Goal: Task Accomplishment & Management: Complete application form

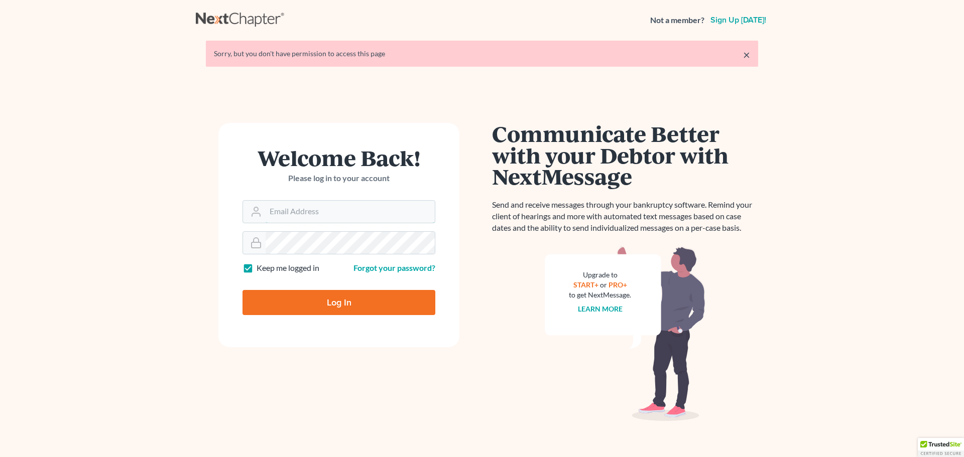
type input "[PERSON_NAME][EMAIL_ADDRESS][DOMAIN_NAME]"
click at [401, 305] on input "Log In" at bounding box center [339, 302] width 193 height 25
type input "Thinking..."
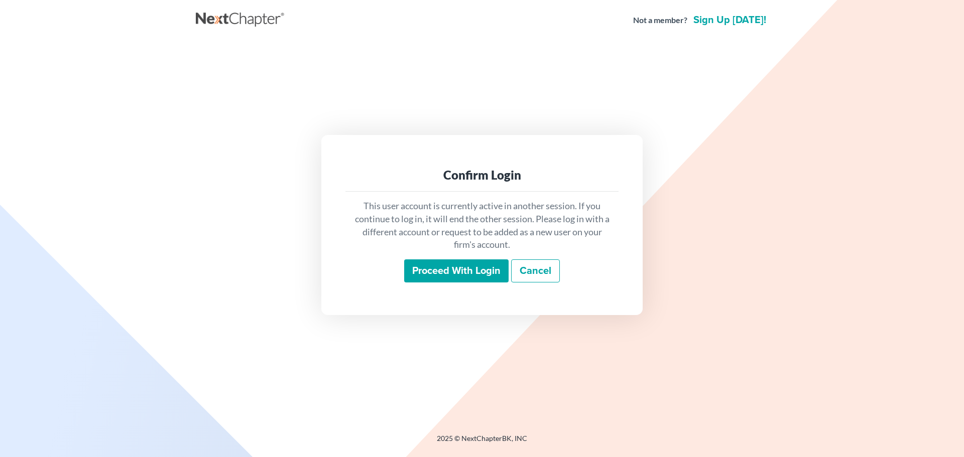
click at [471, 275] on input "Proceed with login" at bounding box center [456, 271] width 104 height 23
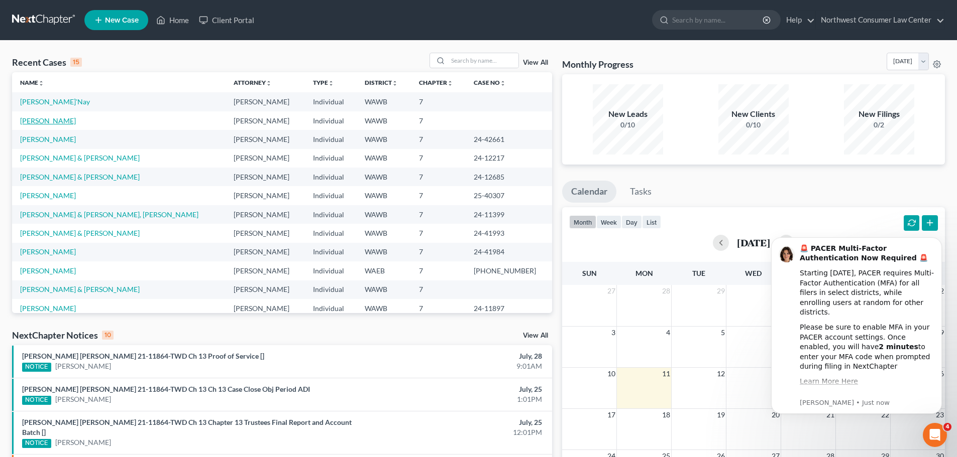
click at [51, 122] on link "[PERSON_NAME]" at bounding box center [48, 121] width 56 height 9
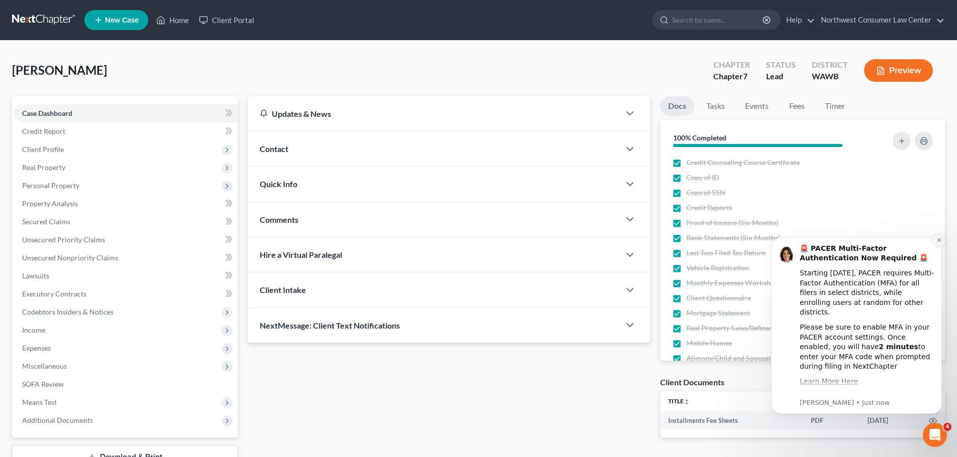
click at [936, 245] on button "Dismiss notification" at bounding box center [938, 240] width 13 height 13
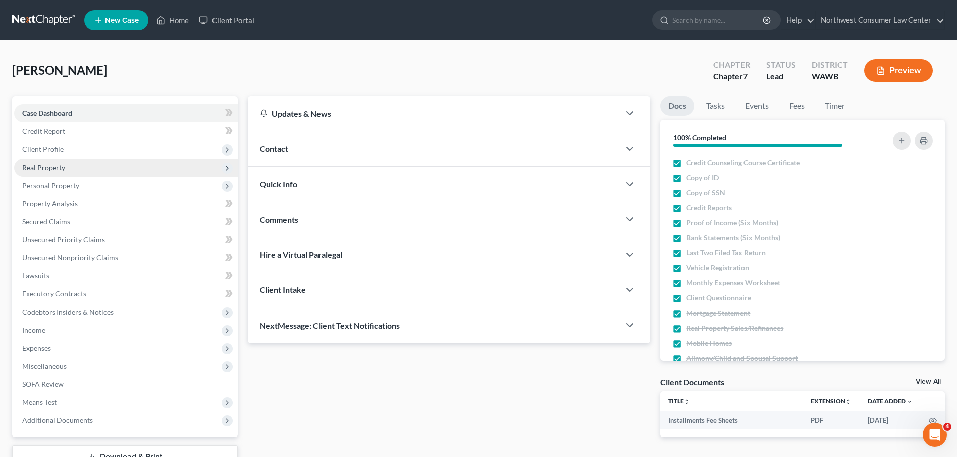
click at [129, 175] on span "Real Property" at bounding box center [125, 168] width 223 height 18
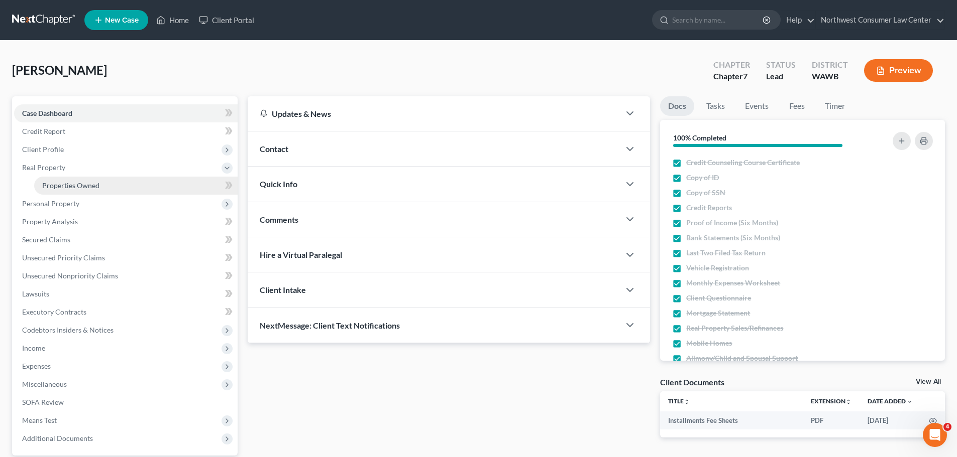
click at [131, 188] on link "Properties Owned" at bounding box center [135, 186] width 203 height 18
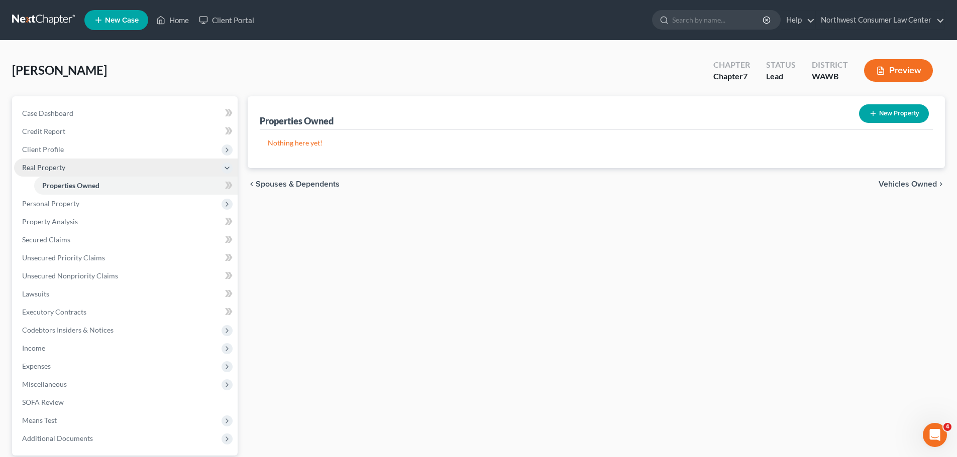
click at [135, 160] on span "Real Property" at bounding box center [125, 168] width 223 height 18
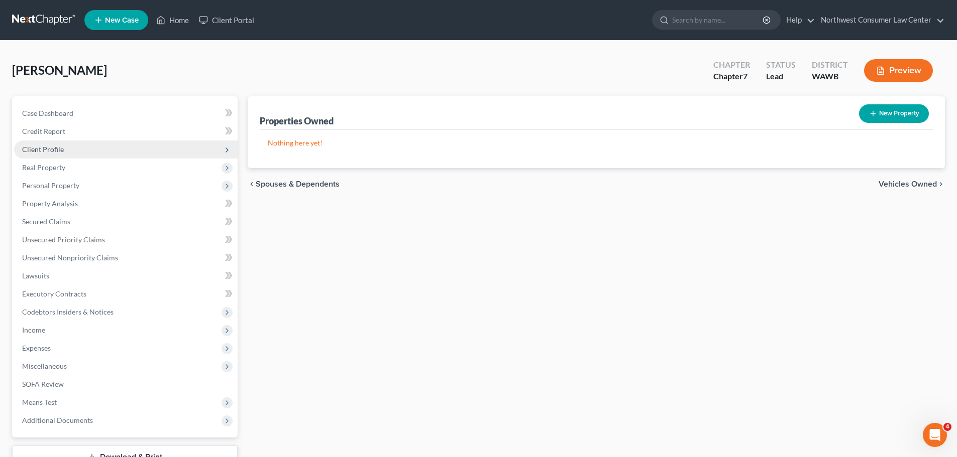
click at [116, 149] on span "Client Profile" at bounding box center [125, 150] width 223 height 18
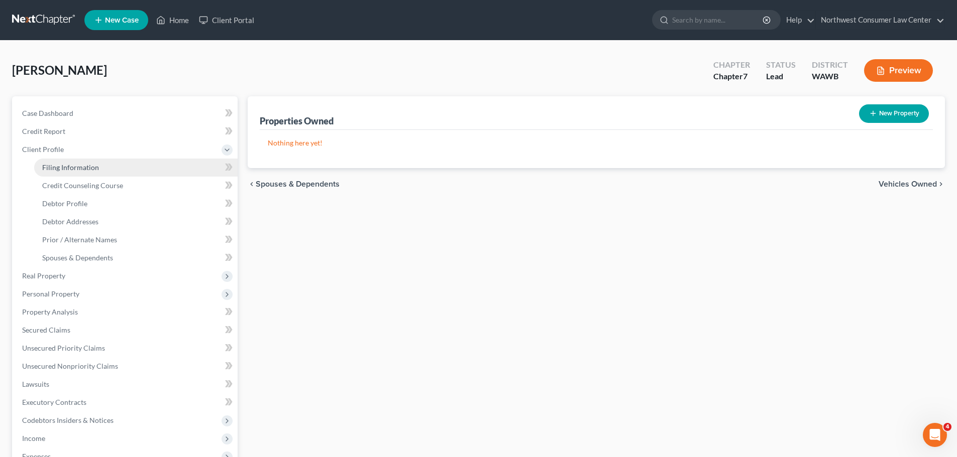
click at [148, 166] on link "Filing Information" at bounding box center [135, 168] width 203 height 18
select select "1"
select select "0"
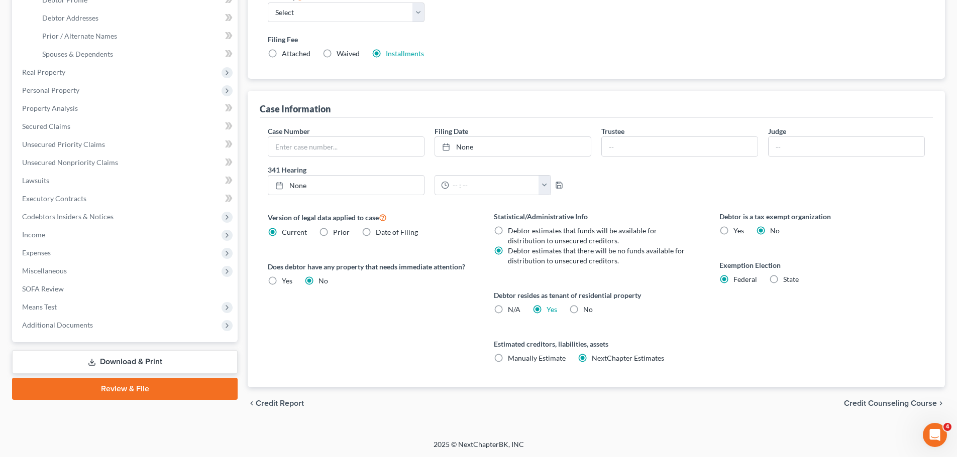
scroll to position [204, 0]
click at [867, 401] on span "Credit Counseling Course" at bounding box center [890, 403] width 93 height 8
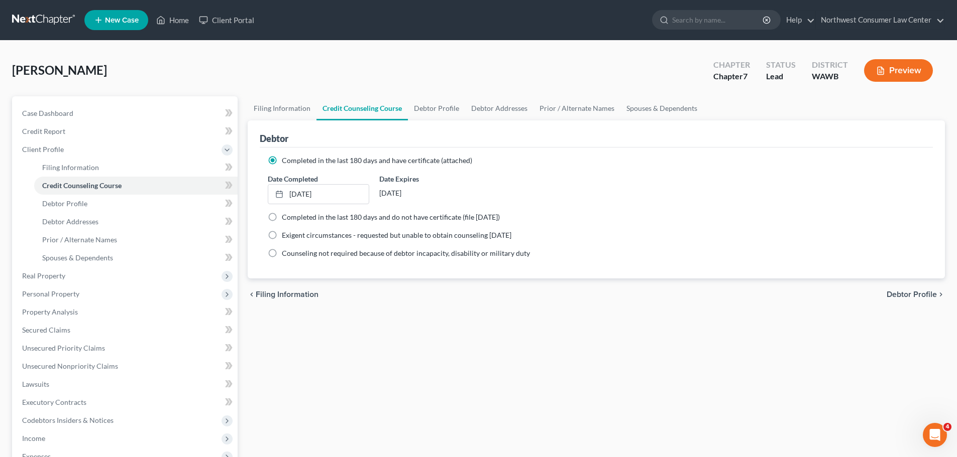
click at [930, 293] on span "Debtor Profile" at bounding box center [911, 295] width 50 height 8
select select "0"
select select "1"
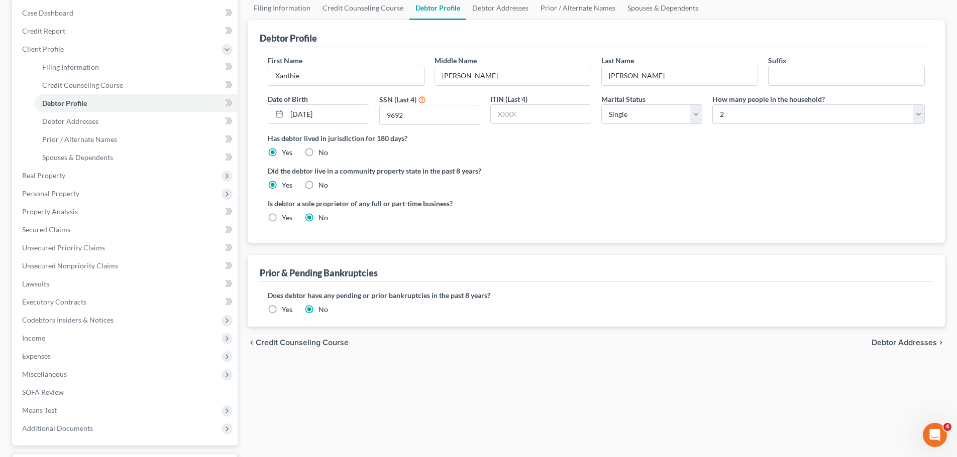
click at [883, 343] on span "Debtor Addresses" at bounding box center [903, 343] width 65 height 8
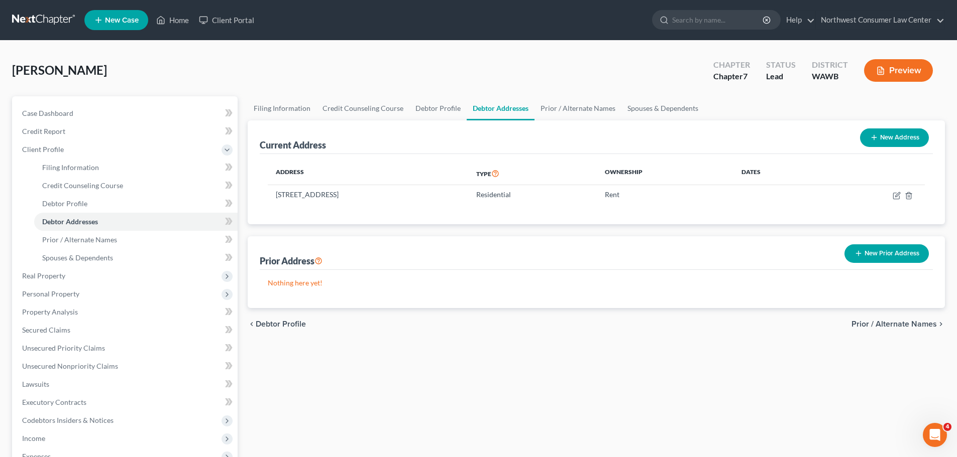
click at [913, 325] on span "Prior / Alternate Names" at bounding box center [893, 324] width 85 height 8
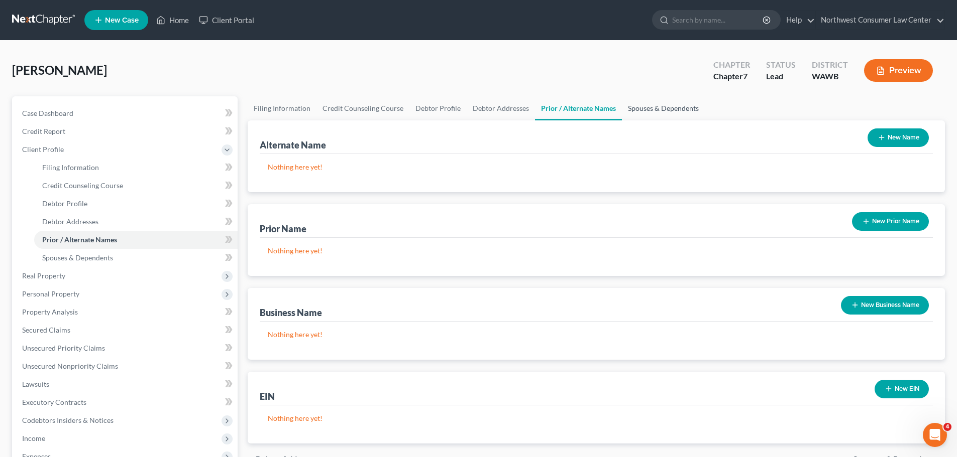
click at [673, 103] on link "Spouses & Dependents" at bounding box center [663, 108] width 83 height 24
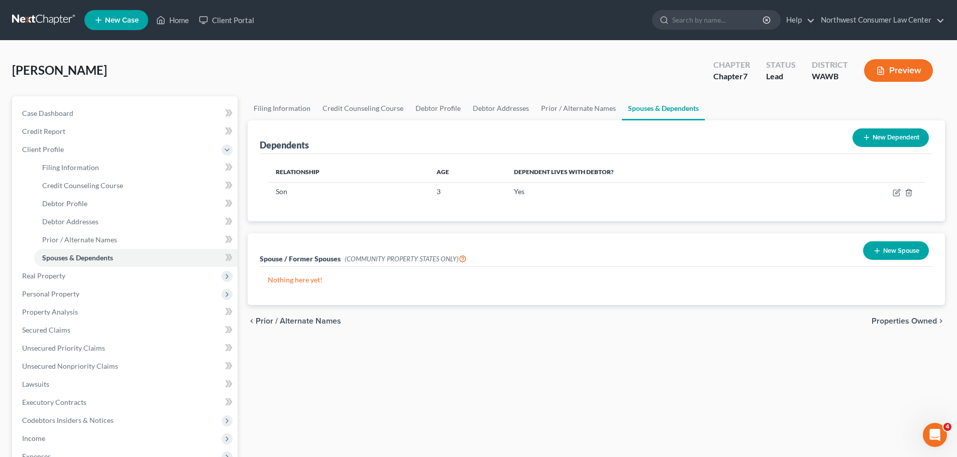
click at [909, 318] on span "Properties Owned" at bounding box center [903, 321] width 65 height 8
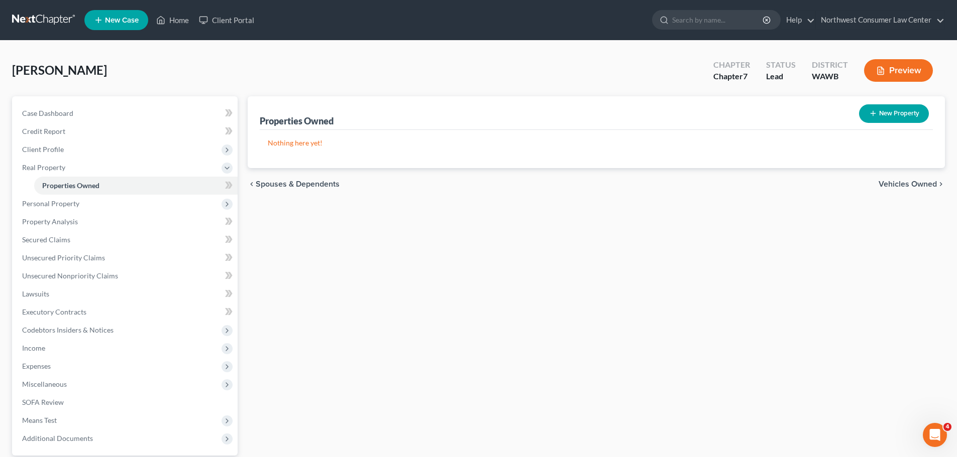
click at [930, 176] on div "chevron_left Spouses & Dependents Vehicles Owned chevron_right" at bounding box center [596, 184] width 697 height 32
click at [922, 186] on span "Vehicles Owned" at bounding box center [907, 184] width 58 height 8
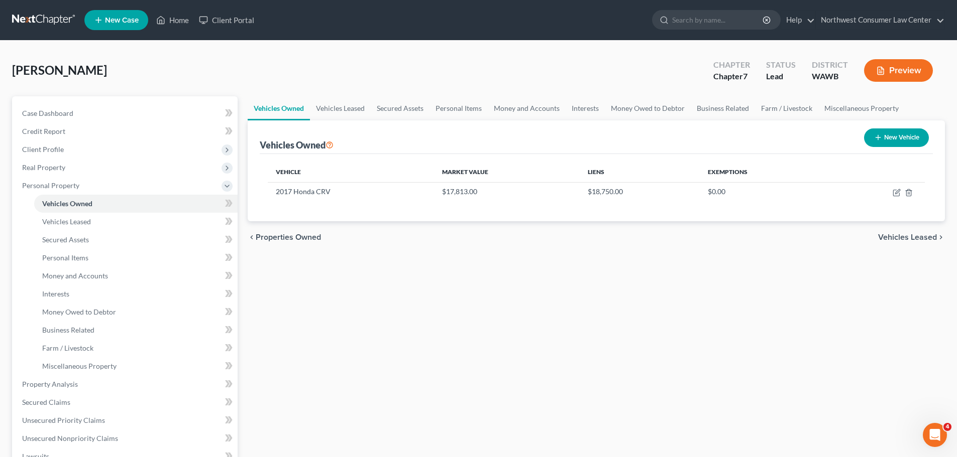
click at [891, 235] on span "Vehicles Leased" at bounding box center [907, 238] width 59 height 8
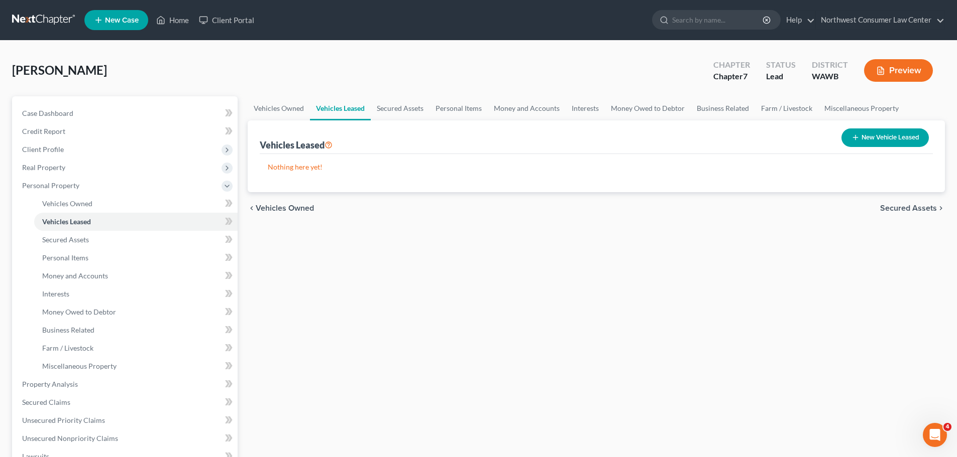
click at [888, 206] on span "Secured Assets" at bounding box center [908, 208] width 57 height 8
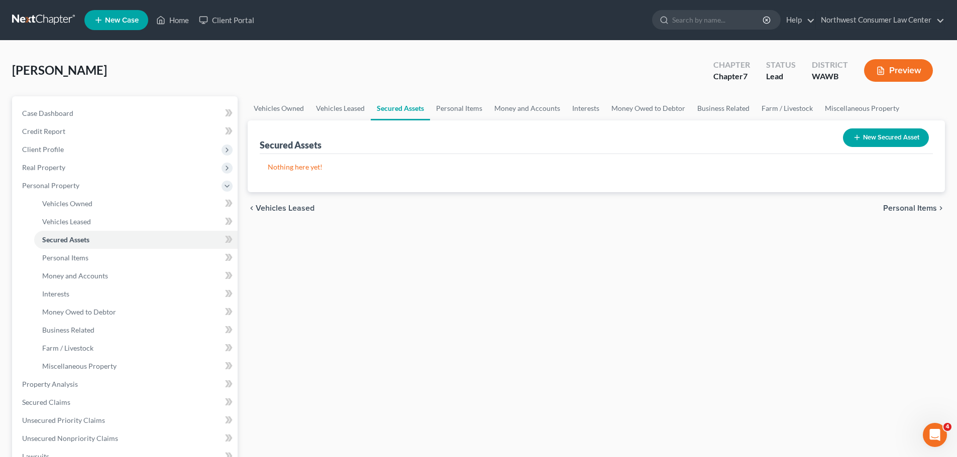
click at [888, 206] on span "Personal Items" at bounding box center [910, 208] width 54 height 8
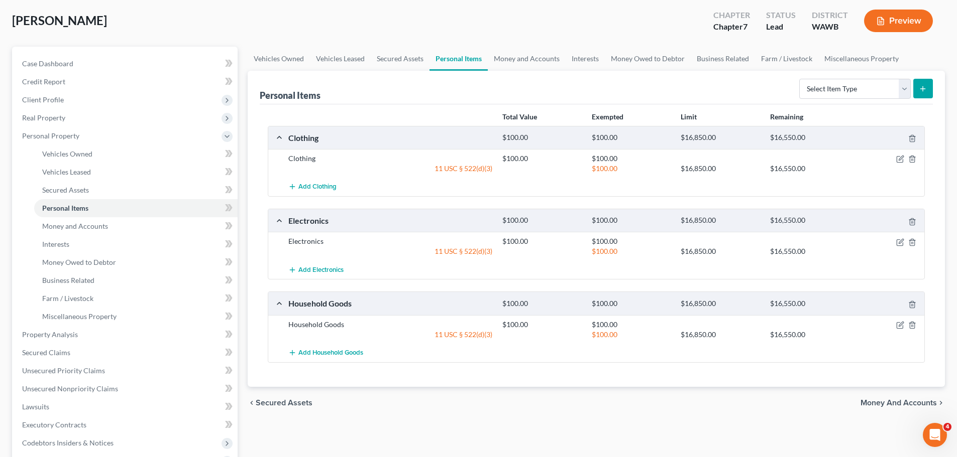
scroll to position [50, 0]
click at [922, 399] on span "Money and Accounts" at bounding box center [898, 403] width 76 height 8
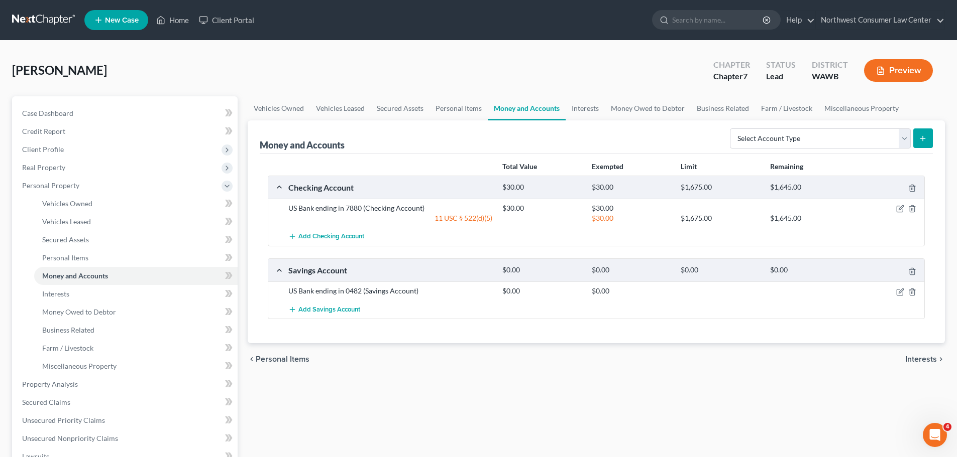
click at [924, 360] on span "Interests" at bounding box center [921, 360] width 32 height 8
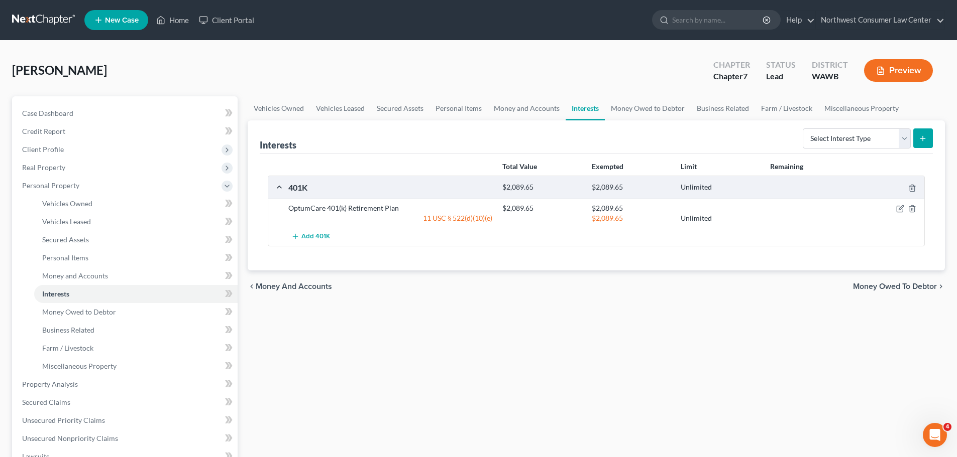
click at [878, 287] on span "Money Owed to Debtor" at bounding box center [895, 287] width 84 height 8
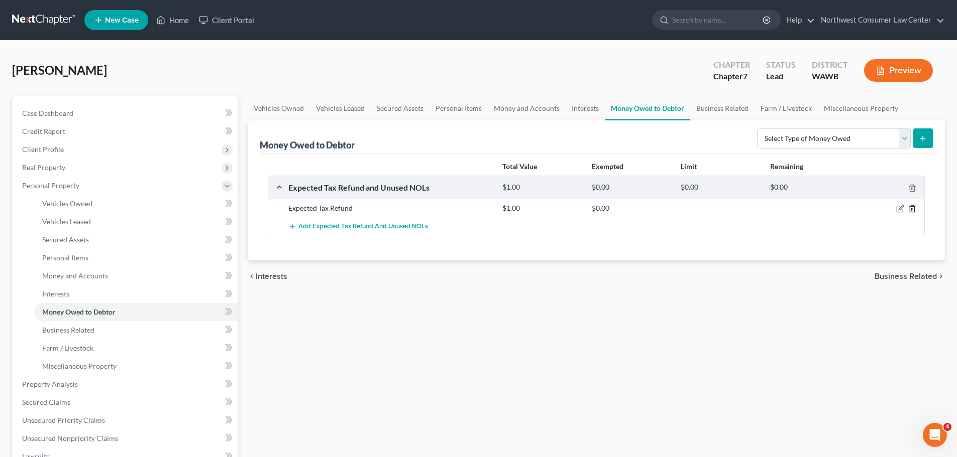
click at [910, 210] on icon "button" at bounding box center [912, 209] width 8 height 8
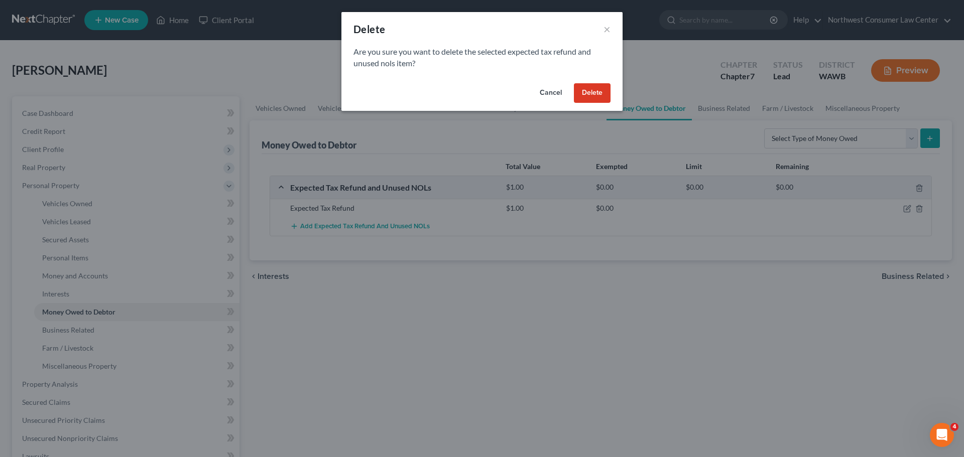
click at [594, 89] on button "Delete" at bounding box center [592, 93] width 37 height 20
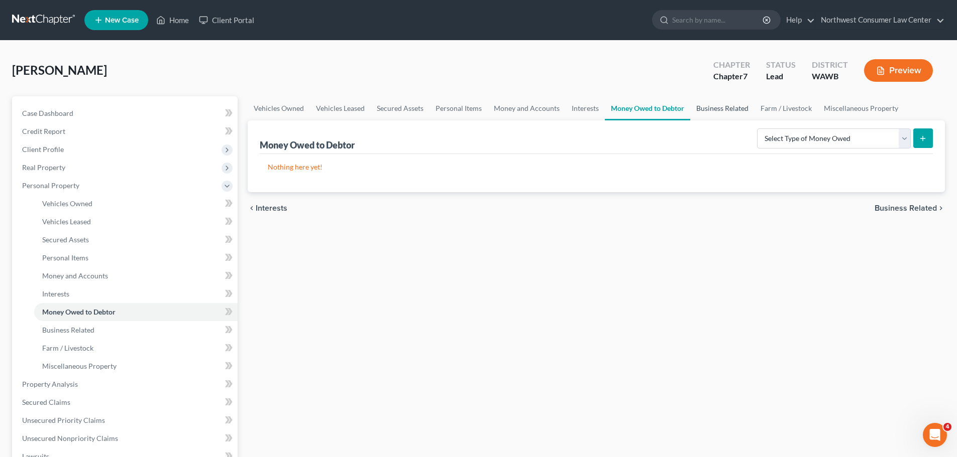
click at [723, 108] on link "Business Related" at bounding box center [722, 108] width 64 height 24
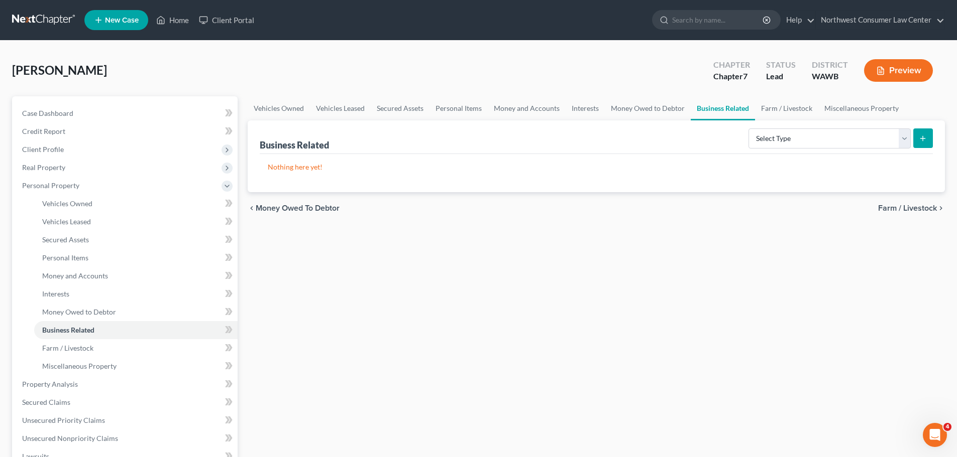
click at [926, 208] on span "Farm / Livestock" at bounding box center [907, 208] width 59 height 8
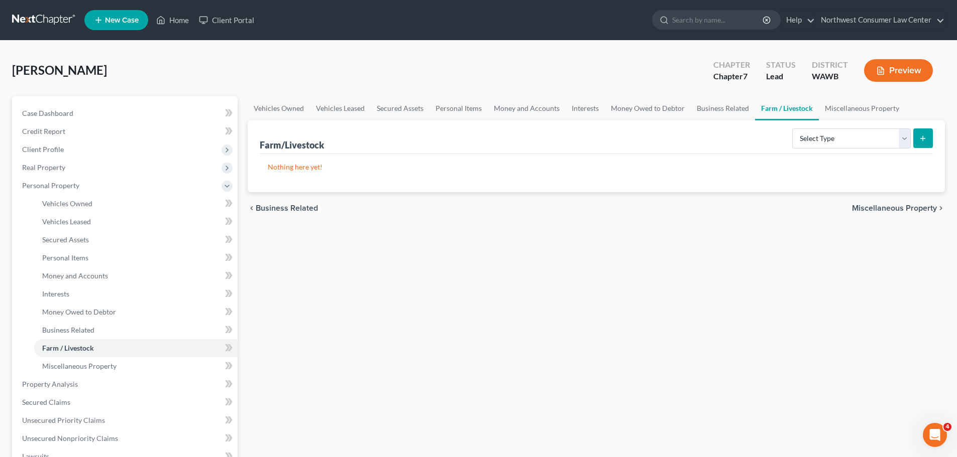
click at [909, 206] on span "Miscellaneous Property" at bounding box center [894, 208] width 85 height 8
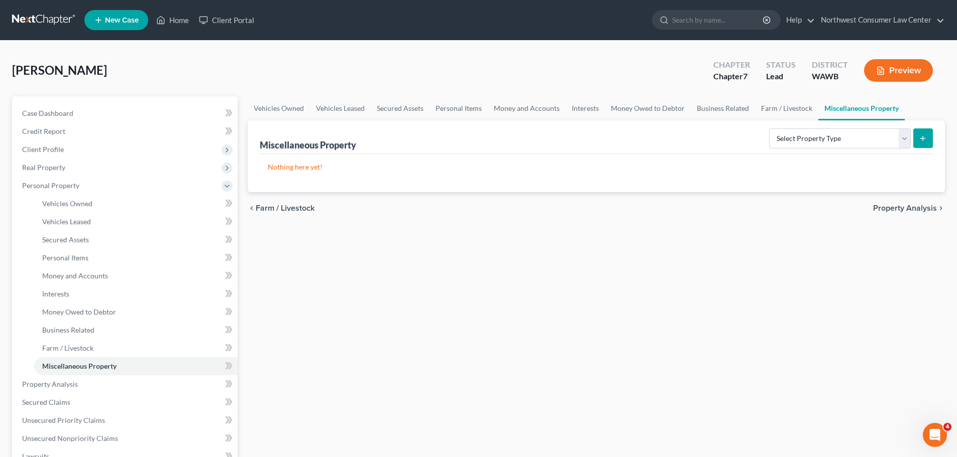
click at [909, 206] on span "Property Analysis" at bounding box center [905, 208] width 64 height 8
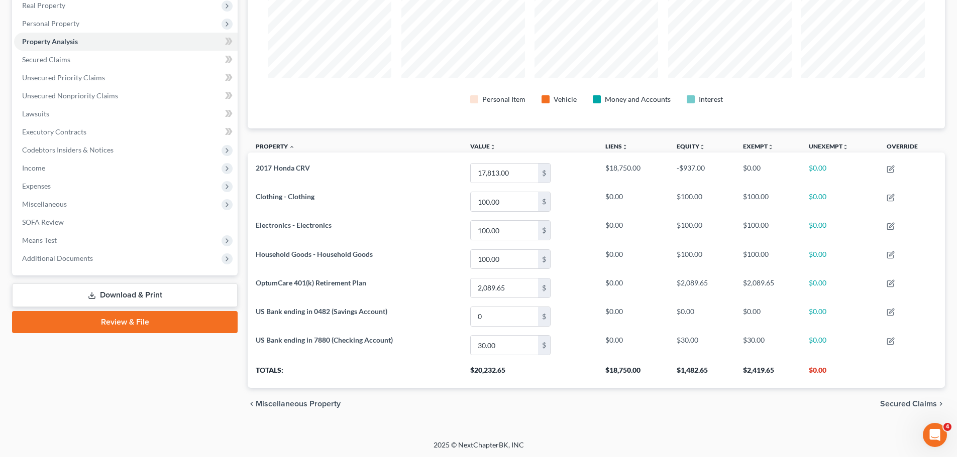
scroll to position [163, 0]
click at [902, 403] on span "Secured Claims" at bounding box center [908, 403] width 57 height 8
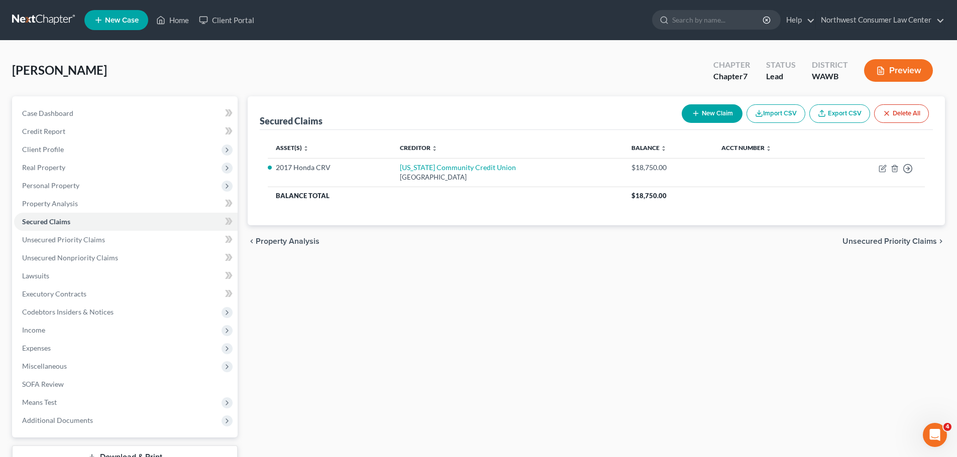
click at [870, 242] on span "Unsecured Priority Claims" at bounding box center [889, 242] width 94 height 8
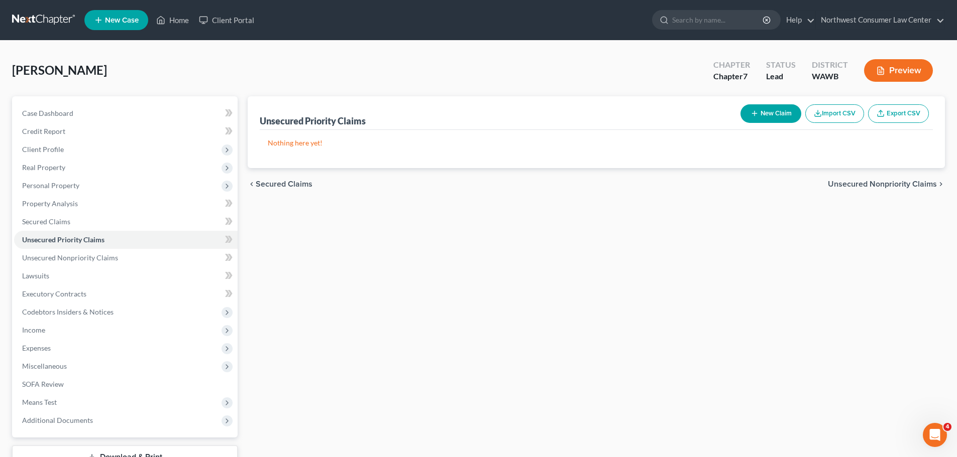
click at [899, 187] on span "Unsecured Nonpriority Claims" at bounding box center [882, 184] width 109 height 8
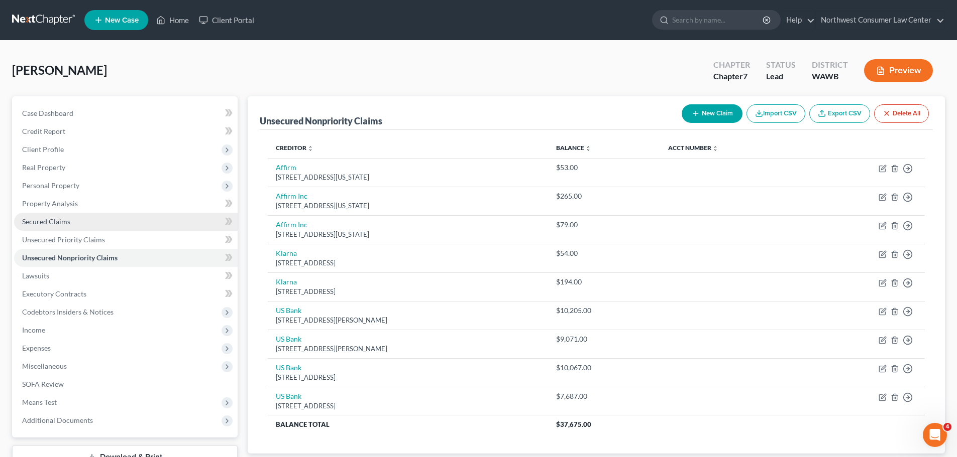
click at [120, 218] on link "Secured Claims" at bounding box center [125, 222] width 223 height 18
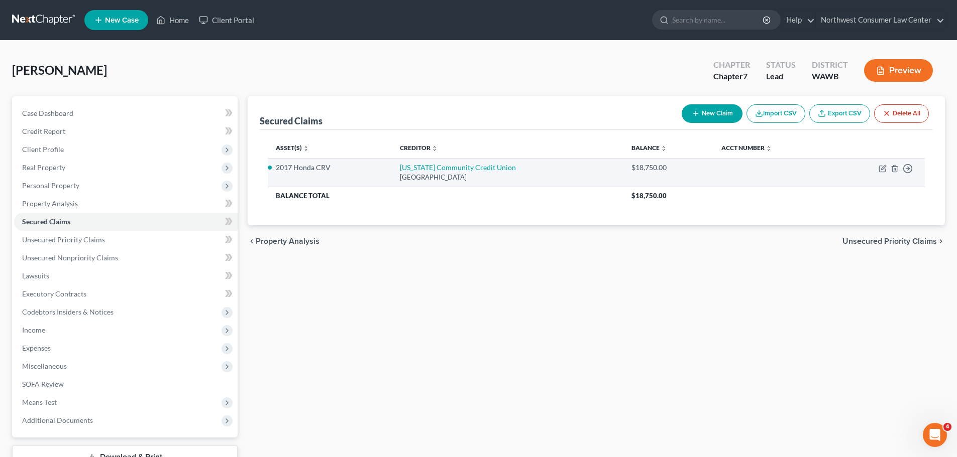
click at [878, 169] on td "Move to E Move to F Move to G Move to Notice Only" at bounding box center [877, 172] width 95 height 29
click at [880, 171] on icon "button" at bounding box center [882, 169] width 8 height 8
select select "38"
select select "4"
select select "2"
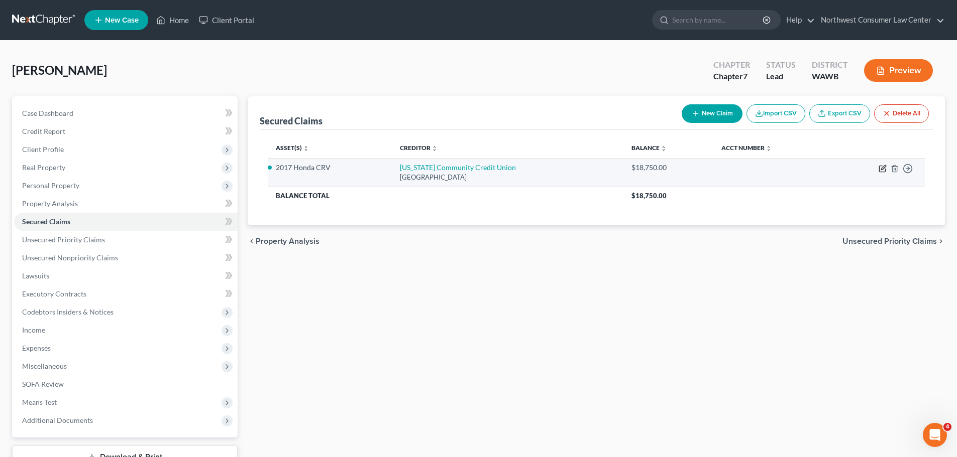
select select "0"
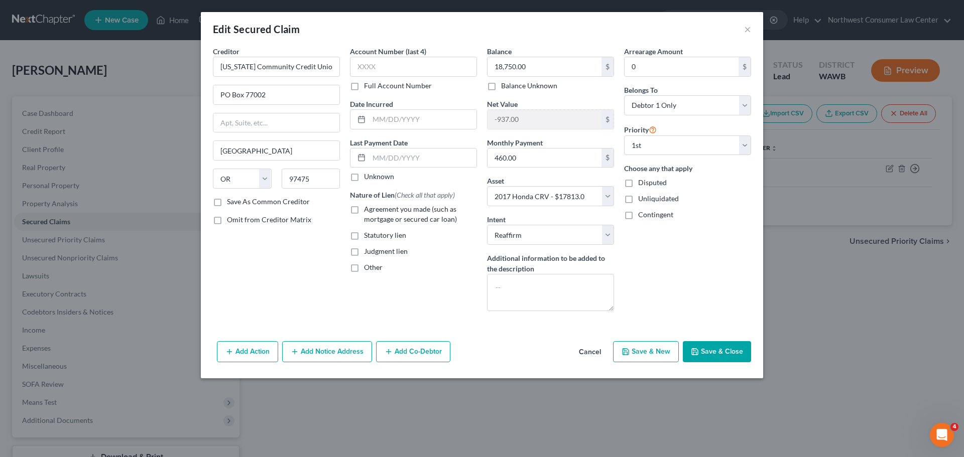
drag, startPoint x: 723, startPoint y: 356, endPoint x: 329, endPoint y: 307, distance: 396.3
click at [723, 356] on button "Save & Close" at bounding box center [717, 351] width 68 height 21
select select
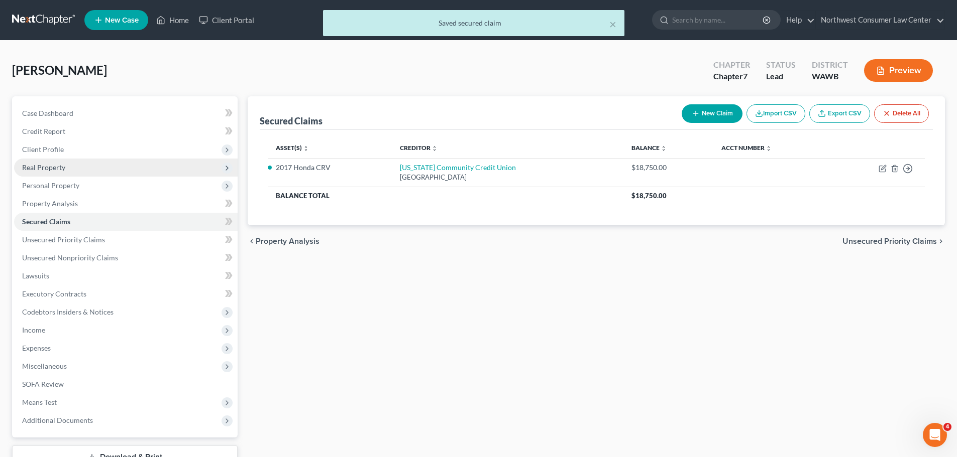
click at [148, 160] on span "Real Property" at bounding box center [125, 168] width 223 height 18
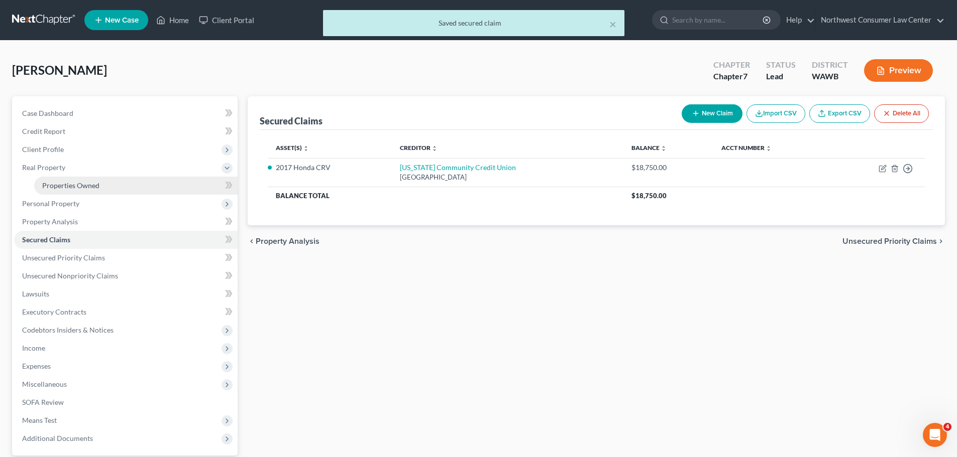
click at [122, 185] on link "Properties Owned" at bounding box center [135, 186] width 203 height 18
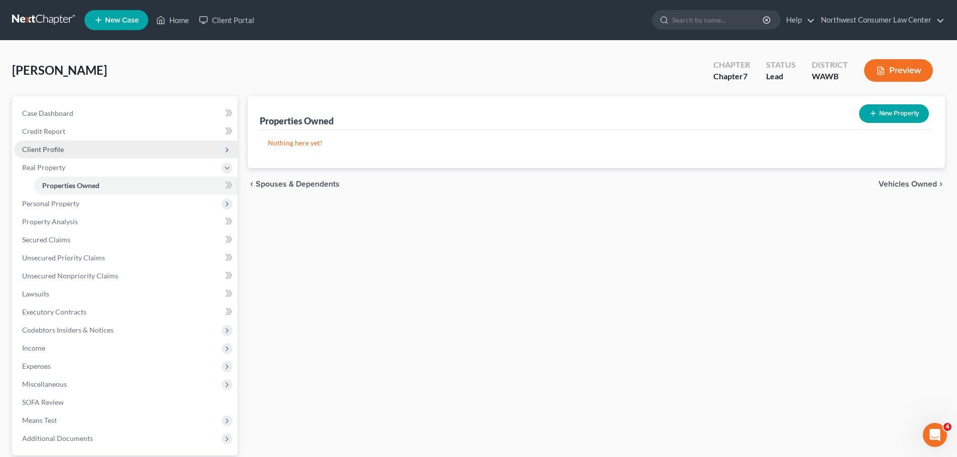
click at [169, 147] on span "Client Profile" at bounding box center [125, 150] width 223 height 18
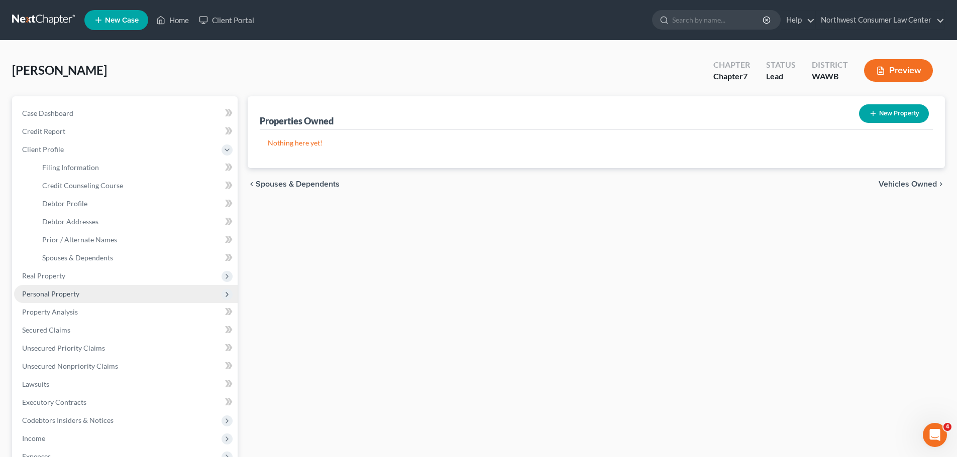
click at [107, 294] on span "Personal Property" at bounding box center [125, 294] width 223 height 18
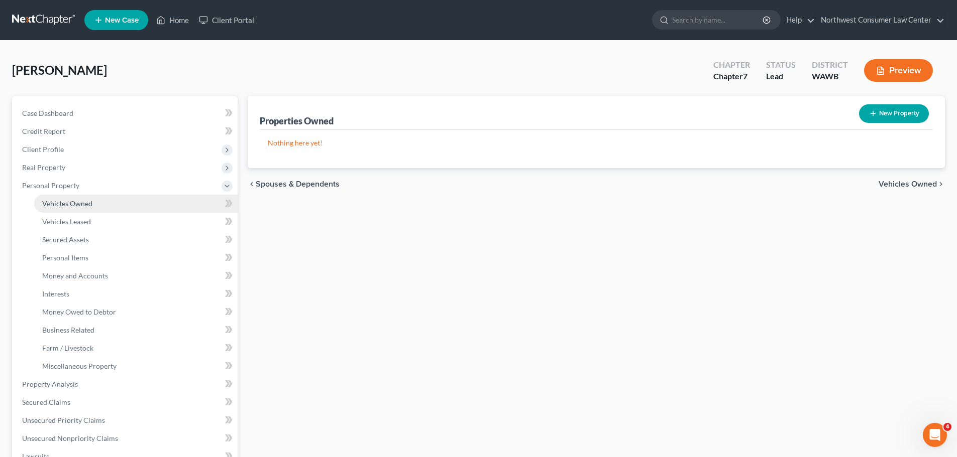
click at [149, 201] on link "Vehicles Owned" at bounding box center [135, 204] width 203 height 18
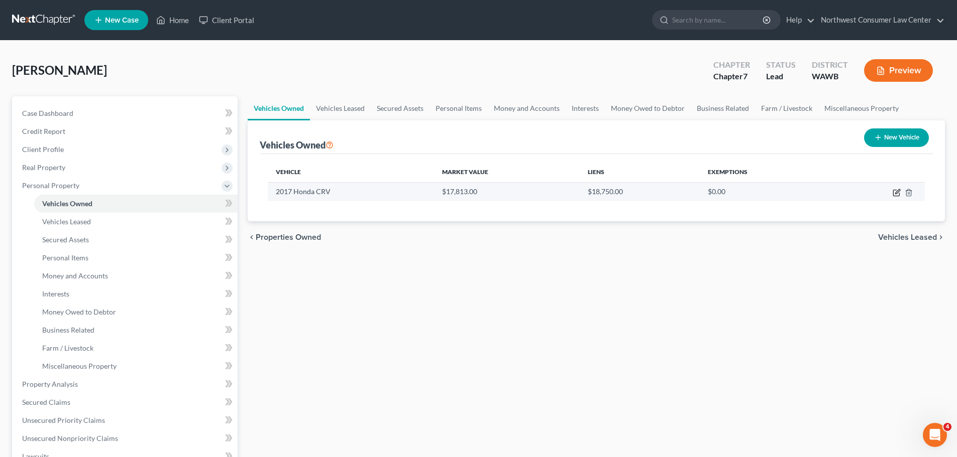
click at [895, 195] on icon "button" at bounding box center [896, 193] width 8 height 8
select select "0"
select select "9"
select select "0"
select select "38"
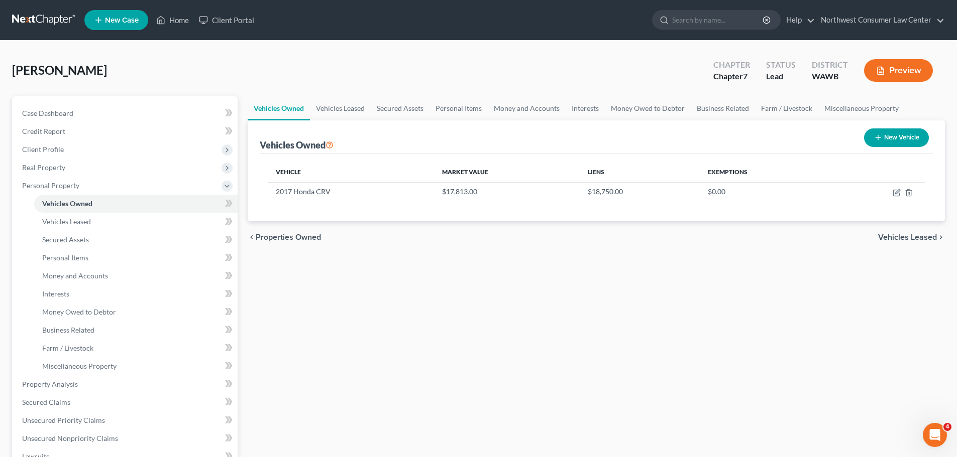
select select "0"
select select "2"
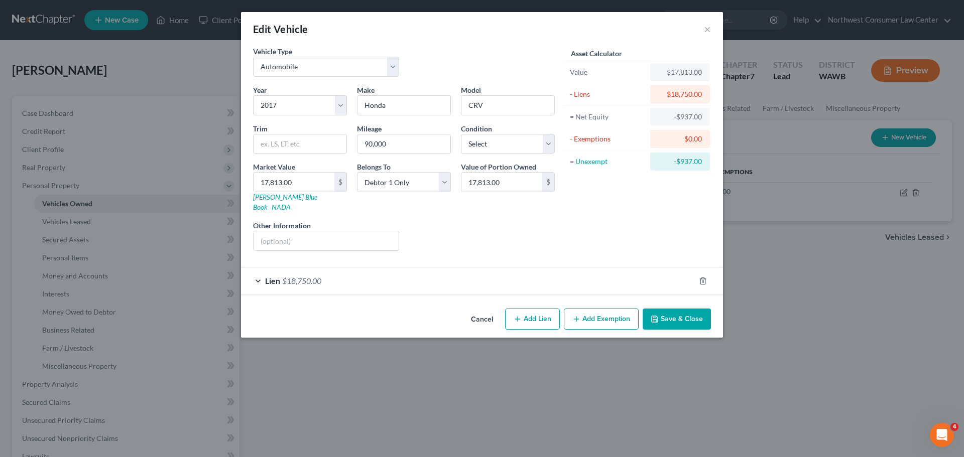
click at [258, 271] on div "Lien $18,750.00" at bounding box center [468, 281] width 454 height 27
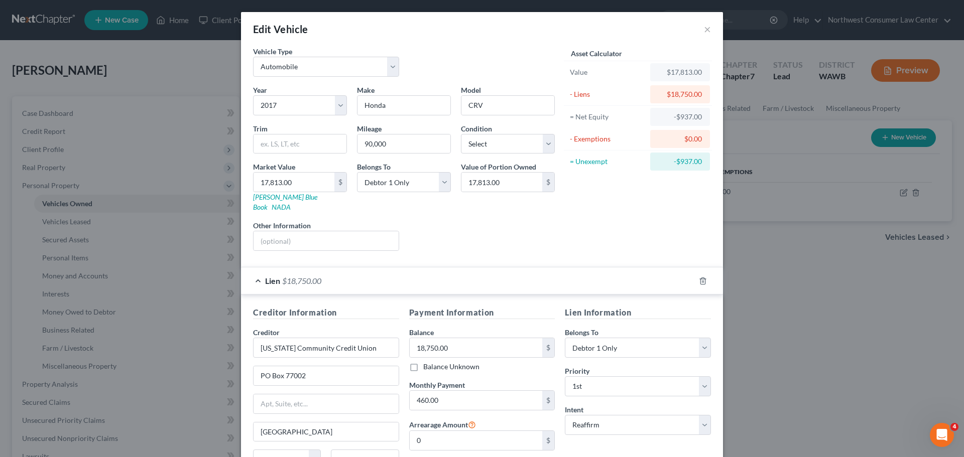
click at [700, 35] on div "Edit Vehicle ×" at bounding box center [482, 29] width 482 height 34
click at [704, 32] on button "×" at bounding box center [707, 29] width 7 height 12
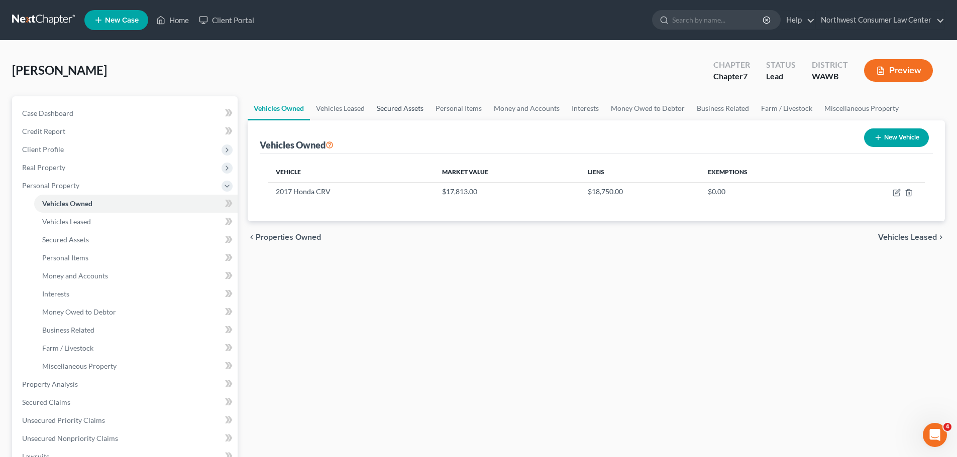
click at [400, 105] on link "Secured Assets" at bounding box center [400, 108] width 59 height 24
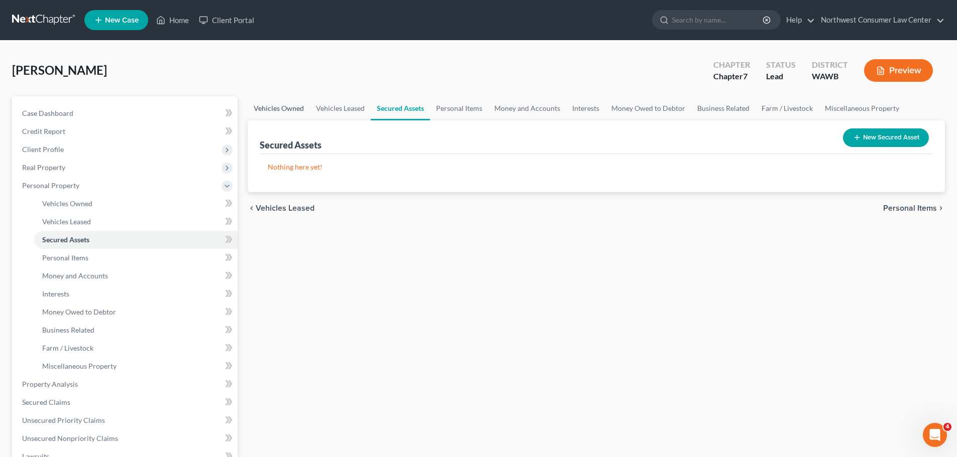
click at [279, 108] on link "Vehicles Owned" at bounding box center [279, 108] width 62 height 24
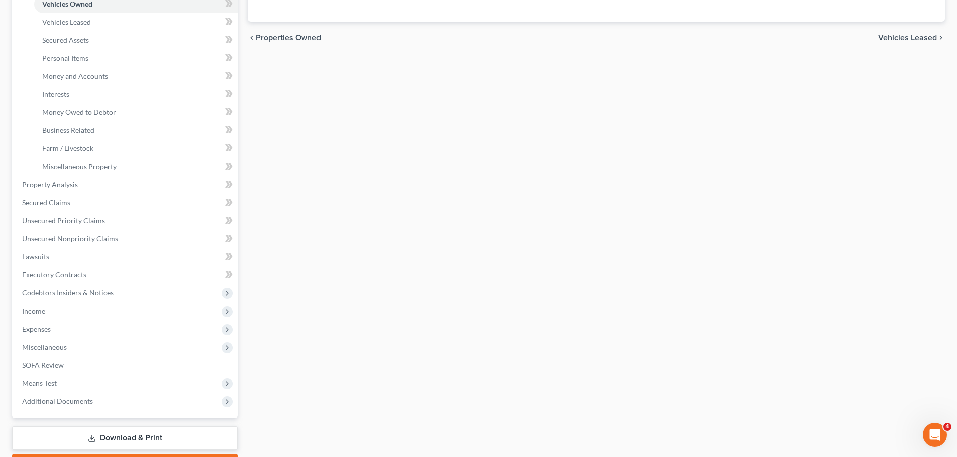
scroll to position [201, 0]
click at [117, 370] on link "SOFA Review" at bounding box center [125, 365] width 223 height 18
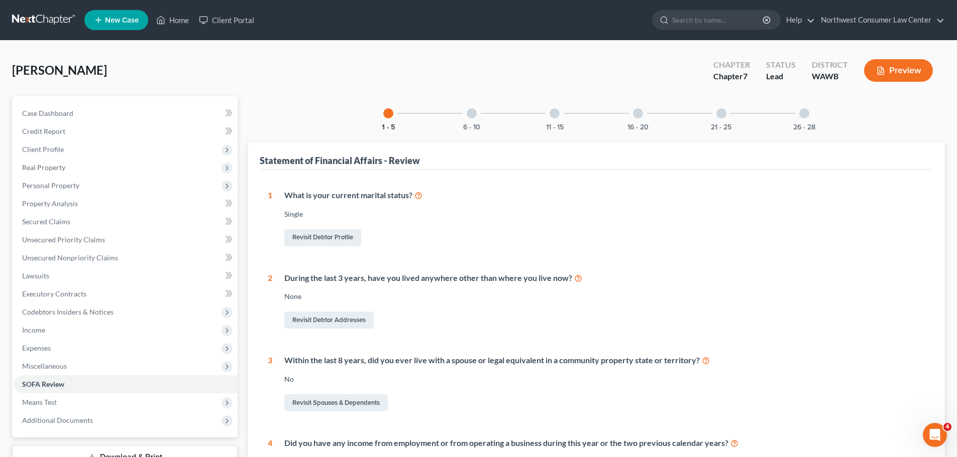
click at [473, 116] on div at bounding box center [472, 113] width 10 height 10
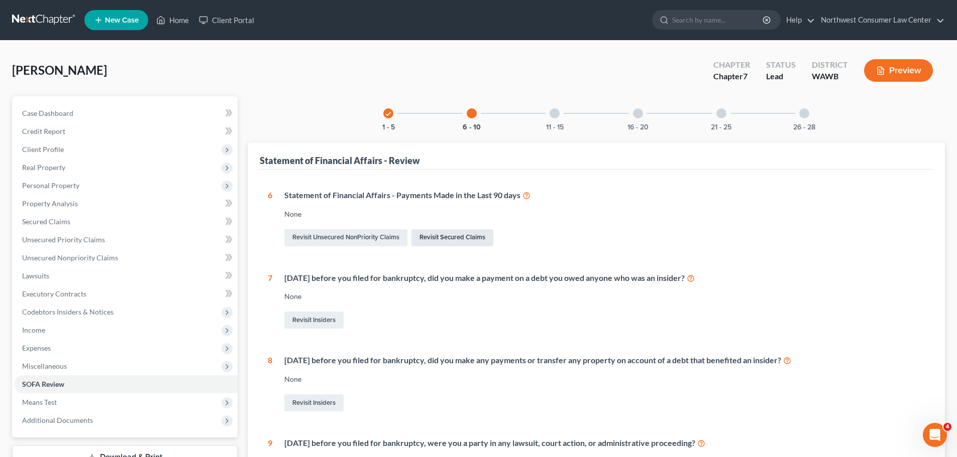
click at [467, 242] on link "Revisit Secured Claims" at bounding box center [452, 237] width 82 height 17
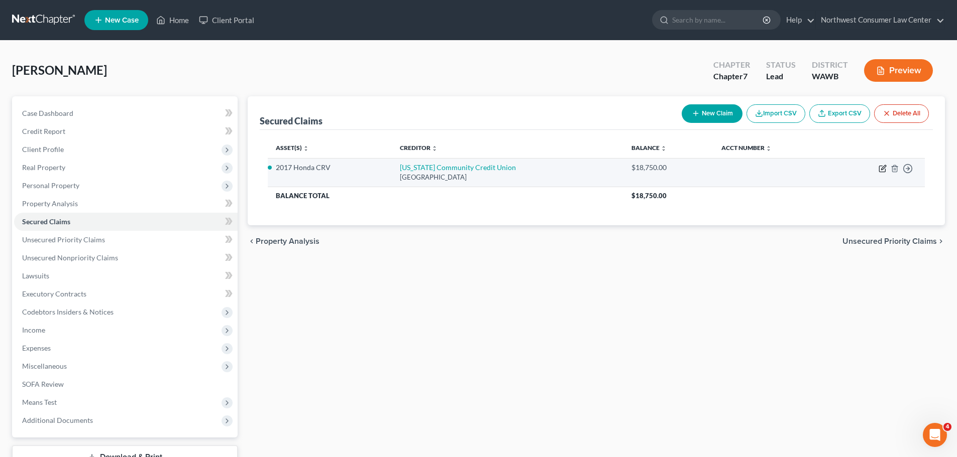
click at [881, 171] on icon "button" at bounding box center [882, 169] width 8 height 8
select select "38"
select select "4"
select select "2"
select select "0"
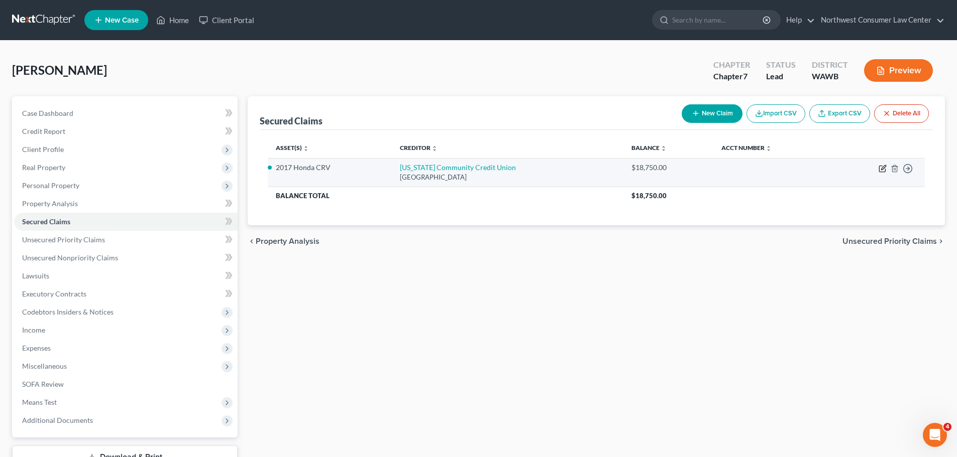
select select "0"
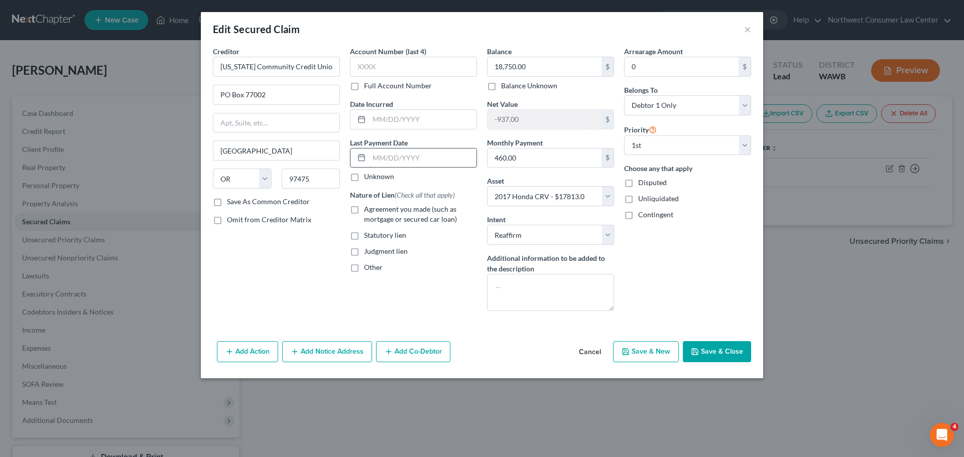
click at [408, 165] on input "text" at bounding box center [422, 158] width 107 height 19
click at [261, 276] on div "Creditor * Oregon Community Credit Union PO Box 77002 Springfield State AL AK A…" at bounding box center [276, 182] width 137 height 273
click at [243, 352] on button "Add Action" at bounding box center [247, 351] width 61 height 21
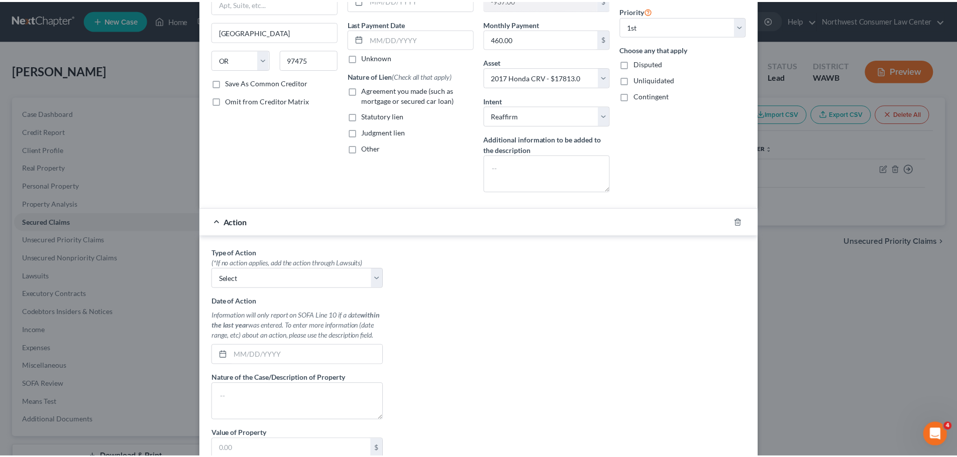
scroll to position [201, 0]
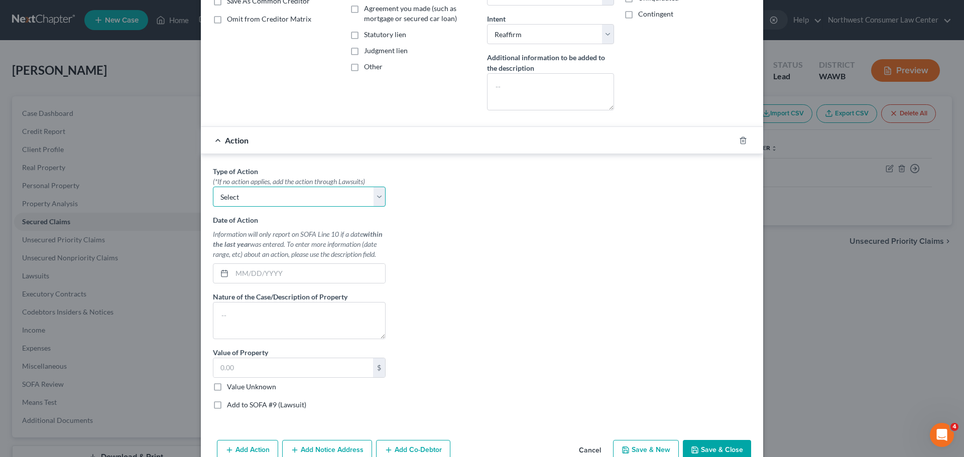
click at [331, 198] on select "Select Repossession Garnishment Foreclosure Personal Injury Attached, Seized, O…" at bounding box center [299, 197] width 173 height 20
click at [593, 451] on button "Cancel" at bounding box center [590, 451] width 38 height 20
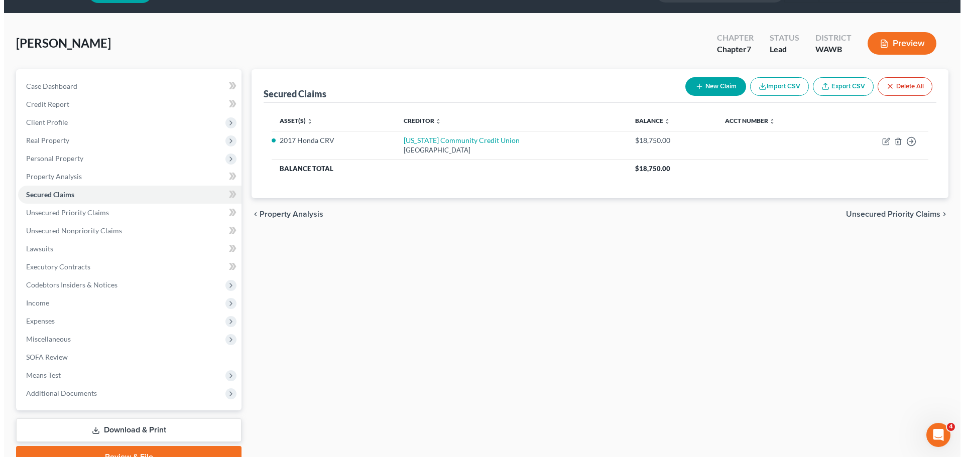
scroll to position [50, 0]
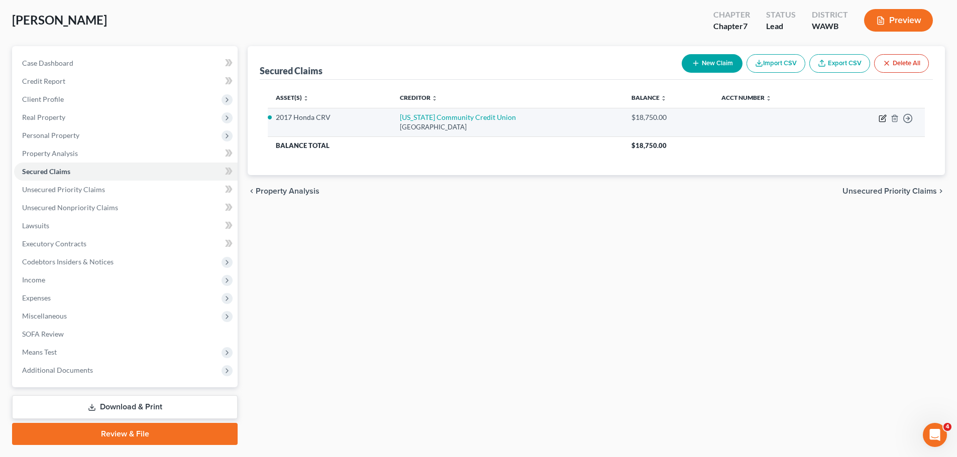
click at [881, 116] on icon "button" at bounding box center [882, 119] width 6 height 6
select select "38"
select select "4"
select select "2"
select select "0"
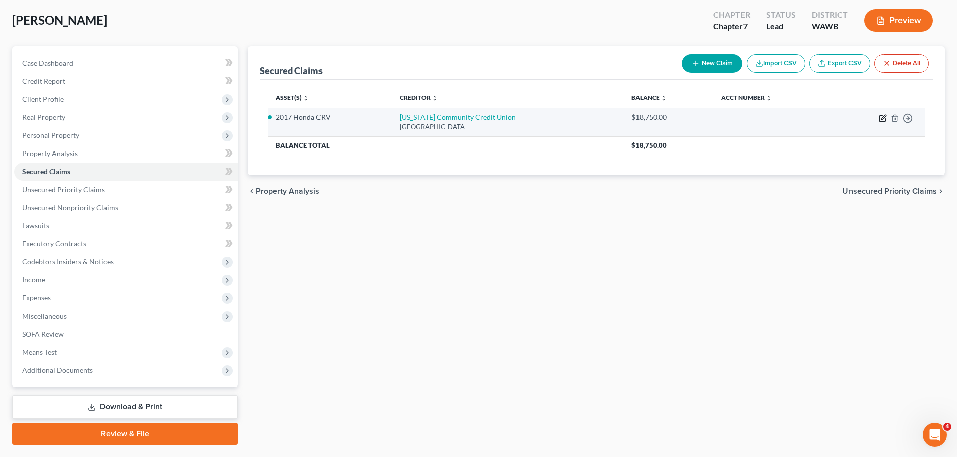
select select "0"
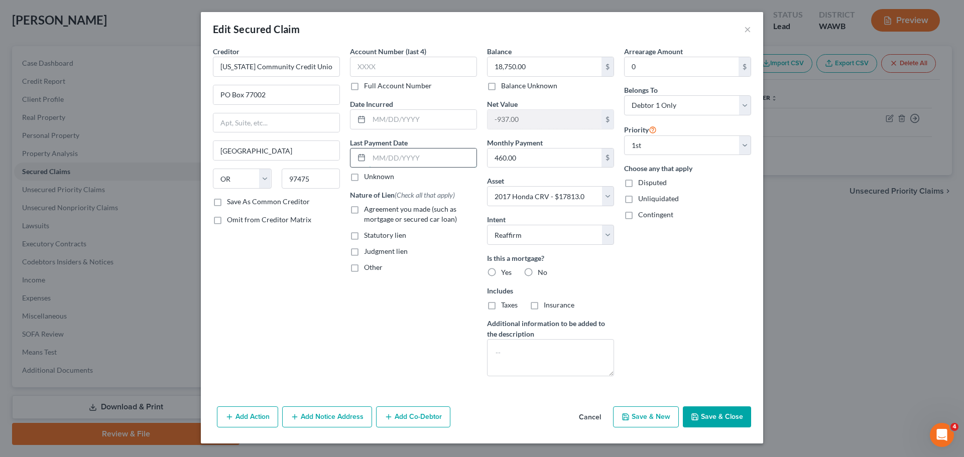
click at [380, 160] on input "text" at bounding box center [422, 158] width 107 height 19
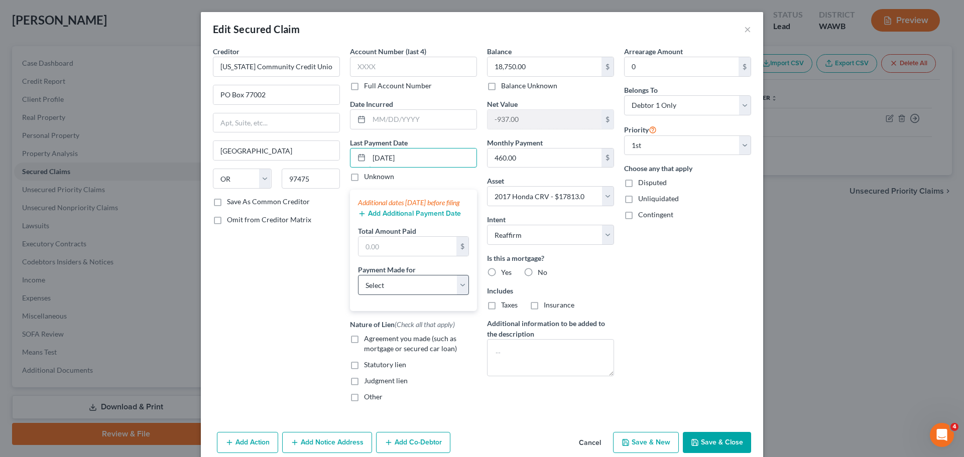
type input "8/12/2025"
click at [407, 293] on select "Select Car Credit Card Loan Repayment Mortgage Other Suppliers Or Vendors" at bounding box center [413, 285] width 111 height 20
select select "0"
click at [358, 285] on select "Select Car Credit Card Loan Repayment Mortgage Other Suppliers Or Vendors" at bounding box center [413, 285] width 111 height 20
click at [410, 254] on input "text" at bounding box center [408, 246] width 98 height 19
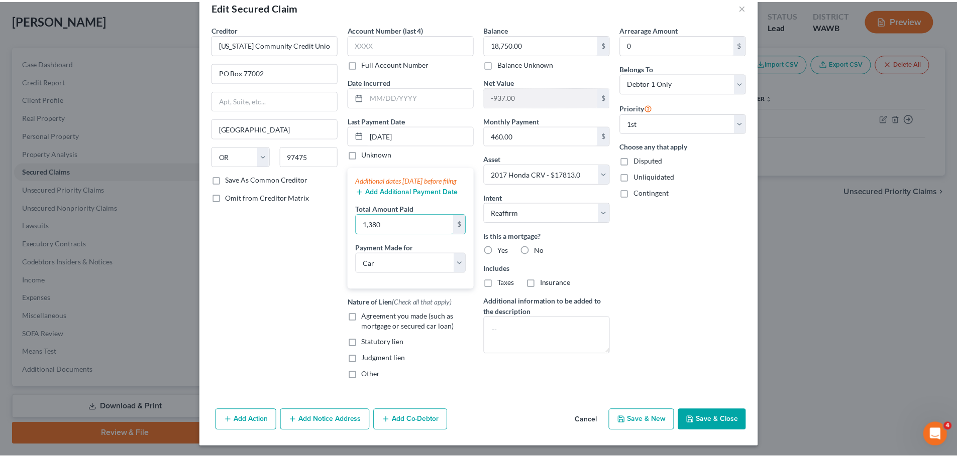
scroll to position [34, 0]
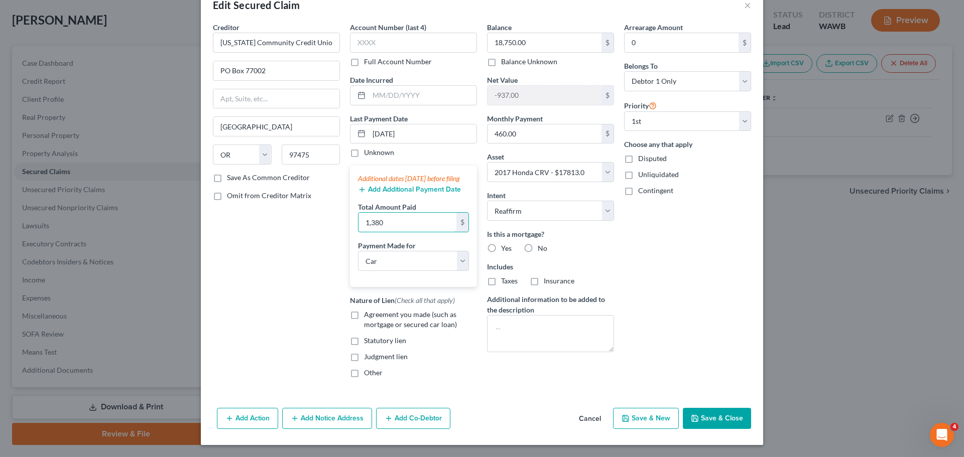
type input "1,380"
click at [734, 420] on button "Save & Close" at bounding box center [717, 418] width 68 height 21
select select
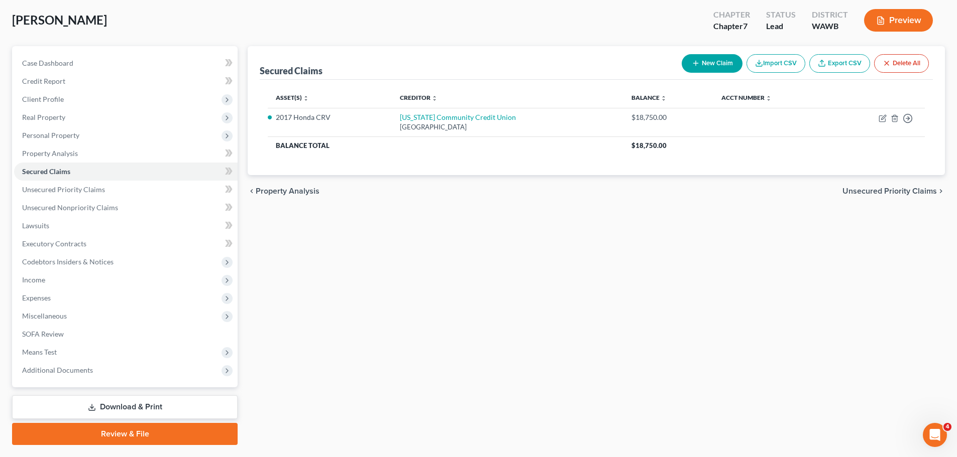
click at [173, 403] on link "Download & Print" at bounding box center [124, 408] width 225 height 24
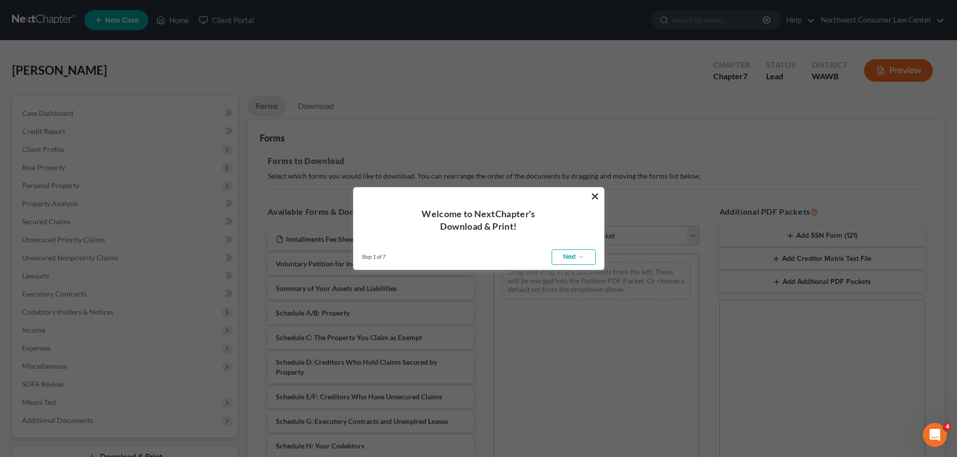
click at [578, 256] on link "Next →" at bounding box center [573, 258] width 44 height 16
select select "0"
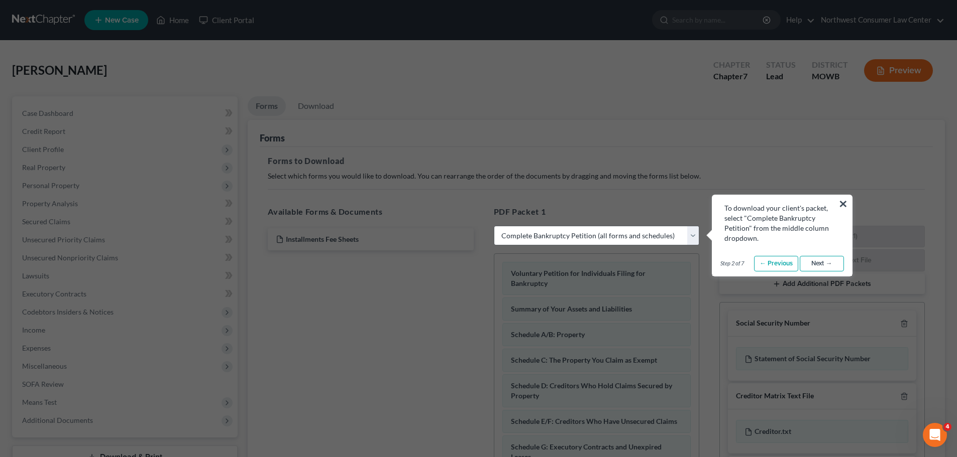
click at [826, 263] on link "Next →" at bounding box center [821, 264] width 44 height 16
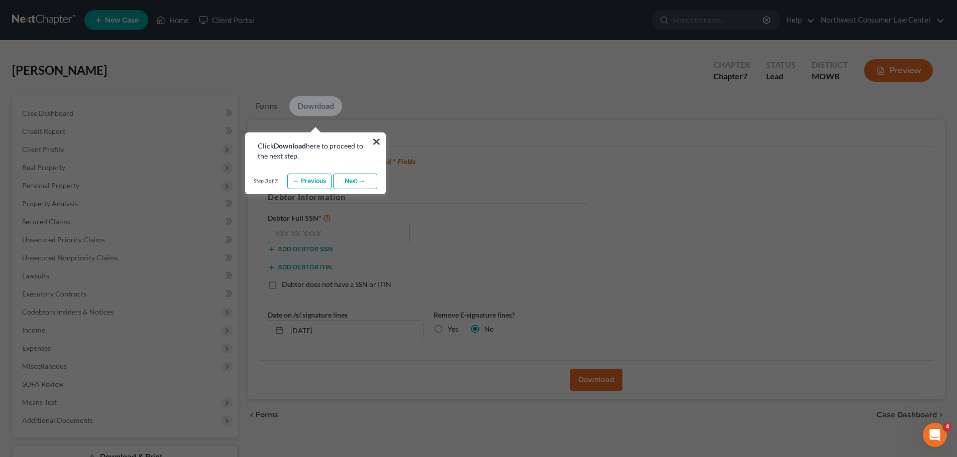
click at [353, 182] on link "Next →" at bounding box center [355, 182] width 44 height 16
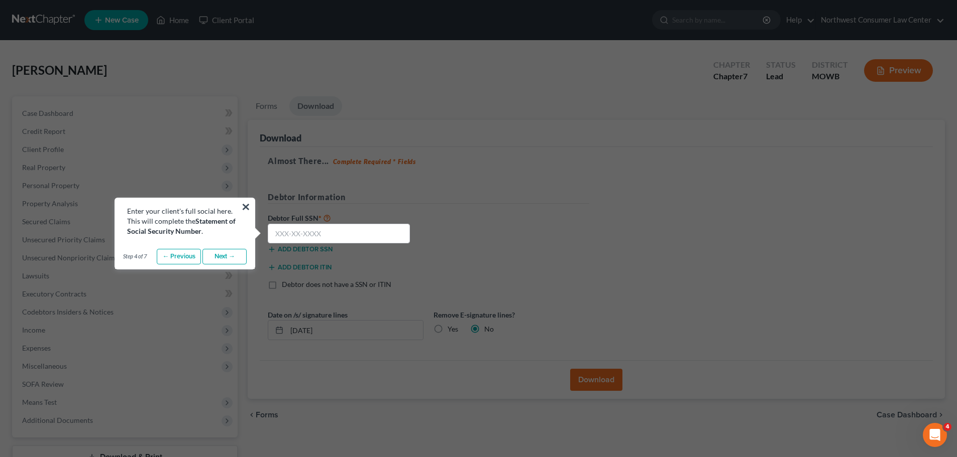
click at [224, 262] on link "Next →" at bounding box center [224, 257] width 44 height 16
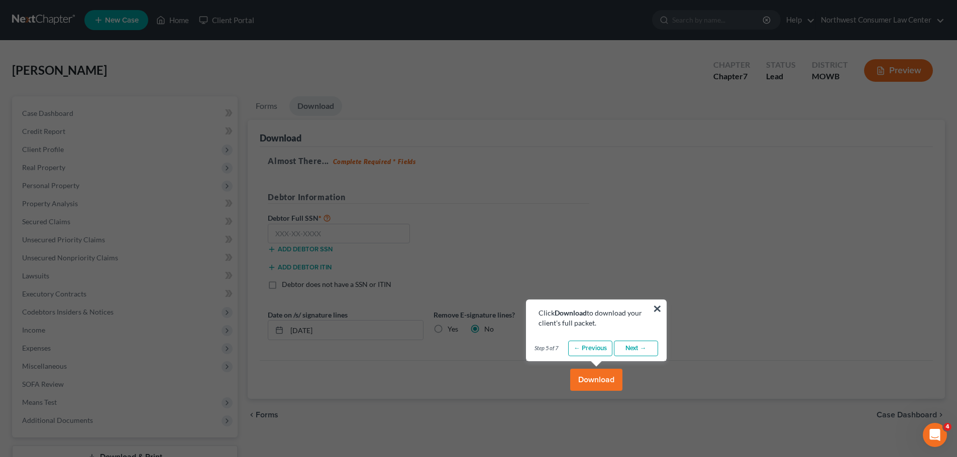
click at [639, 348] on link "Next →" at bounding box center [636, 349] width 44 height 16
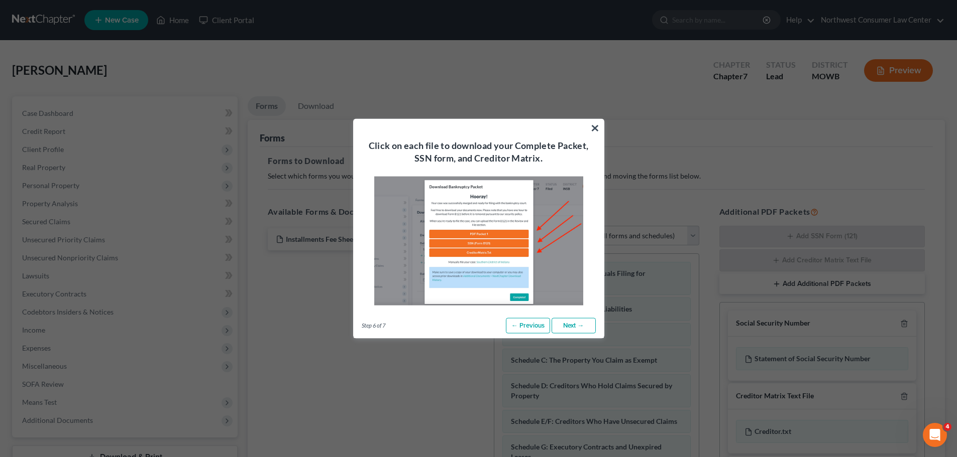
click at [583, 327] on link "Next →" at bounding box center [573, 326] width 44 height 16
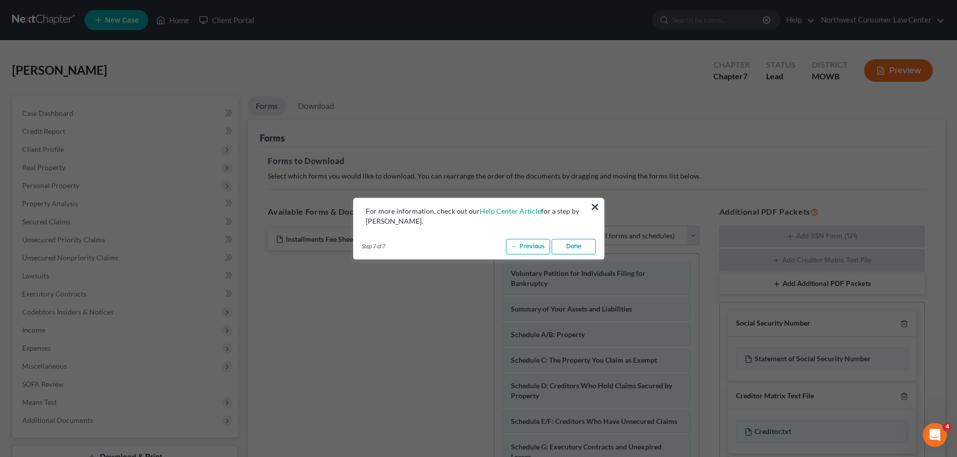
click at [588, 247] on link "Done" at bounding box center [573, 247] width 44 height 16
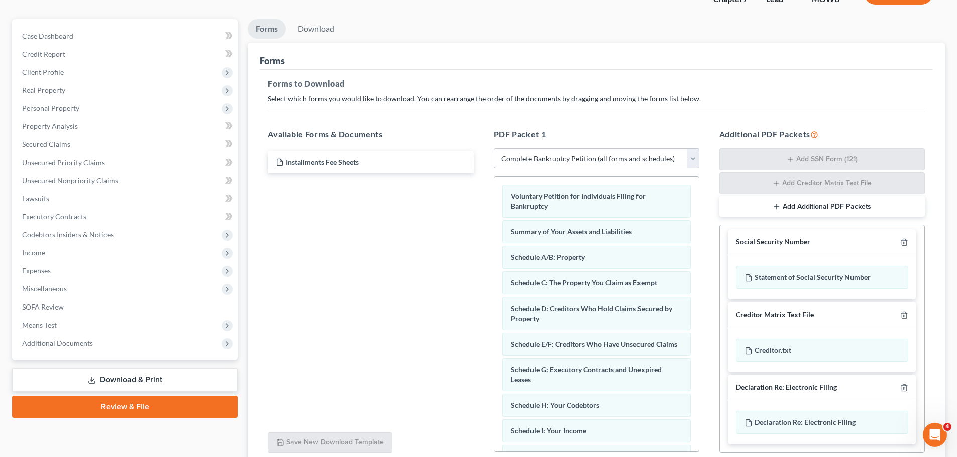
scroll to position [164, 0]
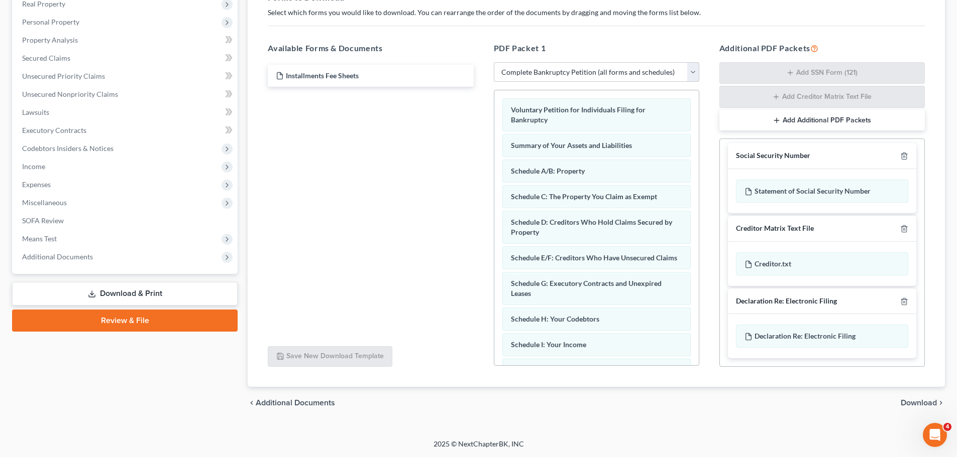
click at [917, 402] on span "Download" at bounding box center [918, 403] width 36 height 8
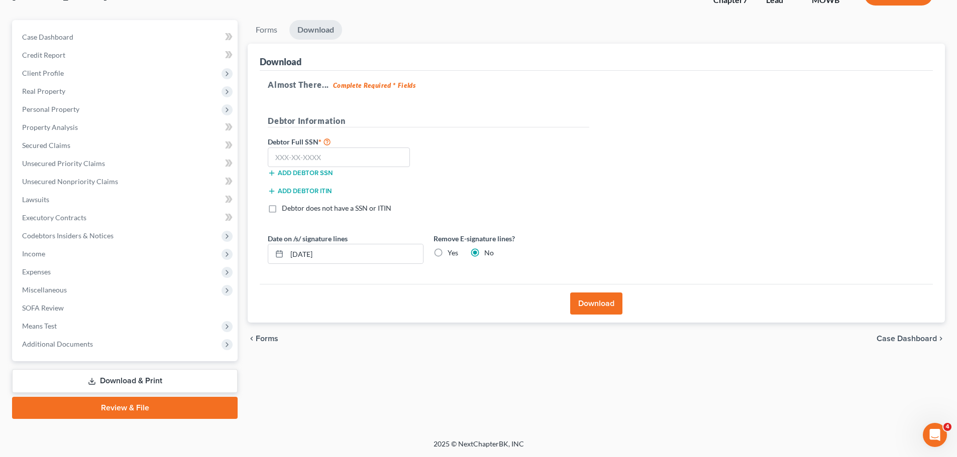
scroll to position [76, 0]
click at [336, 164] on input "text" at bounding box center [339, 158] width 142 height 20
type input "533-37-9692"
click at [451, 255] on label "Yes" at bounding box center [452, 253] width 11 height 10
click at [451, 255] on input "Yes" at bounding box center [454, 251] width 7 height 7
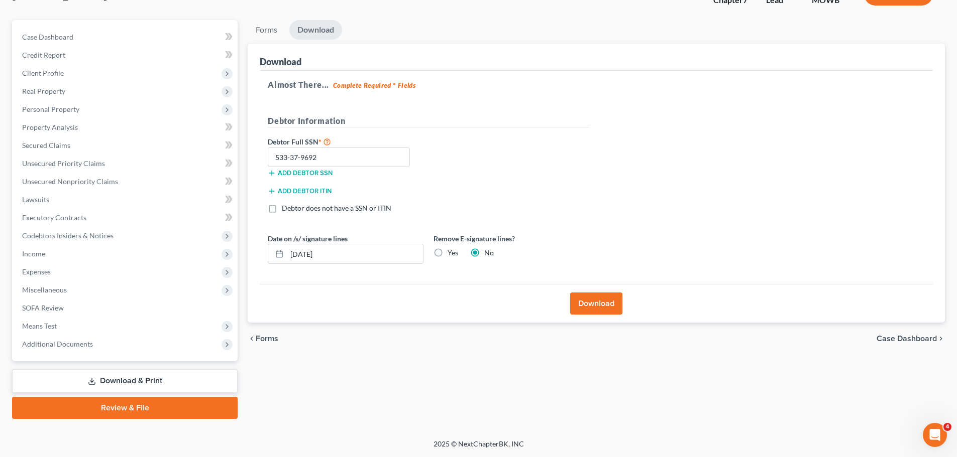
radio input "true"
radio input "false"
click at [610, 306] on button "Download" at bounding box center [596, 304] width 52 height 22
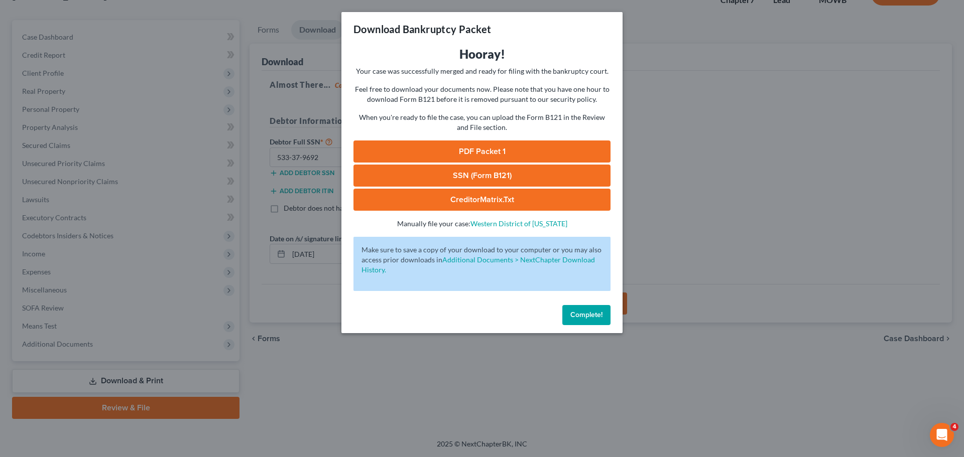
click at [518, 146] on link "PDF Packet 1" at bounding box center [482, 152] width 257 height 22
click at [530, 177] on link "SSN (Form B121)" at bounding box center [482, 176] width 257 height 22
click at [595, 317] on span "Complete!" at bounding box center [586, 315] width 32 height 9
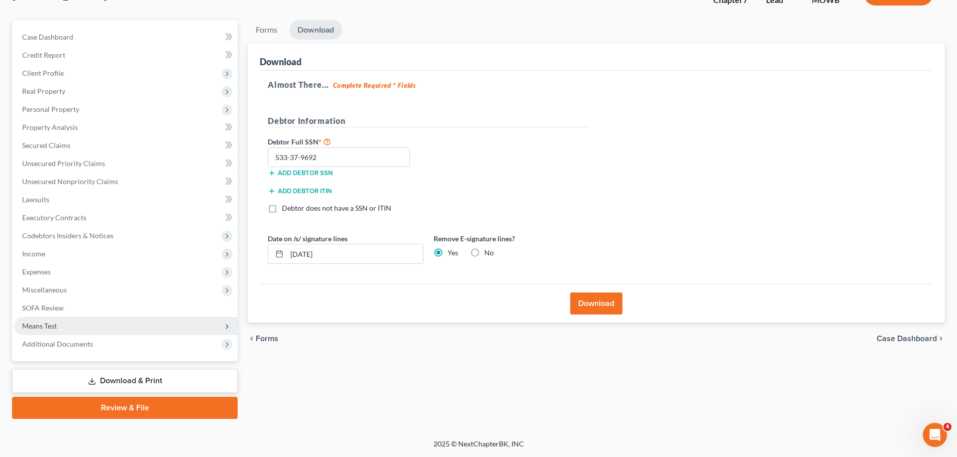
scroll to position [0, 0]
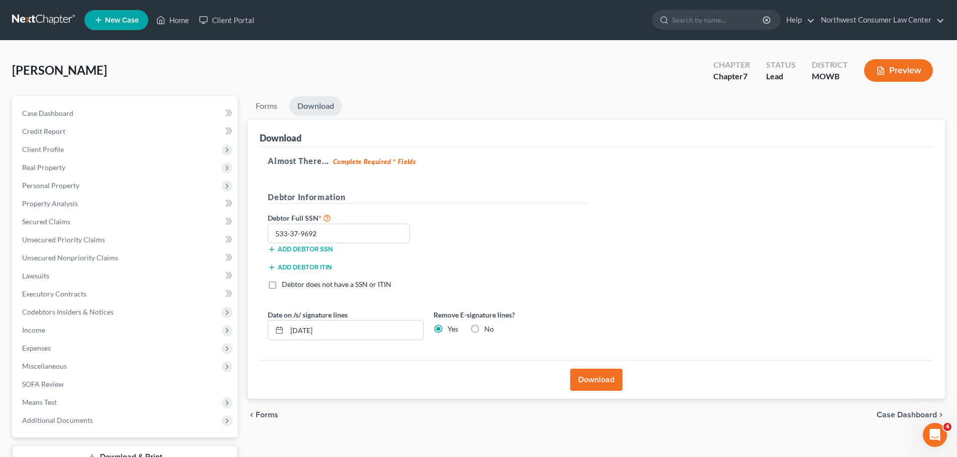
click at [50, 10] on nav "Home New Case Client Portal Northwest Consumer Law Center leigh@nwclc.org My Ac…" at bounding box center [478, 20] width 957 height 40
click at [43, 19] on link at bounding box center [44, 20] width 64 height 18
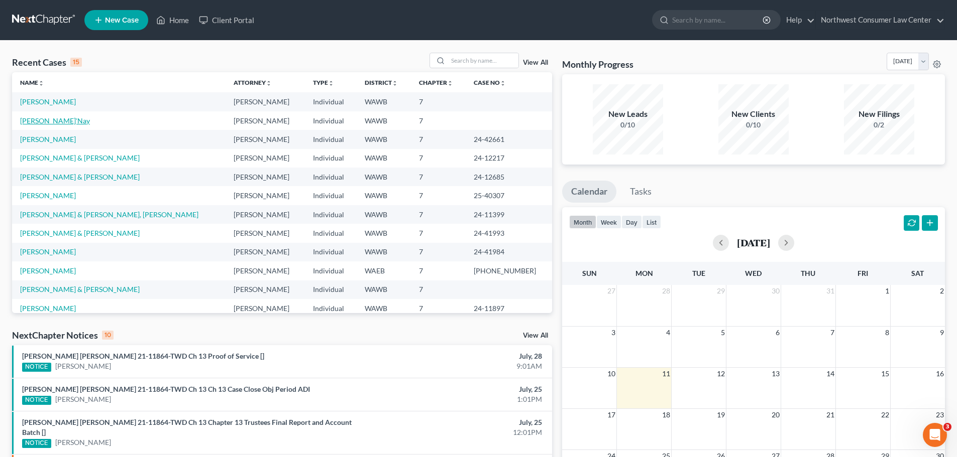
click at [41, 121] on link "[PERSON_NAME]'Nay" at bounding box center [55, 121] width 70 height 9
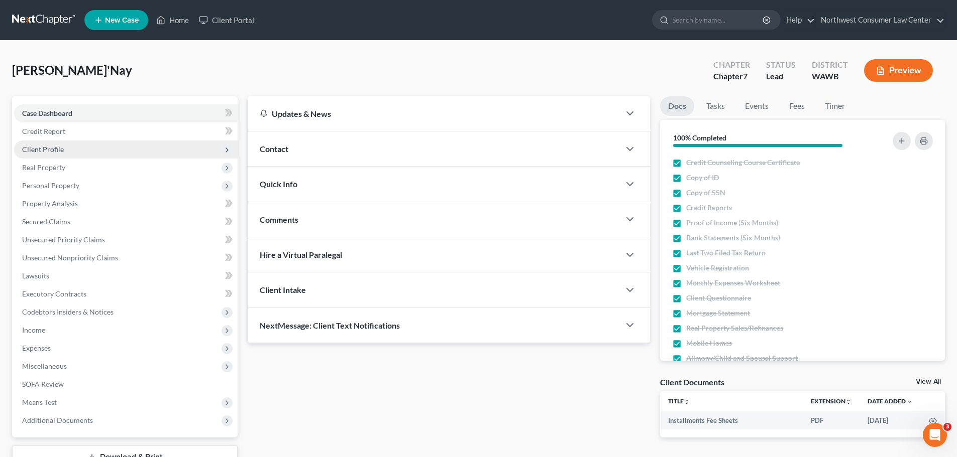
click at [64, 150] on span "Client Profile" at bounding box center [125, 150] width 223 height 18
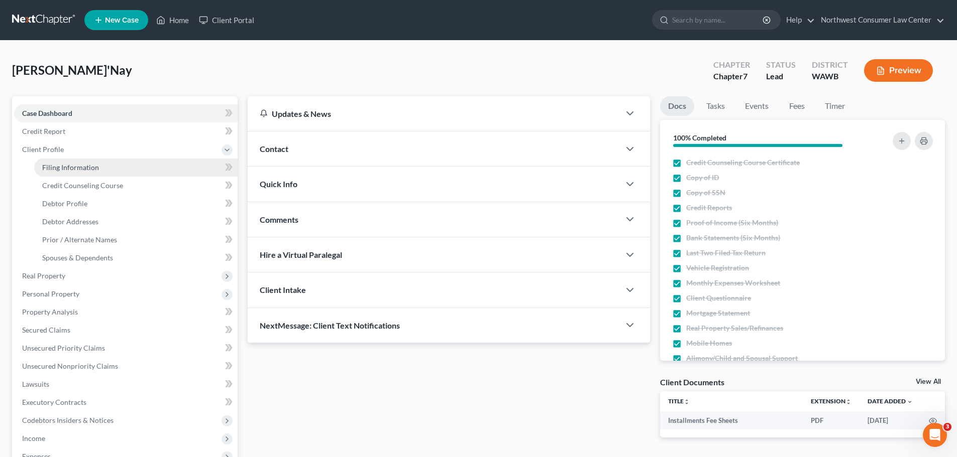
click at [83, 171] on span "Filing Information" at bounding box center [70, 167] width 57 height 9
select select "1"
select select "0"
select select "87"
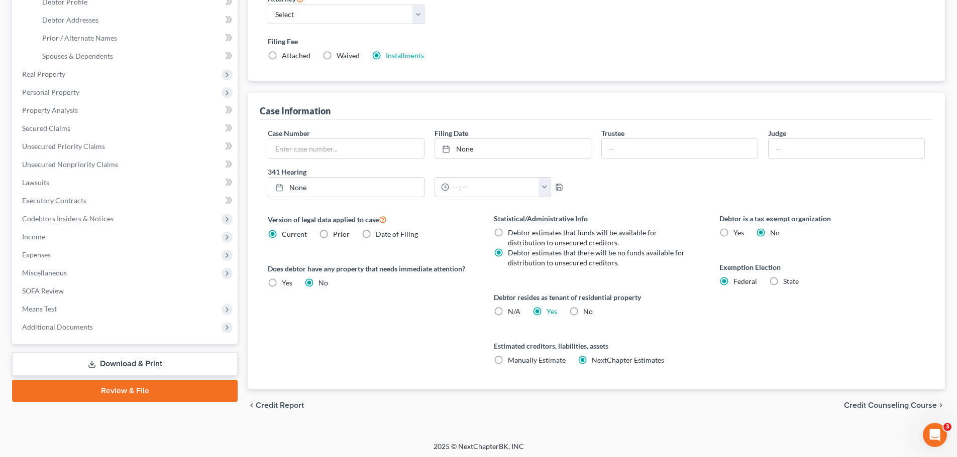
scroll to position [204, 0]
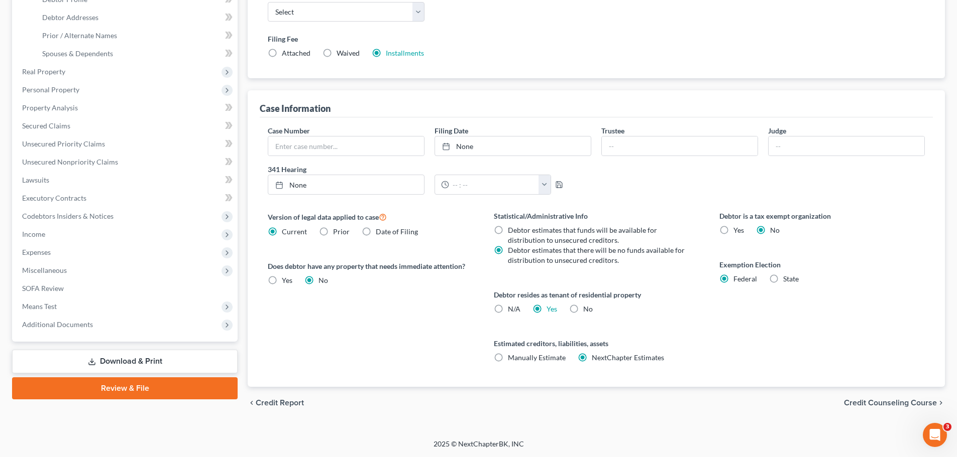
click at [908, 407] on span "Credit Counseling Course" at bounding box center [890, 403] width 93 height 8
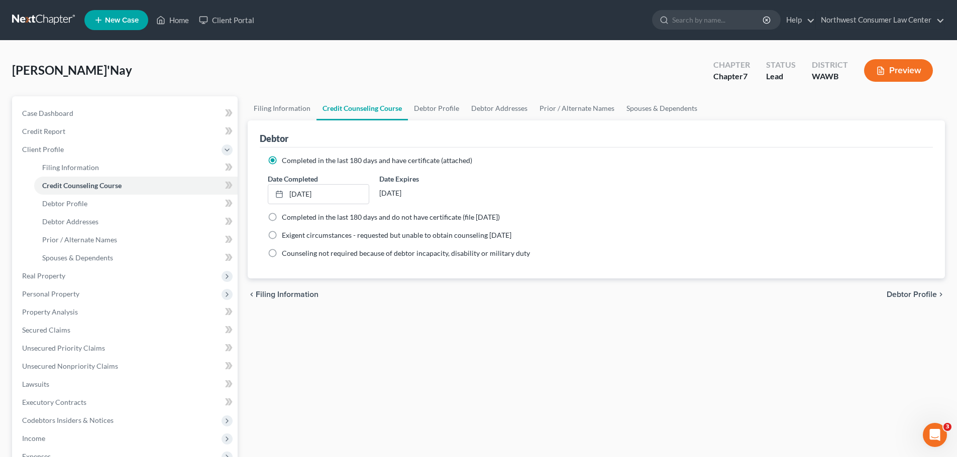
click at [927, 292] on span "Debtor Profile" at bounding box center [911, 295] width 50 height 8
select select "0"
select select "2"
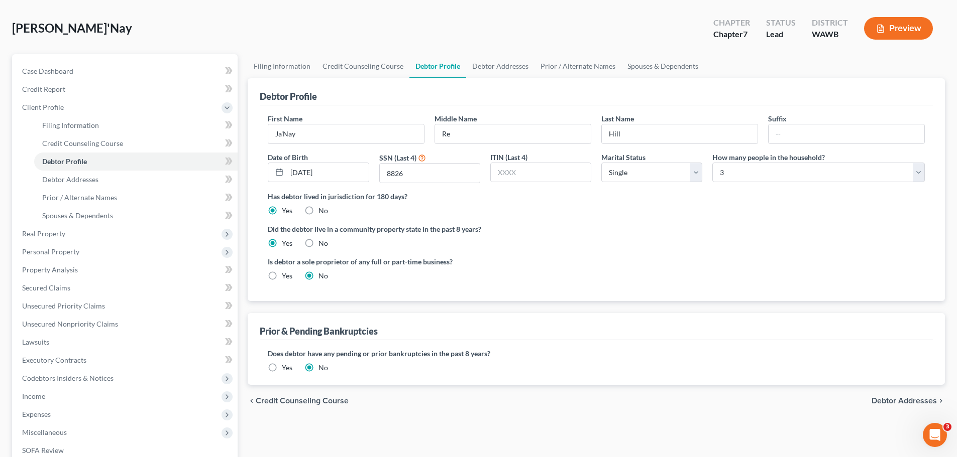
scroll to position [100, 0]
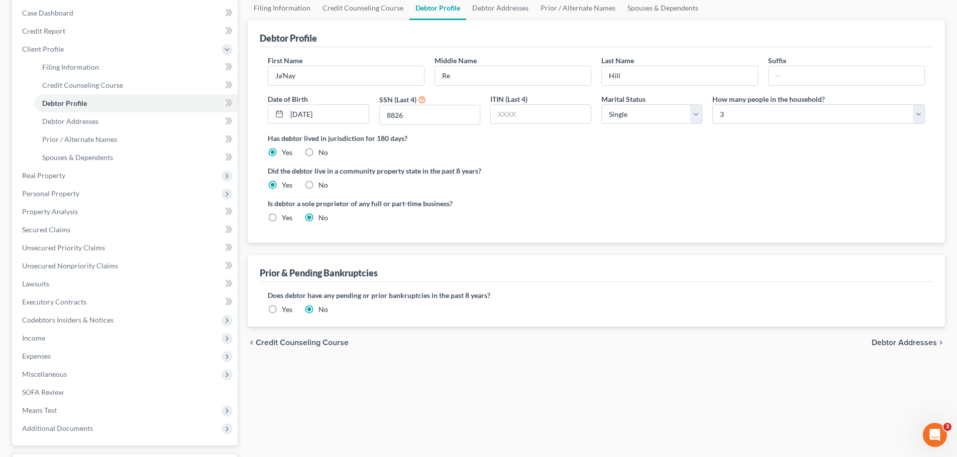
click at [894, 333] on div "chevron_left Credit Counseling Course Debtor Addresses chevron_right" at bounding box center [596, 343] width 697 height 32
click at [889, 339] on span "Debtor Addresses" at bounding box center [903, 343] width 65 height 8
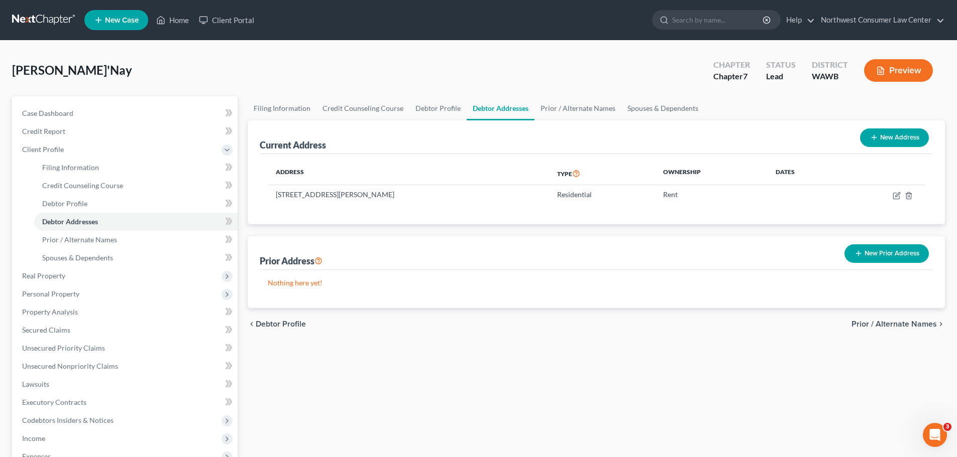
click at [868, 320] on span "Prior / Alternate Names" at bounding box center [893, 324] width 85 height 8
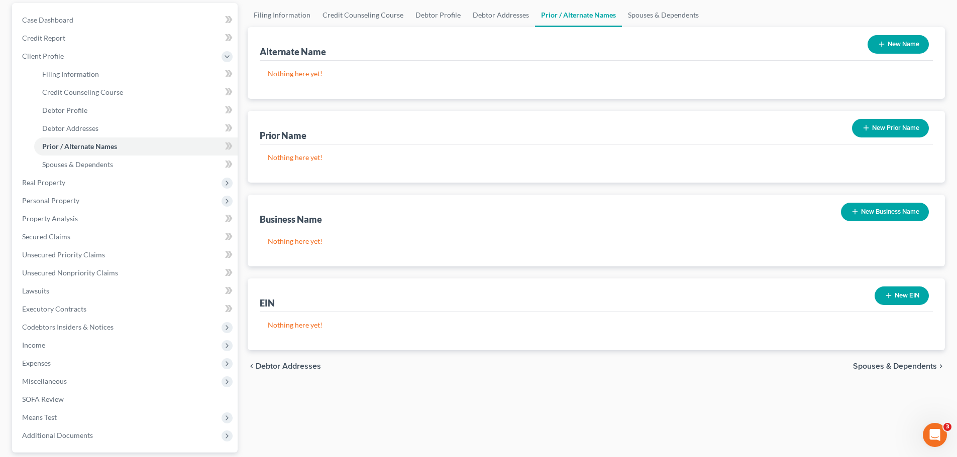
scroll to position [100, 0]
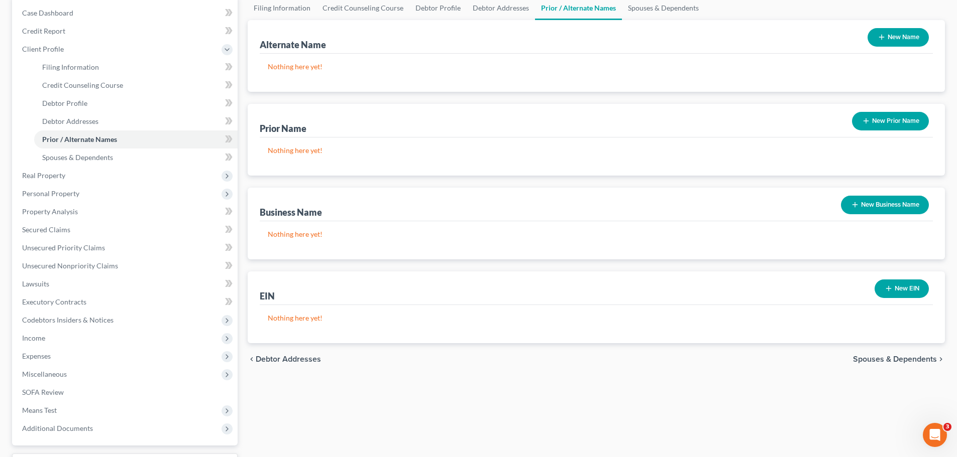
click at [871, 358] on span "Spouses & Dependents" at bounding box center [895, 360] width 84 height 8
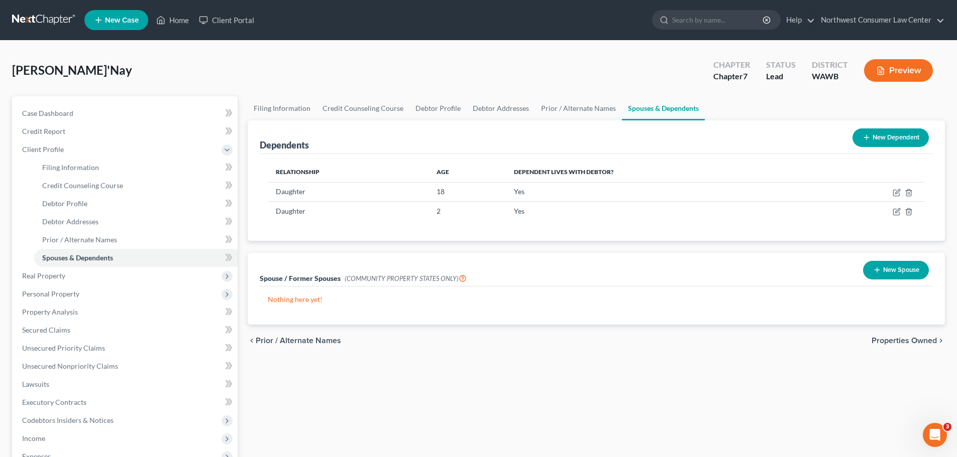
click at [892, 343] on span "Properties Owned" at bounding box center [903, 341] width 65 height 8
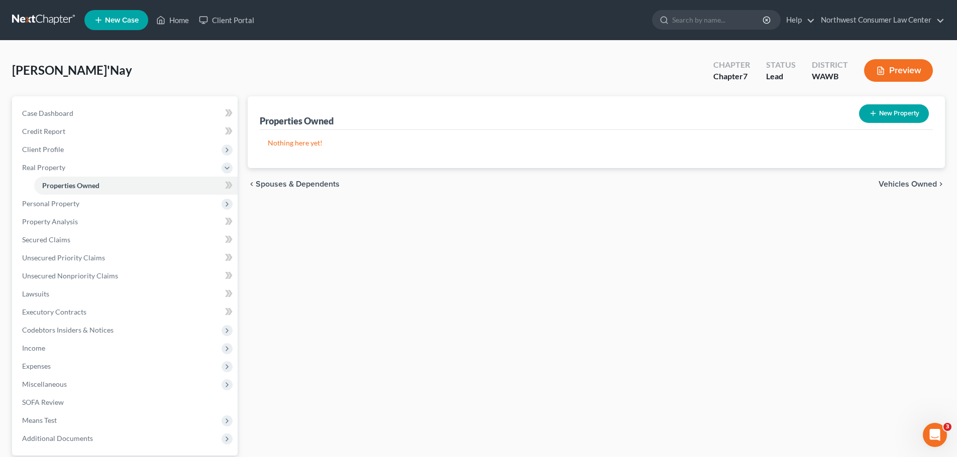
click at [919, 186] on span "Vehicles Owned" at bounding box center [907, 184] width 58 height 8
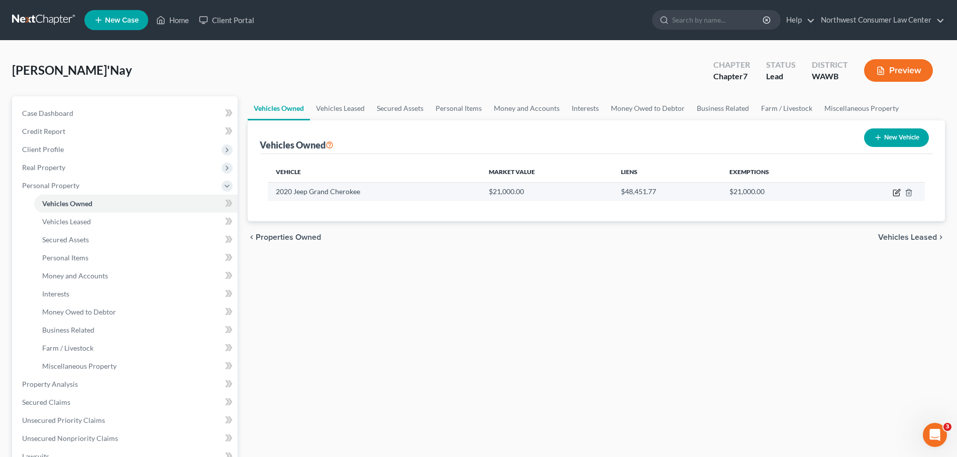
click at [894, 196] on icon "button" at bounding box center [896, 193] width 6 height 6
select select "0"
select select "6"
select select "2"
select select "0"
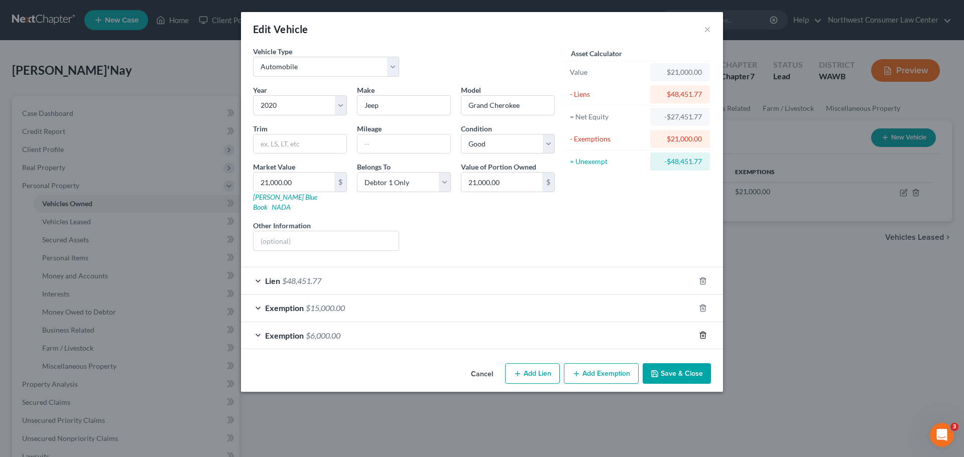
click at [704, 335] on line "button" at bounding box center [704, 336] width 0 height 2
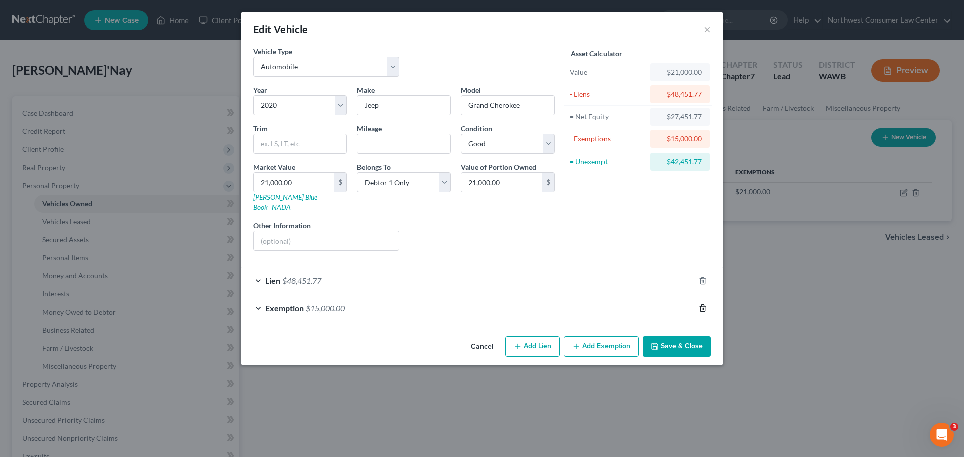
click at [704, 308] on line "button" at bounding box center [704, 309] width 0 height 2
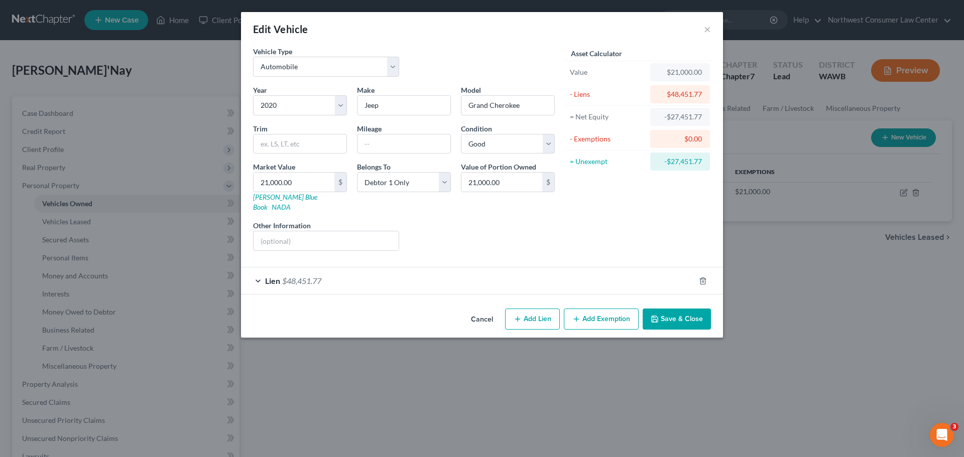
click at [678, 311] on button "Save & Close" at bounding box center [677, 319] width 68 height 21
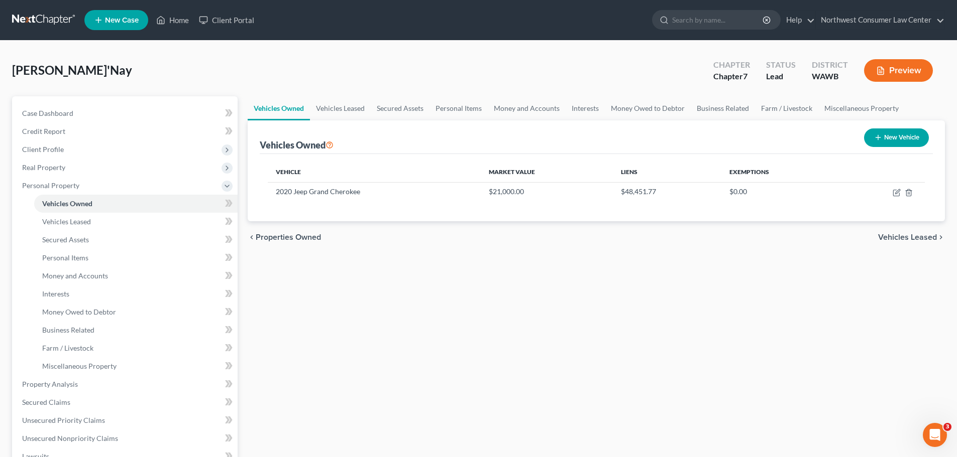
click at [927, 237] on span "Vehicles Leased" at bounding box center [907, 238] width 59 height 8
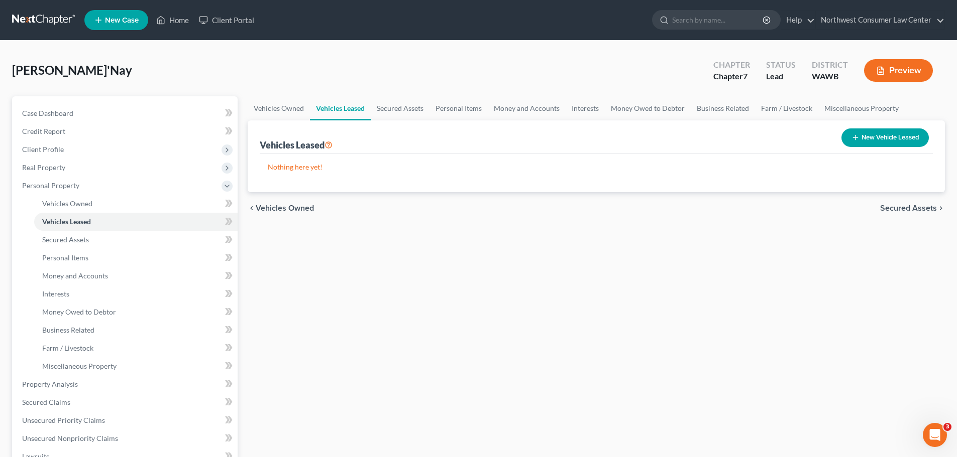
click at [922, 212] on span "Secured Assets" at bounding box center [908, 208] width 57 height 8
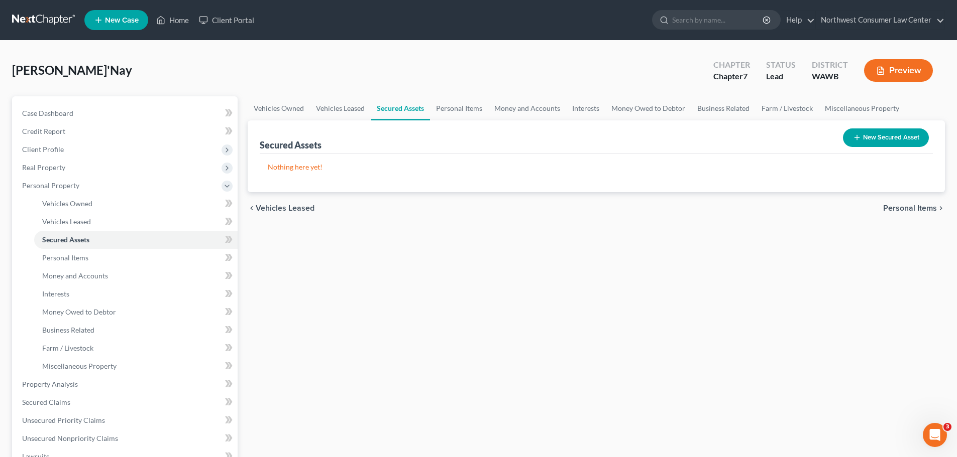
click at [911, 207] on span "Personal Items" at bounding box center [910, 208] width 54 height 8
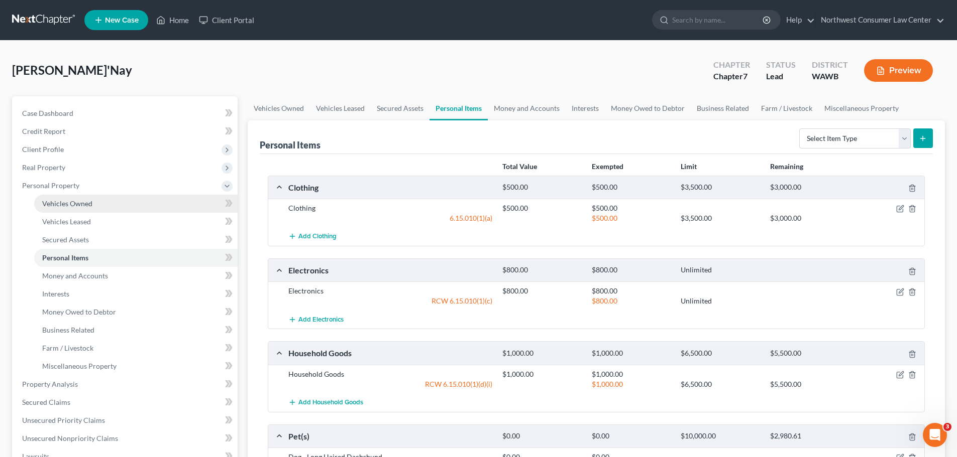
click at [137, 207] on link "Vehicles Owned" at bounding box center [135, 204] width 203 height 18
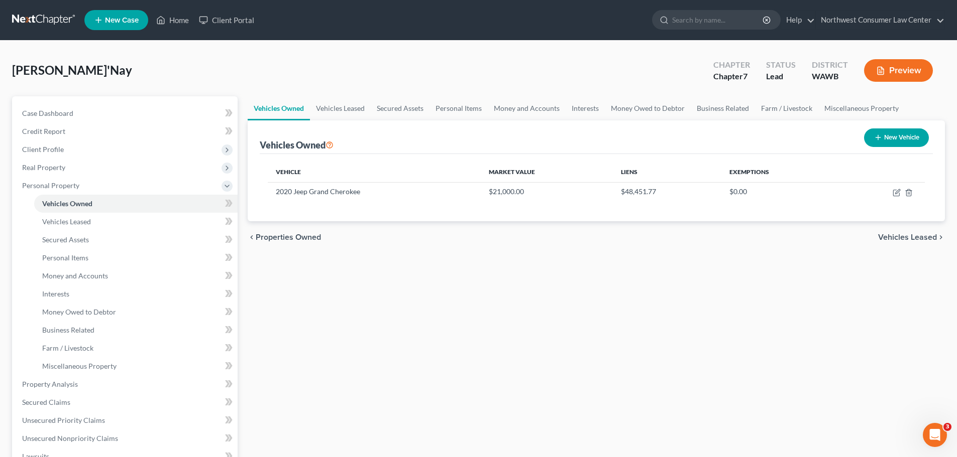
click at [905, 241] on span "Vehicles Leased" at bounding box center [907, 238] width 59 height 8
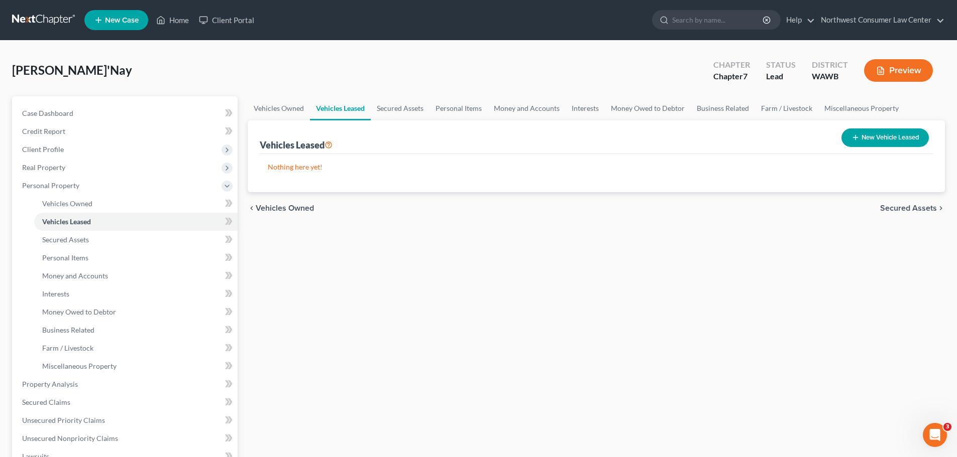
click at [919, 207] on span "Secured Assets" at bounding box center [908, 208] width 57 height 8
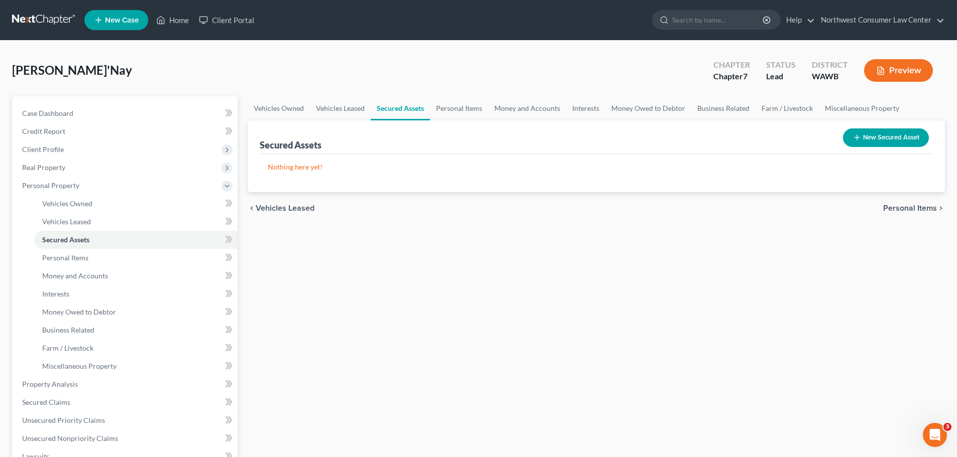
click at [917, 207] on span "Personal Items" at bounding box center [910, 208] width 54 height 8
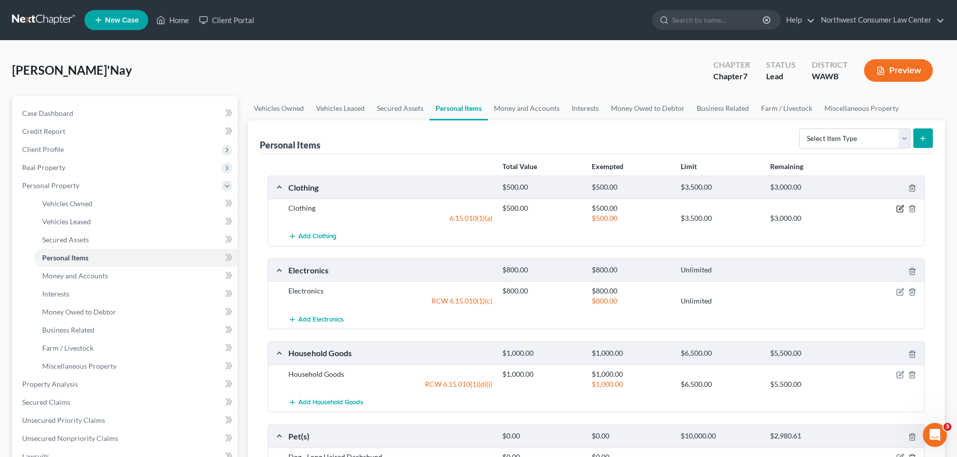
click at [896, 210] on icon "button" at bounding box center [900, 209] width 8 height 8
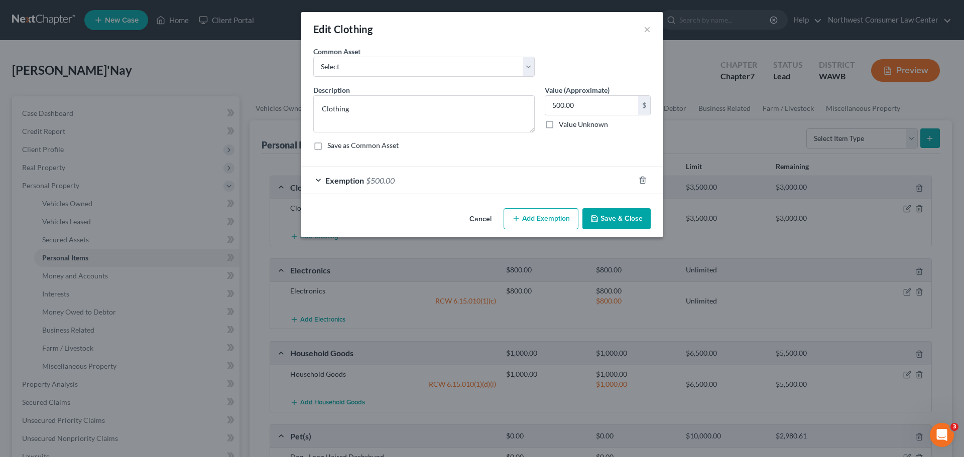
click at [420, 181] on div "Exemption $500.00" at bounding box center [467, 180] width 333 height 27
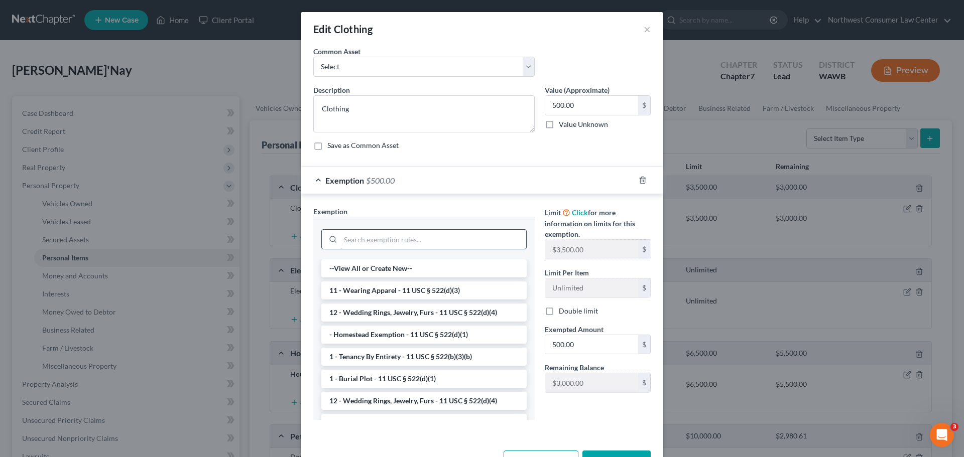
click at [367, 238] on input "search" at bounding box center [433, 239] width 186 height 19
click at [392, 291] on li "11 - Wearing Apparel - 11 USC § 522(d)(3)" at bounding box center [423, 291] width 205 height 18
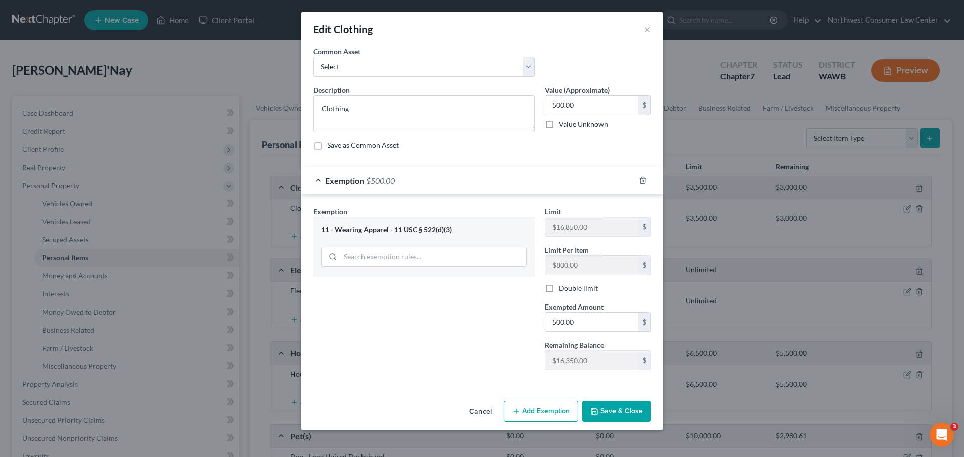
click at [603, 408] on button "Save & Close" at bounding box center [617, 411] width 68 height 21
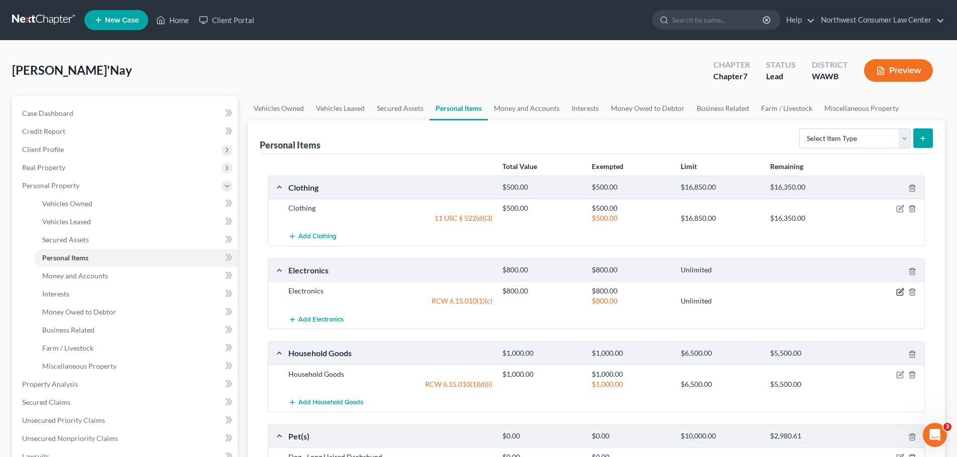
click at [900, 293] on icon "button" at bounding box center [900, 292] width 8 height 8
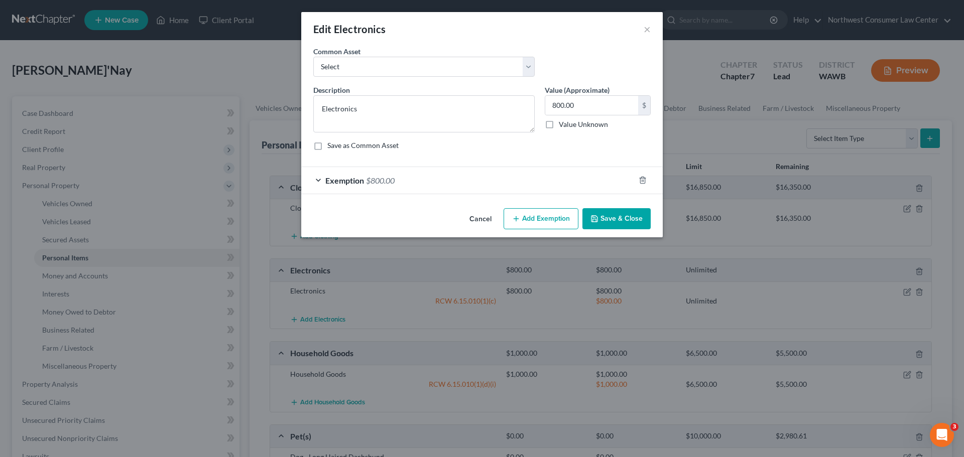
click at [463, 184] on div "Exemption $800.00" at bounding box center [467, 180] width 333 height 27
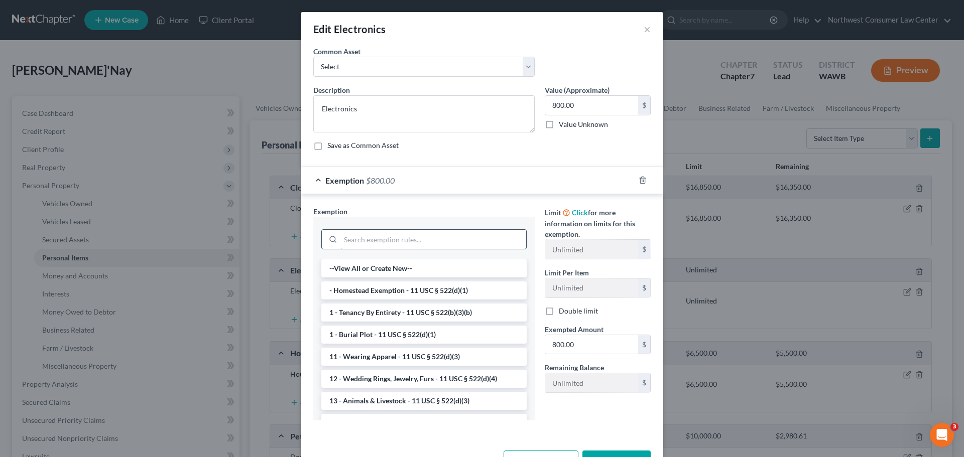
click at [390, 241] on input "search" at bounding box center [433, 239] width 186 height 19
type input "e"
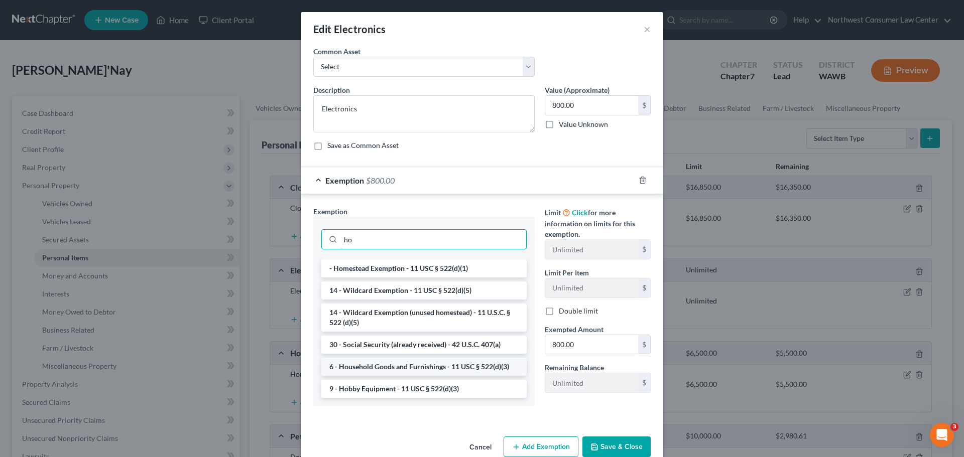
type input "ho"
click at [403, 369] on li "6 - Household Goods and Furnishings - 11 USC § 522(d)(3)" at bounding box center [423, 367] width 205 height 18
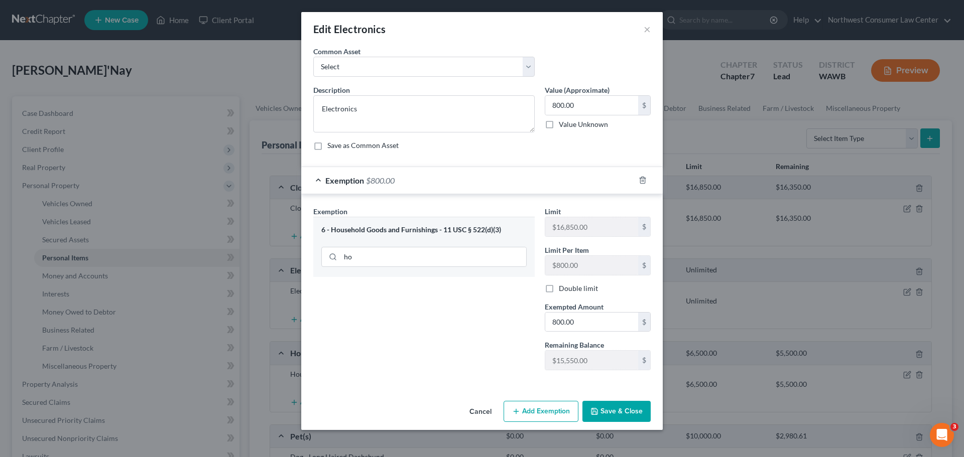
click at [622, 409] on button "Save & Close" at bounding box center [617, 411] width 68 height 21
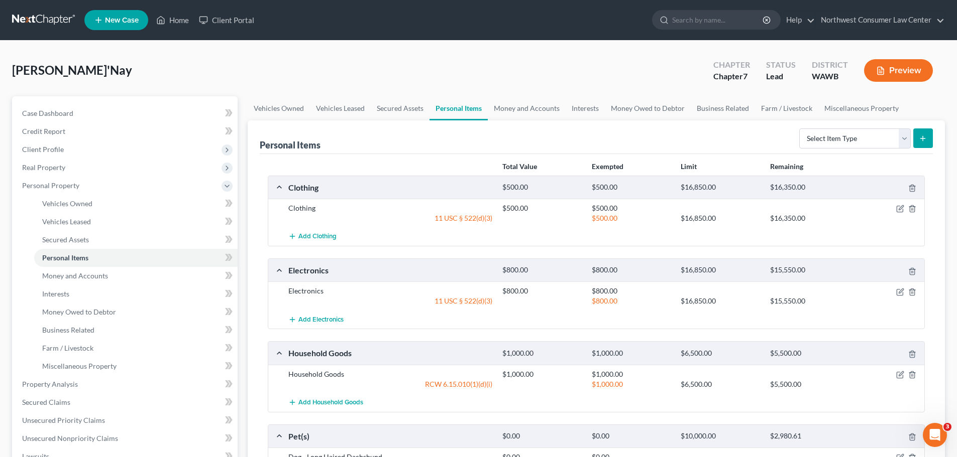
scroll to position [50, 0]
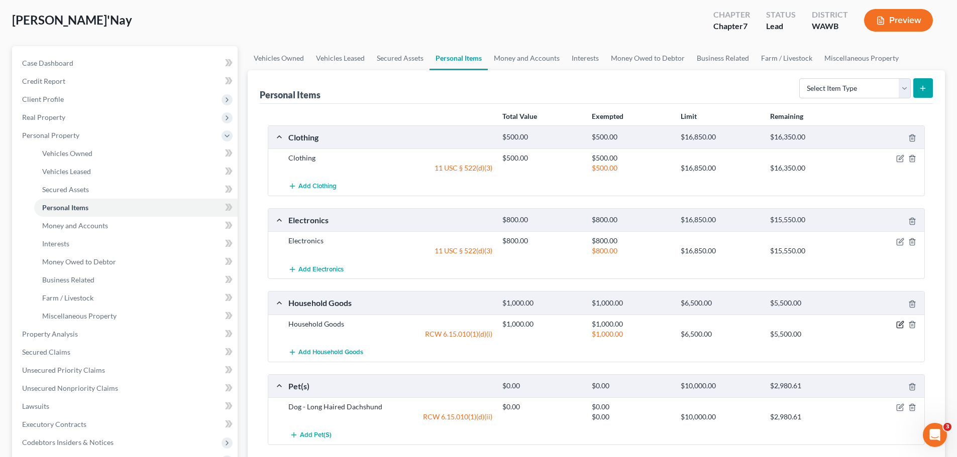
click at [902, 324] on icon "button" at bounding box center [900, 325] width 8 height 8
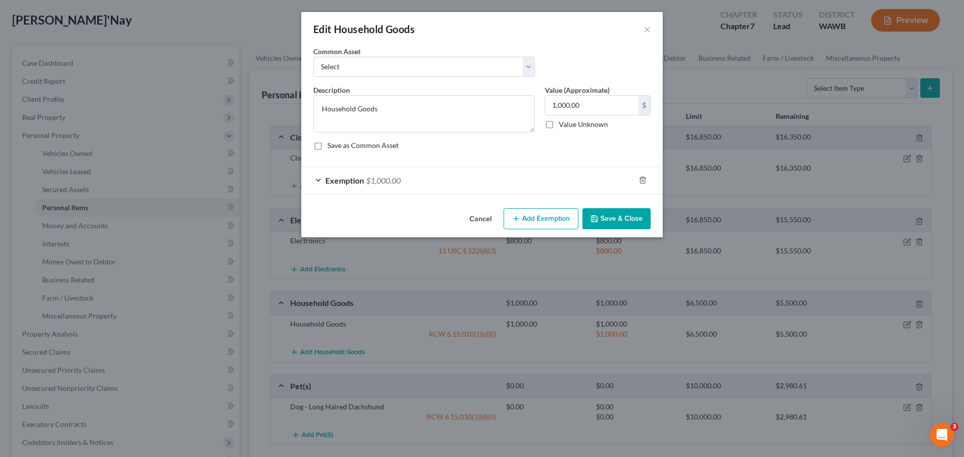
click at [521, 190] on div "Exemption $1,000.00" at bounding box center [467, 180] width 333 height 27
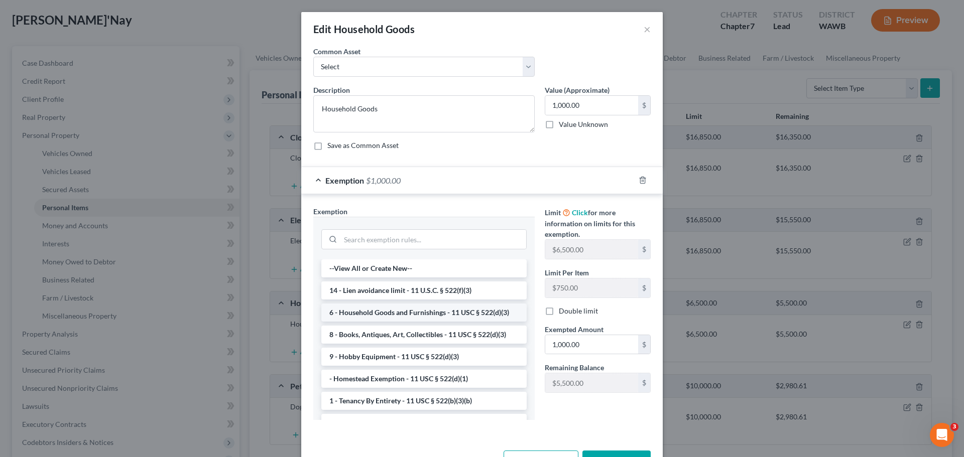
click at [386, 316] on li "6 - Household Goods and Furnishings - 11 USC § 522(d)(3)" at bounding box center [423, 313] width 205 height 18
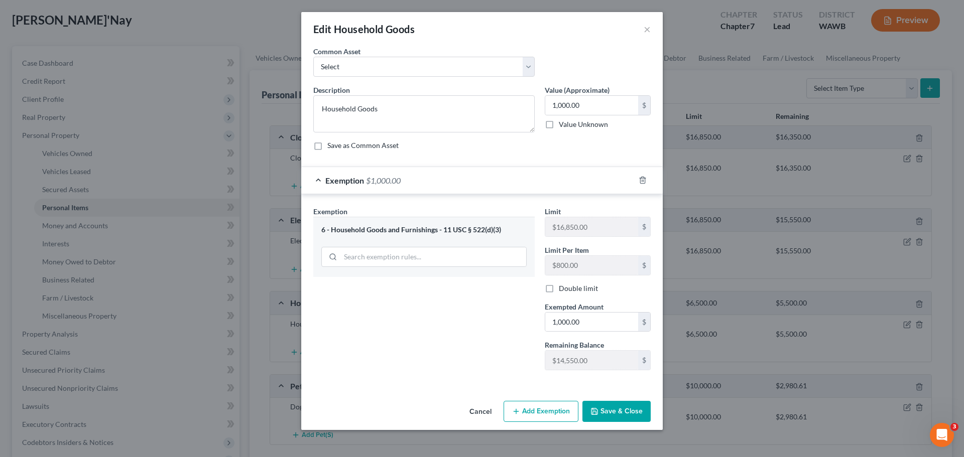
click at [622, 418] on button "Save & Close" at bounding box center [617, 411] width 68 height 21
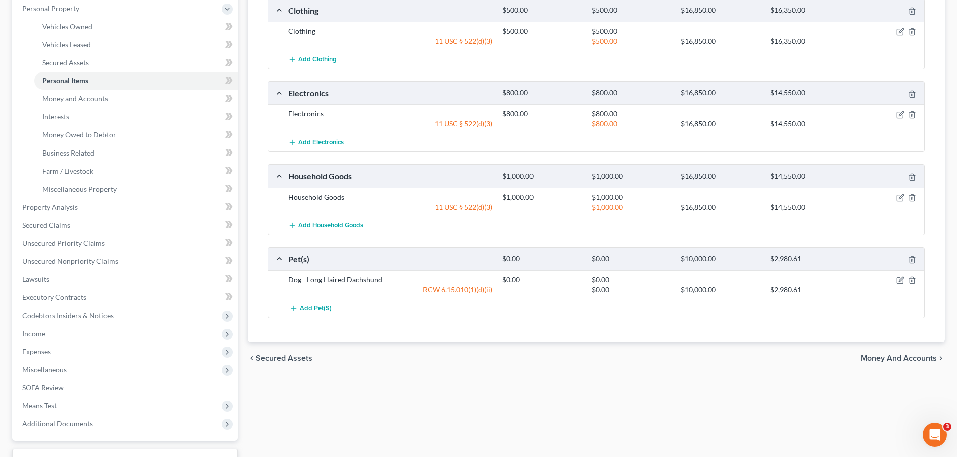
scroll to position [201, 0]
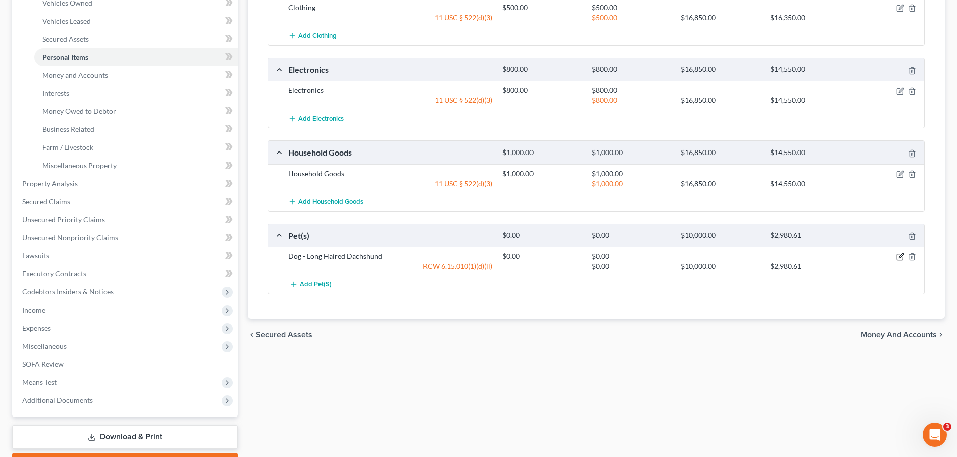
click at [898, 257] on icon "button" at bounding box center [900, 257] width 8 height 8
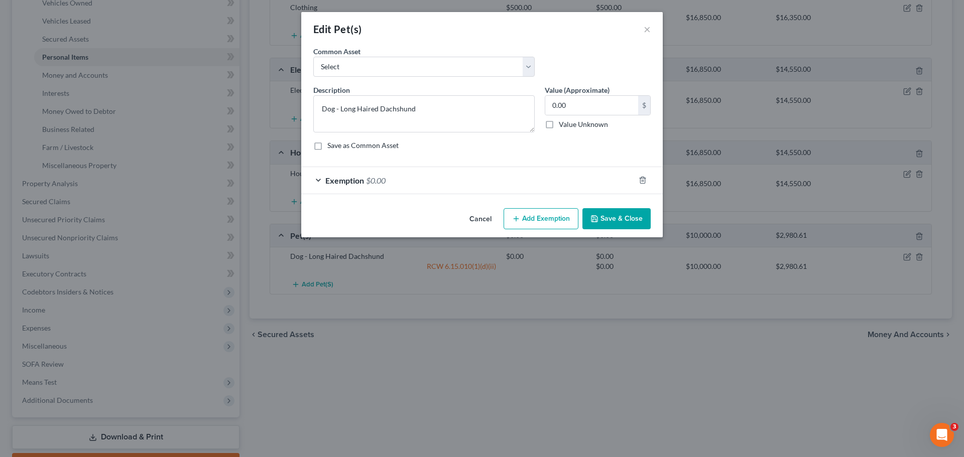
click at [386, 188] on div "Exemption $0.00" at bounding box center [467, 180] width 333 height 27
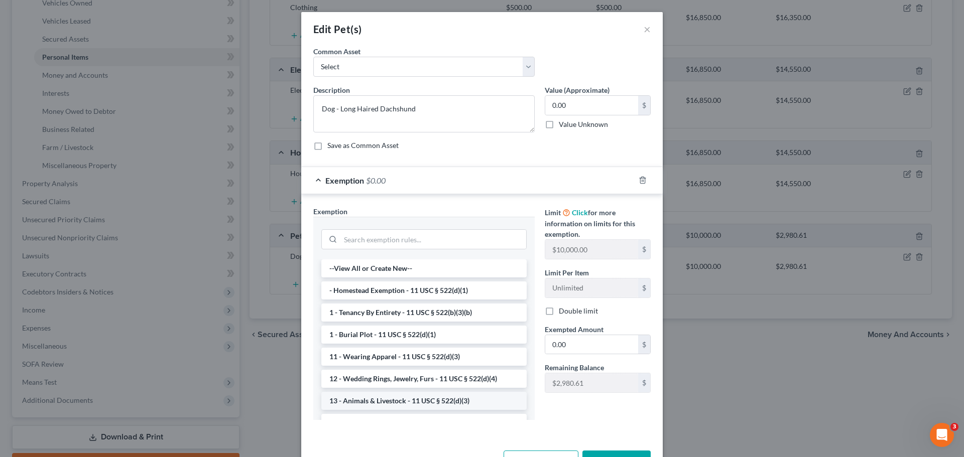
click at [399, 395] on li "13 - Animals & Livestock - 11 USC § 522(d)(3)" at bounding box center [423, 401] width 205 height 18
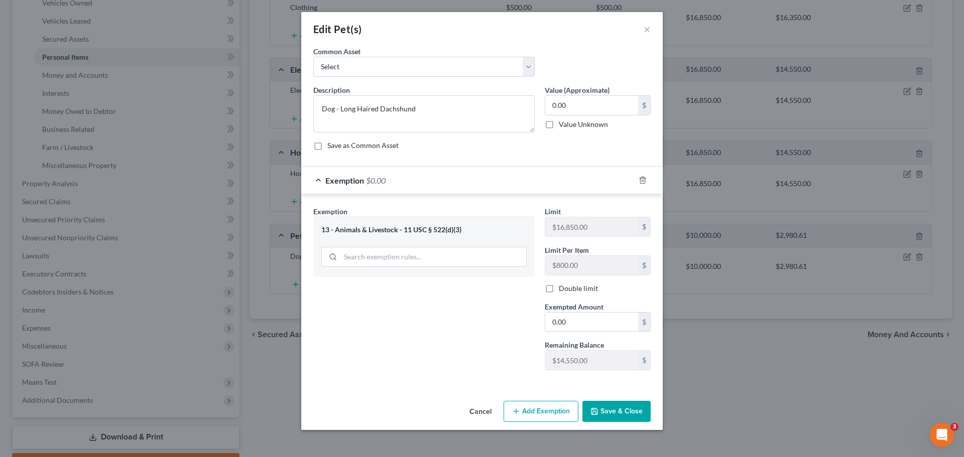
click at [617, 413] on button "Save & Close" at bounding box center [617, 411] width 68 height 21
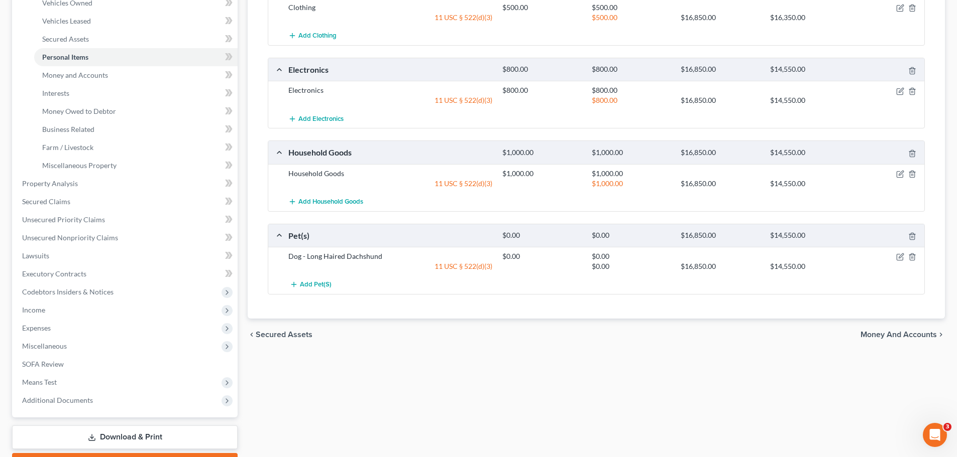
click at [902, 338] on span "Money and Accounts" at bounding box center [898, 335] width 76 height 8
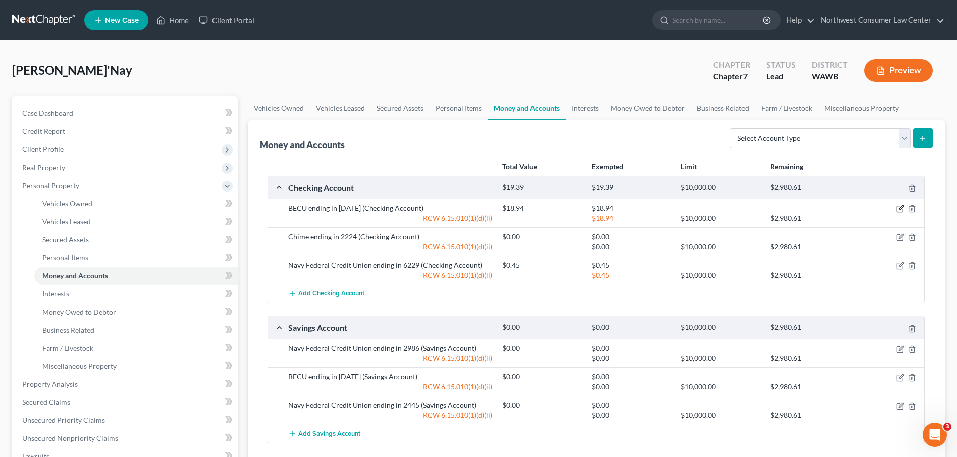
click at [897, 211] on icon "button" at bounding box center [900, 209] width 8 height 8
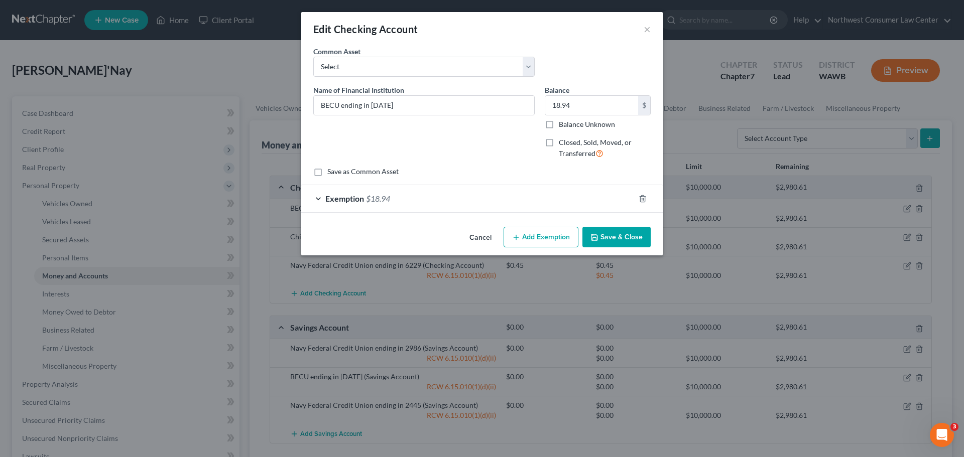
click at [396, 202] on div "Exemption $18.94" at bounding box center [467, 198] width 333 height 27
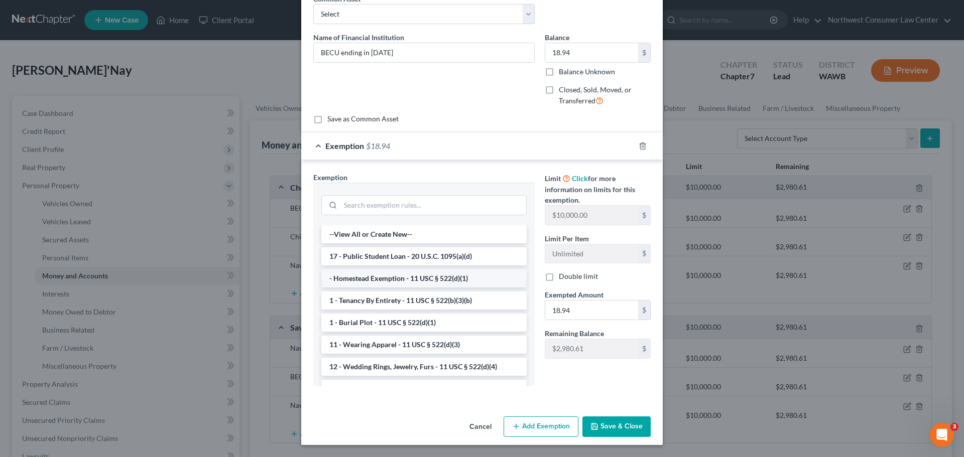
scroll to position [50, 0]
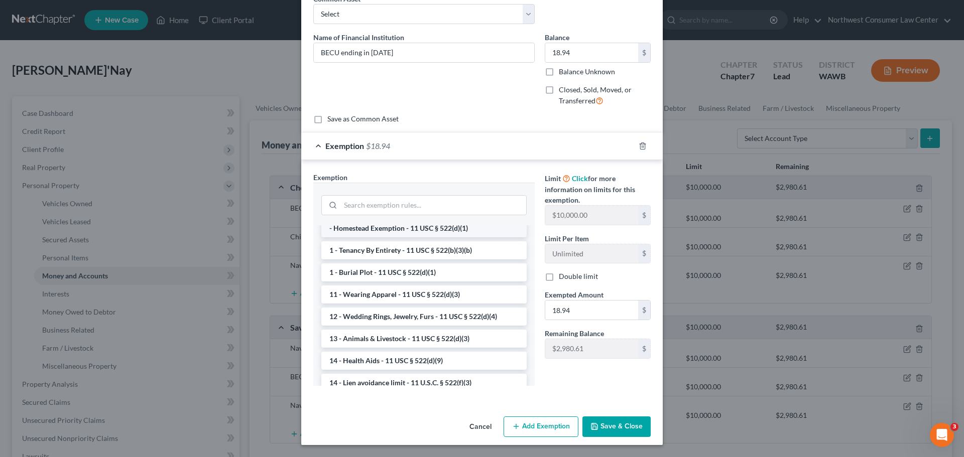
click at [386, 236] on li "- Homestead Exemption - 11 USC § 522(d)(1)" at bounding box center [423, 228] width 205 height 18
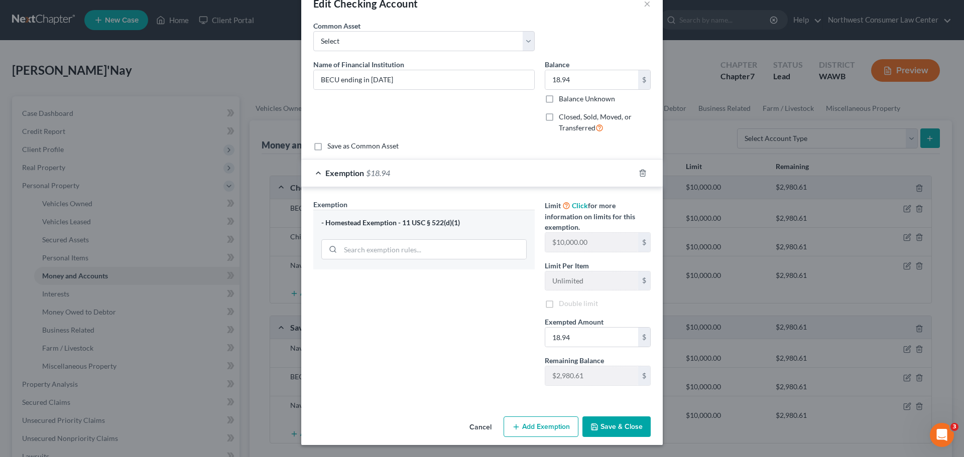
scroll to position [3, 0]
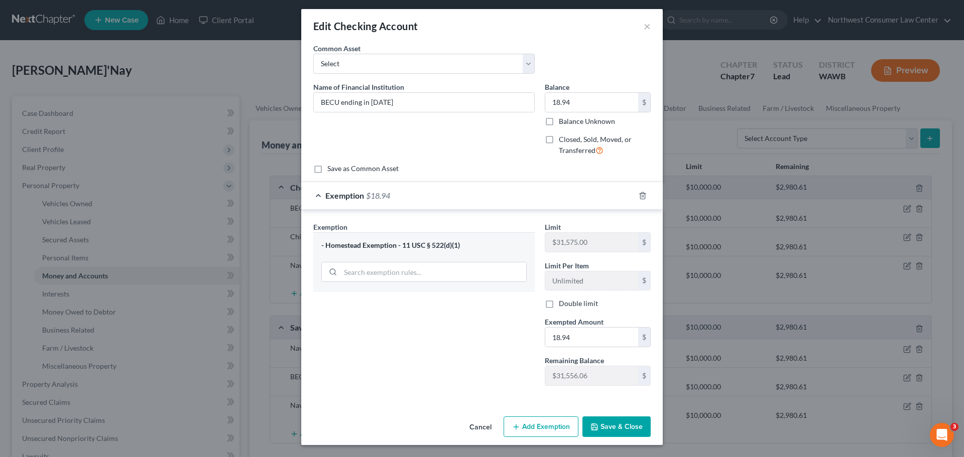
click at [623, 435] on button "Save & Close" at bounding box center [617, 427] width 68 height 21
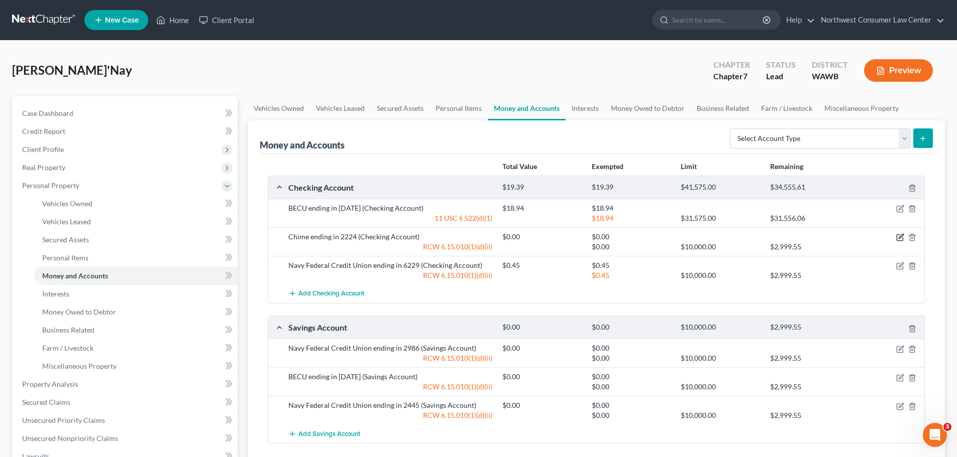
click at [898, 238] on icon "button" at bounding box center [900, 238] width 8 height 8
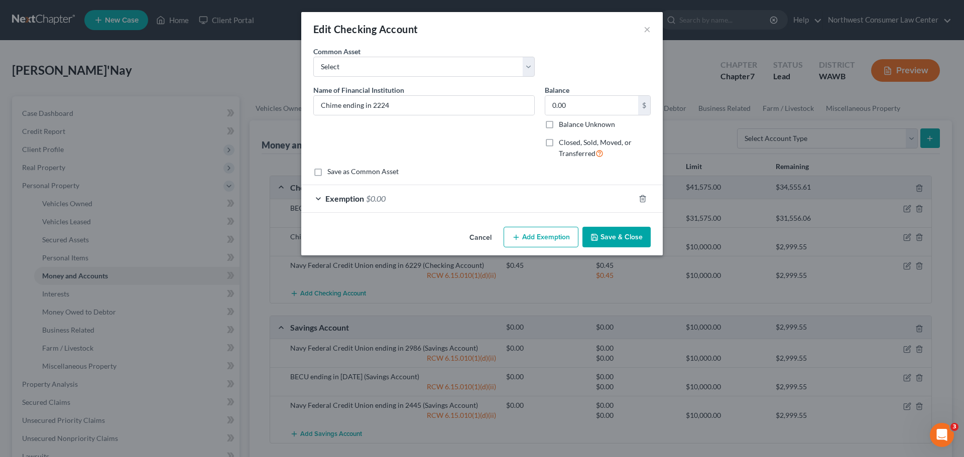
click at [464, 204] on div "Exemption $0.00" at bounding box center [467, 198] width 333 height 27
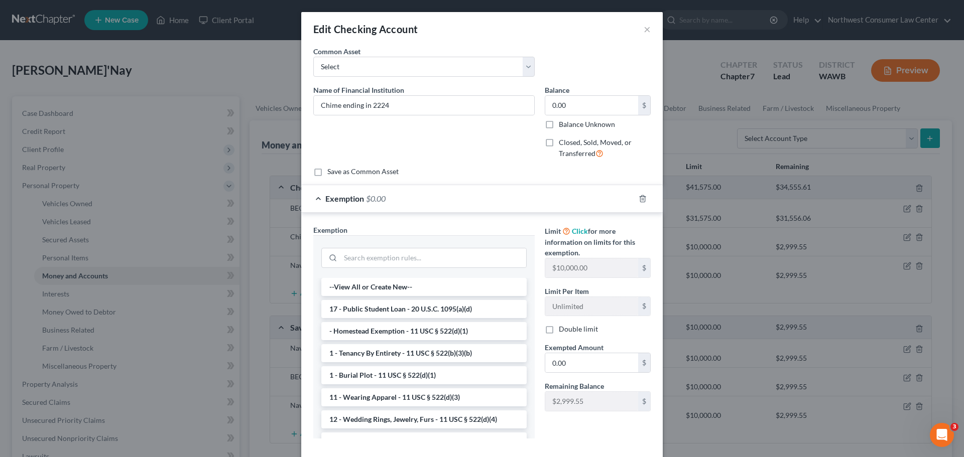
click at [410, 329] on li "- Homestead Exemption - 11 USC § 522(d)(1)" at bounding box center [423, 331] width 205 height 18
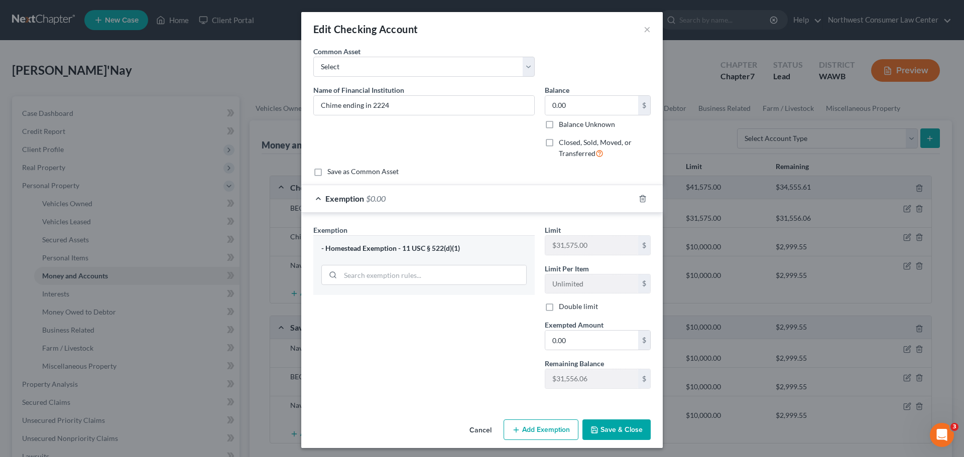
click at [603, 427] on button "Save & Close" at bounding box center [617, 430] width 68 height 21
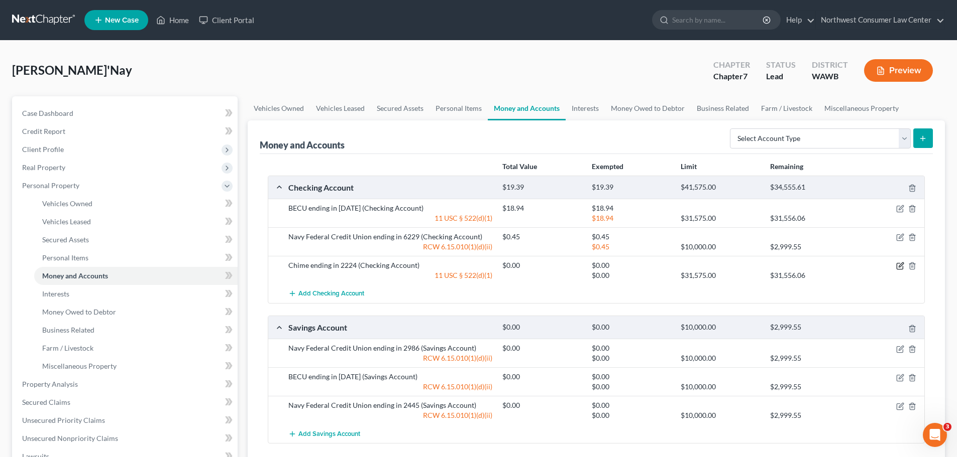
click at [900, 267] on icon "button" at bounding box center [900, 266] width 8 height 8
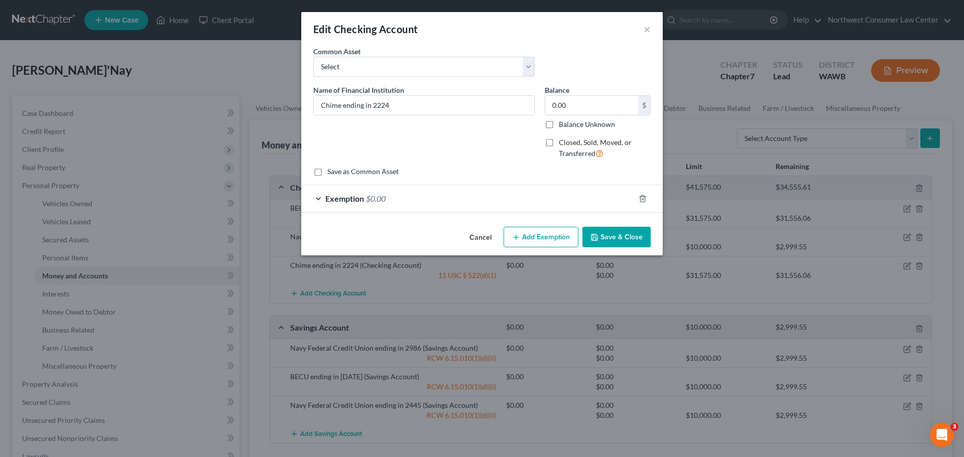
click at [494, 207] on div "Exemption $0.00" at bounding box center [467, 198] width 333 height 27
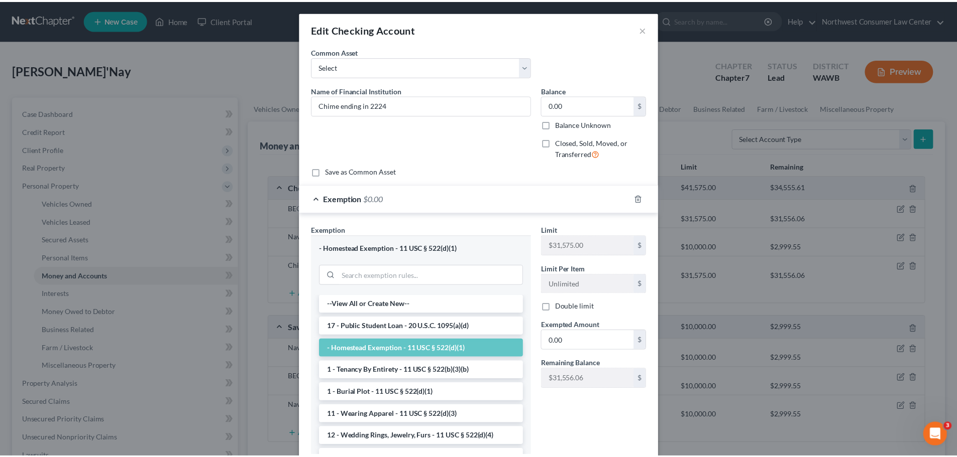
scroll to position [70, 0]
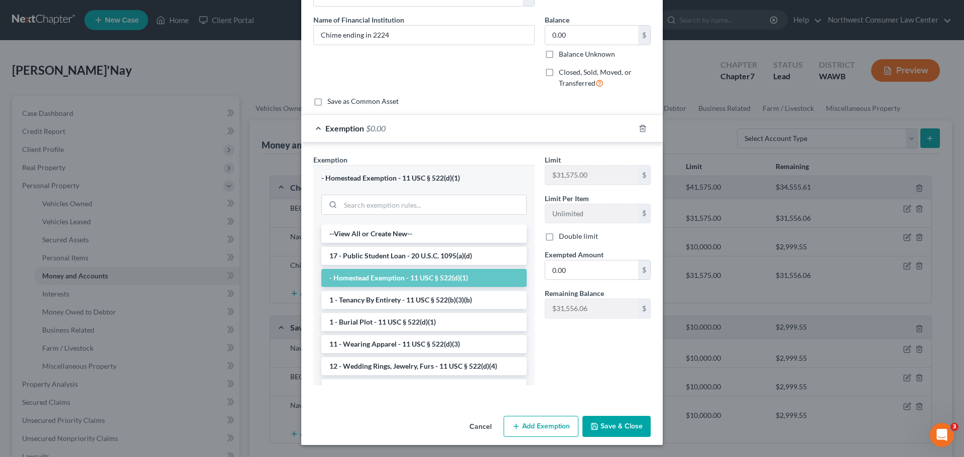
drag, startPoint x: 624, startPoint y: 421, endPoint x: 646, endPoint y: 391, distance: 37.4
click at [624, 421] on button "Save & Close" at bounding box center [617, 426] width 68 height 21
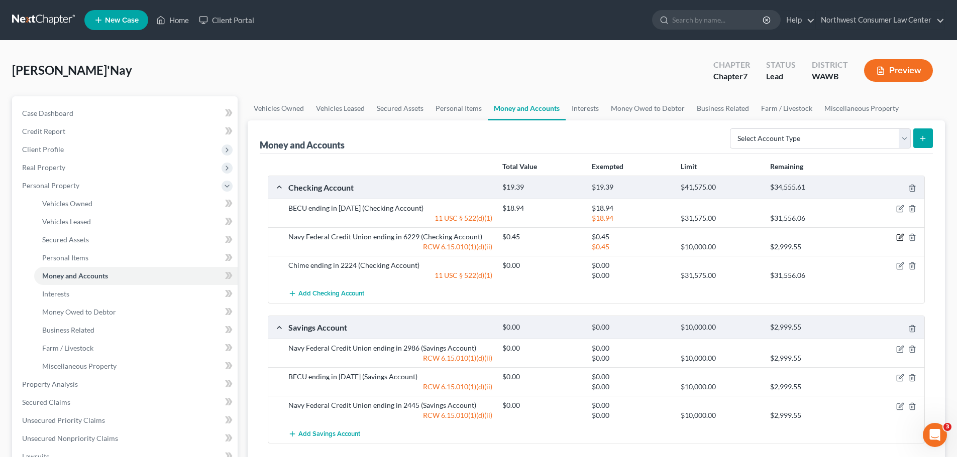
click at [896, 239] on icon "button" at bounding box center [900, 238] width 8 height 8
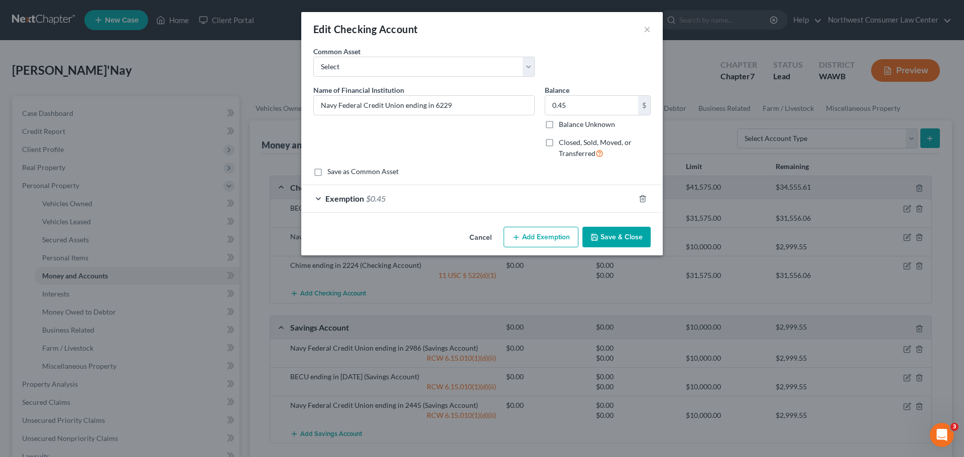
click at [438, 206] on div "Exemption $0.45" at bounding box center [467, 198] width 333 height 27
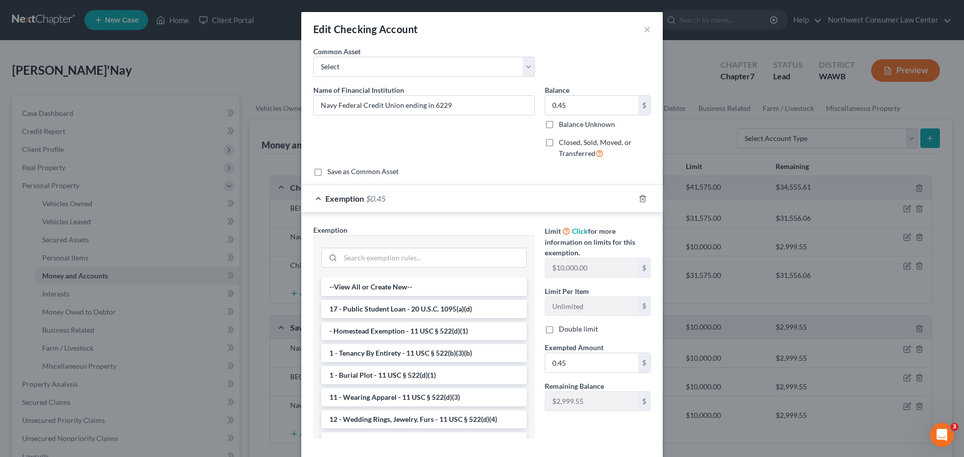
click at [396, 334] on li "- Homestead Exemption - 11 USC § 522(d)(1)" at bounding box center [423, 331] width 205 height 18
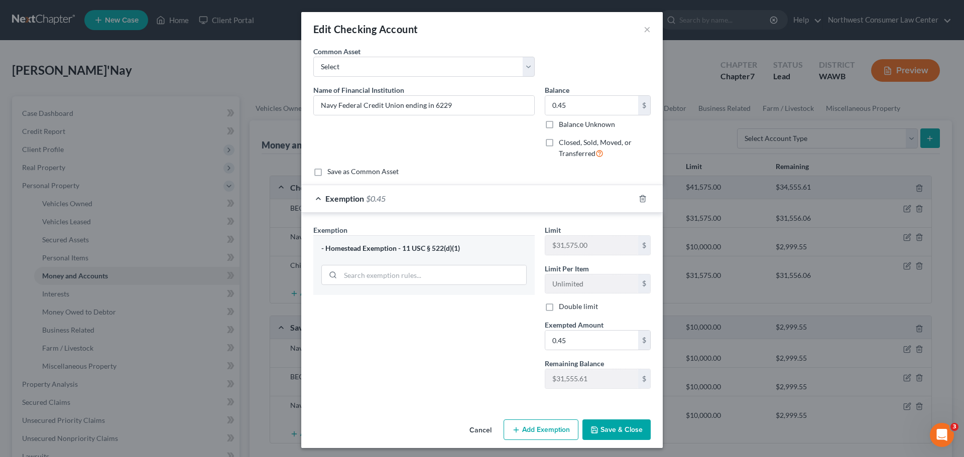
click at [645, 438] on button "Save & Close" at bounding box center [617, 430] width 68 height 21
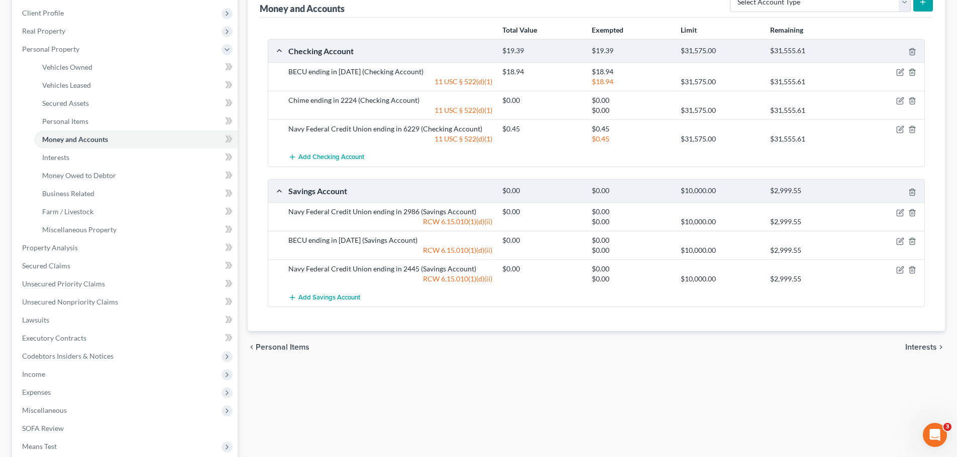
scroll to position [151, 0]
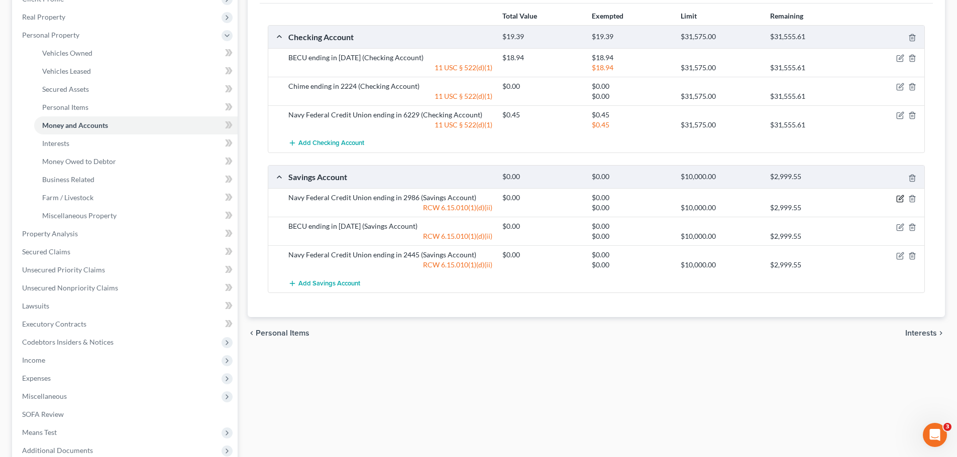
click at [900, 198] on icon "button" at bounding box center [900, 199] width 8 height 8
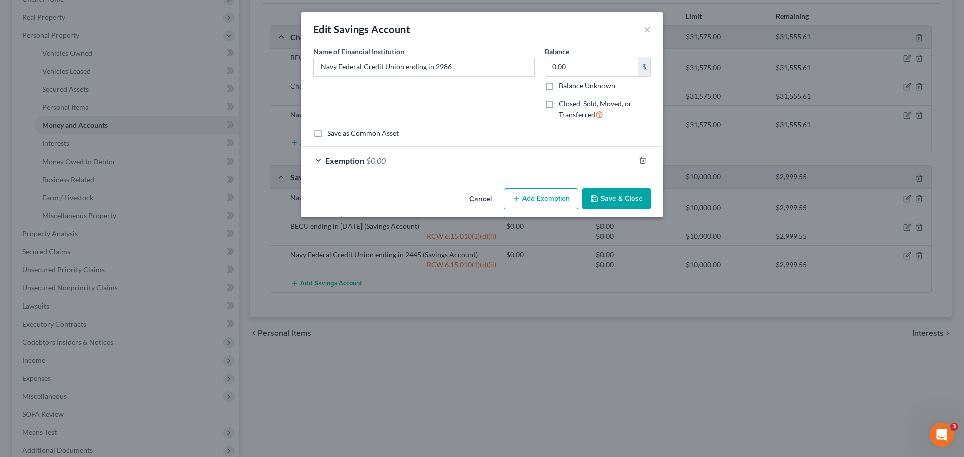
click at [515, 161] on div "Exemption $0.00" at bounding box center [467, 160] width 333 height 27
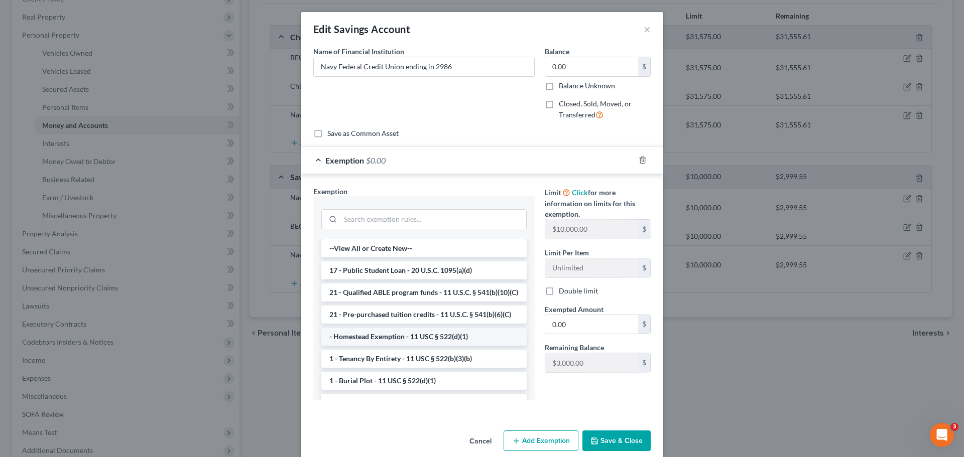
click at [397, 346] on li "- Homestead Exemption - 11 USC § 522(d)(1)" at bounding box center [423, 337] width 205 height 18
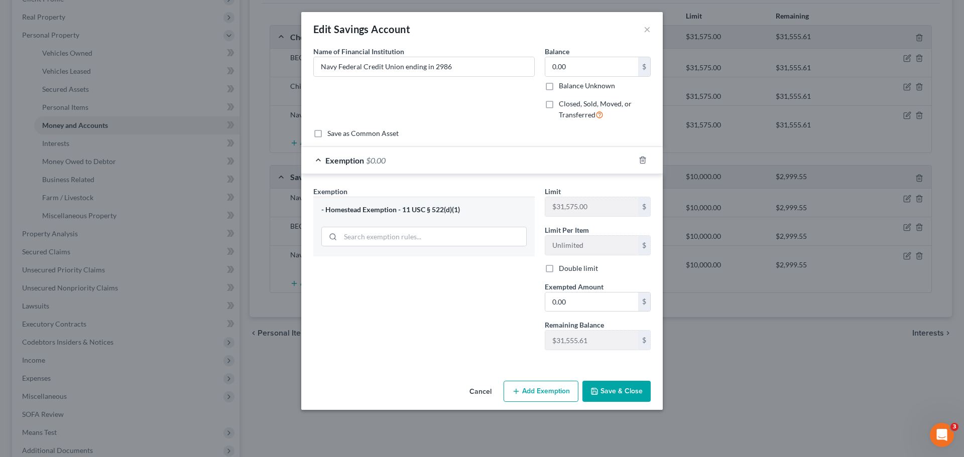
click at [641, 391] on button "Save & Close" at bounding box center [617, 391] width 68 height 21
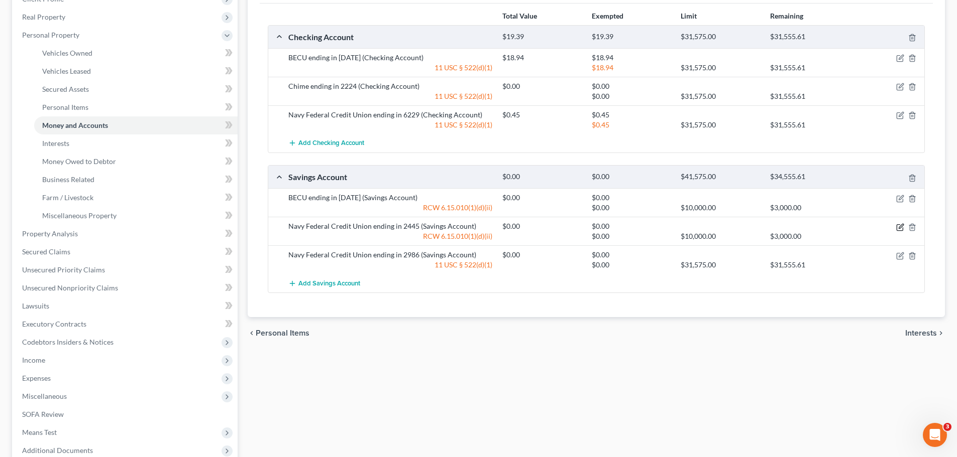
click at [900, 229] on icon "button" at bounding box center [900, 227] width 8 height 8
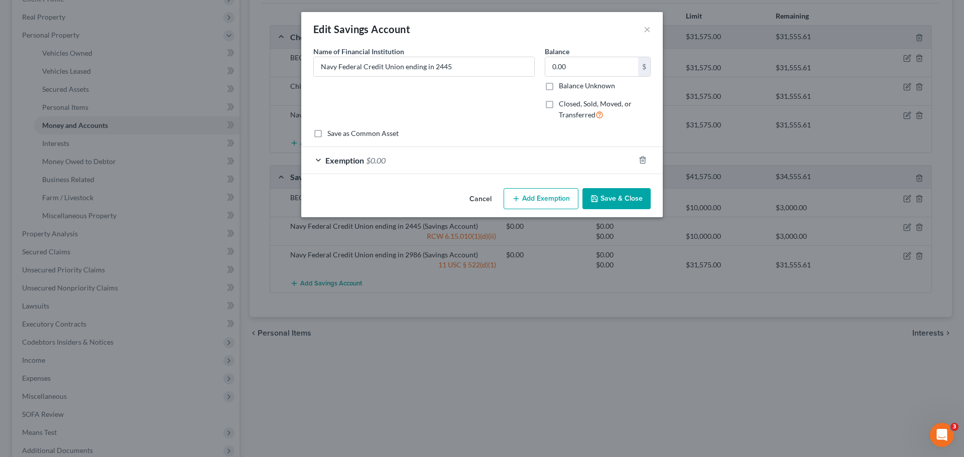
click at [508, 170] on div "Exemption $0.00" at bounding box center [467, 160] width 333 height 27
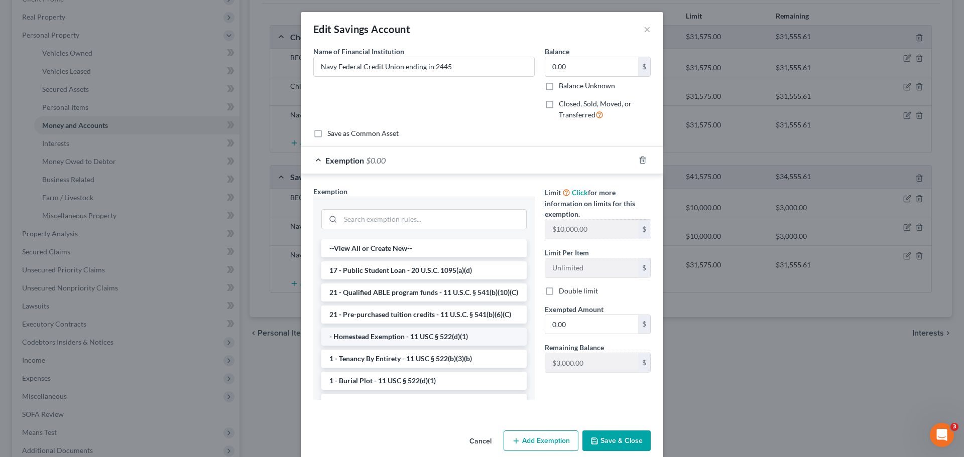
click at [399, 346] on li "- Homestead Exemption - 11 USC § 522(d)(1)" at bounding box center [423, 337] width 205 height 18
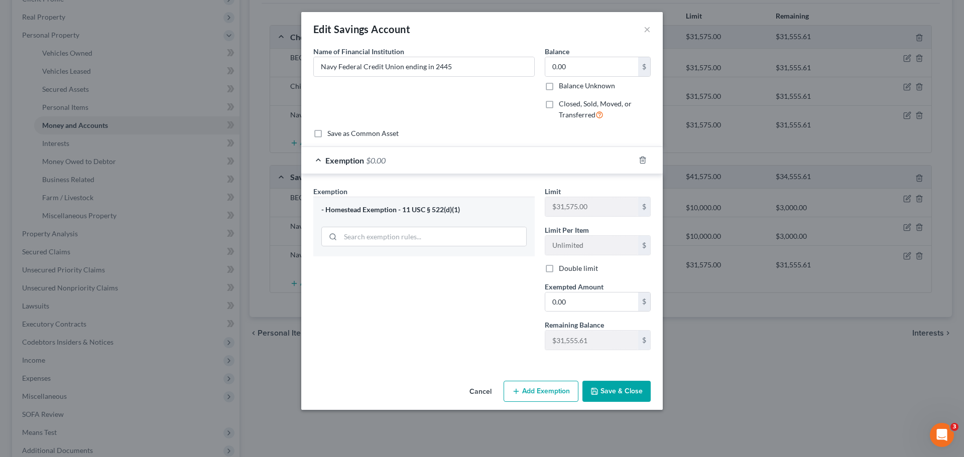
click at [623, 394] on button "Save & Close" at bounding box center [617, 391] width 68 height 21
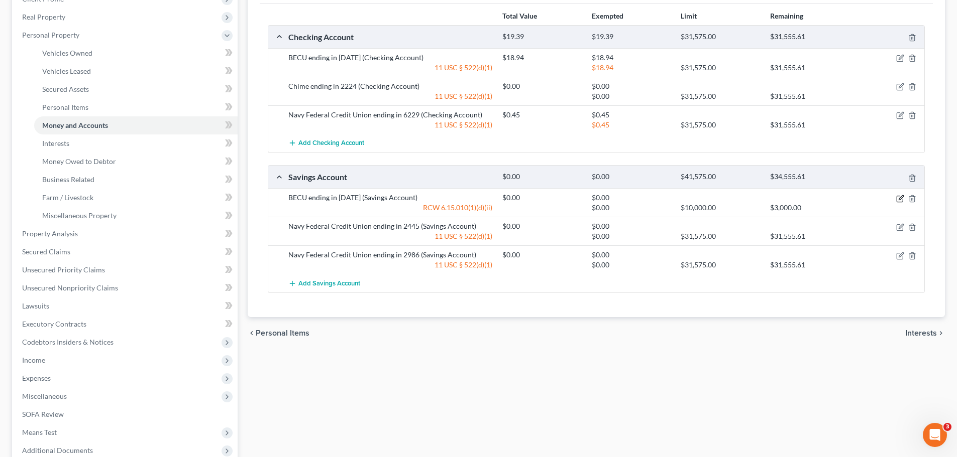
click at [900, 200] on icon "button" at bounding box center [900, 197] width 5 height 5
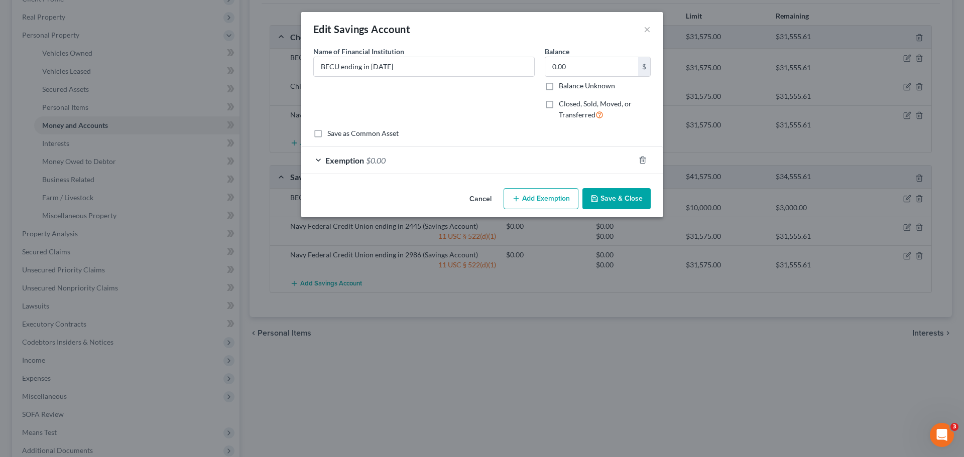
click at [453, 161] on div "Exemption $0.00" at bounding box center [467, 160] width 333 height 27
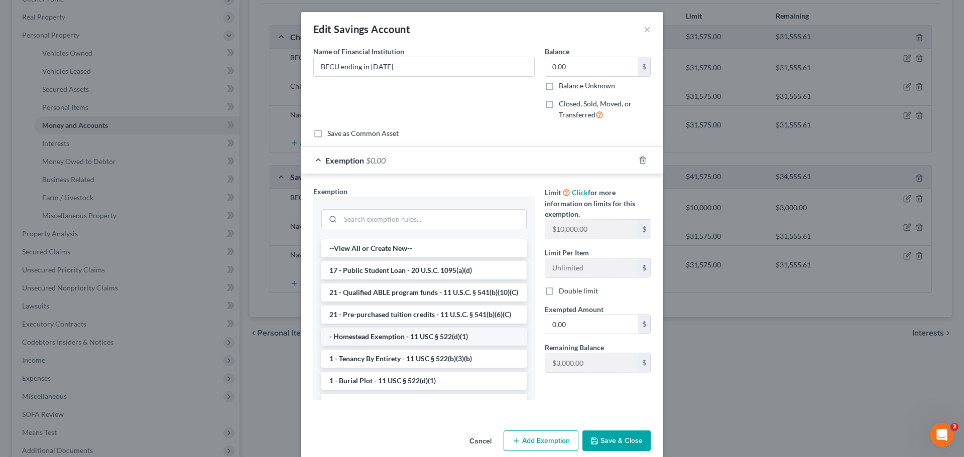
click at [416, 346] on li "- Homestead Exemption - 11 USC § 522(d)(1)" at bounding box center [423, 337] width 205 height 18
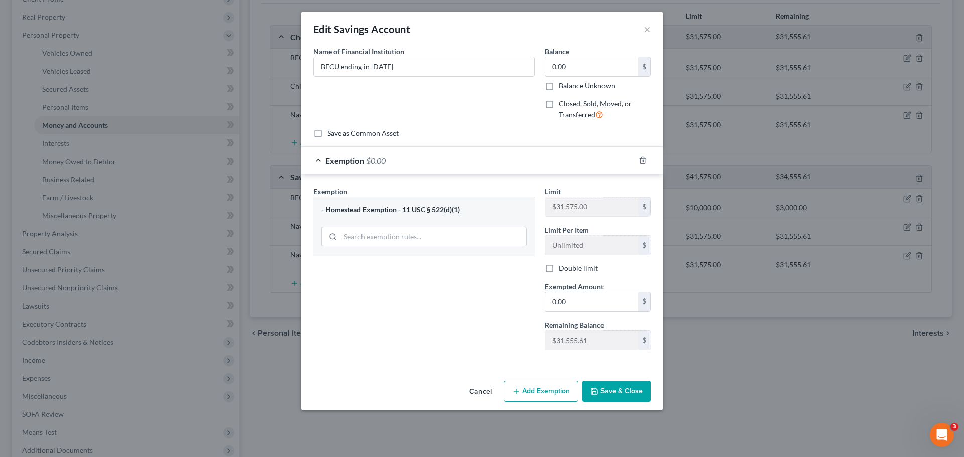
click at [627, 392] on button "Save & Close" at bounding box center [617, 391] width 68 height 21
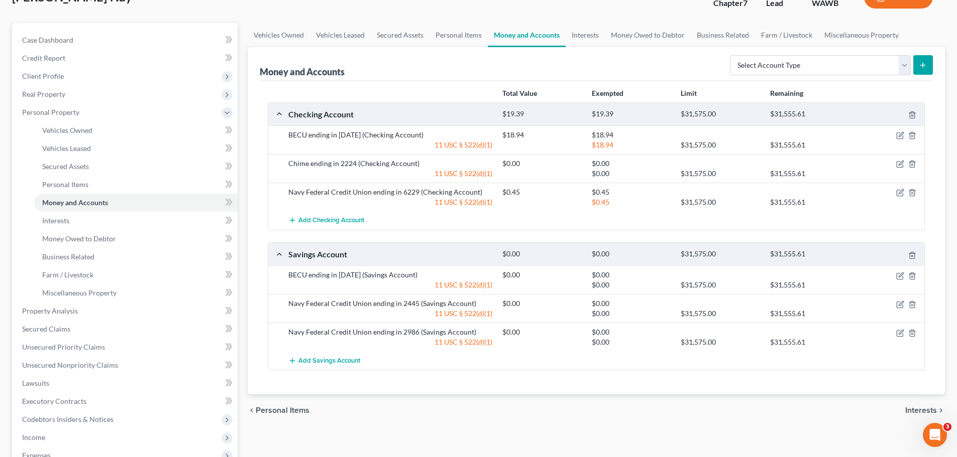
scroll to position [50, 0]
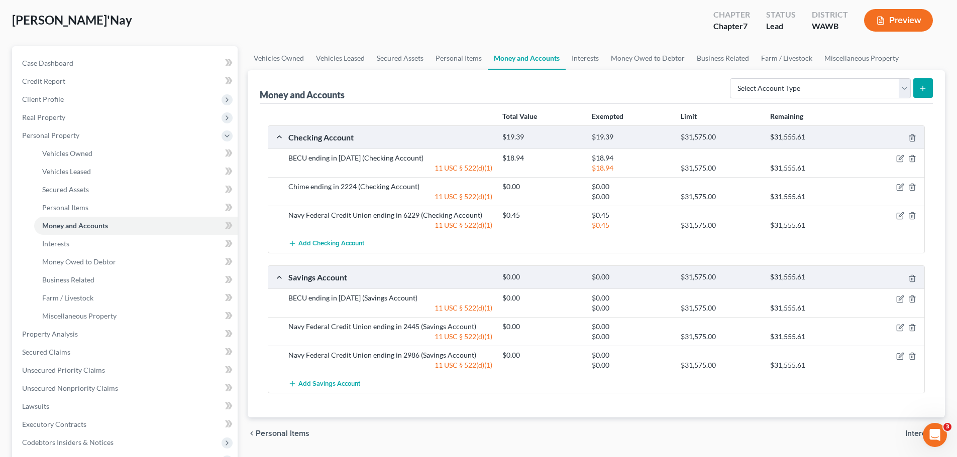
click at [905, 436] on div "chevron_left Personal Items Interests chevron_right" at bounding box center [596, 434] width 697 height 32
click at [593, 62] on link "Interests" at bounding box center [584, 58] width 39 height 24
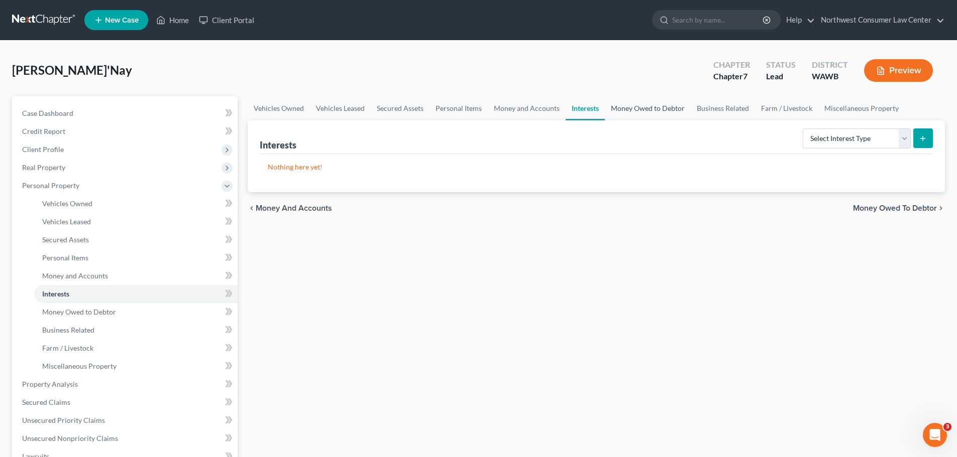
click at [626, 105] on link "Money Owed to Debtor" at bounding box center [648, 108] width 86 height 24
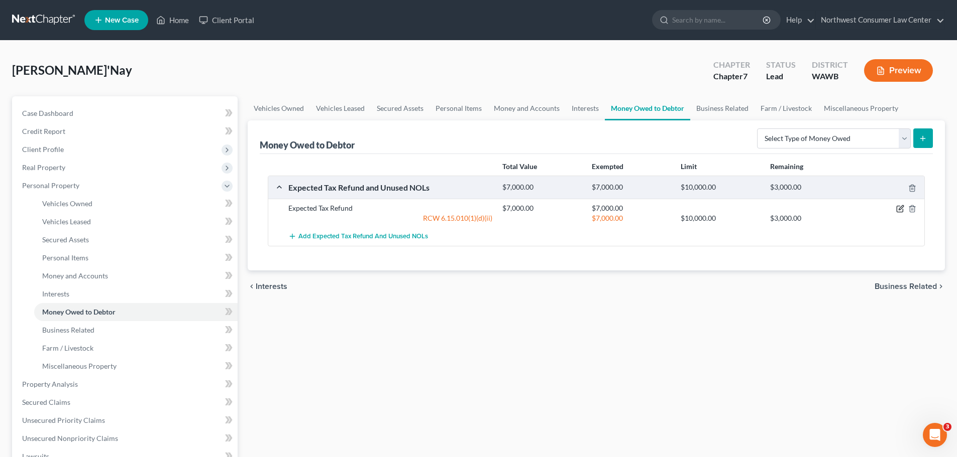
click at [898, 207] on icon "button" at bounding box center [900, 209] width 8 height 8
select select "0"
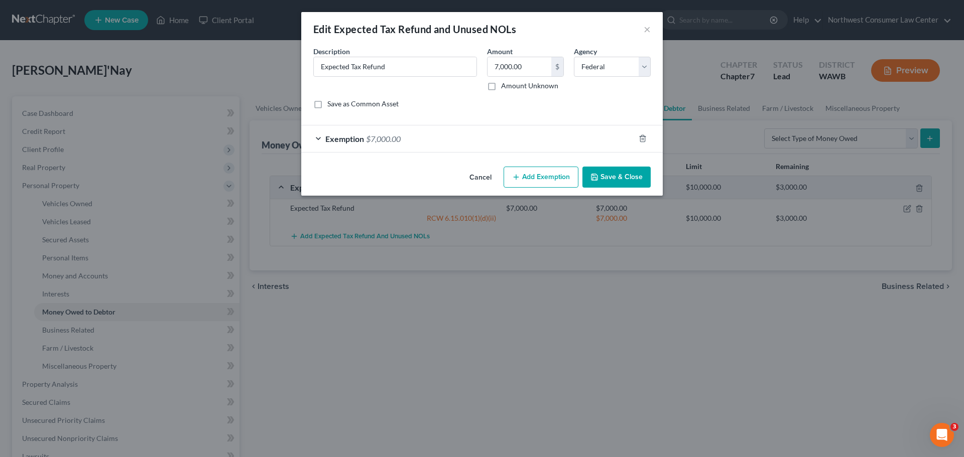
click at [461, 127] on div "Exemption $7,000.00" at bounding box center [467, 139] width 333 height 27
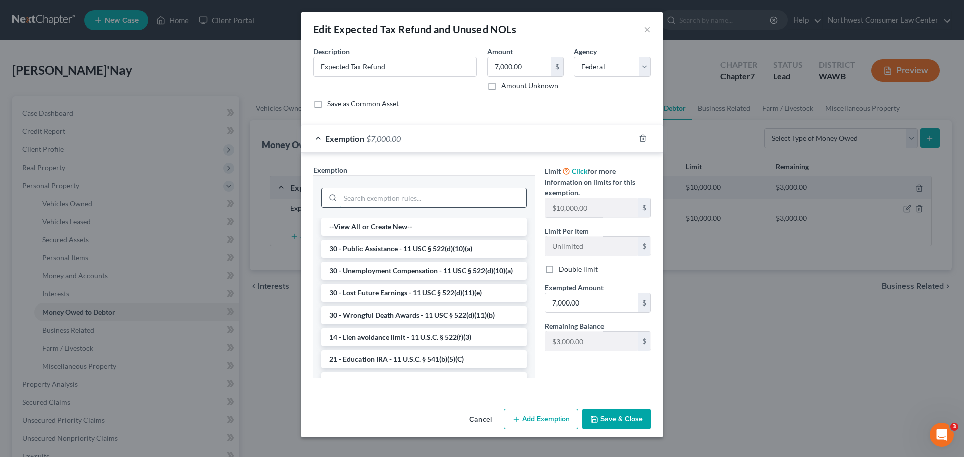
click at [434, 206] on input "search" at bounding box center [433, 197] width 186 height 19
type input "r"
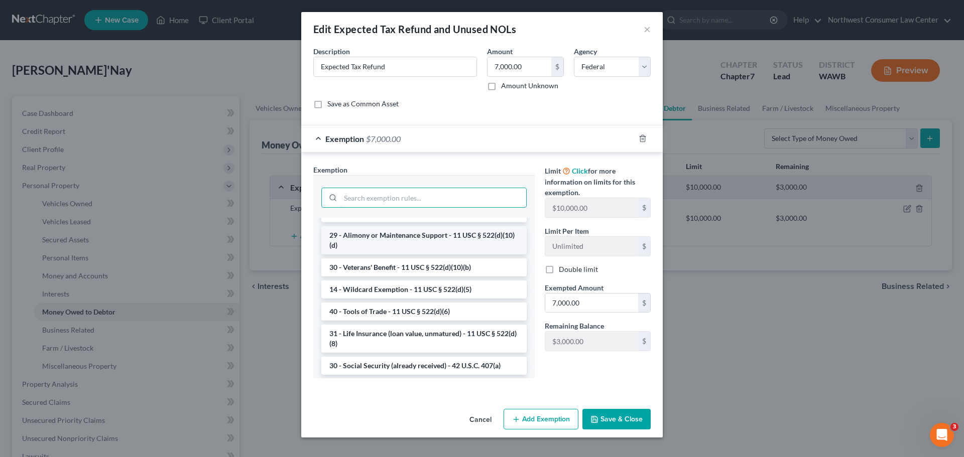
scroll to position [301, 0]
click at [480, 420] on button "Cancel" at bounding box center [481, 420] width 38 height 20
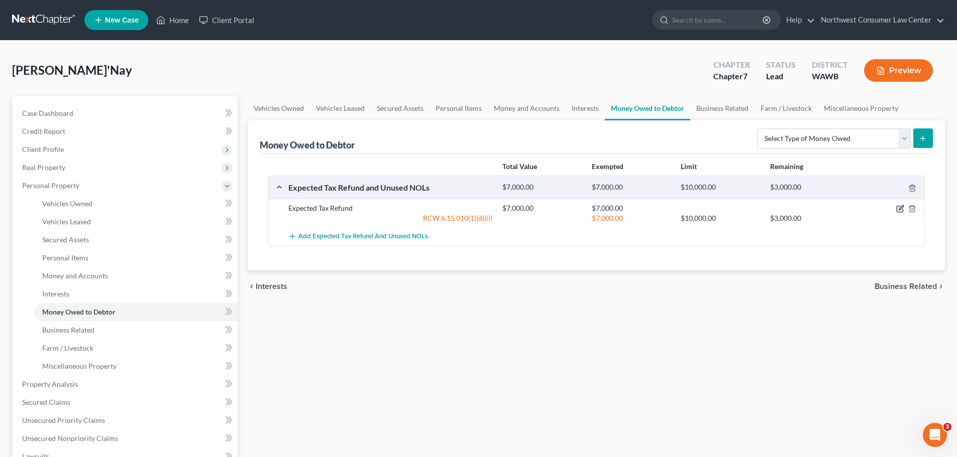
click at [897, 207] on icon "button" at bounding box center [900, 209] width 8 height 8
select select "0"
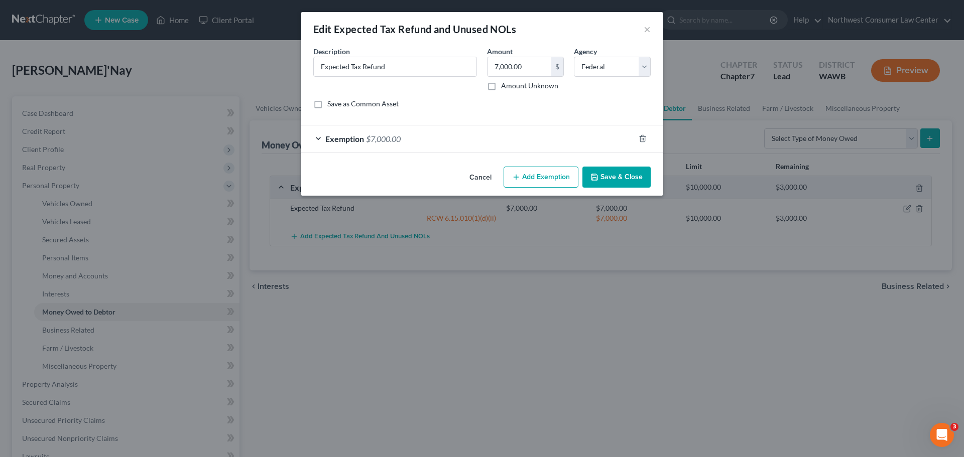
click at [474, 142] on div "Exemption $7,000.00" at bounding box center [467, 139] width 333 height 27
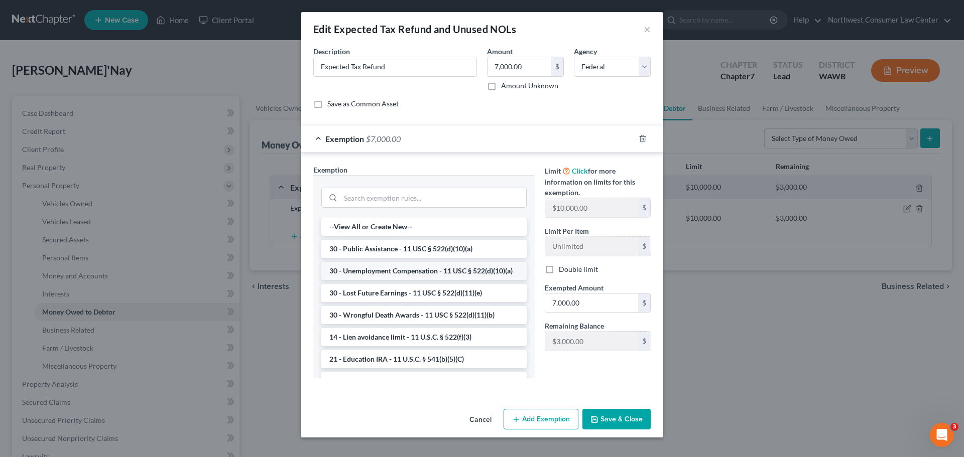
scroll to position [50, 0]
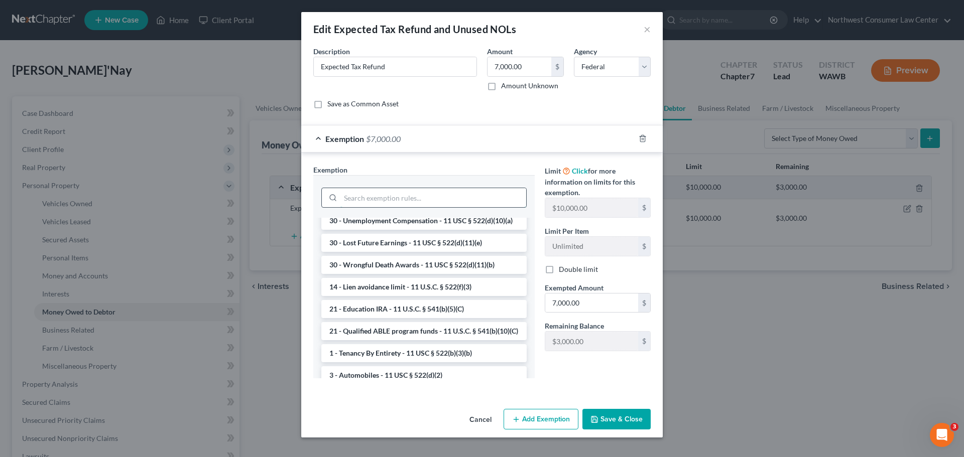
click at [413, 200] on input "search" at bounding box center [433, 197] width 186 height 19
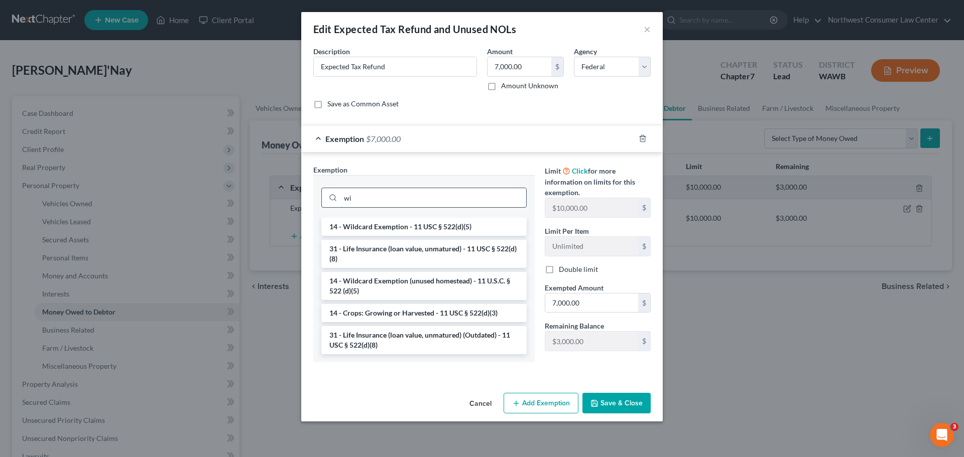
scroll to position [0, 0]
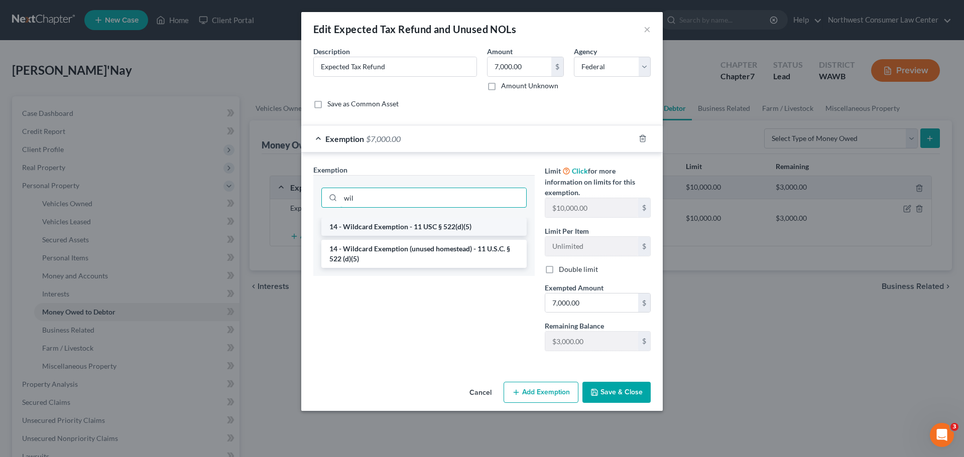
type input "wil"
click at [424, 224] on li "14 - Wildcard Exemption - 11 USC § 522(d)(5)" at bounding box center [423, 227] width 205 height 18
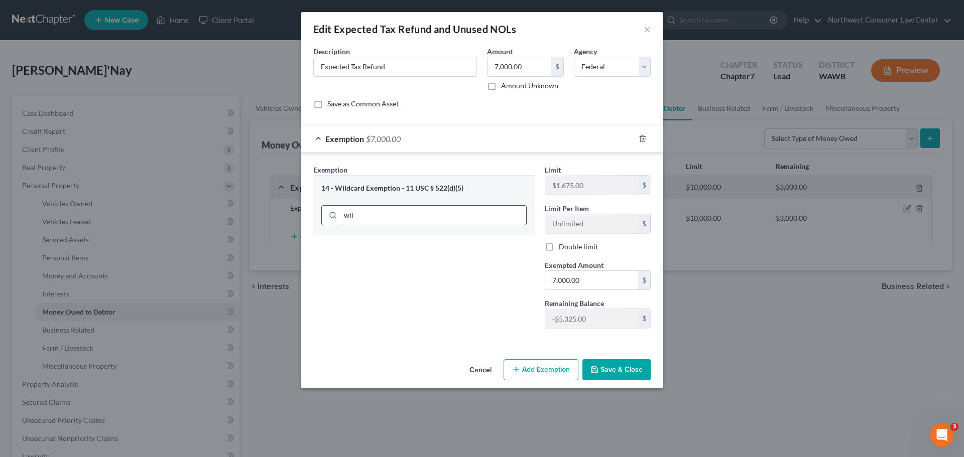
click at [372, 213] on input "wil" at bounding box center [433, 215] width 186 height 19
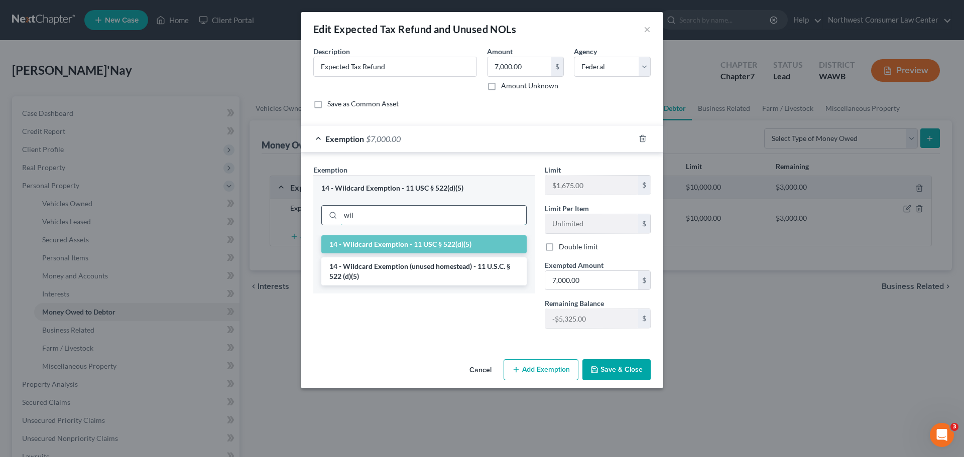
click at [372, 213] on input "wil" at bounding box center [433, 215] width 186 height 19
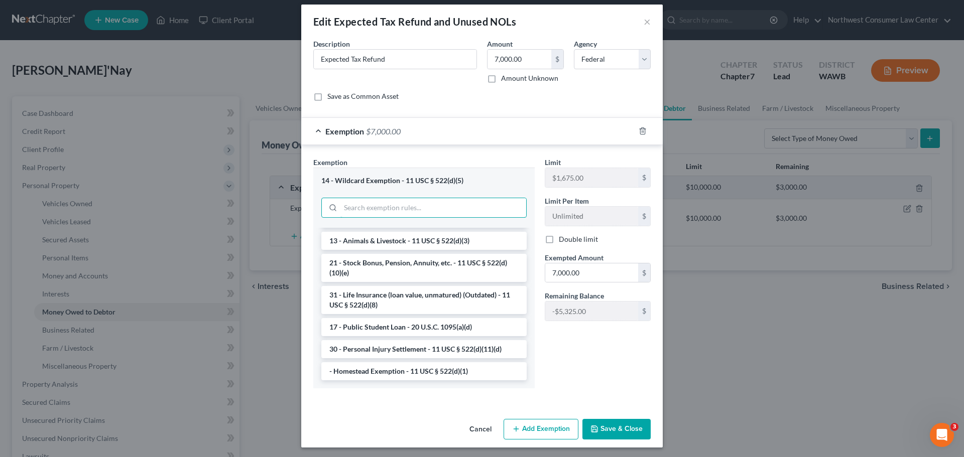
scroll to position [10, 0]
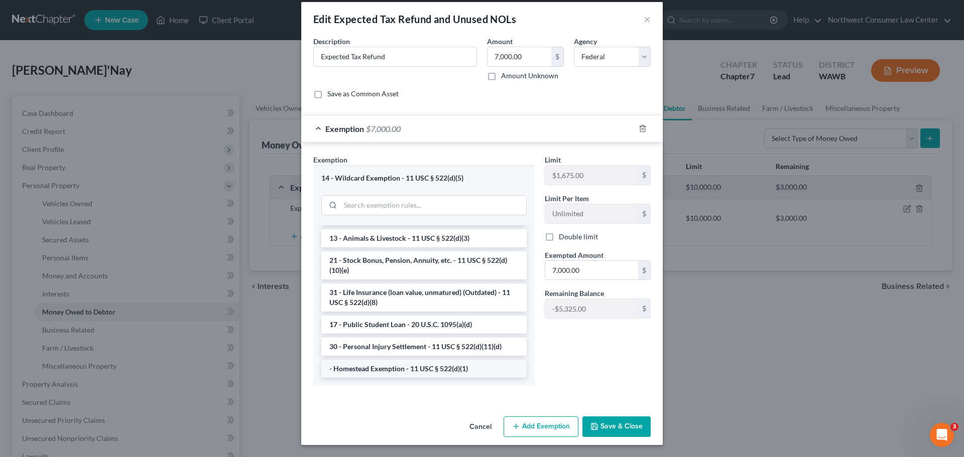
click at [435, 371] on li "- Homestead Exemption - 11 USC § 522(d)(1)" at bounding box center [423, 369] width 205 height 18
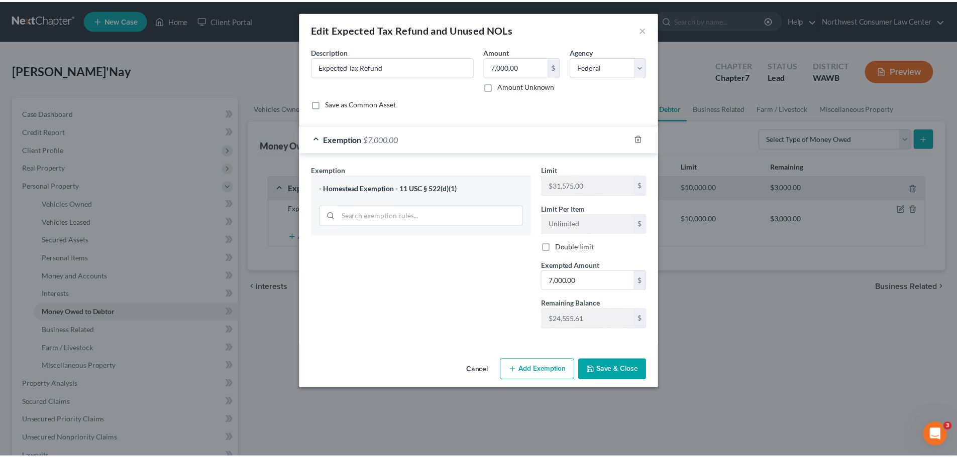
scroll to position [0, 0]
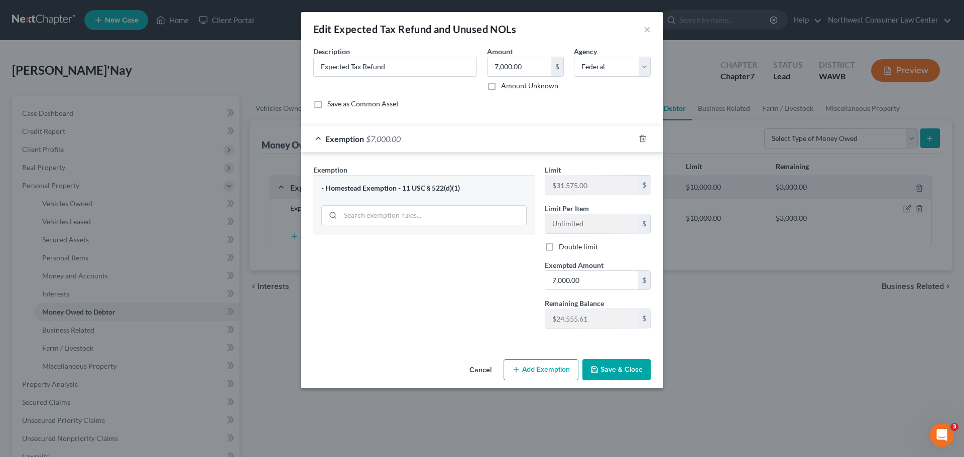
click at [631, 368] on button "Save & Close" at bounding box center [617, 370] width 68 height 21
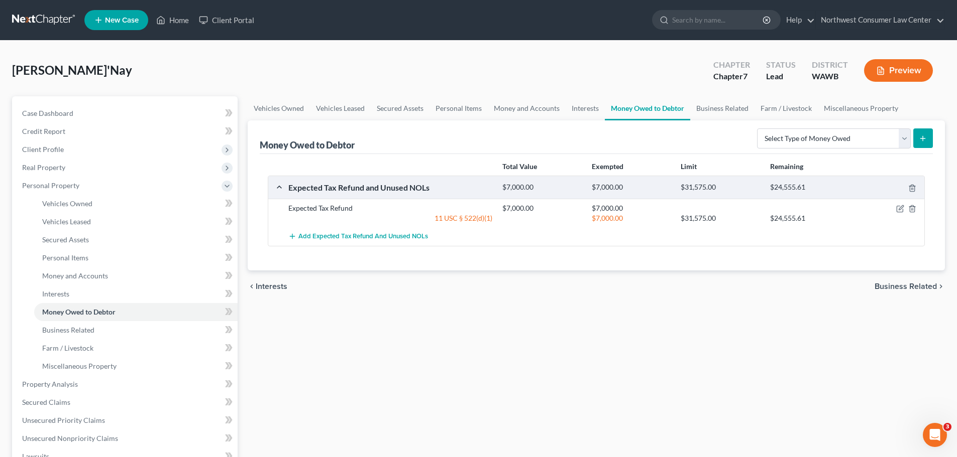
click at [887, 286] on span "Business Related" at bounding box center [905, 287] width 62 height 8
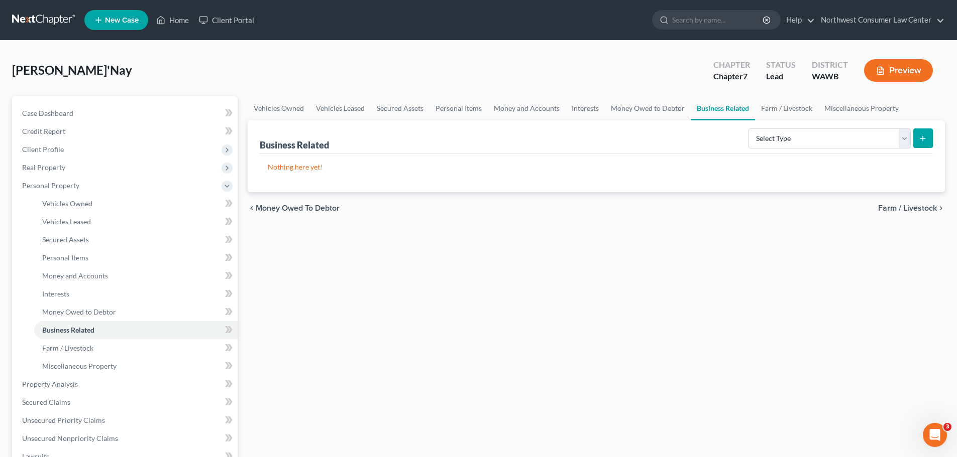
click at [894, 210] on span "Farm / Livestock" at bounding box center [907, 208] width 59 height 8
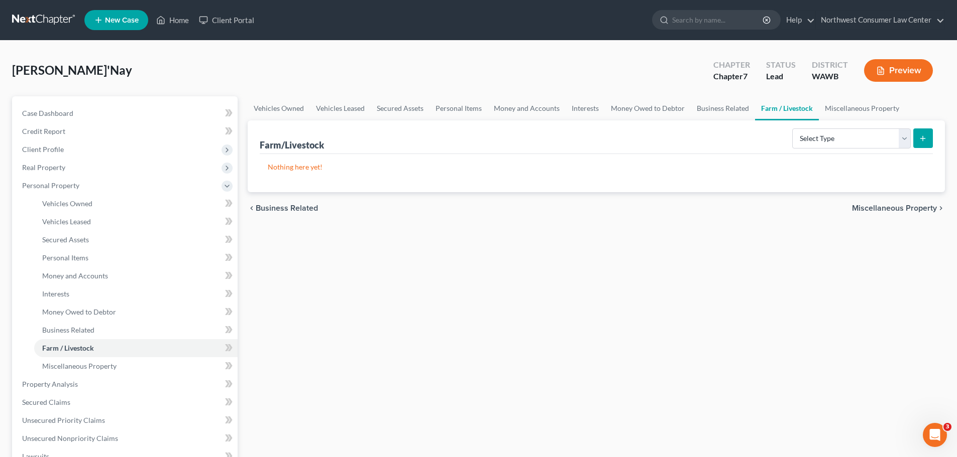
click at [894, 210] on span "Miscellaneous Property" at bounding box center [894, 208] width 85 height 8
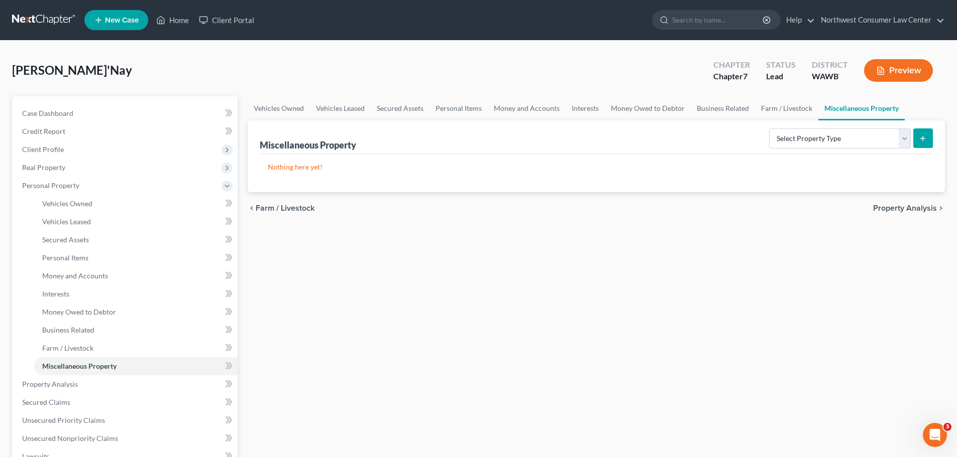
click at [894, 210] on span "Property Analysis" at bounding box center [905, 208] width 64 height 8
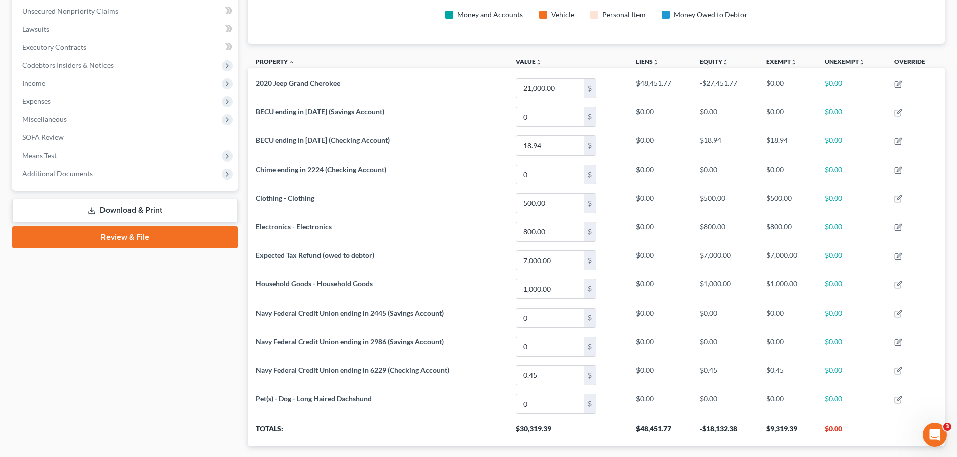
scroll to position [307, 0]
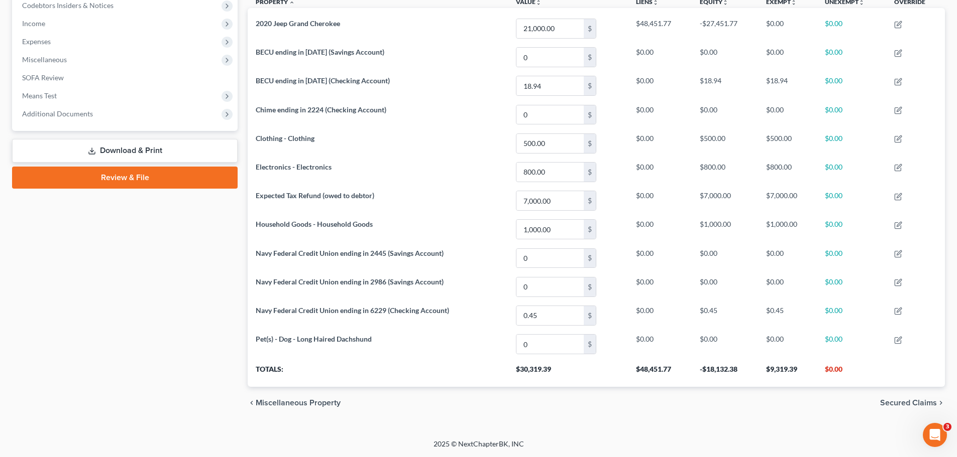
click at [896, 405] on span "Secured Claims" at bounding box center [908, 403] width 57 height 8
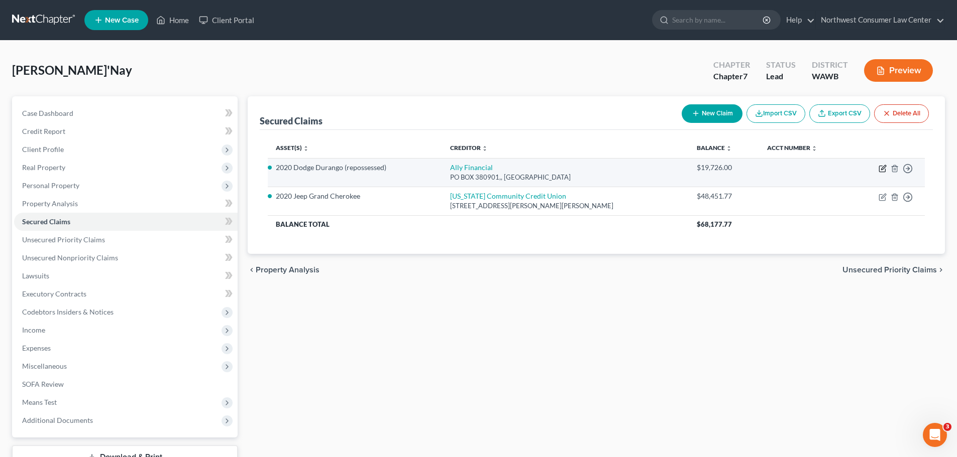
click at [882, 170] on icon "button" at bounding box center [882, 169] width 8 height 8
select select "24"
select select "0"
select select "3"
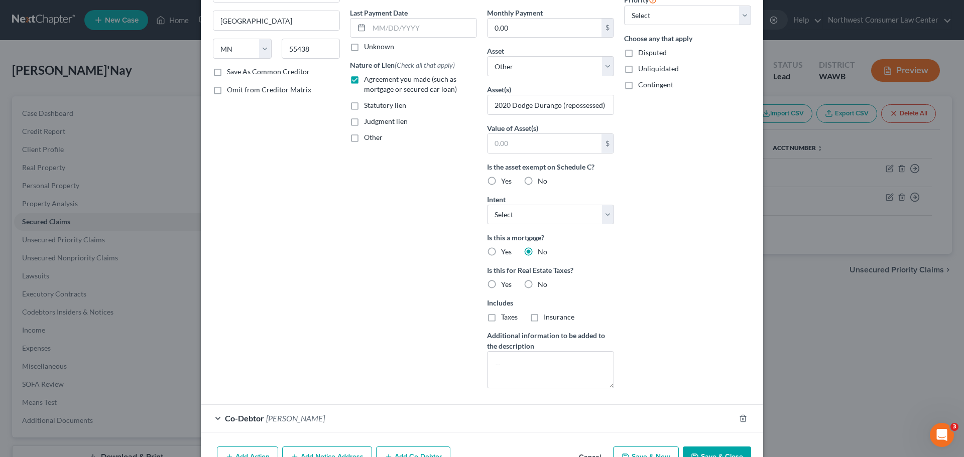
scroll to position [151, 0]
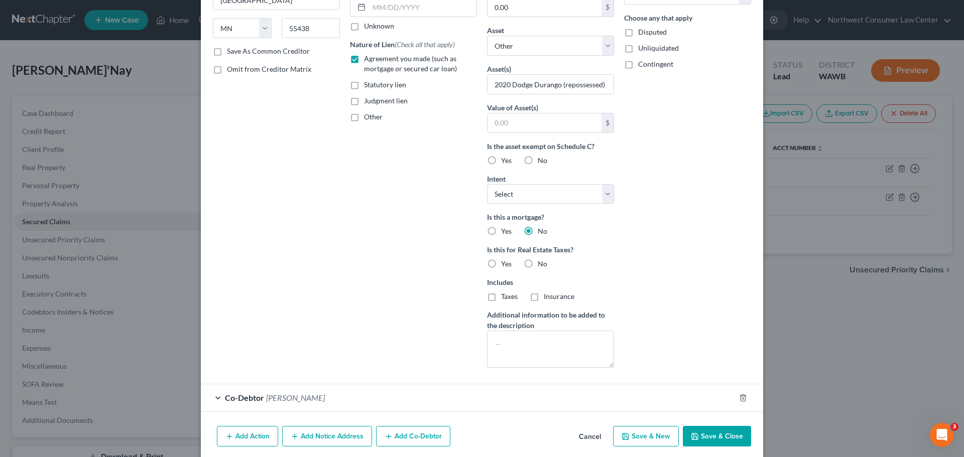
click at [238, 439] on button "Add Action" at bounding box center [247, 436] width 61 height 21
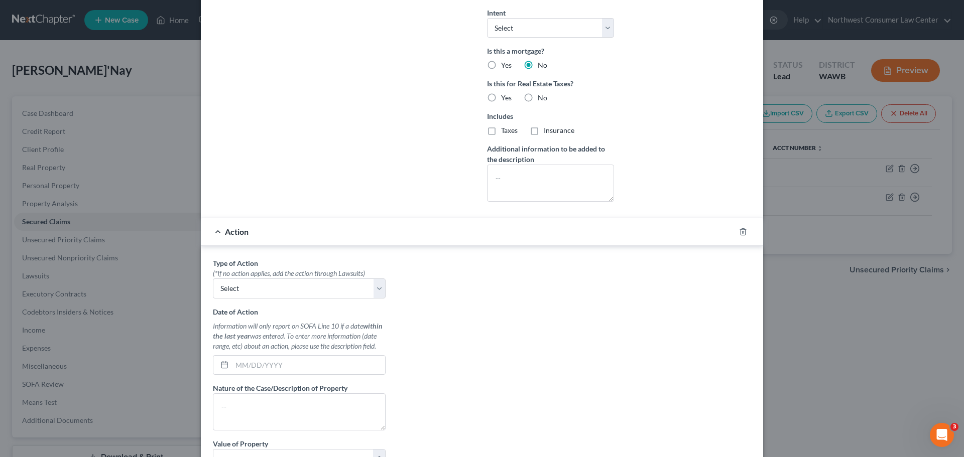
scroll to position [352, 0]
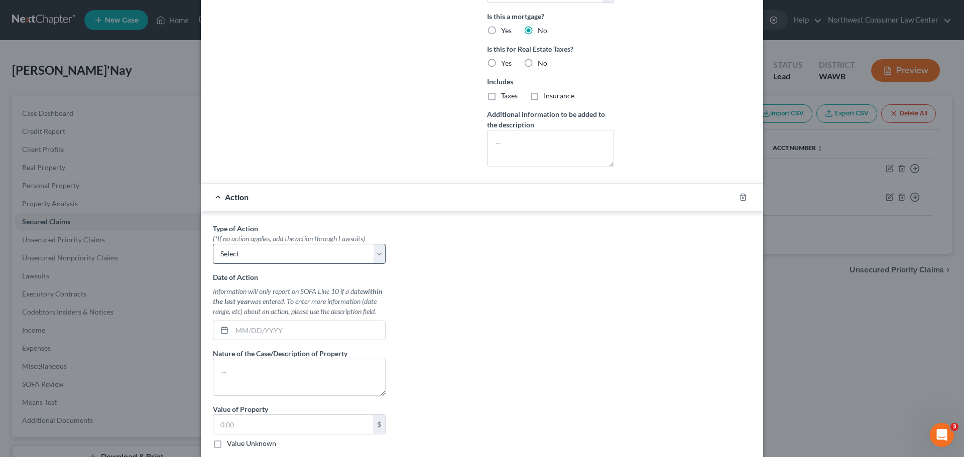
drag, startPoint x: 382, startPoint y: 253, endPoint x: 371, endPoint y: 258, distance: 12.4
click at [382, 252] on div "Type of Action * (*If no action applies, add the action through Lawsuits) Selec…" at bounding box center [299, 349] width 183 height 252
click at [369, 259] on select "Select Repossession Garnishment Foreclosure Personal Injury Attached, Seized, O…" at bounding box center [299, 254] width 173 height 20
select select "0"
click at [213, 244] on select "Select Repossession Garnishment Foreclosure Personal Injury Attached, Seized, O…" at bounding box center [299, 254] width 173 height 20
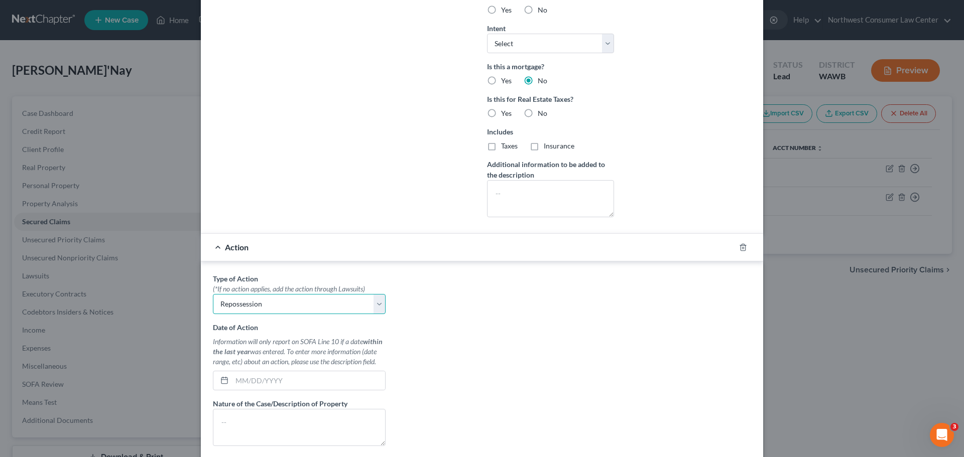
scroll to position [151, 0]
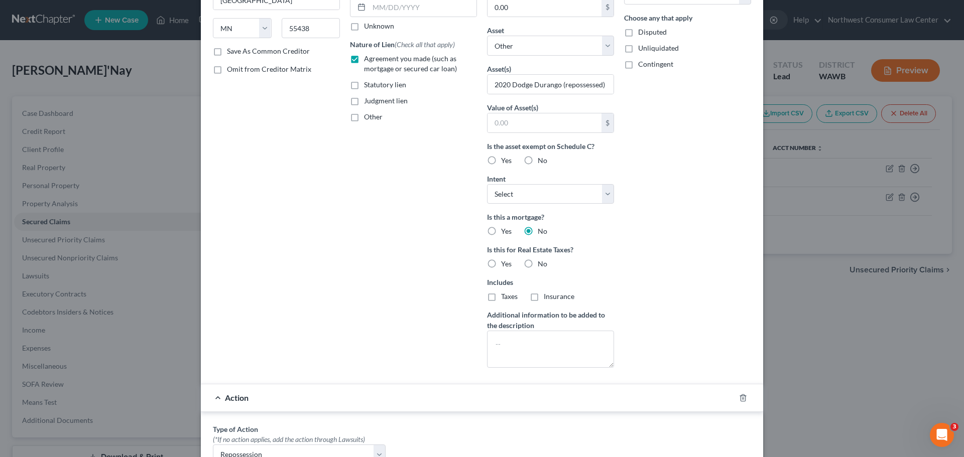
click at [538, 265] on label "No" at bounding box center [543, 264] width 10 height 10
click at [542, 265] on input "No" at bounding box center [545, 262] width 7 height 7
radio input "true"
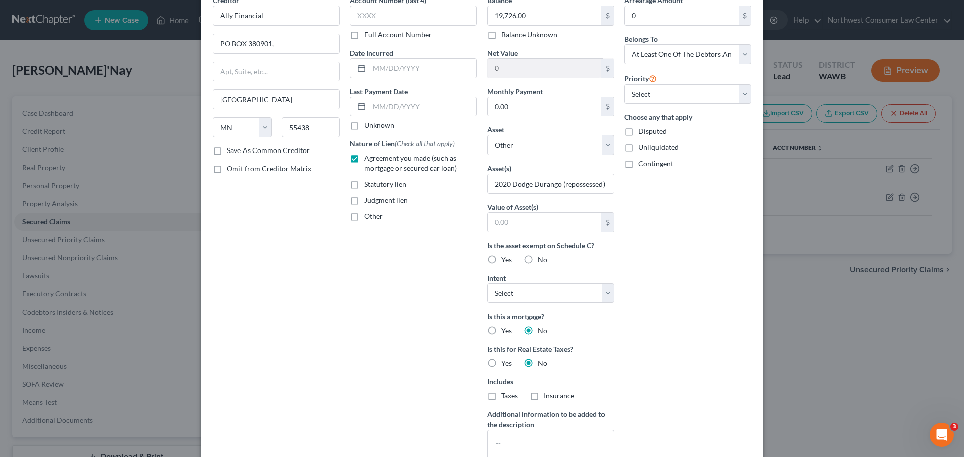
scroll to position [50, 0]
click at [541, 262] on span "No" at bounding box center [543, 261] width 10 height 9
click at [542, 262] on input "No" at bounding box center [545, 259] width 7 height 7
radio input "true"
click at [567, 152] on select "Select Other Multiple Assets BECU ending in 1874 (Checking Account) - $18.94 20…" at bounding box center [550, 146] width 127 height 20
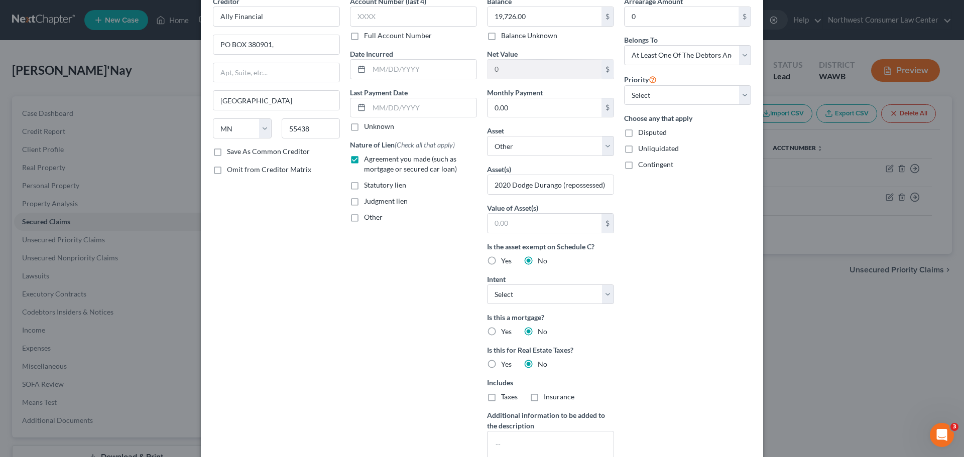
click at [428, 226] on div "Account Number (last 4) Full Account Number Date Incurred Last Payment Date Unk…" at bounding box center [413, 236] width 137 height 481
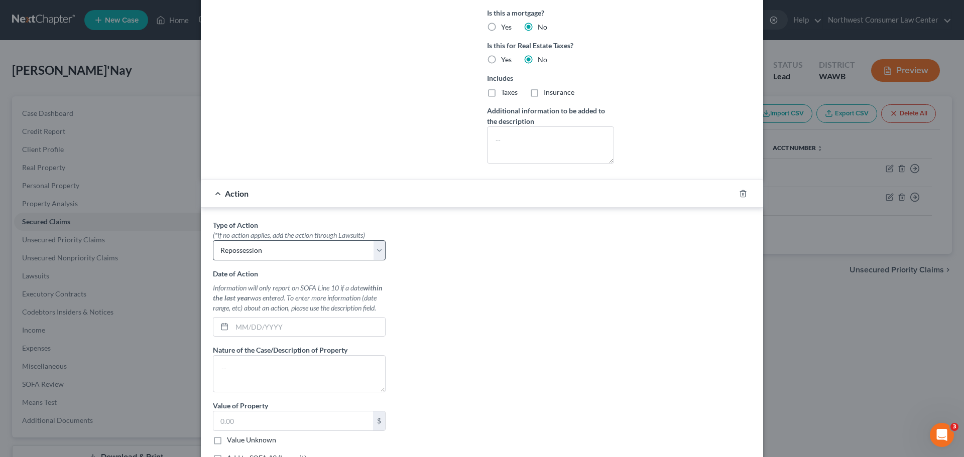
scroll to position [402, 0]
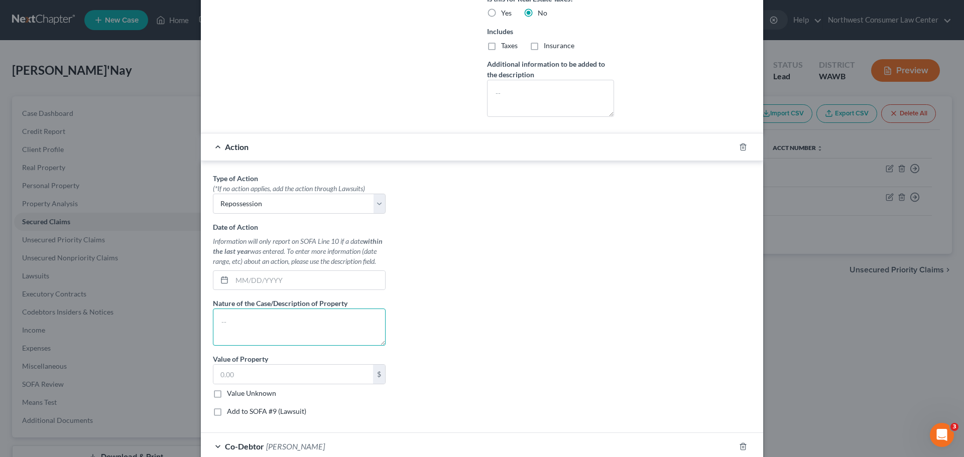
click at [238, 325] on textarea at bounding box center [299, 327] width 173 height 37
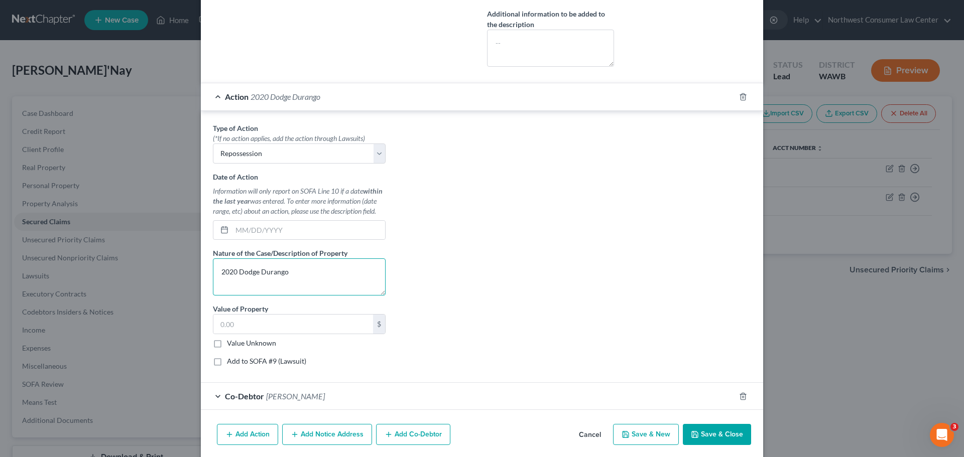
type textarea "2020 Dodge Durango"
click at [227, 342] on label "Value Unknown" at bounding box center [251, 343] width 49 height 10
click at [231, 342] on input "Value Unknown" at bounding box center [234, 341] width 7 height 7
checkbox input "true"
type input "0.00"
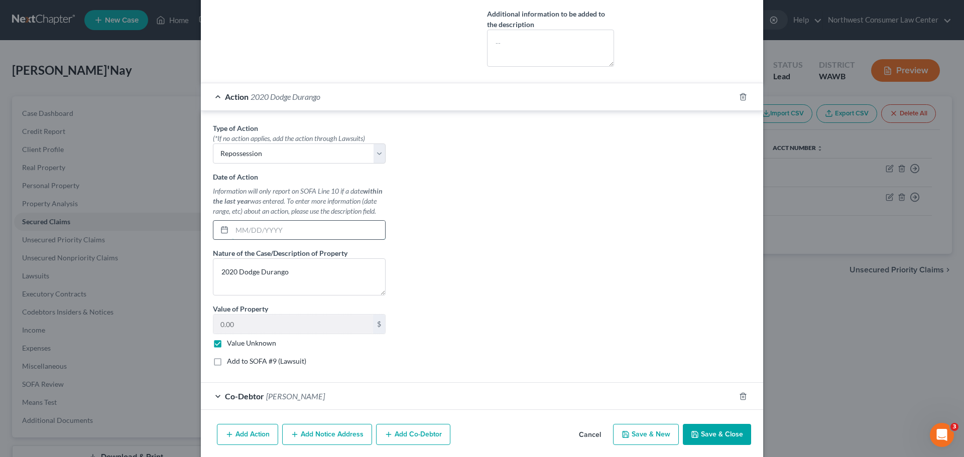
click at [279, 228] on input "text" at bounding box center [308, 230] width 153 height 19
type input "01/01/2025"
click at [717, 435] on button "Save & Close" at bounding box center [717, 434] width 68 height 21
select select
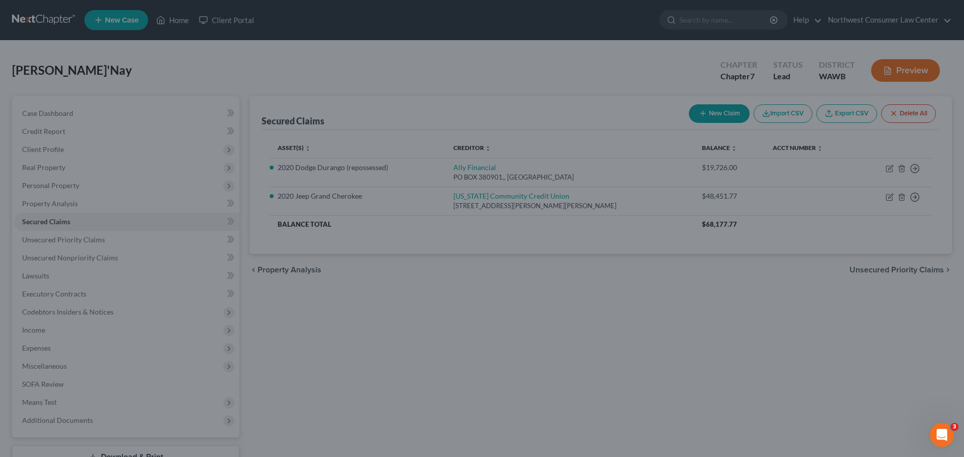
scroll to position [379, 0]
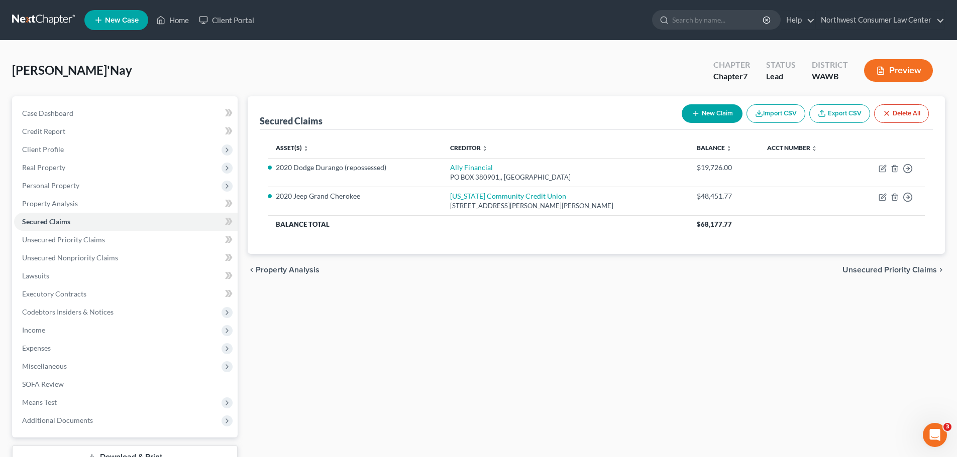
click at [866, 271] on span "Unsecured Priority Claims" at bounding box center [889, 270] width 94 height 8
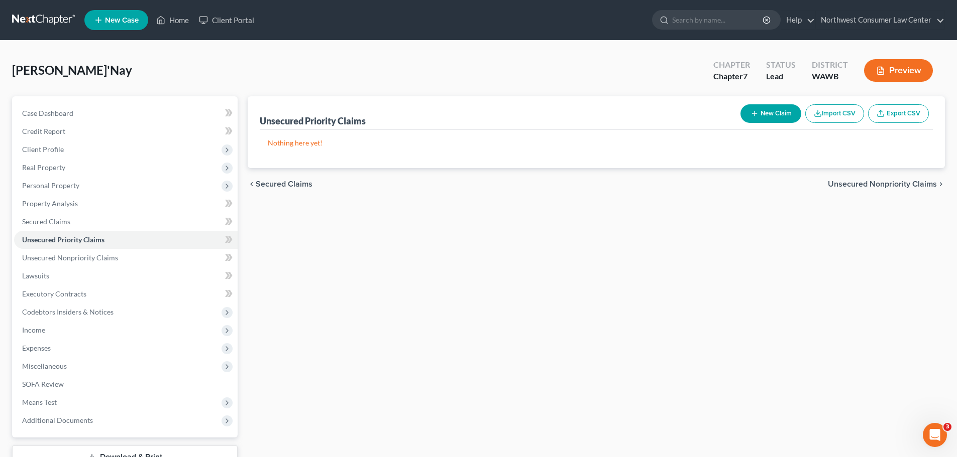
click at [867, 181] on span "Unsecured Nonpriority Claims" at bounding box center [882, 184] width 109 height 8
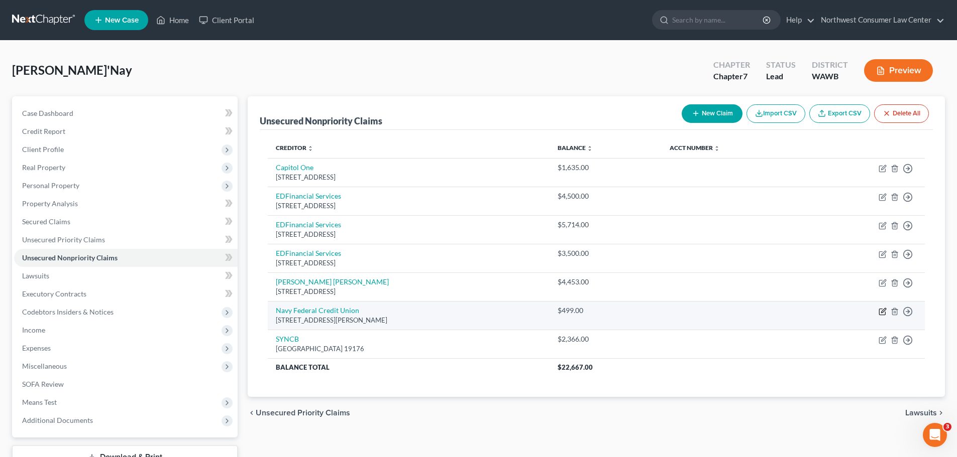
click at [881, 312] on icon "button" at bounding box center [883, 310] width 5 height 5
select select "48"
select select "2"
select select "0"
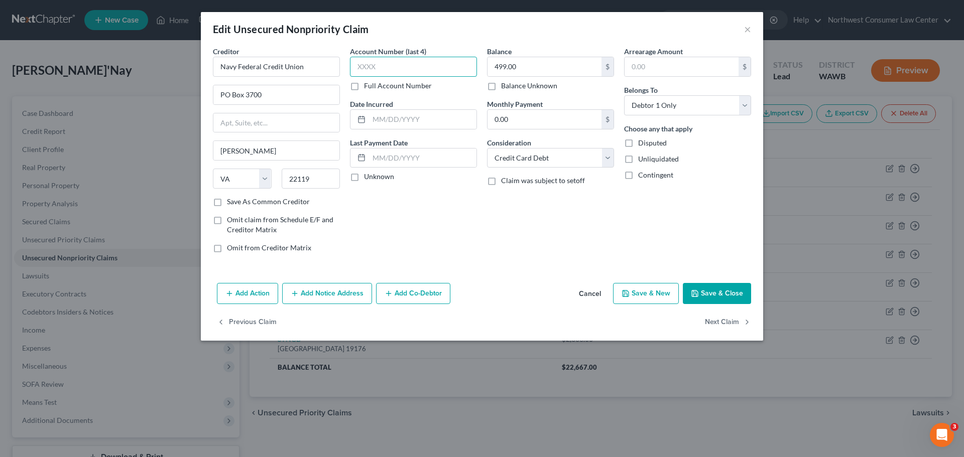
click at [401, 68] on input "text" at bounding box center [413, 67] width 127 height 20
type input "6154"
click at [723, 290] on button "Save & Close" at bounding box center [717, 293] width 68 height 21
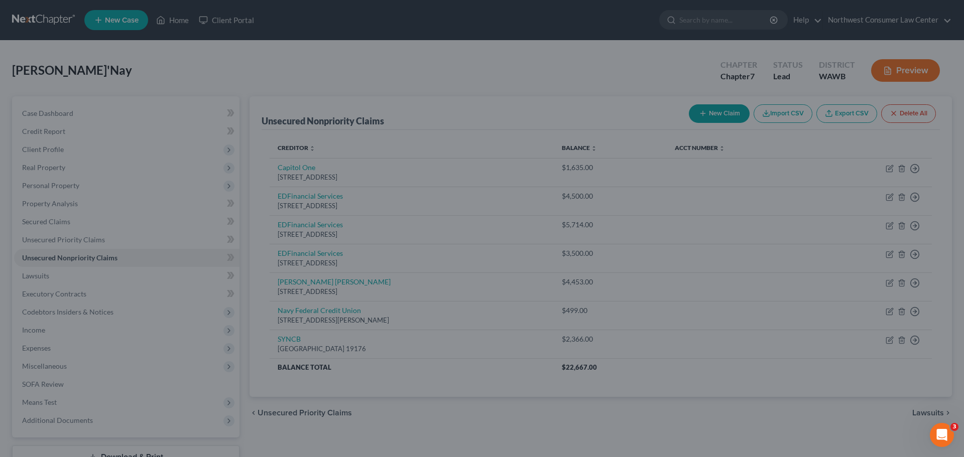
type input "0"
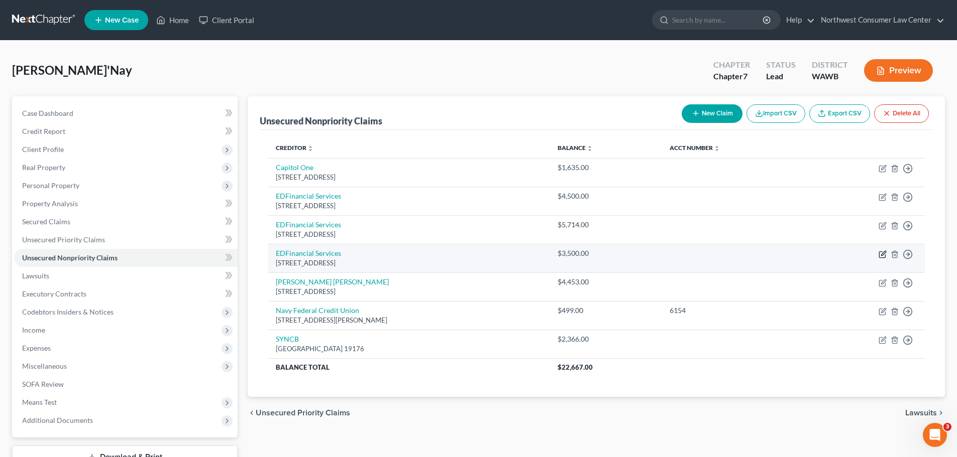
click at [881, 252] on icon "button" at bounding box center [882, 255] width 6 height 6
select select "44"
select select "17"
select select "0"
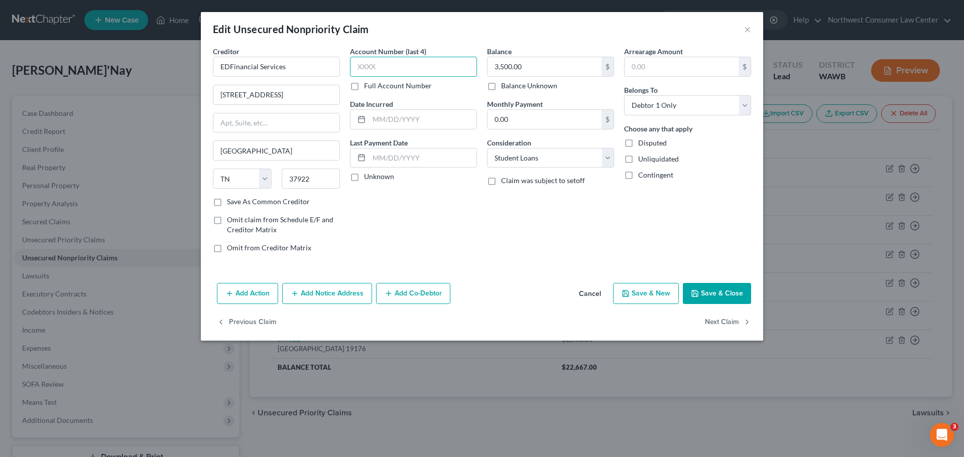
click at [383, 68] on input "text" at bounding box center [413, 67] width 127 height 20
type input "0314"
click at [708, 296] on button "Save & Close" at bounding box center [717, 293] width 68 height 21
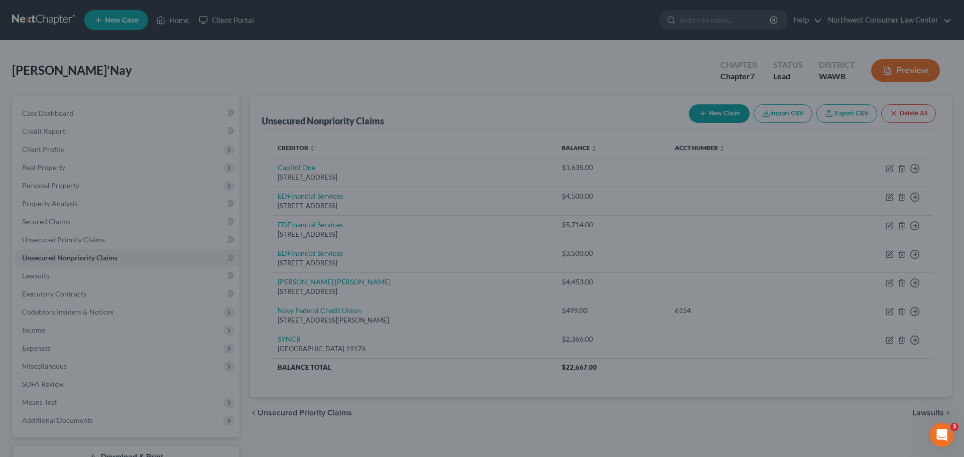
type input "0"
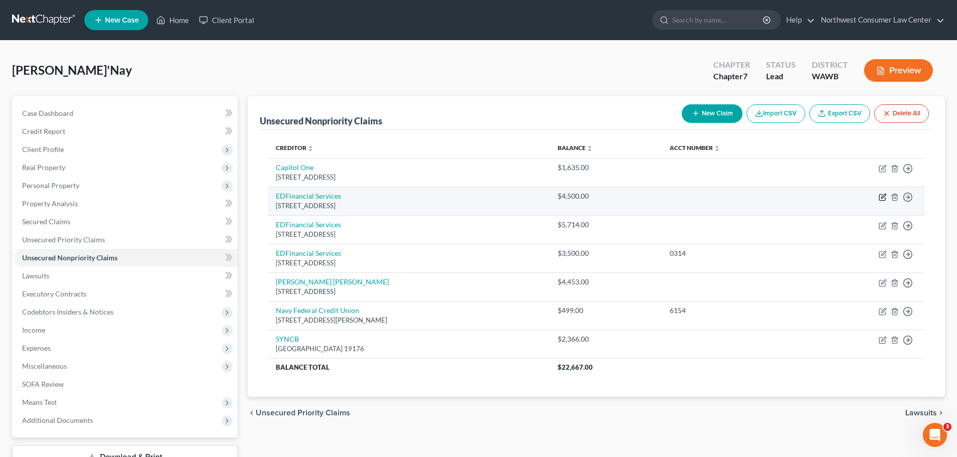
click at [882, 198] on icon "button" at bounding box center [883, 196] width 5 height 5
select select "44"
select select "17"
select select "0"
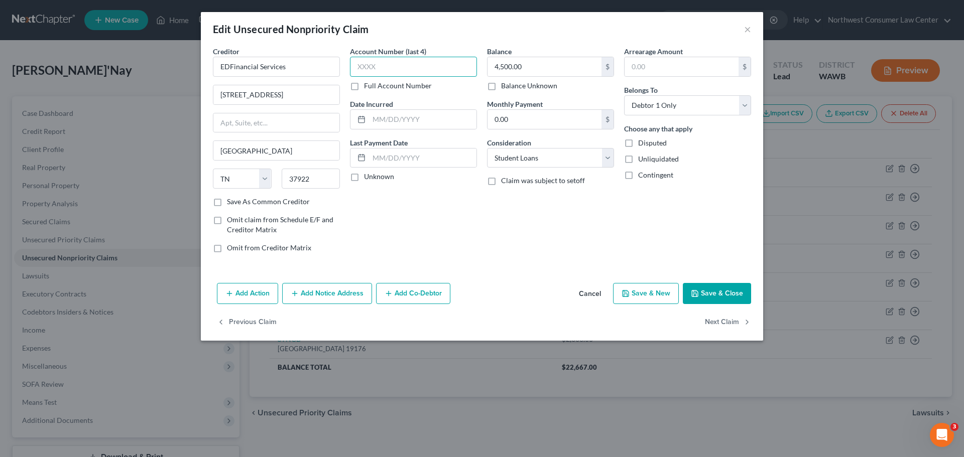
click at [389, 71] on input "text" at bounding box center [413, 67] width 127 height 20
type input "0102"
click at [720, 293] on button "Save & Close" at bounding box center [717, 293] width 68 height 21
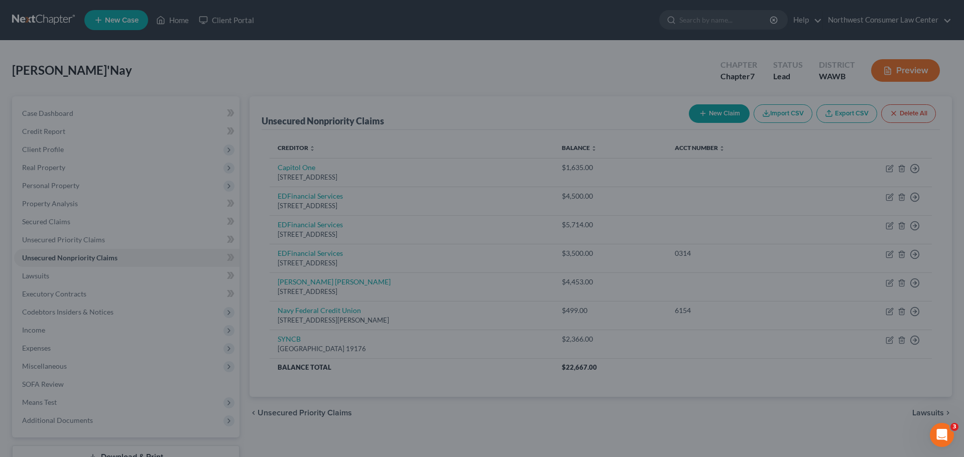
type input "0"
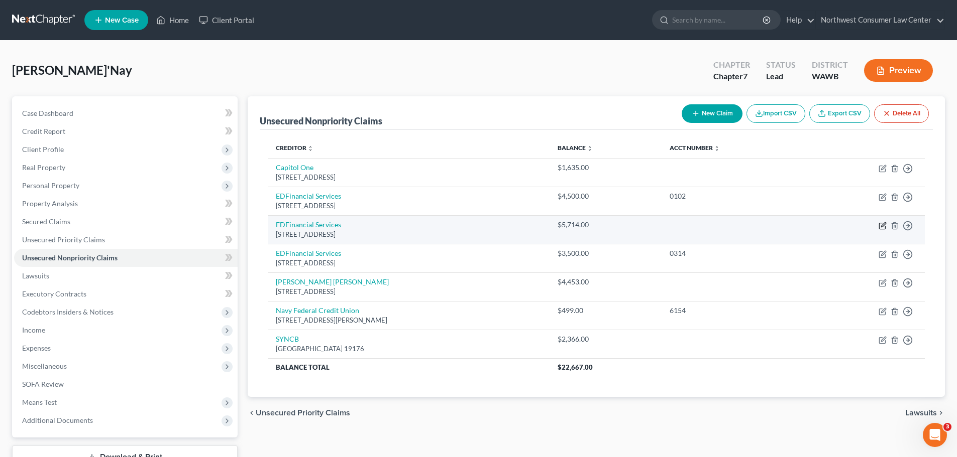
click at [884, 224] on icon "button" at bounding box center [882, 226] width 8 height 8
select select "44"
select select "17"
select select "0"
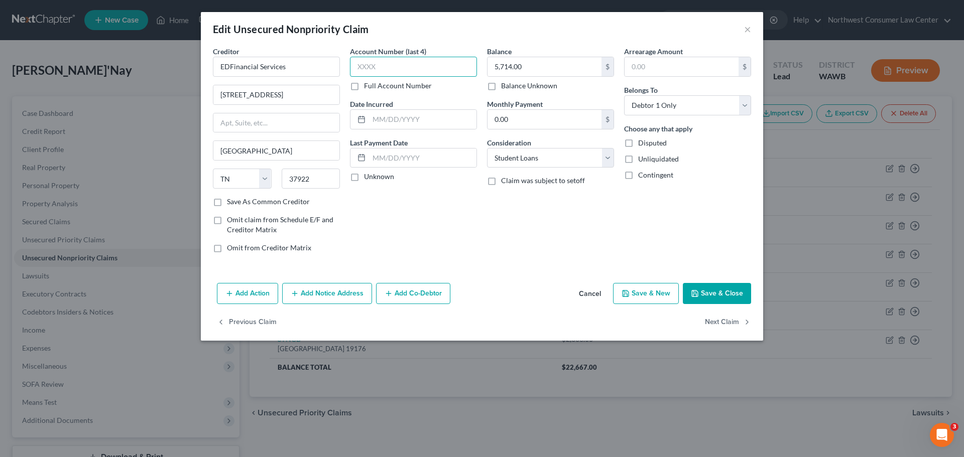
click at [403, 63] on input "text" at bounding box center [413, 67] width 127 height 20
type input "0102"
drag, startPoint x: 721, startPoint y: 291, endPoint x: 580, endPoint y: 320, distance: 144.1
click at [721, 290] on button "Save & Close" at bounding box center [717, 293] width 68 height 21
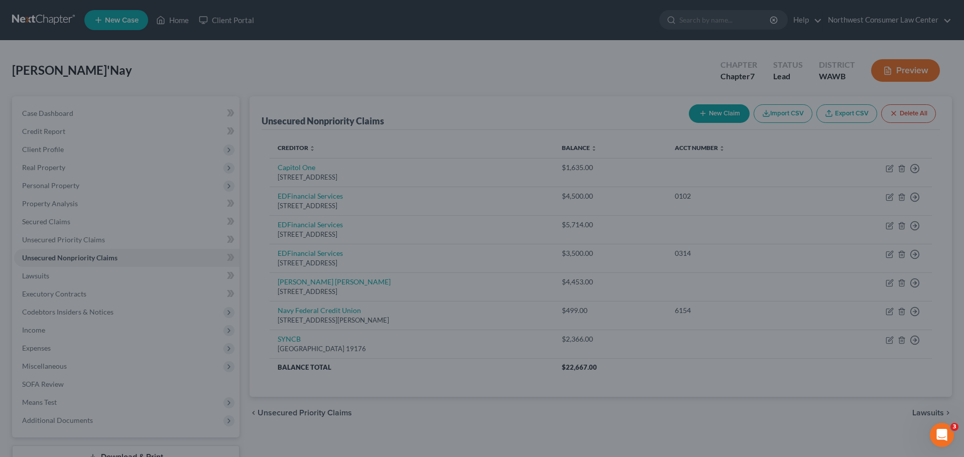
type input "0"
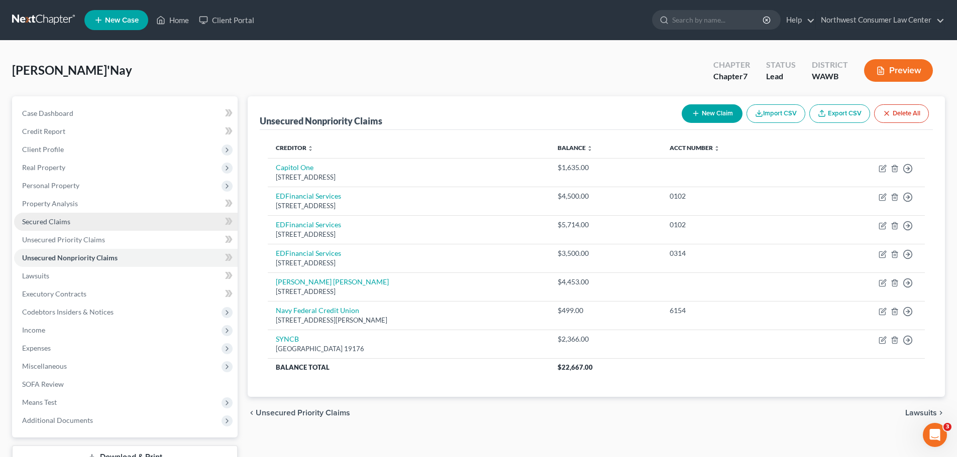
click at [136, 224] on link "Secured Claims" at bounding box center [125, 222] width 223 height 18
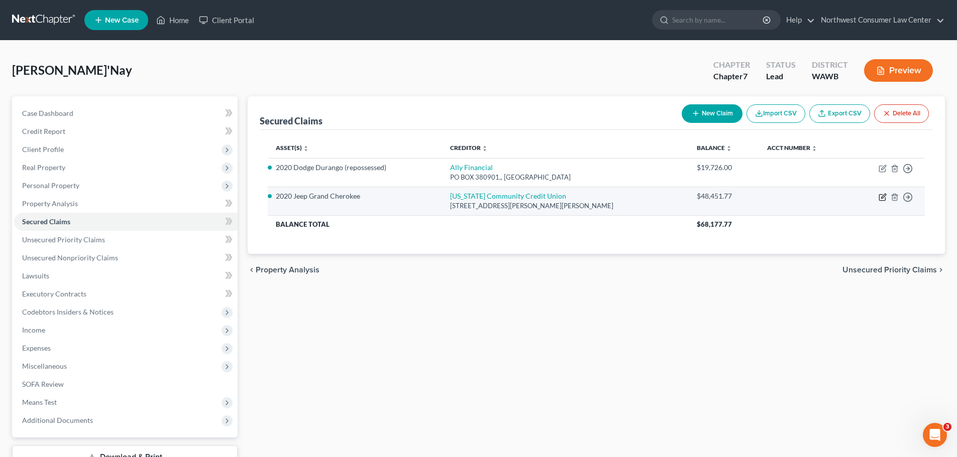
click at [879, 197] on icon "button" at bounding box center [882, 198] width 6 height 6
select select "38"
select select "3"
select select "2"
select select "0"
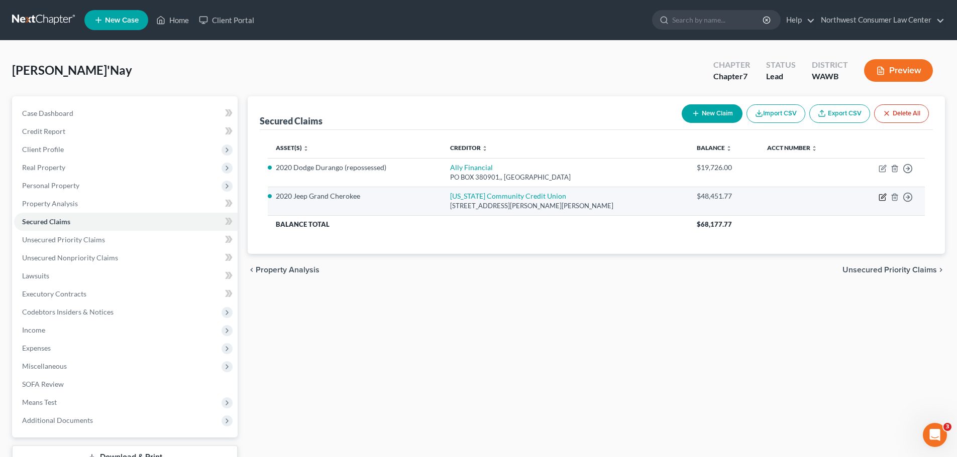
select select "0"
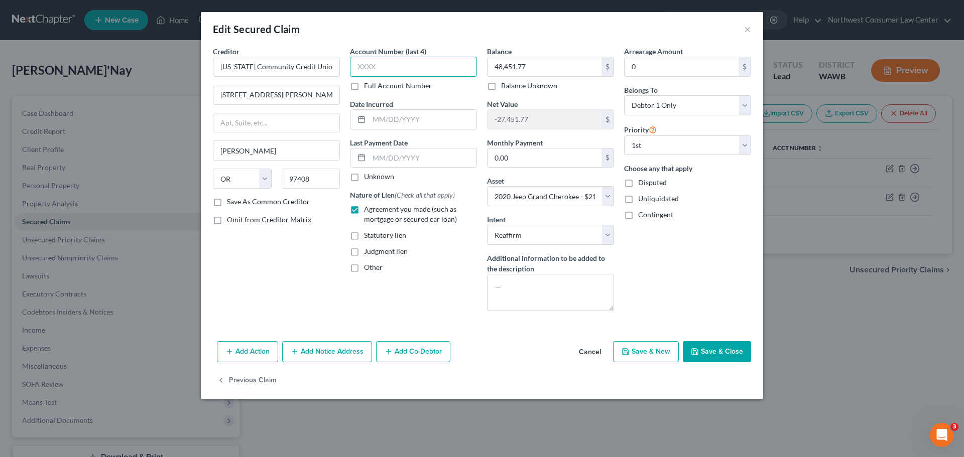
click at [373, 66] on input "text" at bounding box center [413, 67] width 127 height 20
type input "6114"
click at [712, 348] on button "Save & Close" at bounding box center [717, 351] width 68 height 21
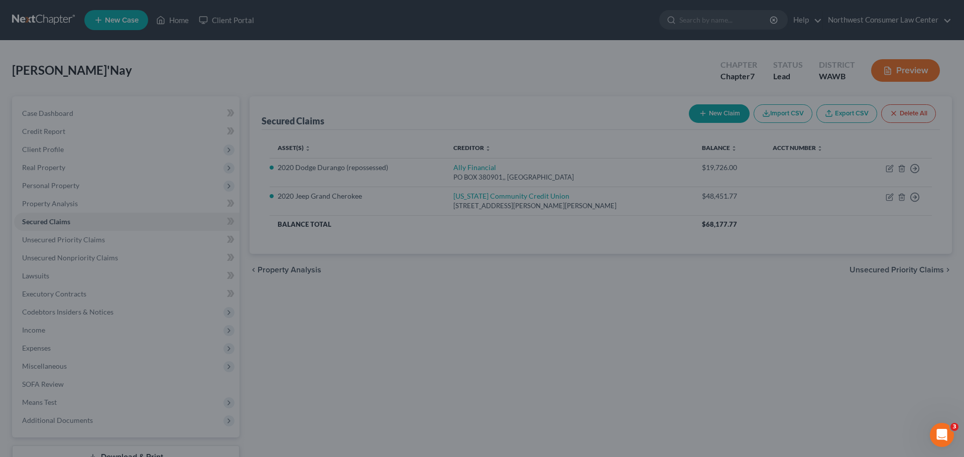
select select "3"
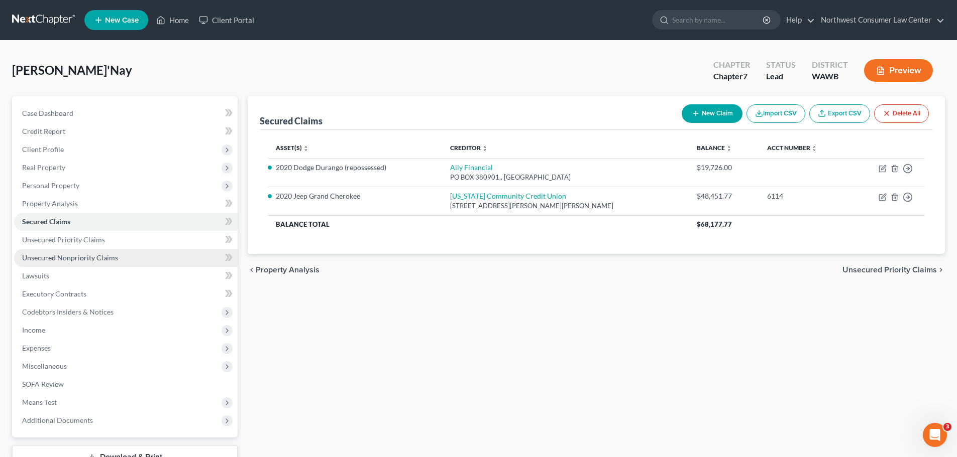
click at [155, 253] on link "Unsecured Nonpriority Claims" at bounding box center [125, 258] width 223 height 18
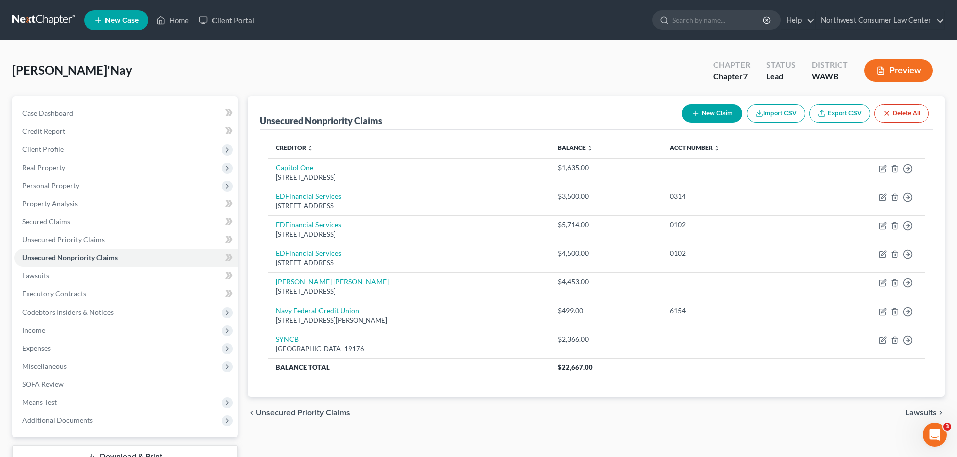
click at [915, 410] on span "Lawsuits" at bounding box center [921, 413] width 32 height 8
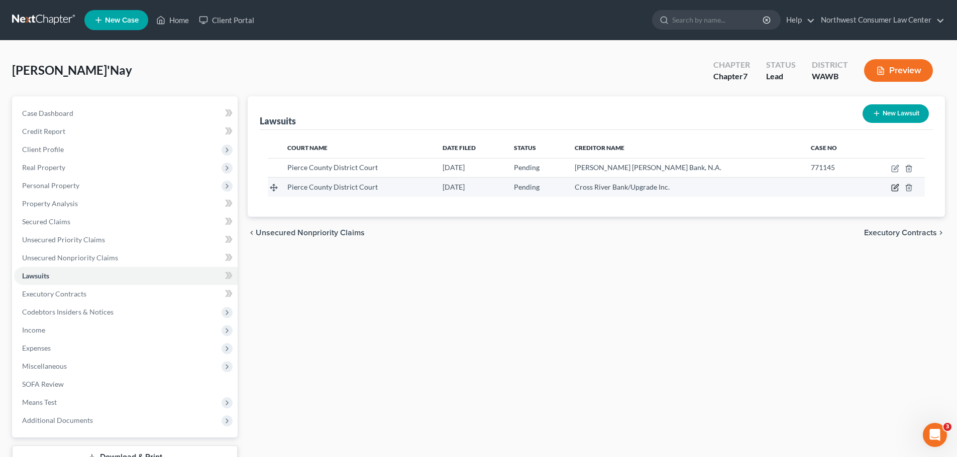
click at [892, 187] on icon "button" at bounding box center [895, 188] width 8 height 8
select select "50"
select select "0"
select select "4"
select select "3"
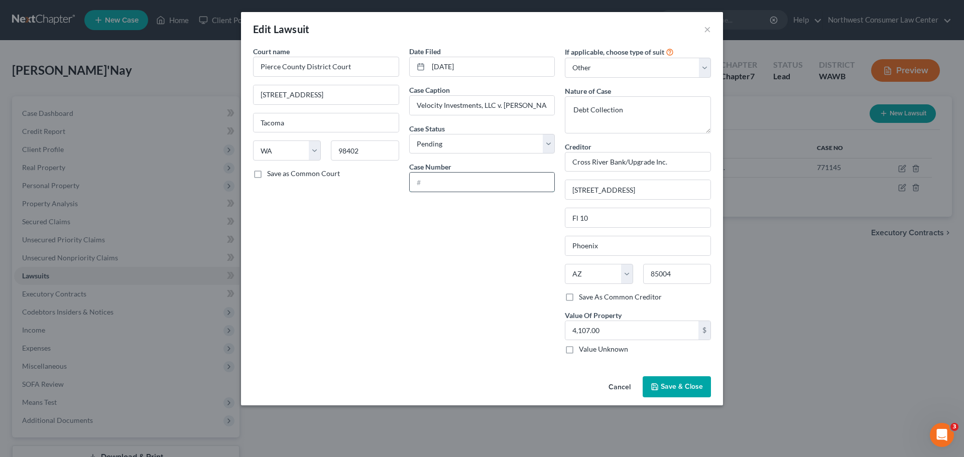
click at [469, 191] on input "text" at bounding box center [482, 182] width 145 height 19
type input "772452"
click at [607, 329] on input "4,107.00" at bounding box center [631, 330] width 133 height 19
click at [607, 330] on input "4,107.00" at bounding box center [631, 330] width 133 height 19
type input "4,107.48"
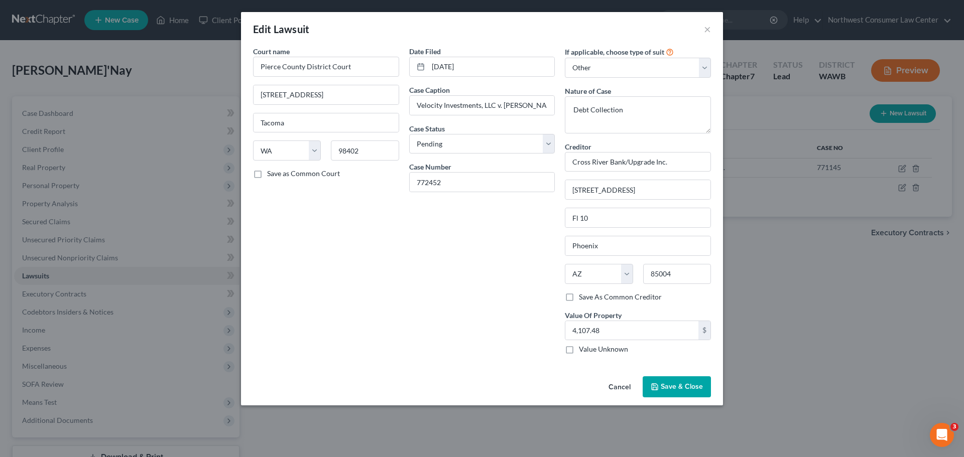
click at [683, 385] on span "Save & Close" at bounding box center [682, 387] width 42 height 9
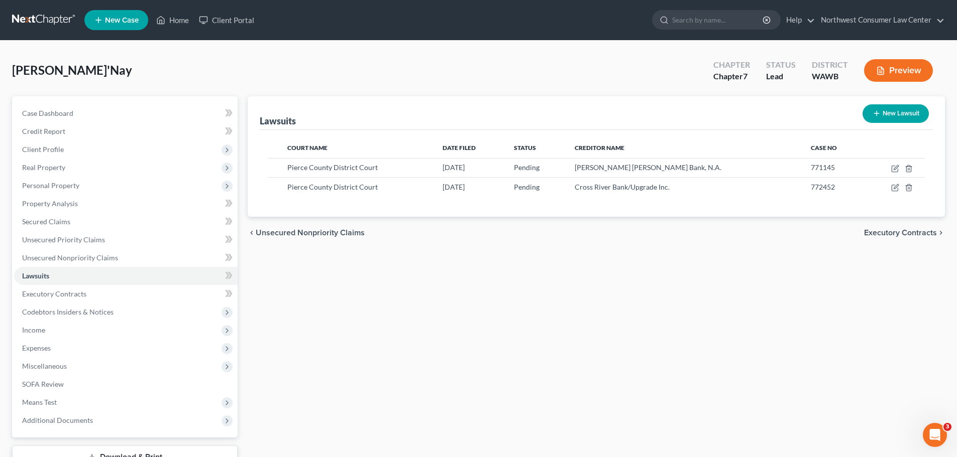
click at [892, 234] on span "Executory Contracts" at bounding box center [900, 233] width 73 height 8
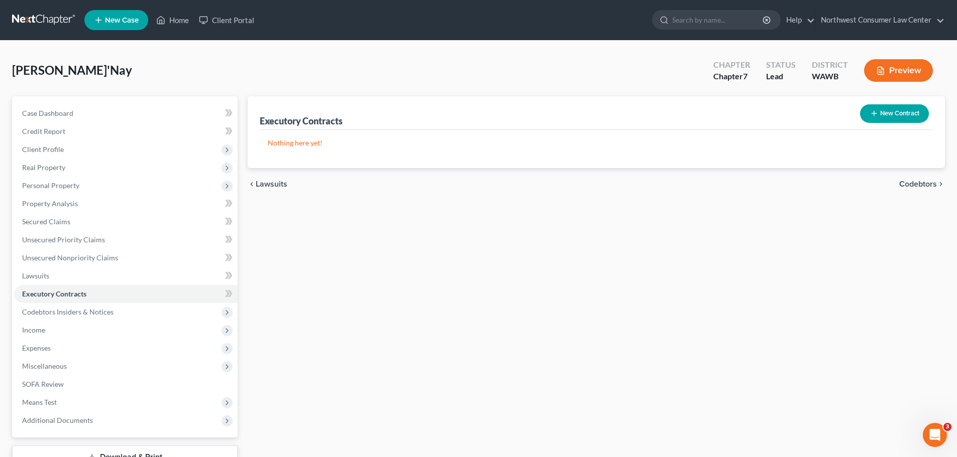
click at [919, 186] on span "Codebtors" at bounding box center [918, 184] width 38 height 8
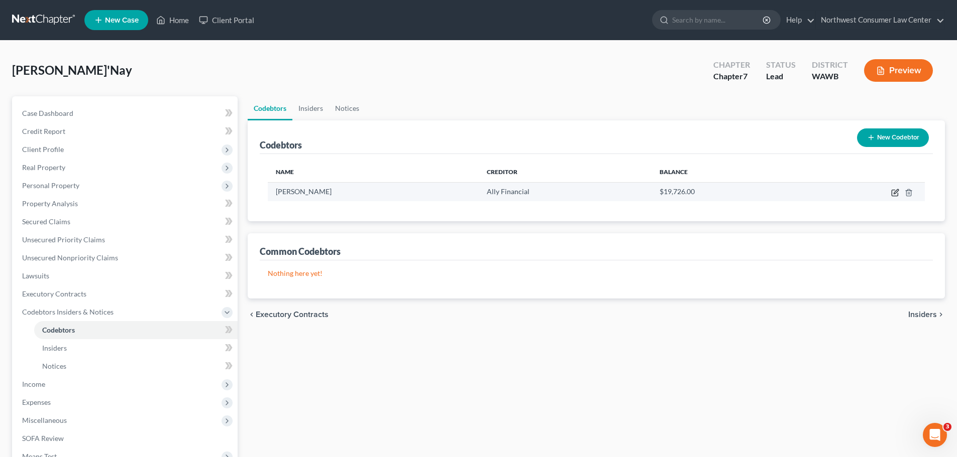
click at [895, 194] on icon "button" at bounding box center [895, 191] width 5 height 5
select select "0"
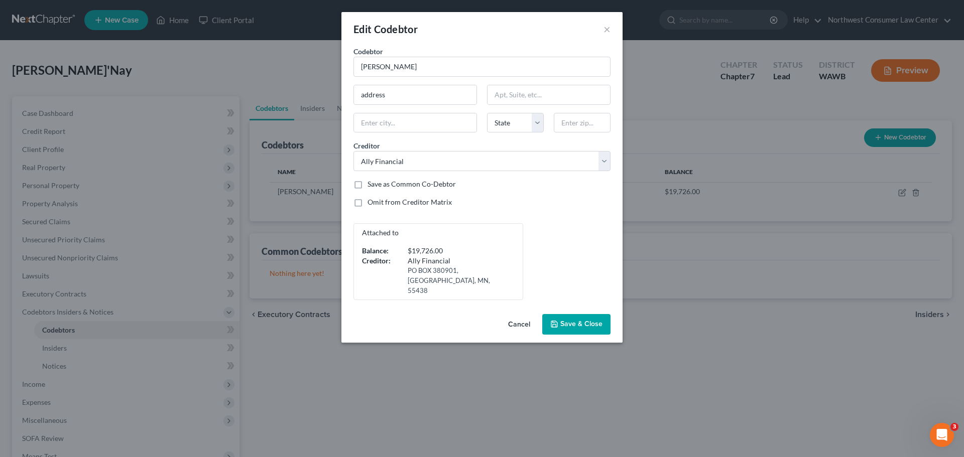
click at [600, 321] on button "Save & Close" at bounding box center [576, 324] width 68 height 21
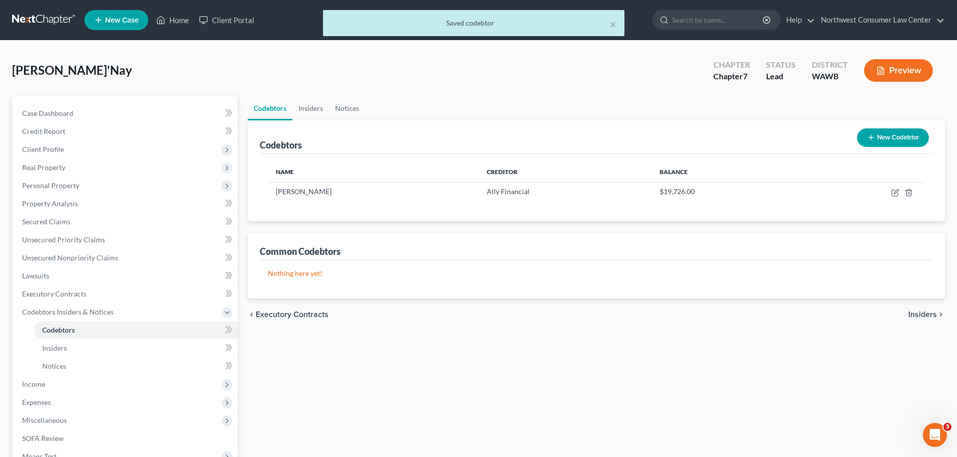
click at [916, 315] on span "Insiders" at bounding box center [922, 315] width 29 height 8
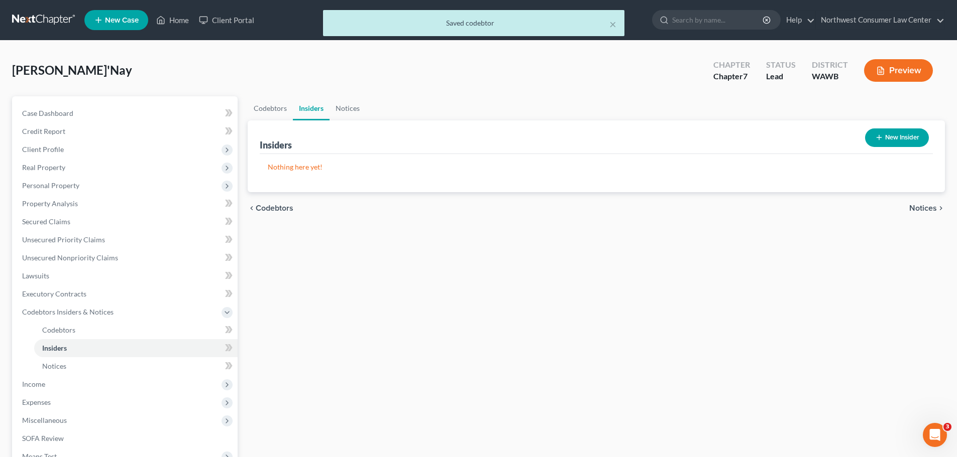
click at [927, 207] on span "Notices" at bounding box center [923, 208] width 28 height 8
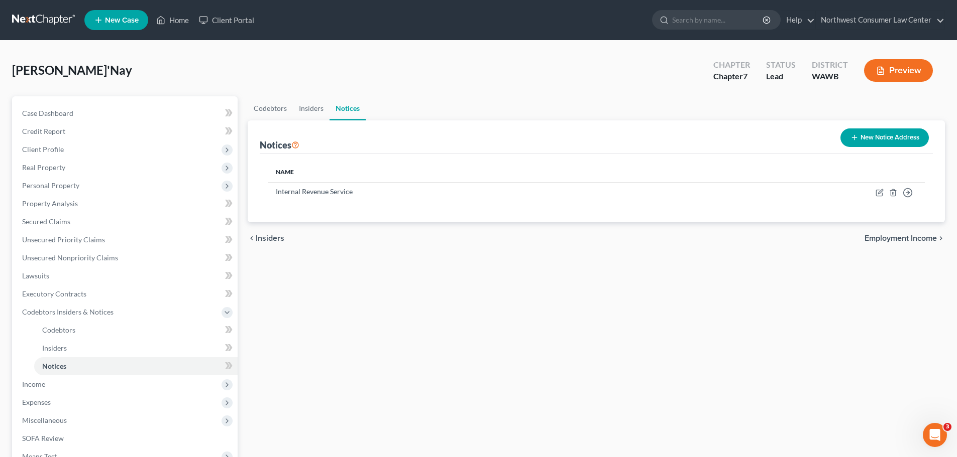
click at [915, 239] on span "Employment Income" at bounding box center [900, 239] width 72 height 8
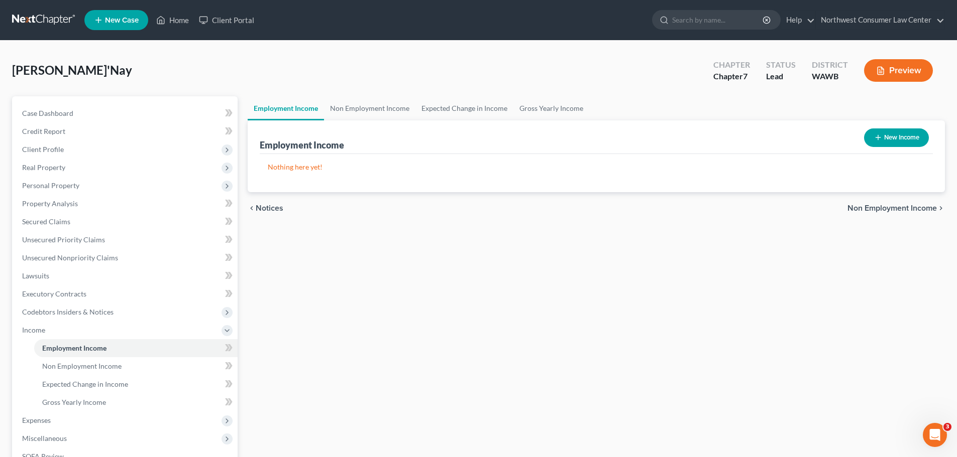
click at [906, 140] on button "New Income" at bounding box center [896, 138] width 65 height 19
select select "0"
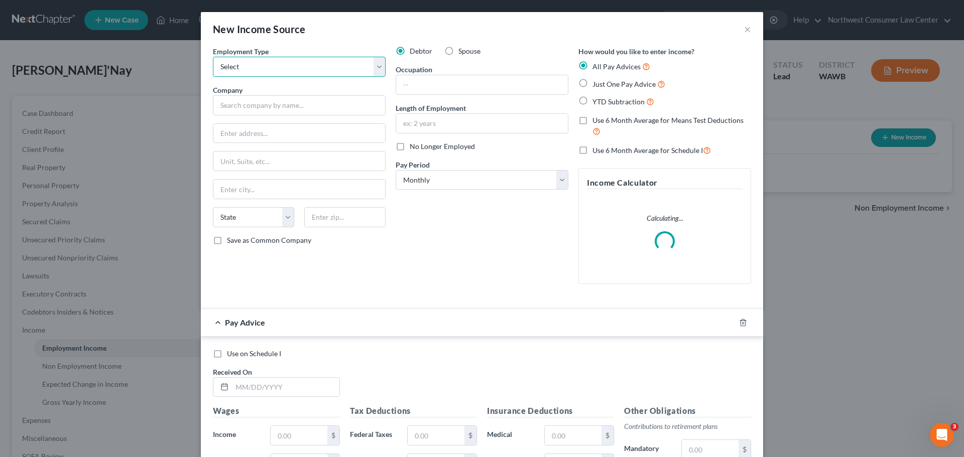
click at [363, 68] on select "Select Full or Part Time Employment Self Employment" at bounding box center [299, 67] width 173 height 20
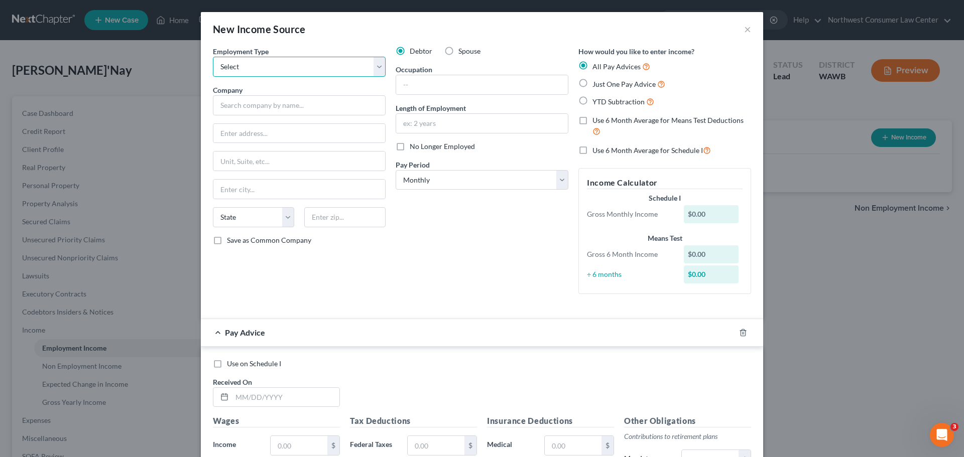
select select "0"
click at [213, 57] on select "Select Full or Part Time Employment Self Employment" at bounding box center [299, 67] width 173 height 20
click at [349, 97] on input "text" at bounding box center [299, 105] width 173 height 20
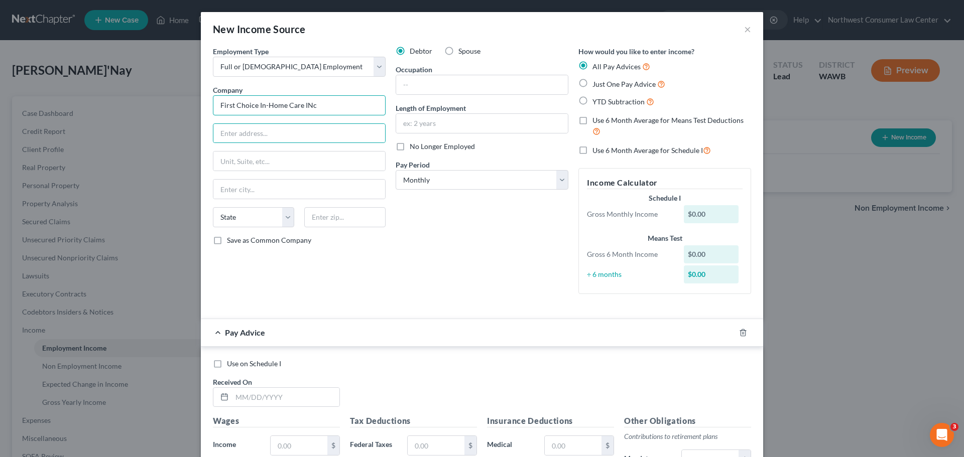
click at [323, 105] on input "First Choice In-Home Care INc" at bounding box center [299, 105] width 173 height 20
type input "First Choice In-Home Care Inc"
type input "555 S Renton Village Pl"
type input "Ste 300"
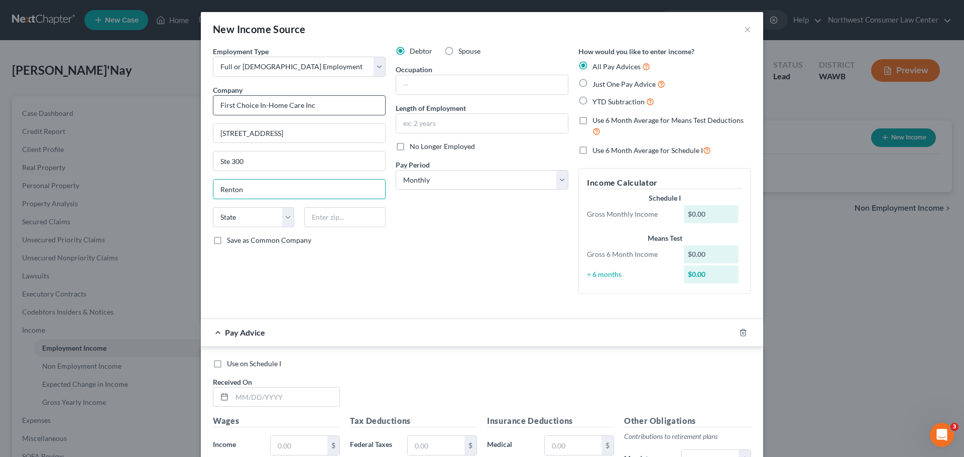
type input "Renton"
select select "50"
type input "98057"
drag, startPoint x: 427, startPoint y: 91, endPoint x: 415, endPoint y: 141, distance: 51.6
click at [428, 90] on input "text" at bounding box center [482, 84] width 172 height 19
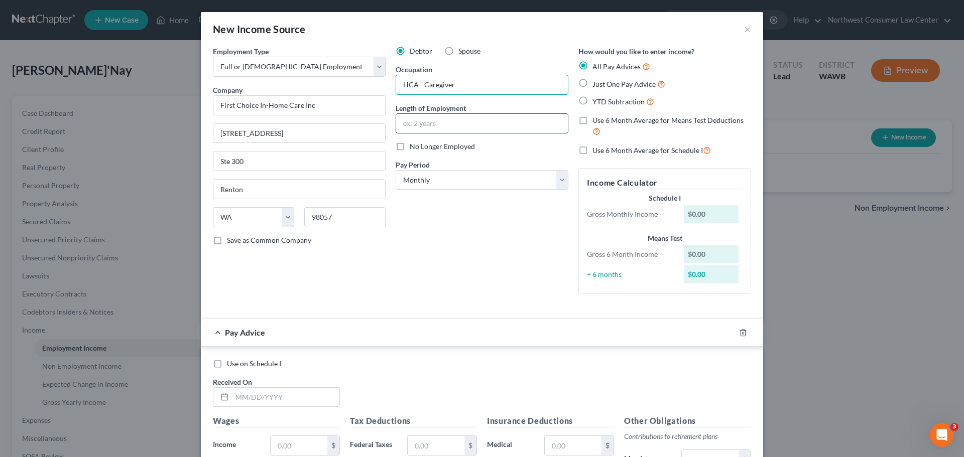
type input "HCA - Caregiver"
click at [401, 121] on input "text" at bounding box center [482, 123] width 172 height 19
type input "1.5 Years"
click at [444, 185] on select "Select Monthly Twice Monthly Every Other Week Weekly" at bounding box center [482, 180] width 173 height 20
select select "2"
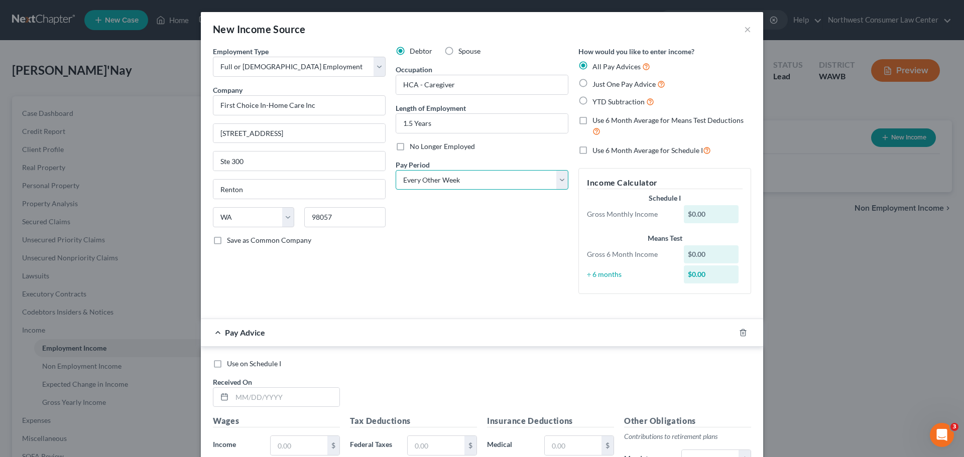
click at [396, 170] on select "Select Monthly Twice Monthly Every Other Week Weekly" at bounding box center [482, 180] width 173 height 20
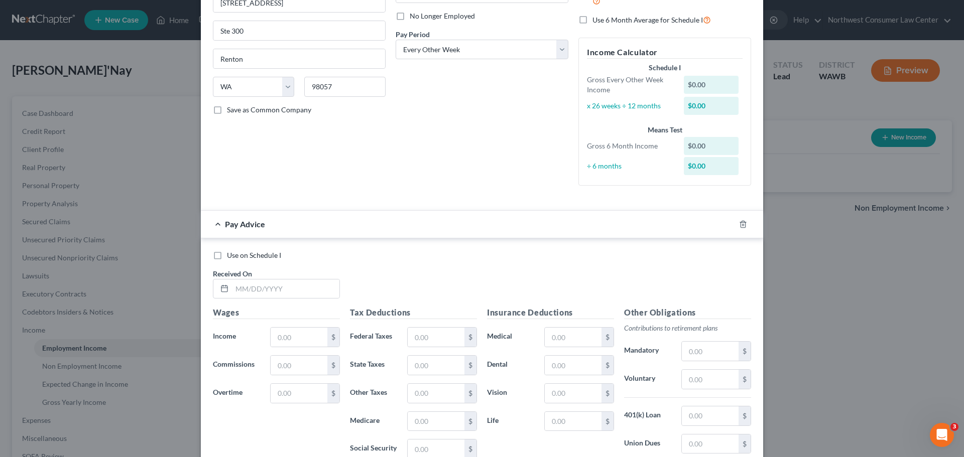
scroll to position [151, 0]
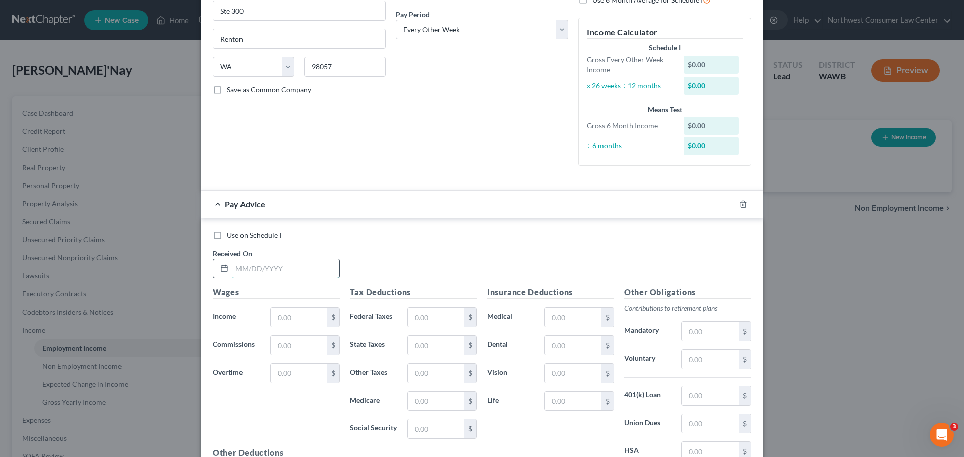
click at [253, 272] on input "text" at bounding box center [285, 269] width 107 height 19
type input "7/15/2025"
click at [290, 321] on input "text" at bounding box center [299, 317] width 57 height 19
type input "916.40"
click at [423, 436] on input "text" at bounding box center [436, 429] width 57 height 19
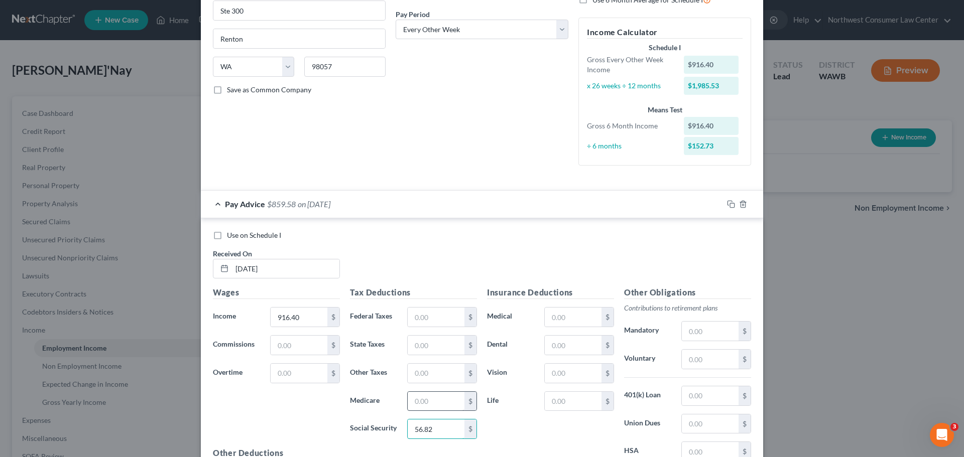
type input "56.82"
click at [427, 399] on input "text" at bounding box center [436, 401] width 57 height 19
type input "13.29"
click at [421, 324] on input "text" at bounding box center [436, 317] width 57 height 19
type input "16"
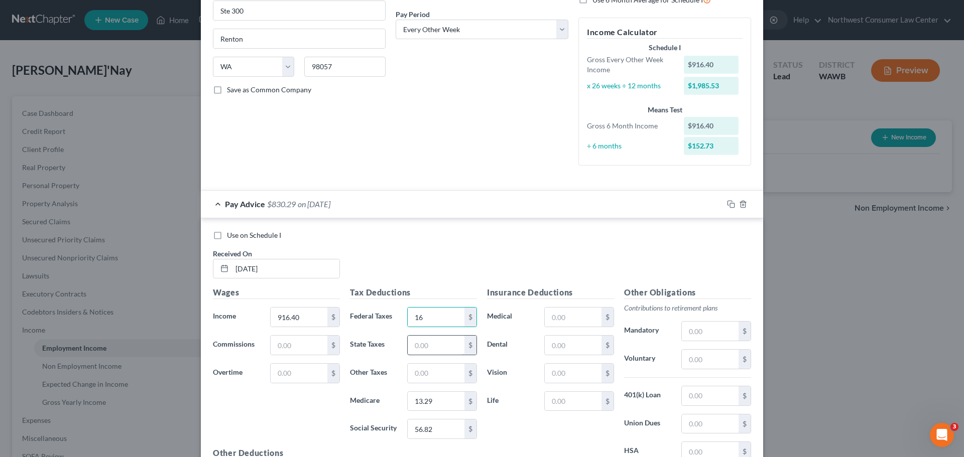
click at [419, 348] on input "text" at bounding box center [436, 345] width 57 height 19
type input "11.35"
click at [729, 431] on input "text" at bounding box center [710, 424] width 57 height 19
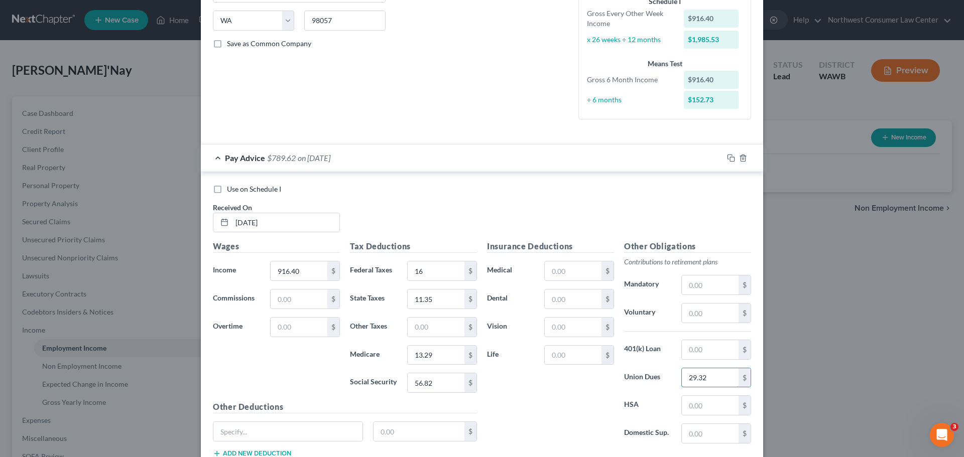
scroll to position [269, 0]
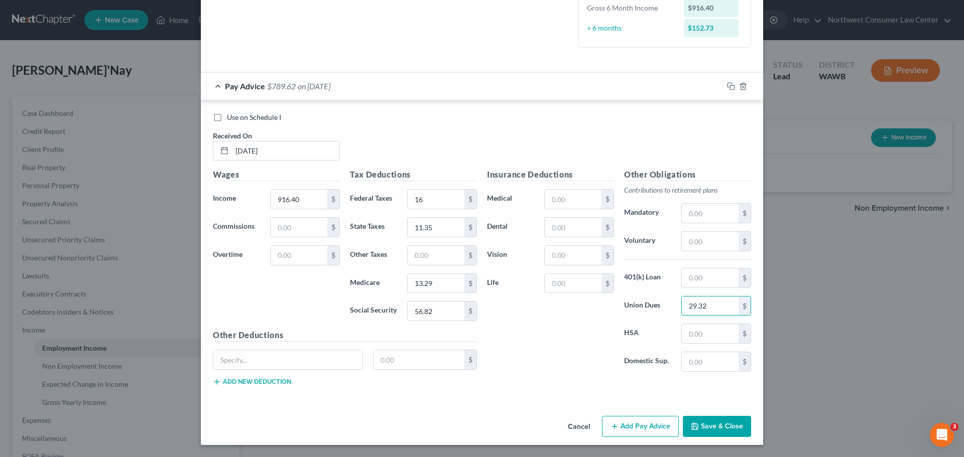
type input "29.32"
click at [616, 424] on icon "button" at bounding box center [615, 427] width 8 height 8
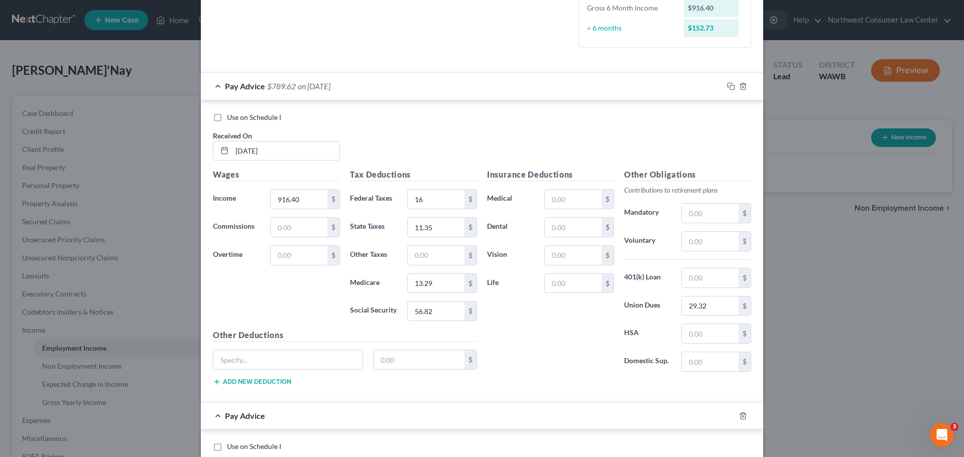
click at [220, 88] on div "Pay Advice $789.62 on 07/15/2025" at bounding box center [462, 86] width 522 height 27
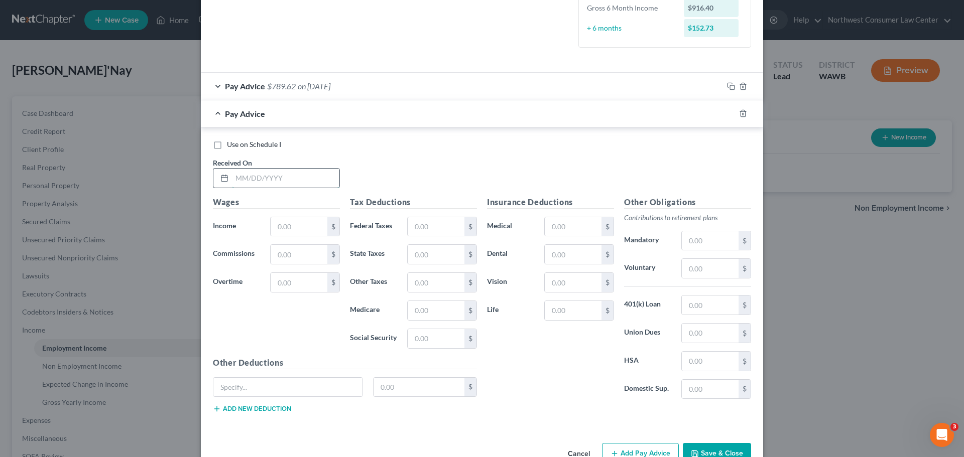
click at [279, 180] on input "text" at bounding box center [285, 178] width 107 height 19
type input "7/1/2025"
click at [287, 228] on input "text" at bounding box center [299, 226] width 57 height 19
paste input "1,073.66"
type input "1,073.66"
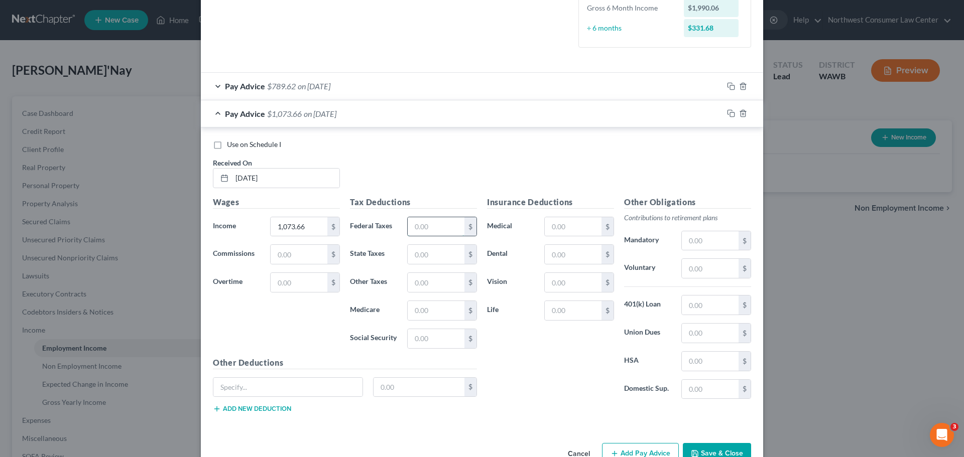
click at [435, 227] on input "text" at bounding box center [436, 226] width 57 height 19
paste input "16.00"
type input "16.00"
click at [409, 315] on input "text" at bounding box center [436, 310] width 57 height 19
type input "15.57"
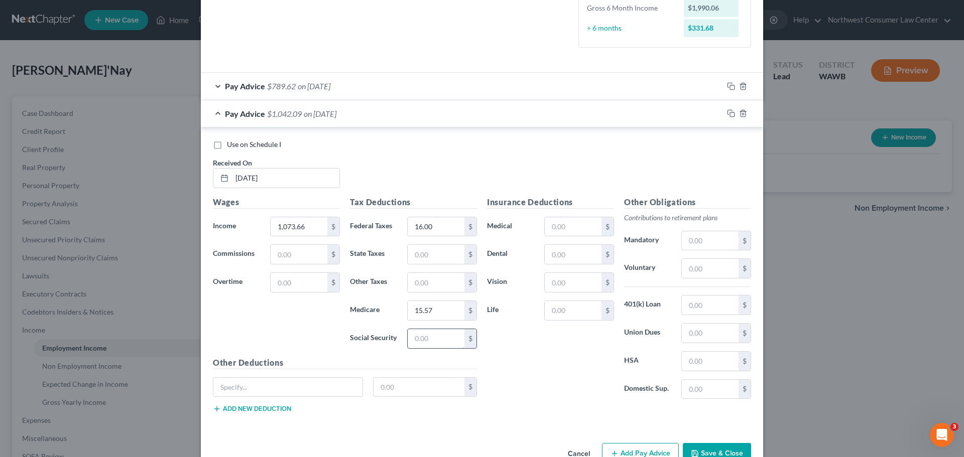
click at [431, 339] on input "text" at bounding box center [436, 338] width 57 height 19
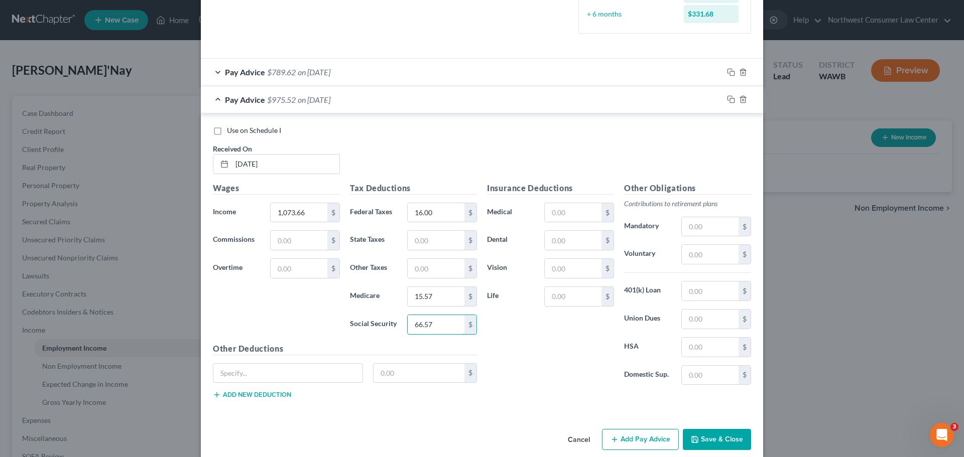
scroll to position [296, 0]
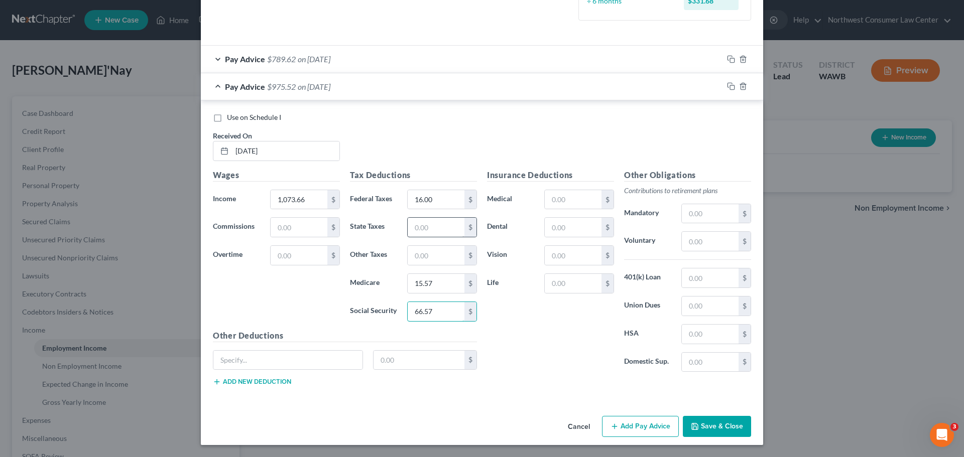
type input "66.57"
click at [420, 236] on input "text" at bounding box center [436, 227] width 57 height 19
type input "13.29"
click at [706, 306] on input "text" at bounding box center [710, 306] width 57 height 19
paste input "34.36"
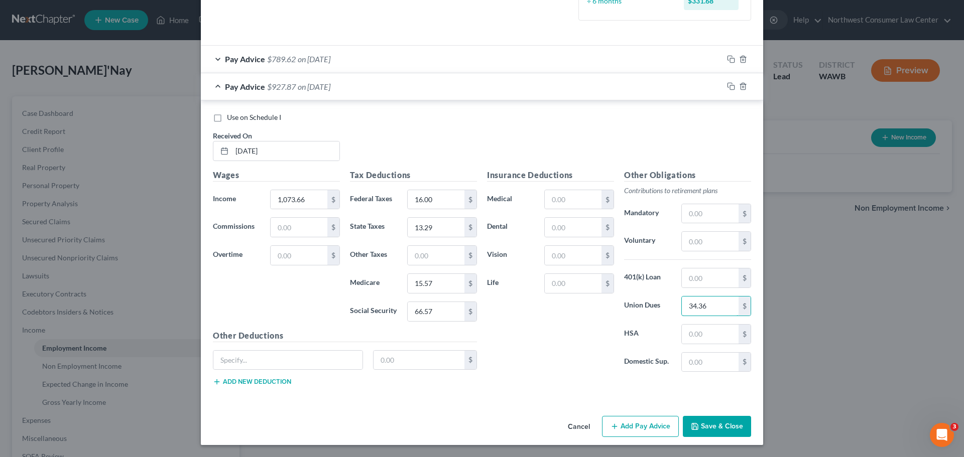
type input "34.36"
click at [656, 424] on button "Add Pay Advice" at bounding box center [640, 426] width 77 height 21
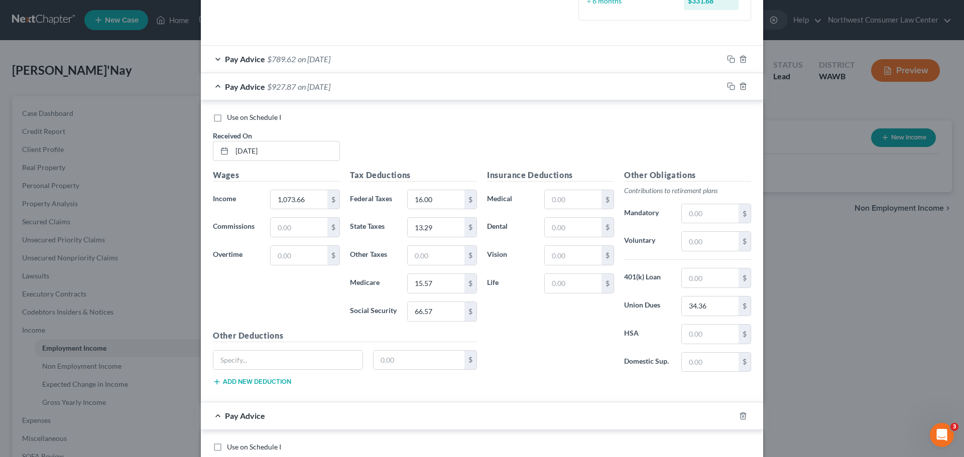
click at [213, 85] on div "Pay Advice $927.87 on 07/01/2025" at bounding box center [462, 86] width 522 height 27
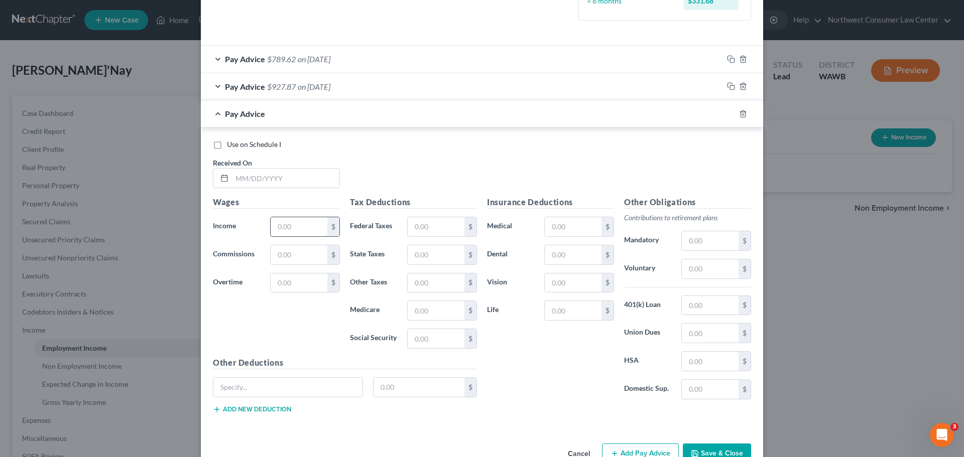
click at [288, 229] on input "text" at bounding box center [299, 226] width 57 height 19
paste input "1,415.28"
type input "1,415.28"
click at [254, 181] on input "text" at bounding box center [285, 178] width 107 height 19
type input "6/13/2025"
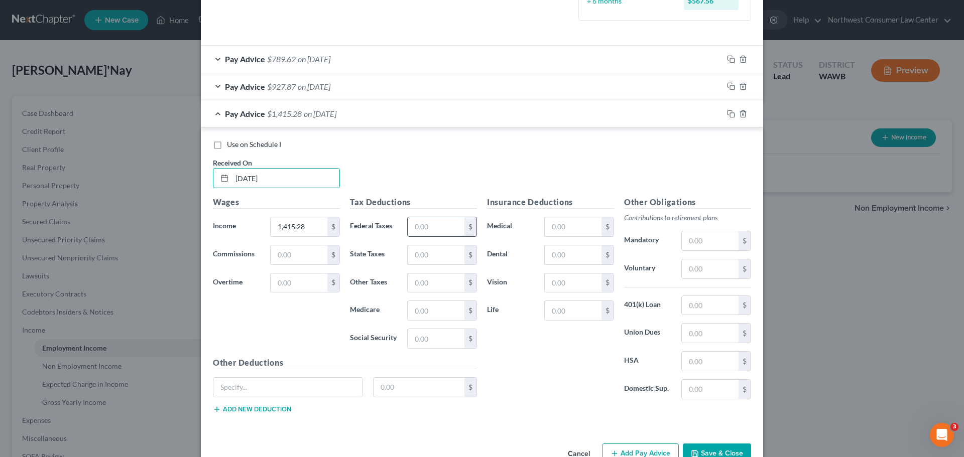
click at [430, 219] on input "text" at bounding box center [436, 226] width 57 height 19
paste input "16.00"
type input "16.00"
click at [422, 308] on input "text" at bounding box center [436, 310] width 57 height 19
paste input "20.52"
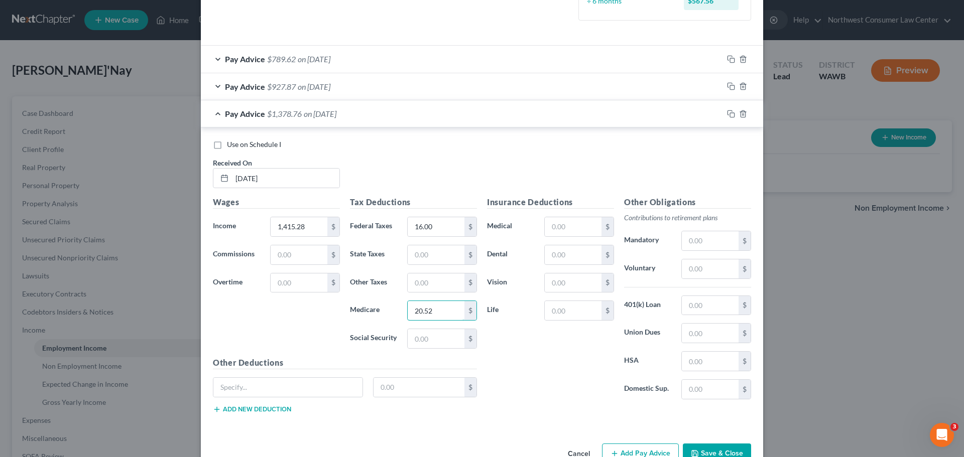
type input "20.52"
click at [439, 339] on input "text" at bounding box center [436, 338] width 57 height 19
paste input "87.75"
type input "87.75"
click at [419, 256] on input "text" at bounding box center [436, 255] width 57 height 19
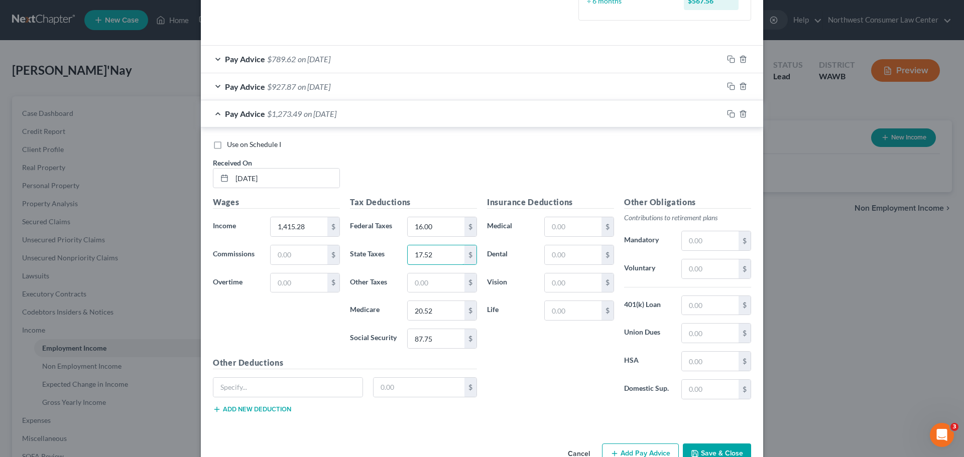
type input "17.52"
click at [479, 156] on div "Use on Schedule I Received On * 6/13/2025" at bounding box center [482, 168] width 548 height 57
click at [720, 308] on input "text" at bounding box center [710, 305] width 57 height 19
paste input "45.29"
type input "45.29"
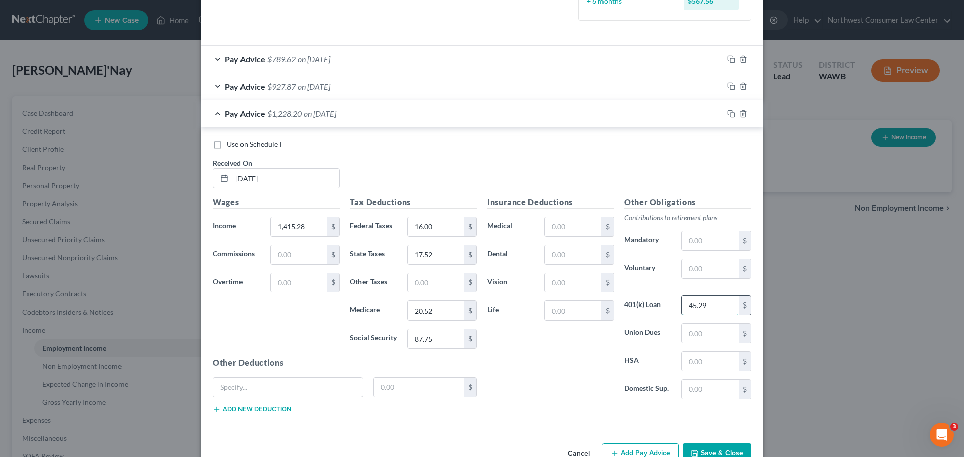
click at [714, 312] on input "45.29" at bounding box center [710, 305] width 57 height 19
click at [706, 337] on input "text" at bounding box center [710, 333] width 57 height 19
paste input "45.29"
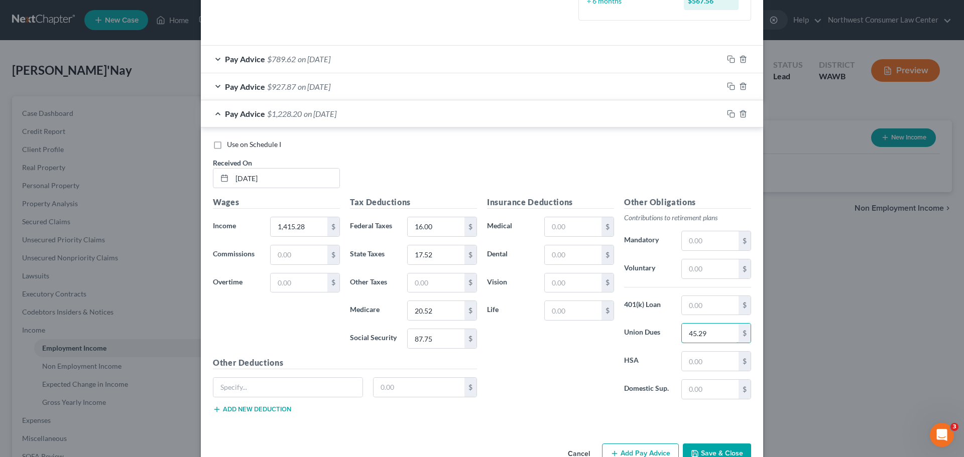
type input "45.29"
click at [557, 381] on div "Insurance Deductions Medical $ Dental $ Vision $ Life $" at bounding box center [550, 301] width 137 height 211
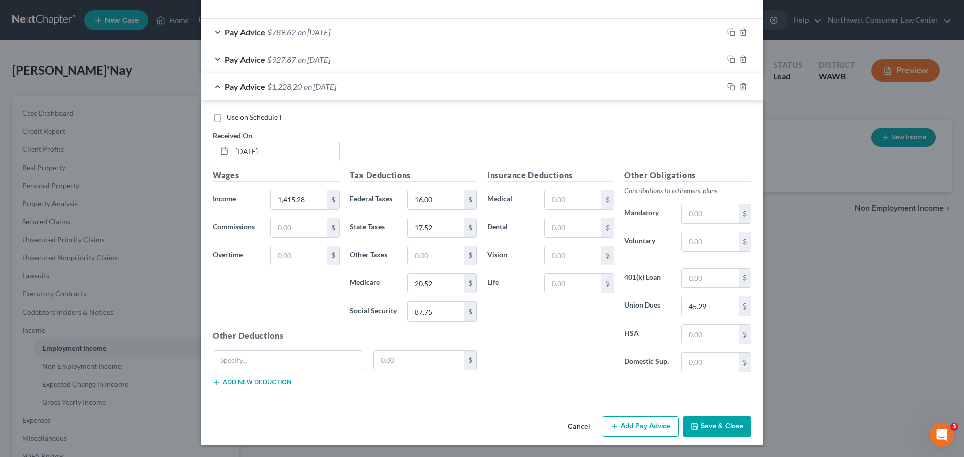
click at [650, 431] on button "Add Pay Advice" at bounding box center [640, 427] width 77 height 21
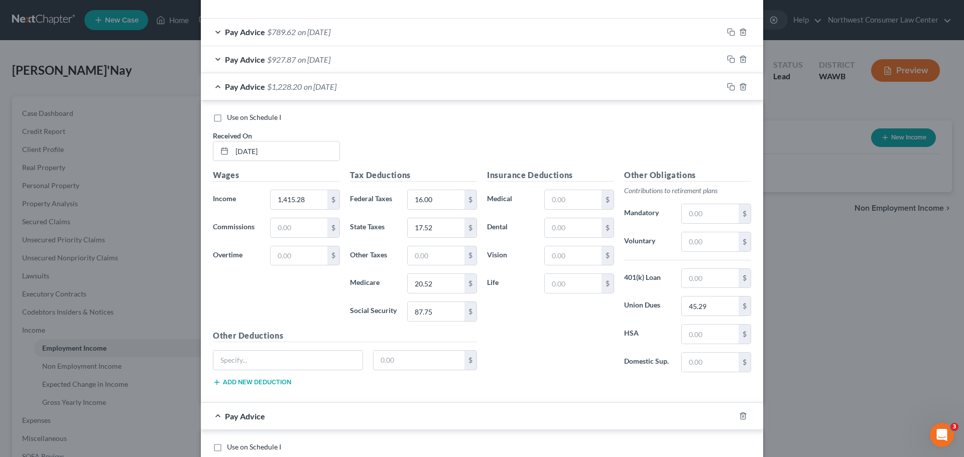
click at [220, 90] on div "Pay Advice $1,228.20 on 06/13/2025" at bounding box center [462, 86] width 522 height 27
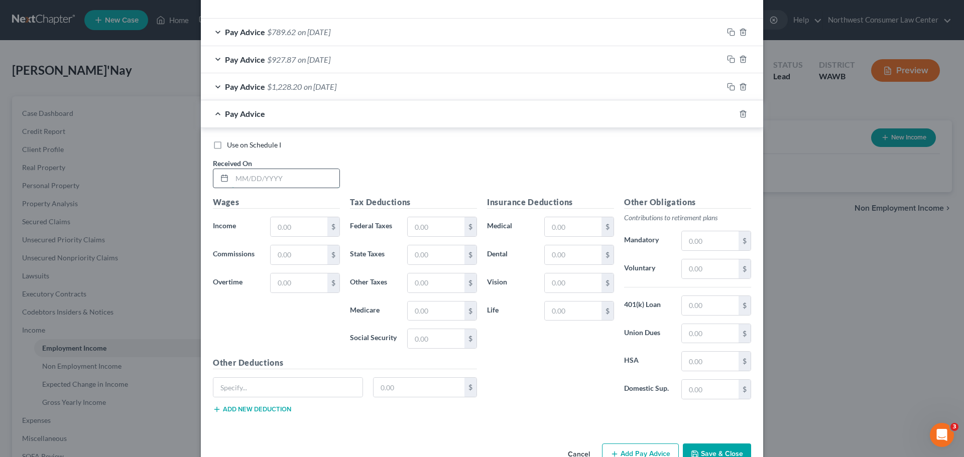
click at [264, 181] on input "text" at bounding box center [285, 178] width 107 height 19
type input "5/30/2025"
click at [293, 217] on input "text" at bounding box center [299, 226] width 57 height 19
paste input "1,268.88"
type input "1,268.88"
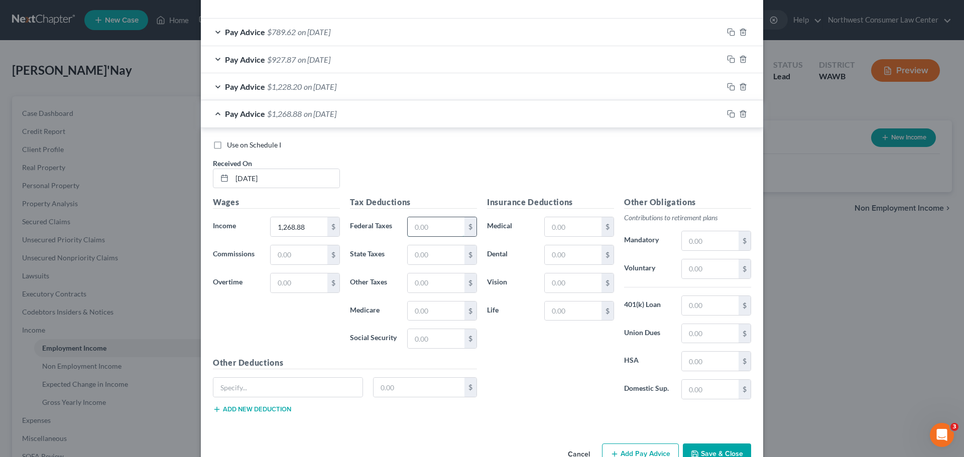
click at [428, 229] on input "text" at bounding box center [436, 226] width 57 height 19
paste input "16.00"
type input "16.00"
click at [412, 307] on input "text" at bounding box center [436, 311] width 57 height 19
paste input "18.40"
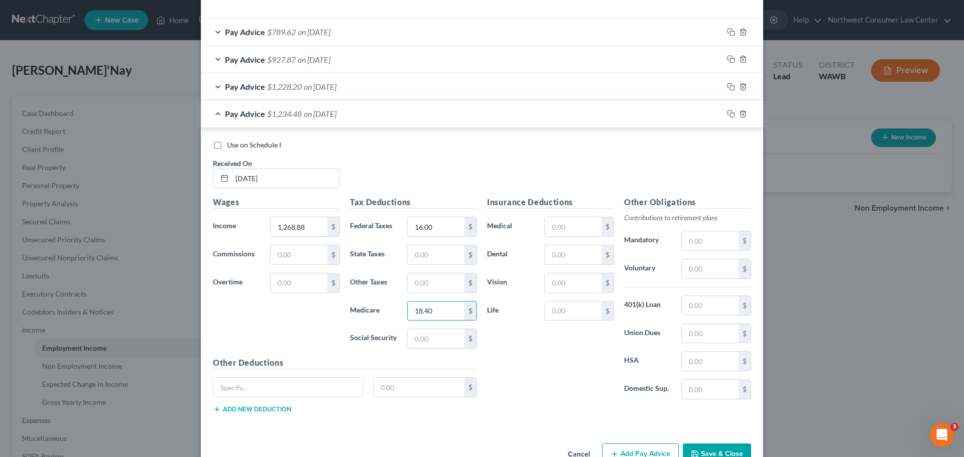
type input "18.40"
click at [423, 344] on input "text" at bounding box center [436, 338] width 57 height 19
paste input "78.67"
type input "78.67"
click at [425, 258] on input "text" at bounding box center [436, 255] width 57 height 19
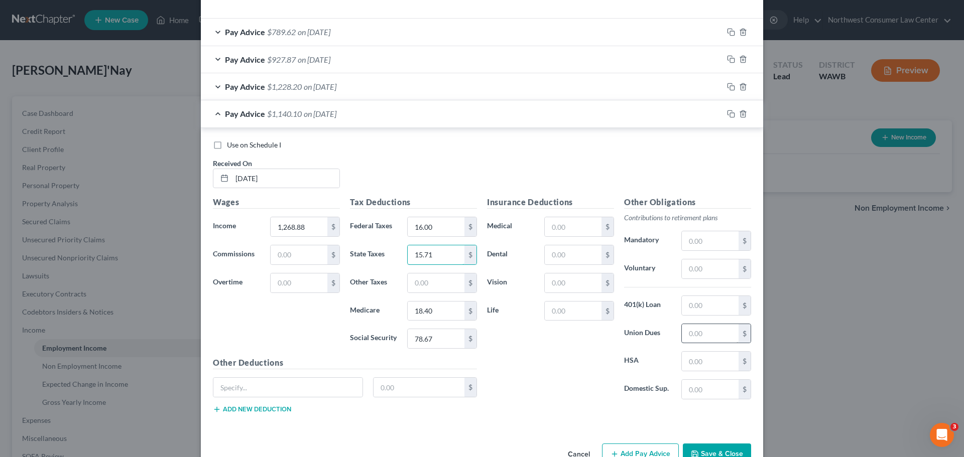
type input "15.71"
click at [692, 332] on input "text" at bounding box center [710, 333] width 57 height 19
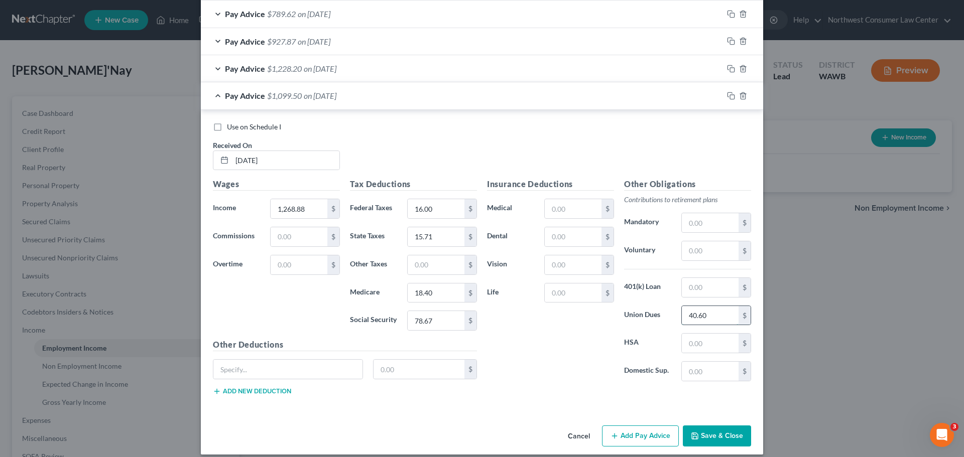
scroll to position [351, 0]
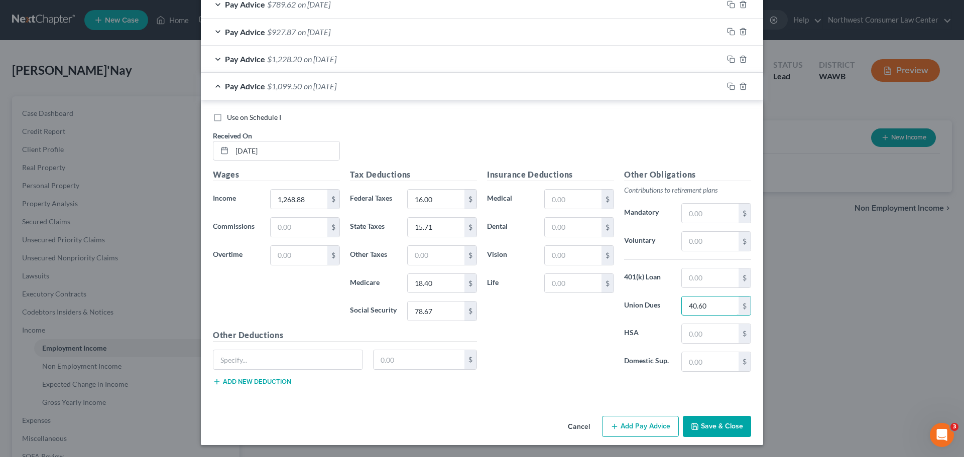
type input "40.60"
click at [639, 433] on button "Add Pay Advice" at bounding box center [640, 426] width 77 height 21
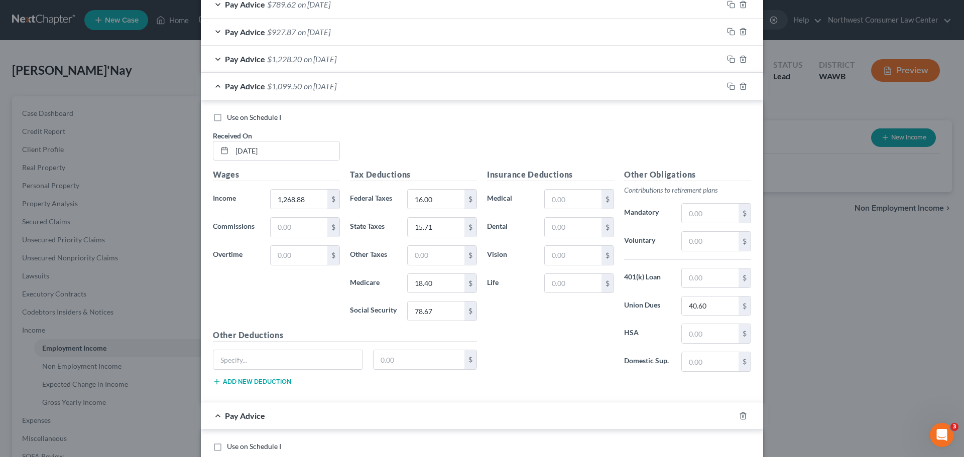
click at [210, 88] on div "Pay Advice $1,099.50 on 05/30/2025" at bounding box center [462, 86] width 522 height 27
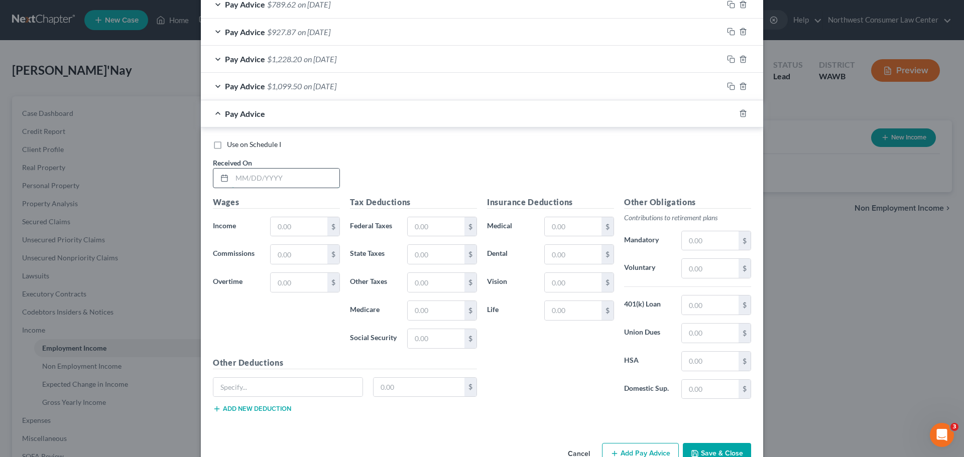
click at [255, 171] on input "text" at bounding box center [285, 178] width 107 height 19
type input "5/15/2025"
click at [282, 218] on input "text" at bounding box center [299, 226] width 57 height 19
paste input "1,399.02"
type input "1,399.02"
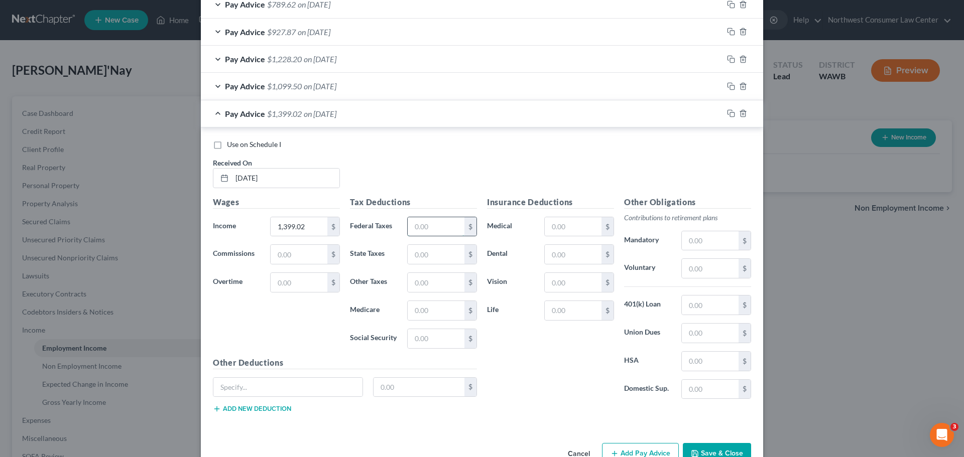
click at [408, 229] on input "text" at bounding box center [436, 226] width 57 height 19
paste input "16.00"
type input "16.00"
click at [430, 313] on input "text" at bounding box center [436, 310] width 57 height 19
paste input "20.29"
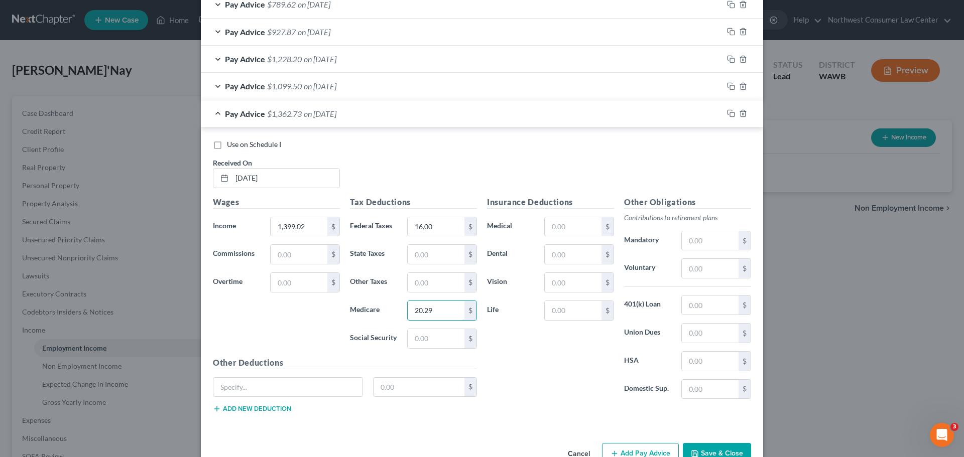
type input "20.29"
click at [442, 342] on input "text" at bounding box center [436, 338] width 57 height 19
paste input "86.74"
type input "86.74"
click at [423, 252] on input "text" at bounding box center [436, 254] width 57 height 19
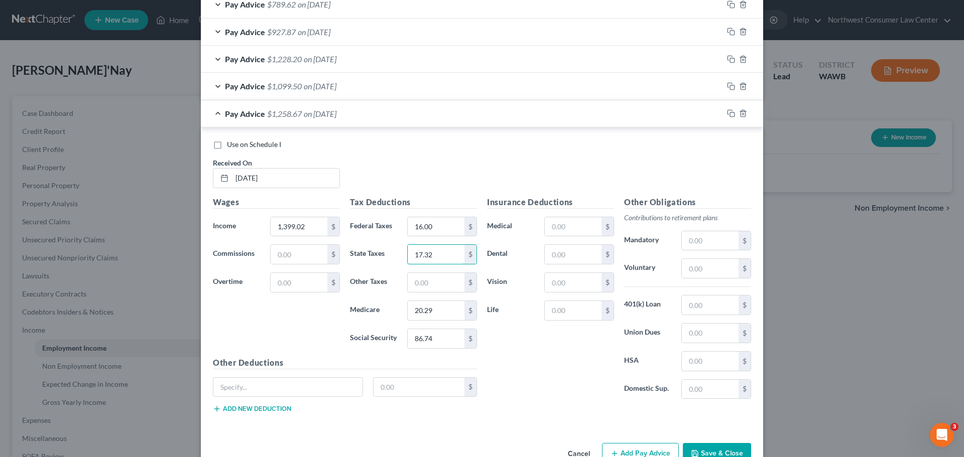
type input "17.32"
click at [726, 336] on input "text" at bounding box center [710, 333] width 57 height 19
paste input "44.77"
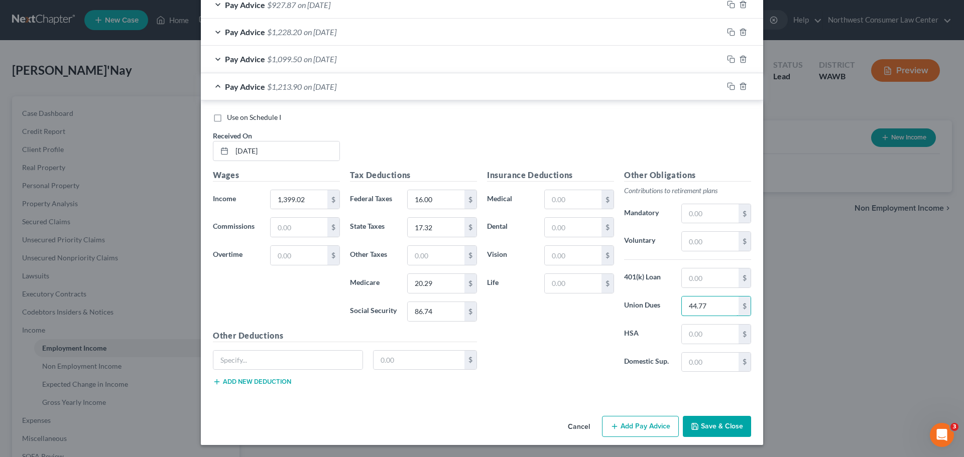
type input "44.77"
click at [611, 425] on icon "button" at bounding box center [615, 427] width 8 height 8
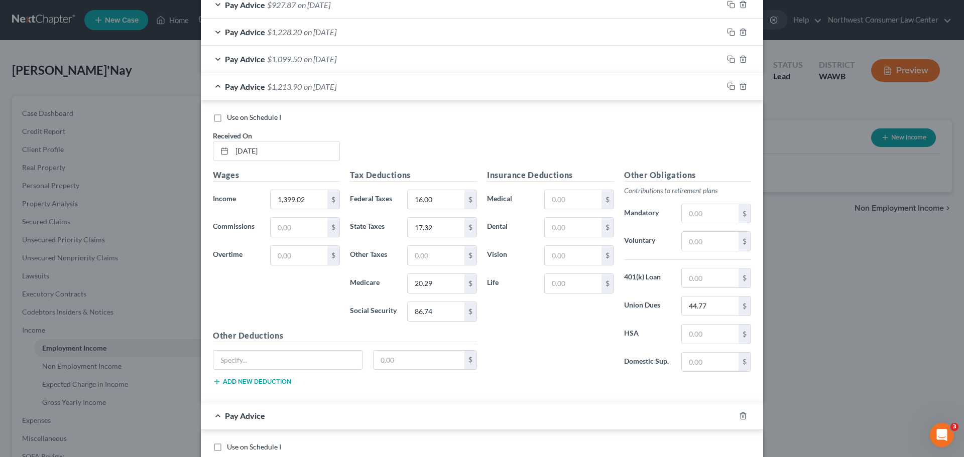
click at [213, 92] on div "Pay Advice $1,213.90 on 05/15/2025" at bounding box center [462, 86] width 522 height 27
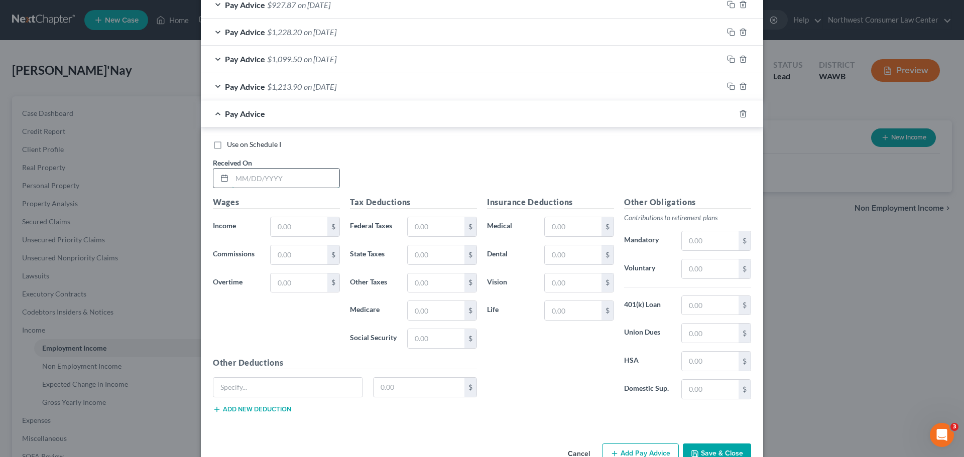
click at [248, 173] on input "text" at bounding box center [285, 178] width 107 height 19
type input "5/1/2025"
click at [305, 235] on input "text" at bounding box center [299, 226] width 57 height 19
paste input "1,539.99"
type input "1,539.99"
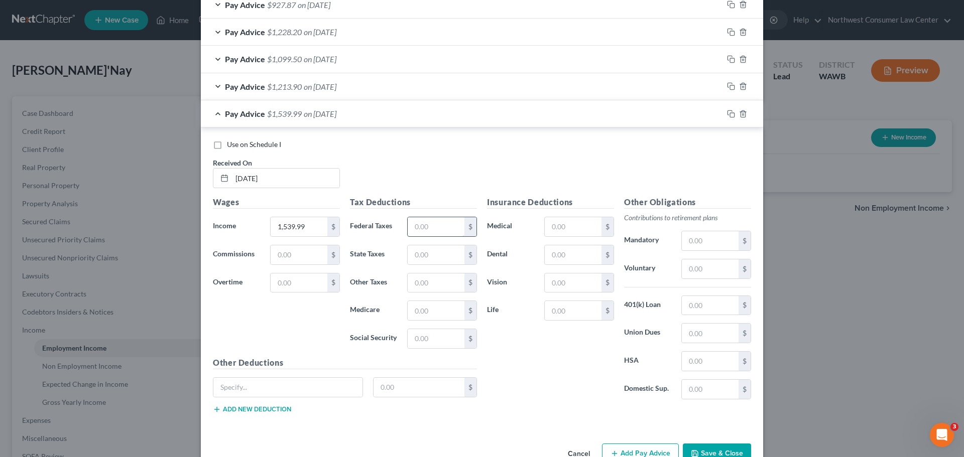
click at [409, 228] on input "text" at bounding box center [436, 226] width 57 height 19
type input "16"
type input "19.06"
type input "22.33"
type input "95.48"
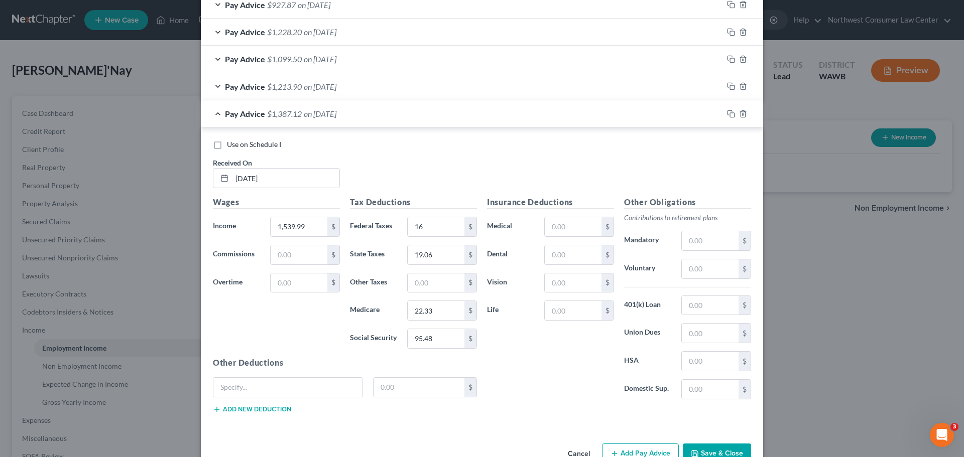
scroll to position [405, 0]
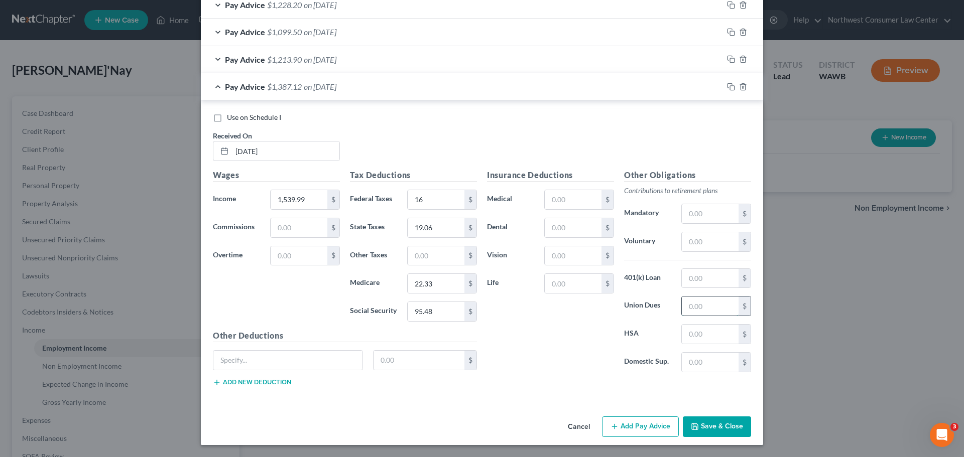
click at [708, 305] on input "text" at bounding box center [710, 306] width 57 height 19
type input "17.09"
click at [225, 84] on span "Pay Advice" at bounding box center [245, 87] width 40 height 10
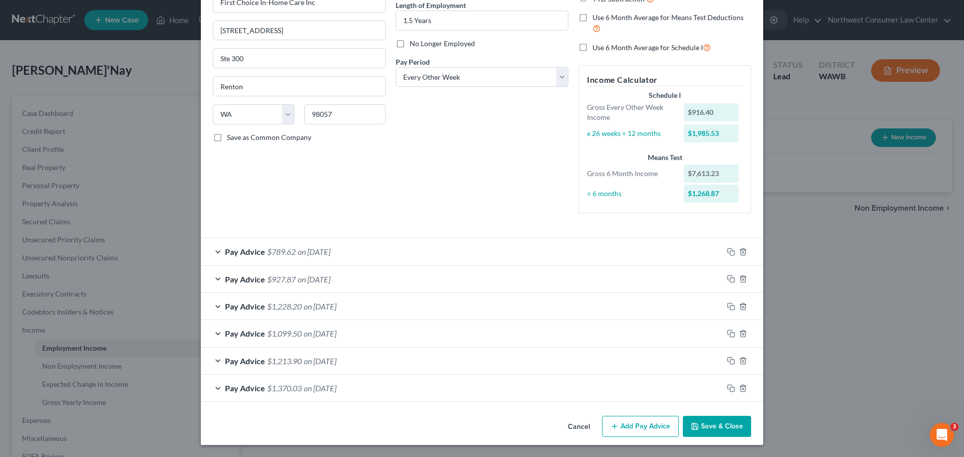
scroll to position [103, 0]
click at [646, 426] on button "Add Pay Advice" at bounding box center [640, 426] width 77 height 21
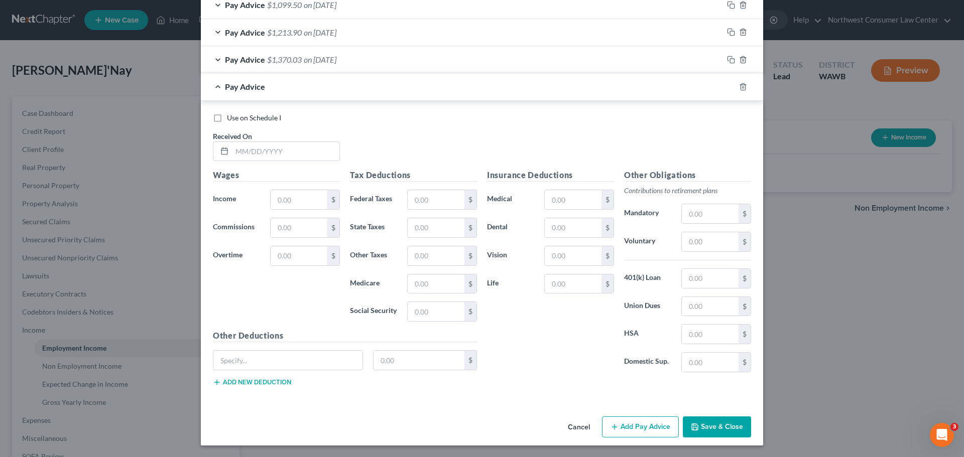
scroll to position [432, 0]
click at [265, 147] on input "text" at bounding box center [285, 151] width 107 height 19
type input "4/15/2025"
type input "1,380.70"
click at [705, 304] on input "text" at bounding box center [710, 306] width 57 height 19
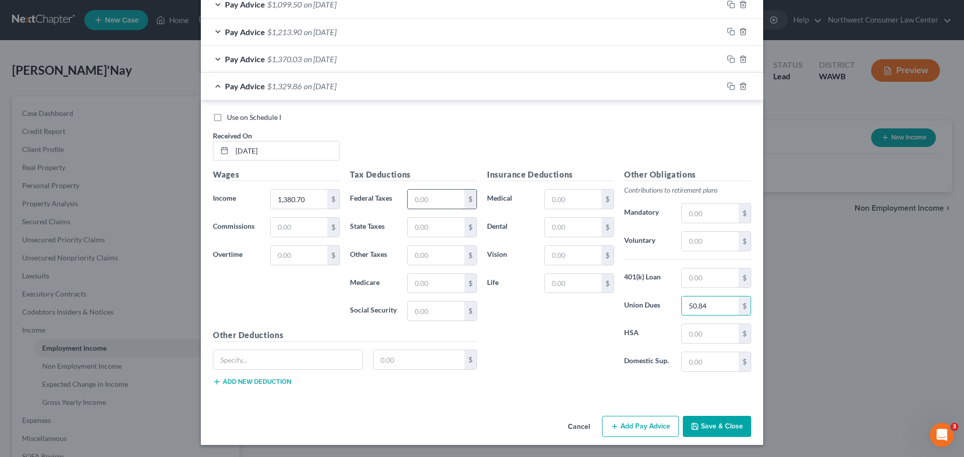
type input "50.84"
drag, startPoint x: 426, startPoint y: 205, endPoint x: 440, endPoint y: 278, distance: 74.7
click at [426, 205] on input "text" at bounding box center [436, 199] width 57 height 19
type input "16"
type input "19.67"
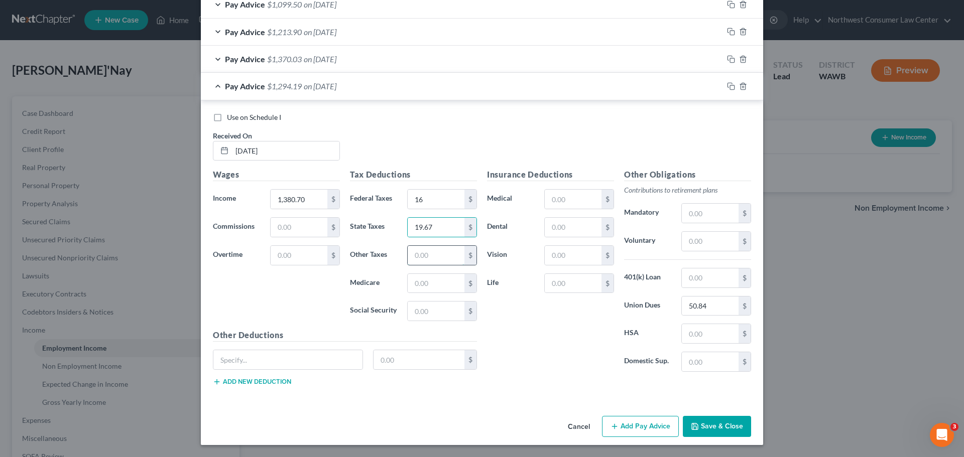
click at [433, 260] on input "text" at bounding box center [436, 255] width 57 height 19
click at [412, 287] on input "text" at bounding box center [436, 283] width 57 height 19
type input "23.04"
type input "98.50"
click at [529, 122] on div "Use on Schedule I" at bounding box center [482, 117] width 538 height 10
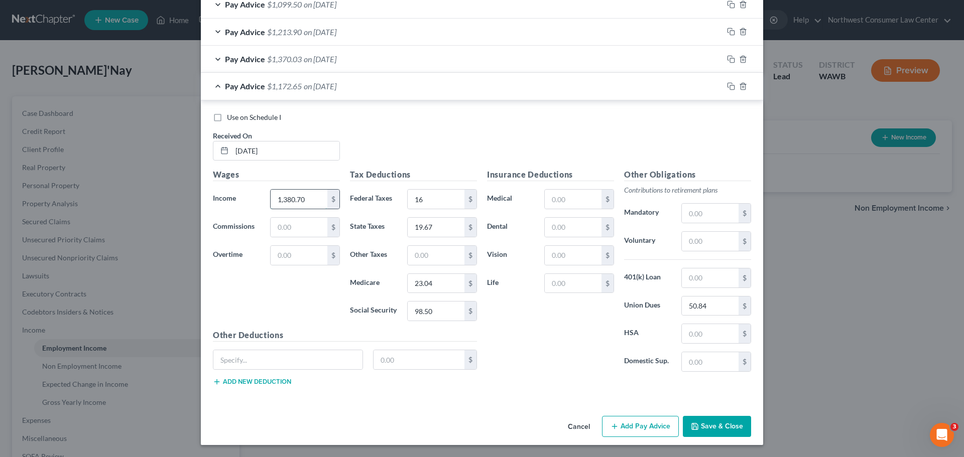
click at [290, 200] on input "1,380.70" at bounding box center [299, 199] width 57 height 19
click at [291, 200] on input "1,380.70" at bounding box center [299, 199] width 57 height 19
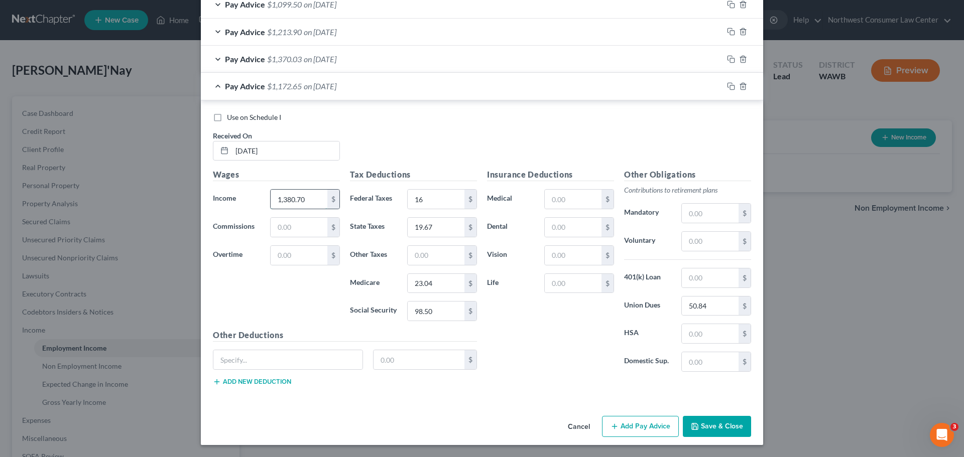
paste input "588.75"
type input "1,588.75"
click at [225, 83] on span "Pay Advice" at bounding box center [245, 86] width 40 height 10
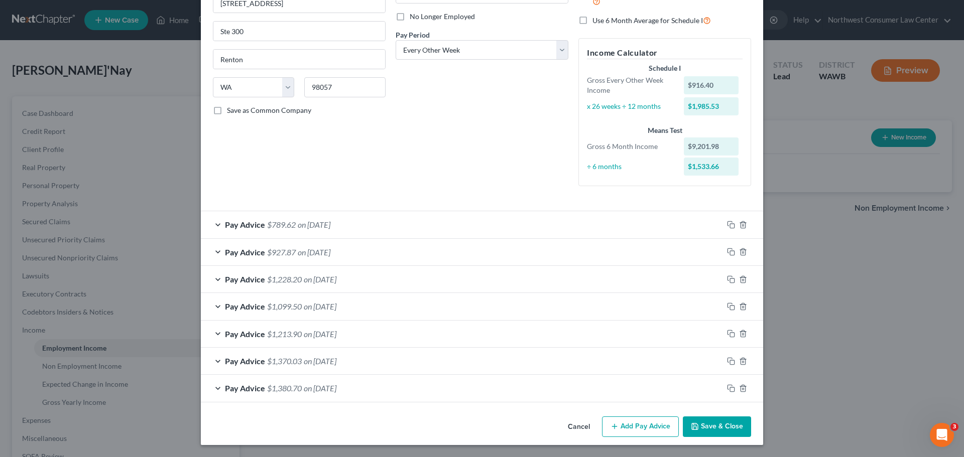
scroll to position [130, 0]
click at [635, 429] on button "Add Pay Advice" at bounding box center [640, 427] width 77 height 21
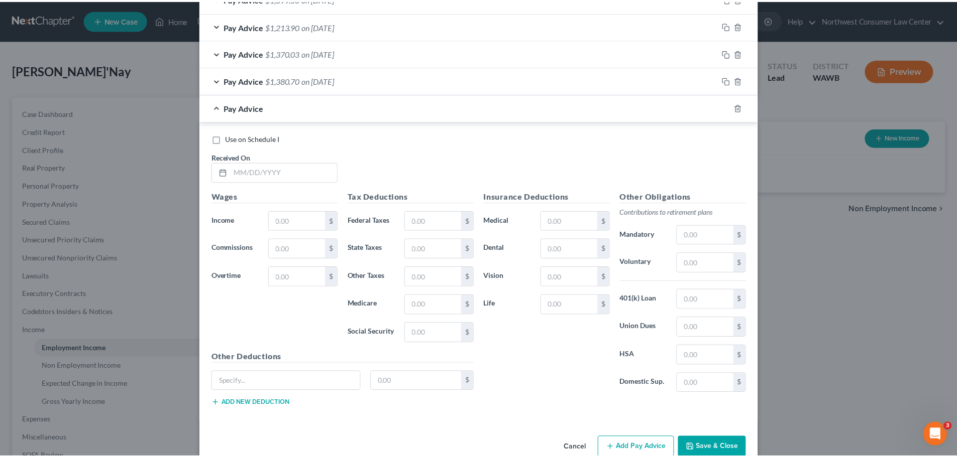
scroll to position [459, 0]
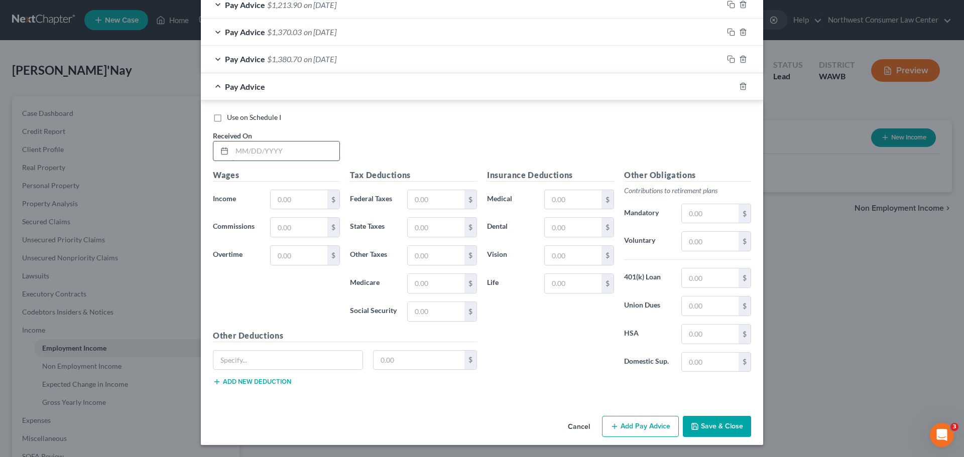
click at [244, 155] on input "text" at bounding box center [285, 151] width 107 height 19
click at [250, 151] on input "4/182025" at bounding box center [285, 151] width 107 height 19
type input "4/1/2025"
click at [275, 200] on input "text" at bounding box center [299, 199] width 57 height 19
type input "1,122.49"
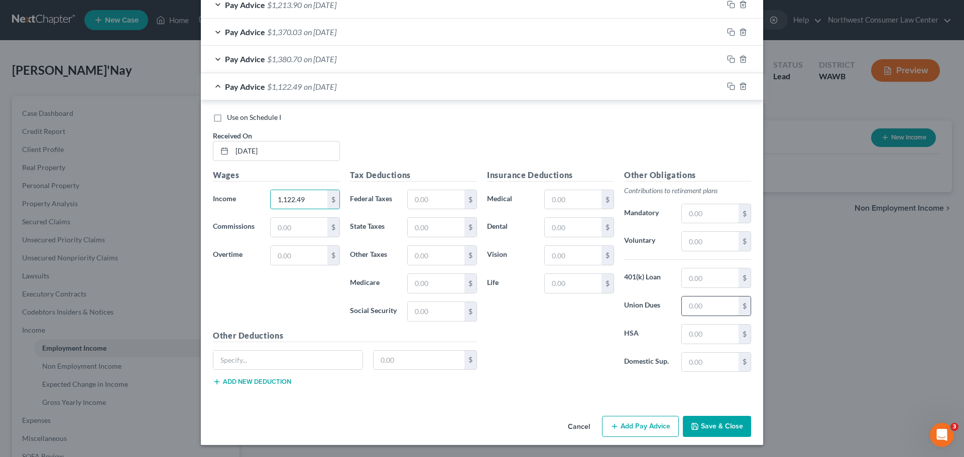
click at [712, 310] on input "text" at bounding box center [710, 306] width 57 height 19
type input "35.92"
click at [430, 202] on input "text" at bounding box center [436, 199] width 57 height 19
type input "16"
click at [414, 284] on input "text" at bounding box center [436, 283] width 57 height 19
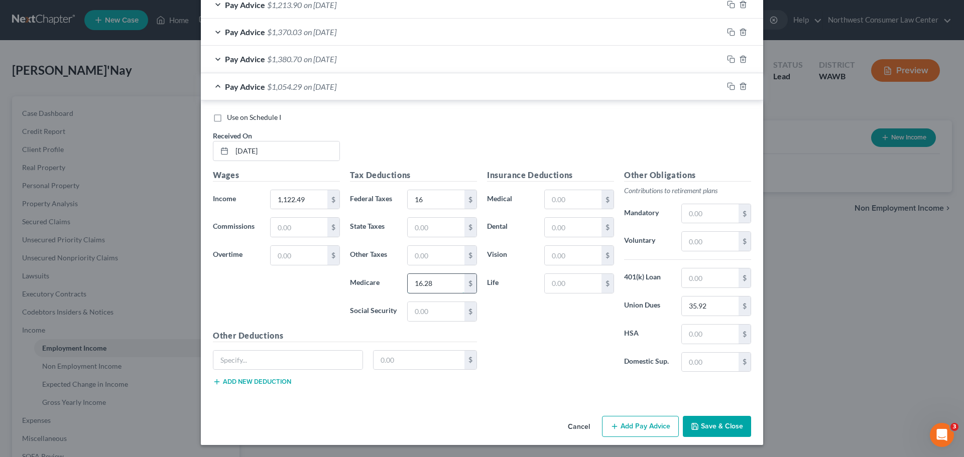
type input "16.28"
type input "69.59"
click at [421, 224] on input "text" at bounding box center [436, 227] width 57 height 19
type input "13.90"
click at [697, 422] on button "Save & Close" at bounding box center [717, 426] width 68 height 21
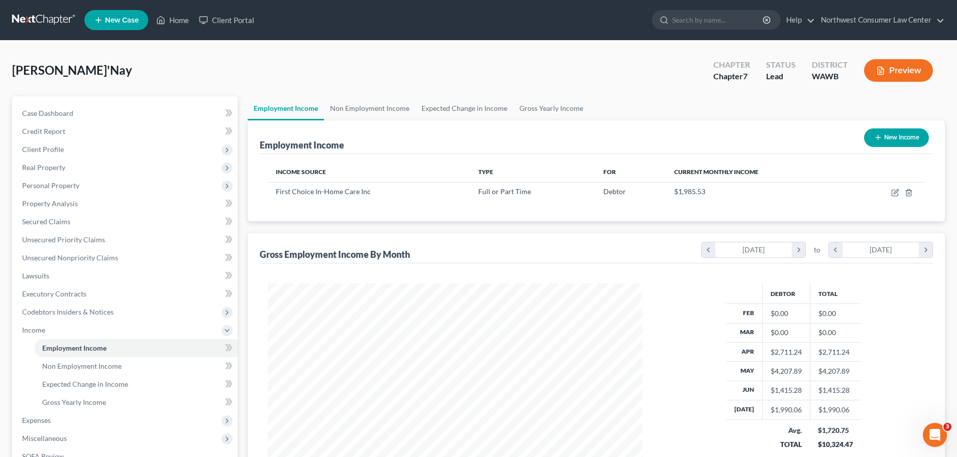
scroll to position [149, 0]
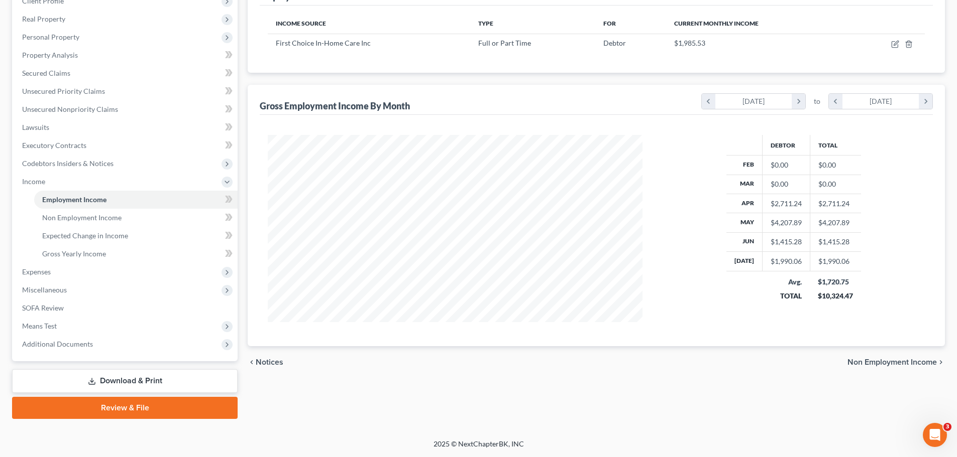
click at [907, 364] on span "Non Employment Income" at bounding box center [891, 363] width 89 height 8
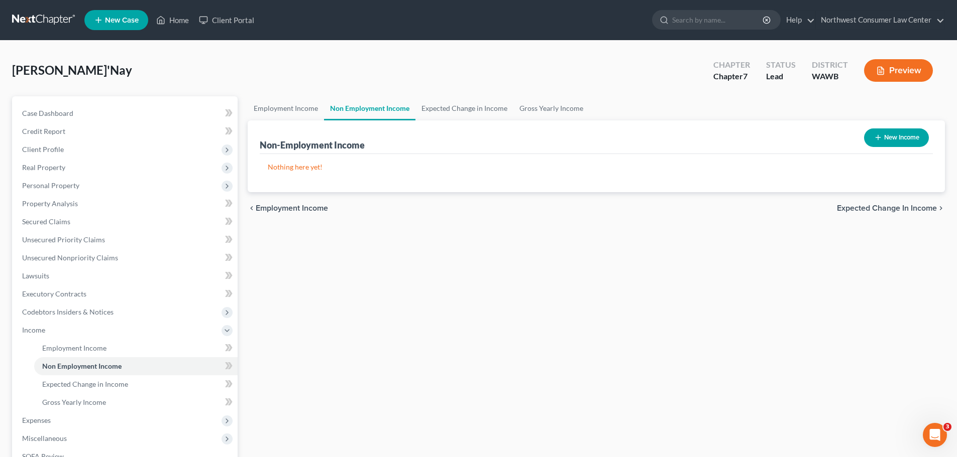
click at [877, 207] on span "Expected Change in Income" at bounding box center [887, 208] width 100 height 8
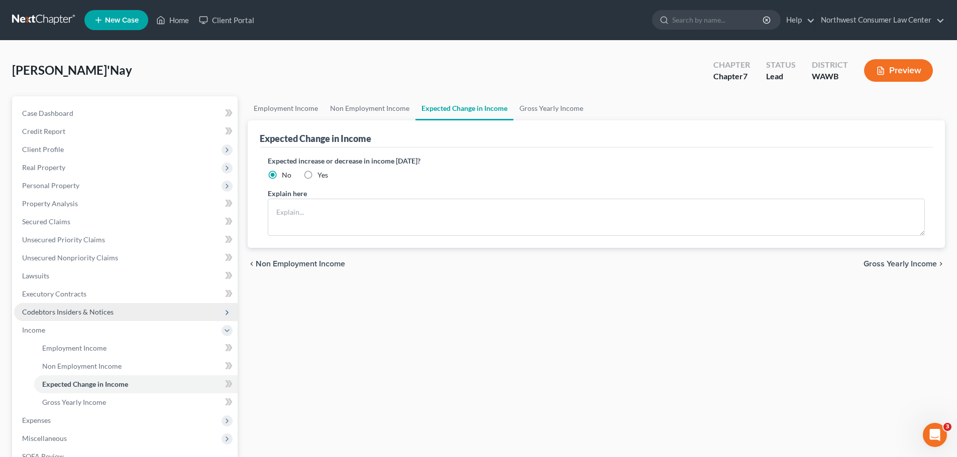
click at [143, 307] on span "Codebtors Insiders & Notices" at bounding box center [125, 312] width 223 height 18
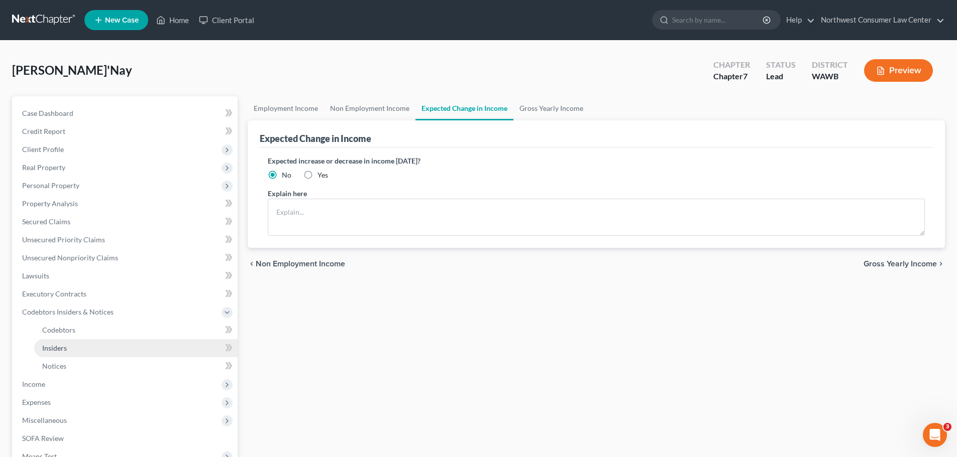
click at [103, 346] on link "Insiders" at bounding box center [135, 348] width 203 height 18
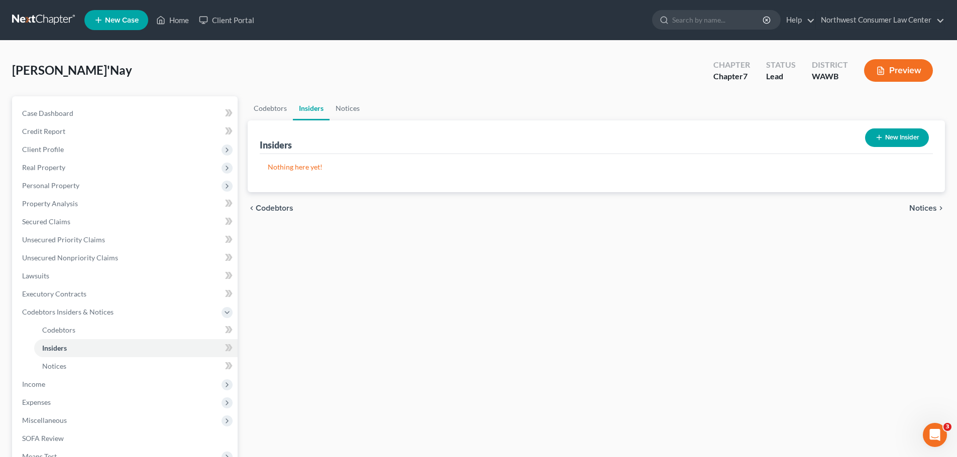
click at [907, 139] on button "New Insider" at bounding box center [897, 138] width 64 height 19
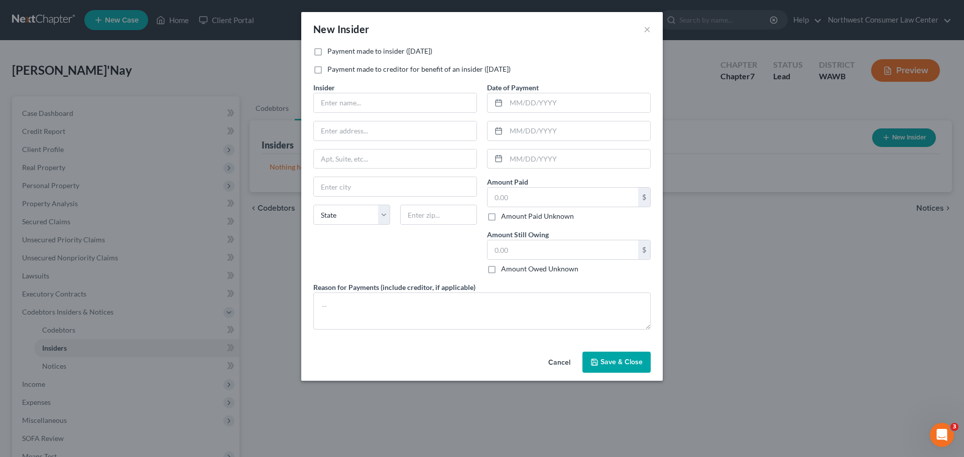
click at [560, 368] on button "Cancel" at bounding box center [559, 363] width 38 height 20
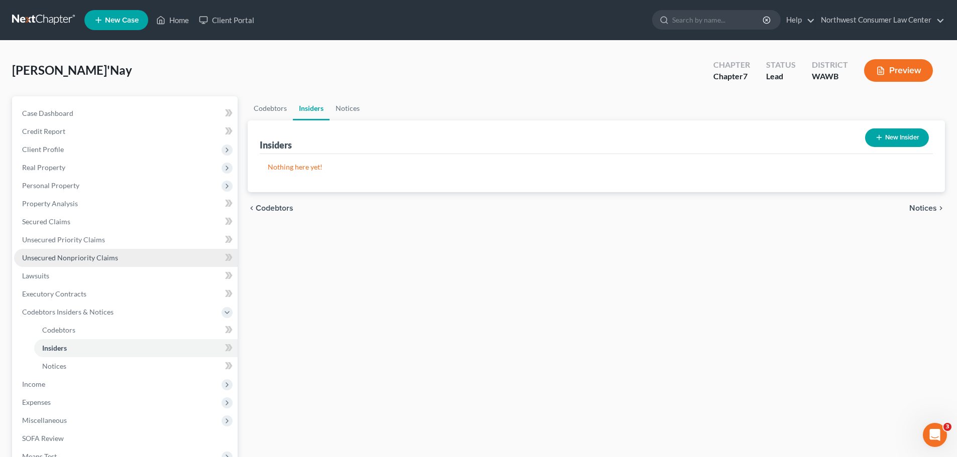
click at [85, 254] on span "Unsecured Nonpriority Claims" at bounding box center [70, 258] width 96 height 9
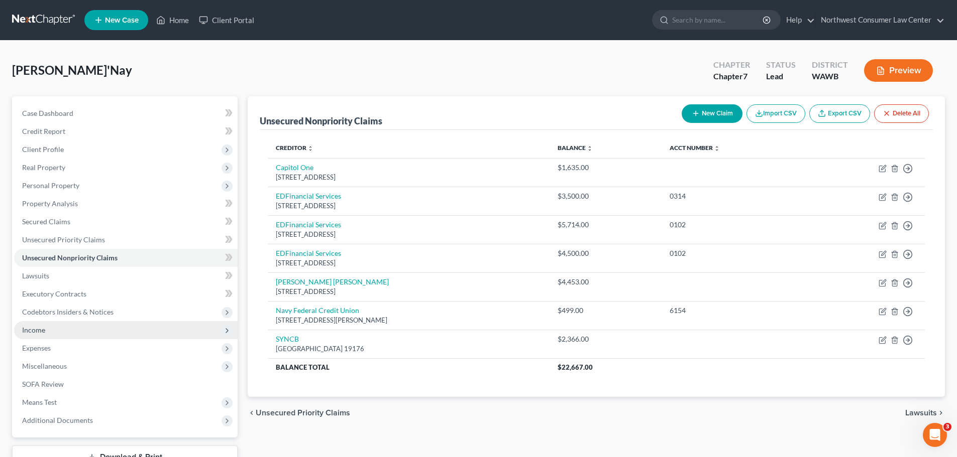
click at [87, 327] on span "Income" at bounding box center [125, 330] width 223 height 18
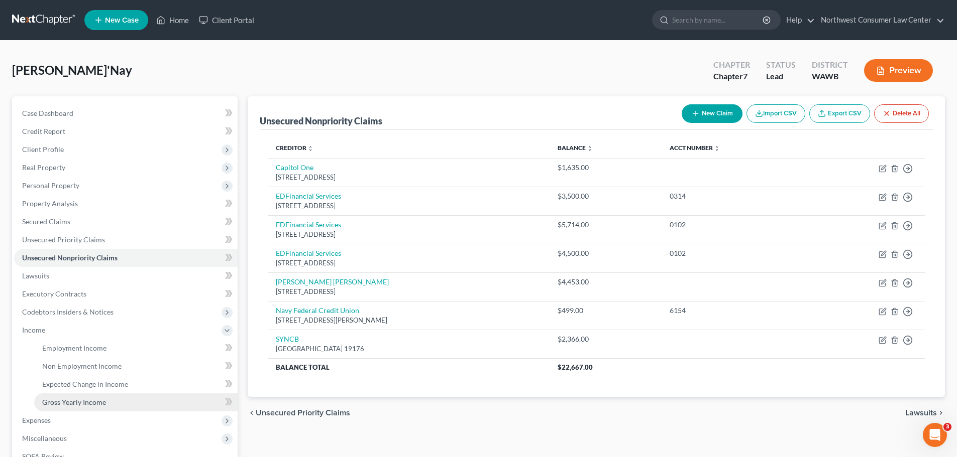
click at [84, 404] on span "Gross Yearly Income" at bounding box center [74, 402] width 64 height 9
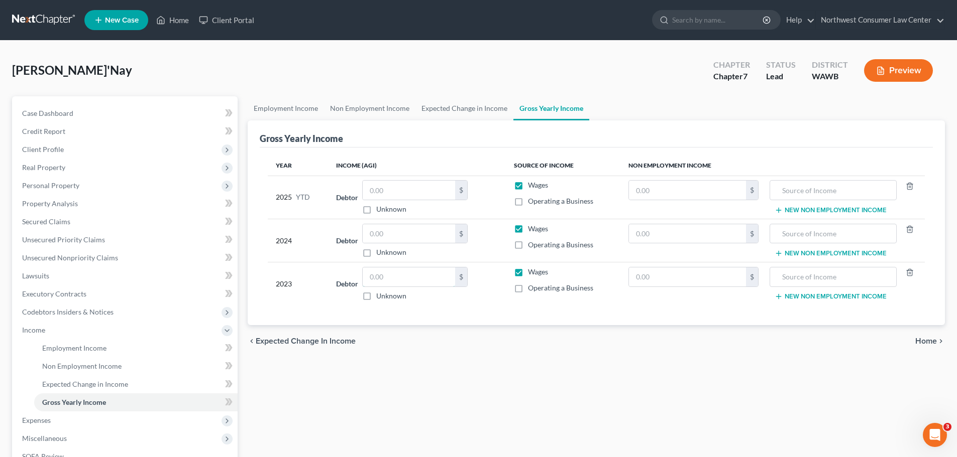
drag, startPoint x: 423, startPoint y: 274, endPoint x: 415, endPoint y: 362, distance: 88.2
click at [423, 274] on input "text" at bounding box center [409, 277] width 92 height 19
paste input "27743"
type input "27,743"
click at [411, 238] on input "text" at bounding box center [409, 233] width 92 height 19
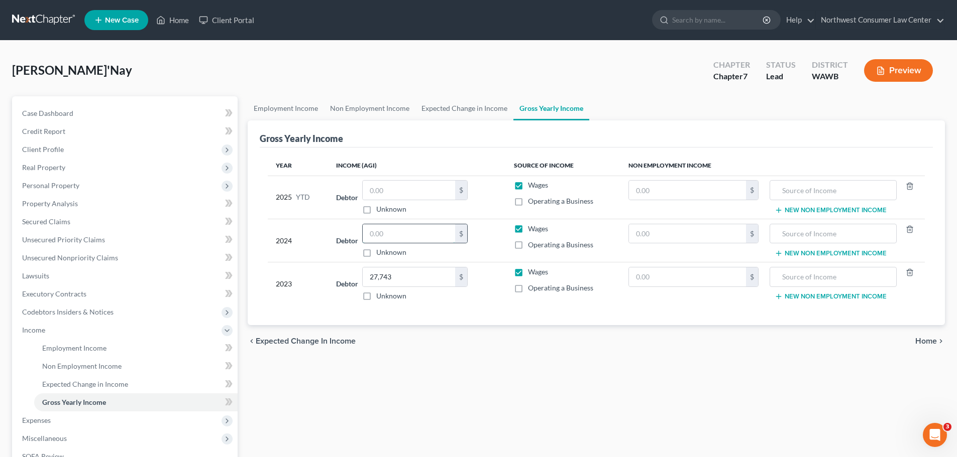
paste input "25501"
type input "25,501"
click at [932, 340] on span "Home" at bounding box center [926, 341] width 22 height 8
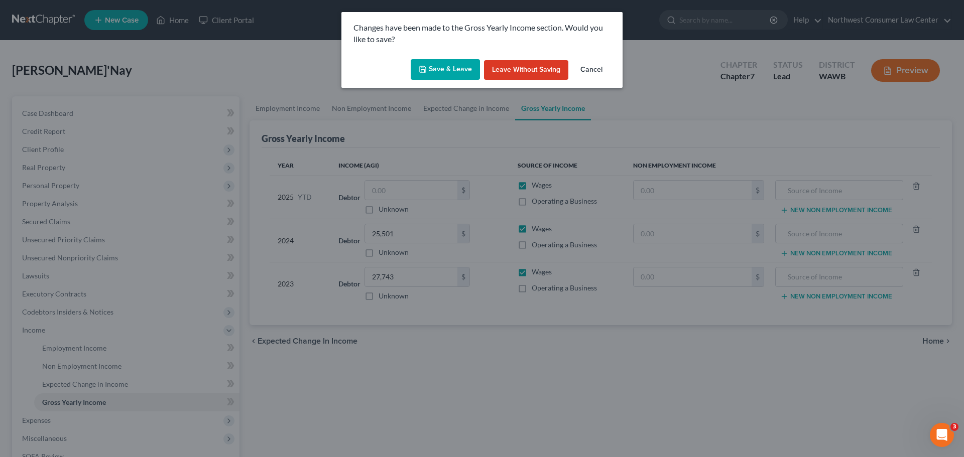
click at [441, 70] on button "Save & Leave" at bounding box center [445, 69] width 69 height 21
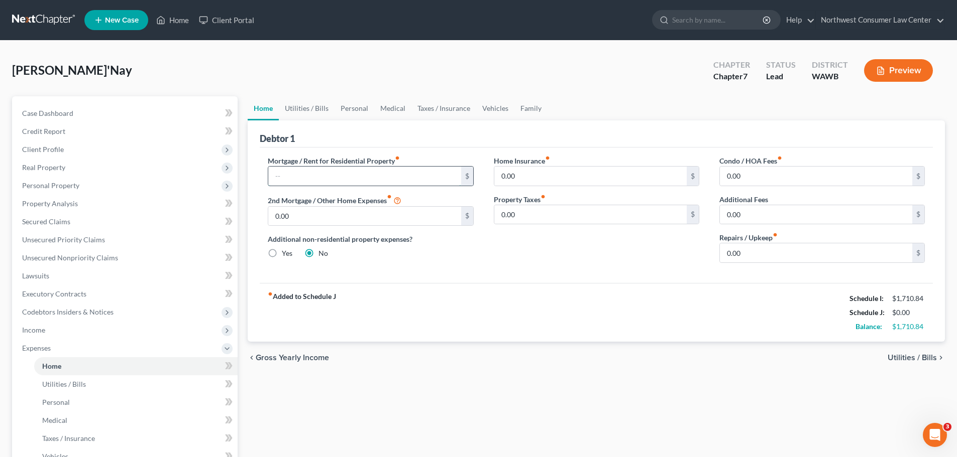
click at [290, 172] on input "text" at bounding box center [364, 176] width 192 height 19
type input "236"
click at [751, 252] on input "0.00" at bounding box center [816, 253] width 192 height 19
type input "50"
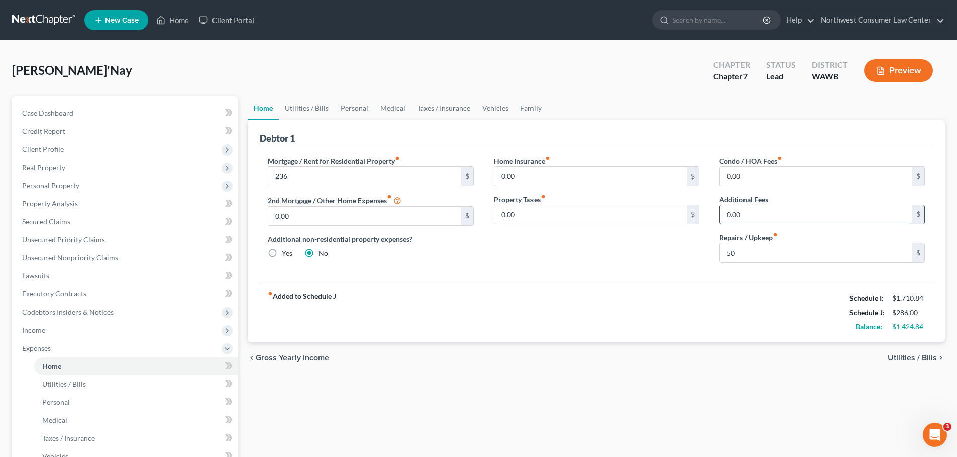
click at [778, 215] on input "0.00" at bounding box center [816, 214] width 192 height 19
click at [304, 105] on link "Utilities / Bills" at bounding box center [307, 108] width 56 height 24
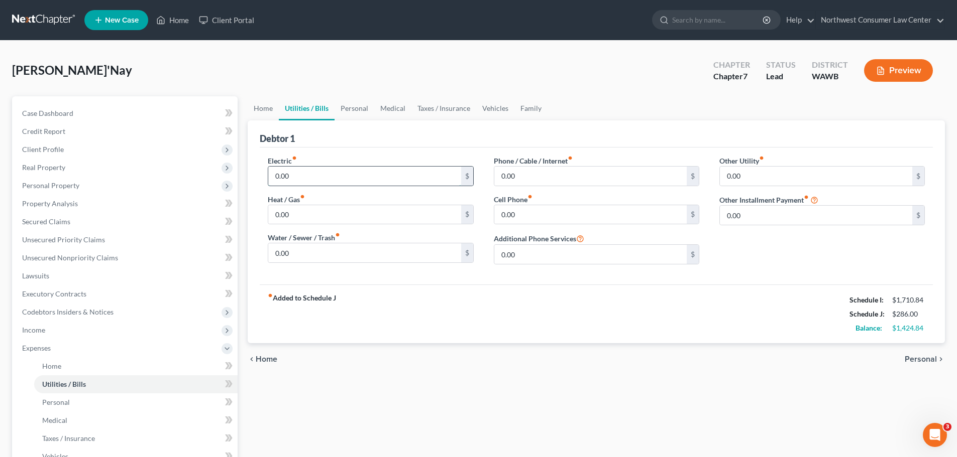
click at [413, 181] on input "0.00" at bounding box center [364, 176] width 192 height 19
type input "85"
click at [285, 215] on input "0.00" at bounding box center [364, 214] width 192 height 19
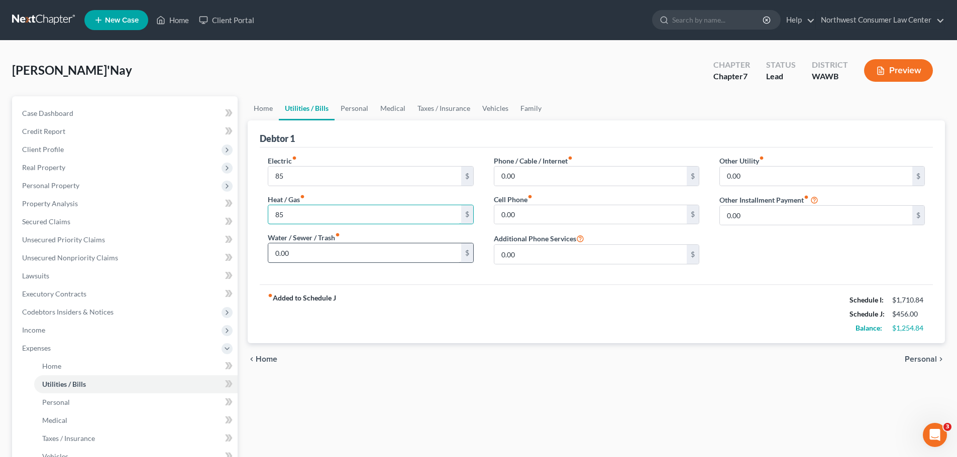
type input "85"
click at [303, 256] on input "0.00" at bounding box center [364, 253] width 192 height 19
type input "300"
click at [527, 182] on input "0.00" at bounding box center [590, 176] width 192 height 19
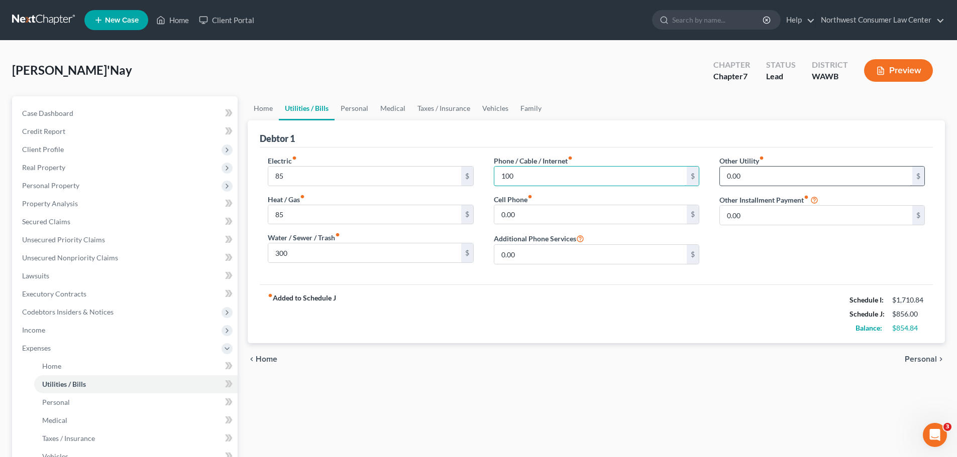
type input "100"
click at [738, 171] on input "0.00" at bounding box center [816, 176] width 192 height 19
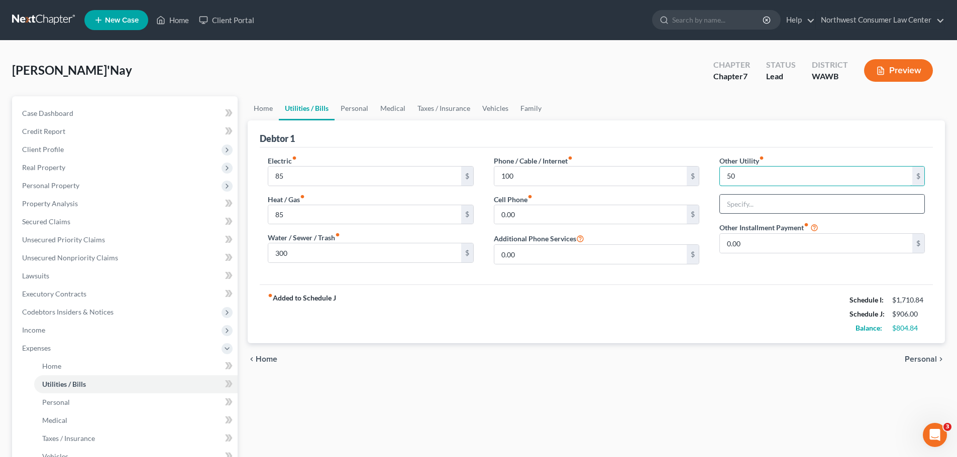
type input "50"
click at [752, 209] on input "text" at bounding box center [822, 204] width 204 height 19
type input "Carport Parking"
click at [268, 109] on link "Home" at bounding box center [263, 108] width 31 height 24
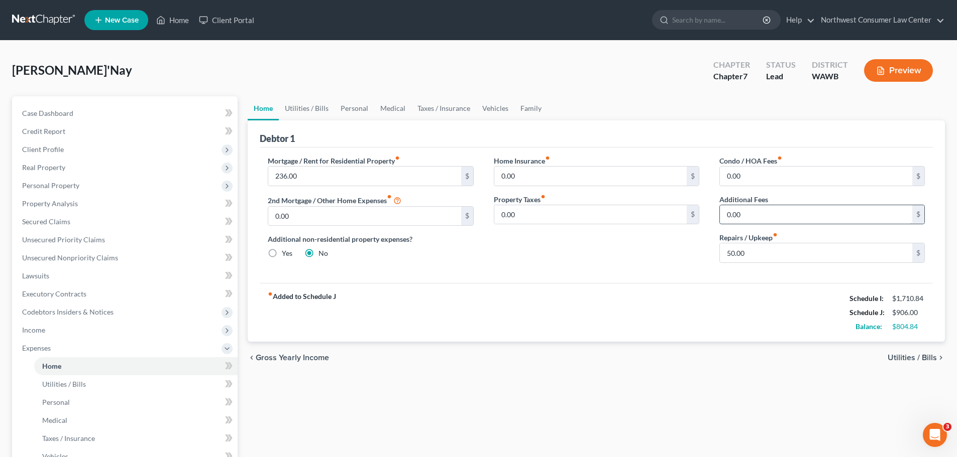
click at [760, 218] on input "0.00" at bounding box center [816, 214] width 192 height 19
type input "5.50"
click at [558, 272] on div "Mortgage / Rent for Residential Property fiber_manual_record 236.00 $ 2nd Mortg…" at bounding box center [596, 216] width 673 height 136
click at [355, 115] on link "Personal" at bounding box center [354, 108] width 40 height 24
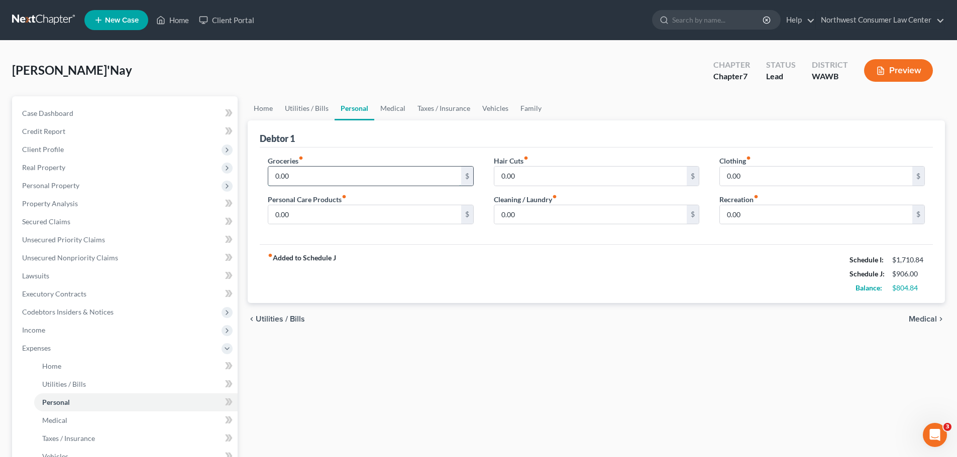
click at [342, 172] on input "0.00" at bounding box center [364, 176] width 192 height 19
type input "400"
click at [540, 213] on input "0.00" at bounding box center [590, 214] width 192 height 19
type input "40"
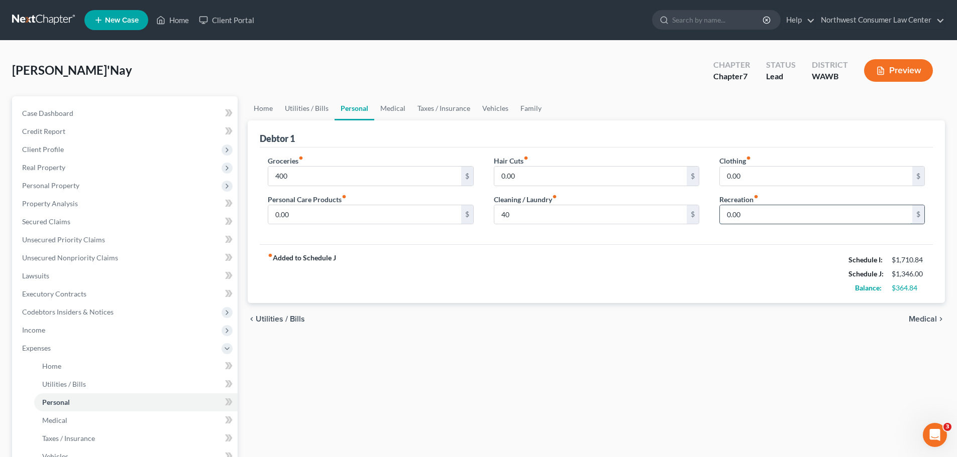
click at [733, 209] on input "0.00" at bounding box center [816, 214] width 192 height 19
type input "170"
click at [395, 112] on link "Medical" at bounding box center [392, 108] width 37 height 24
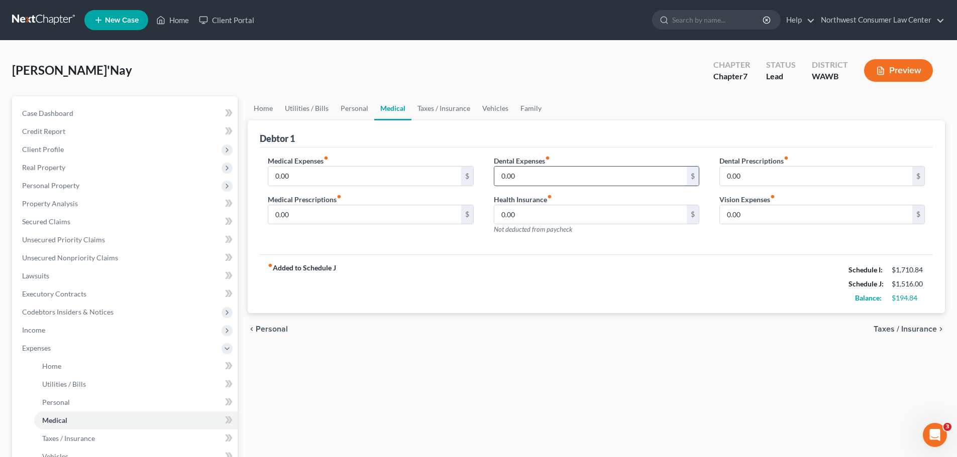
click at [591, 178] on input "0.00" at bounding box center [590, 176] width 192 height 19
click at [523, 173] on input "15" at bounding box center [590, 176] width 192 height 19
type input "17.50"
click at [335, 180] on input "0.00" at bounding box center [364, 176] width 192 height 19
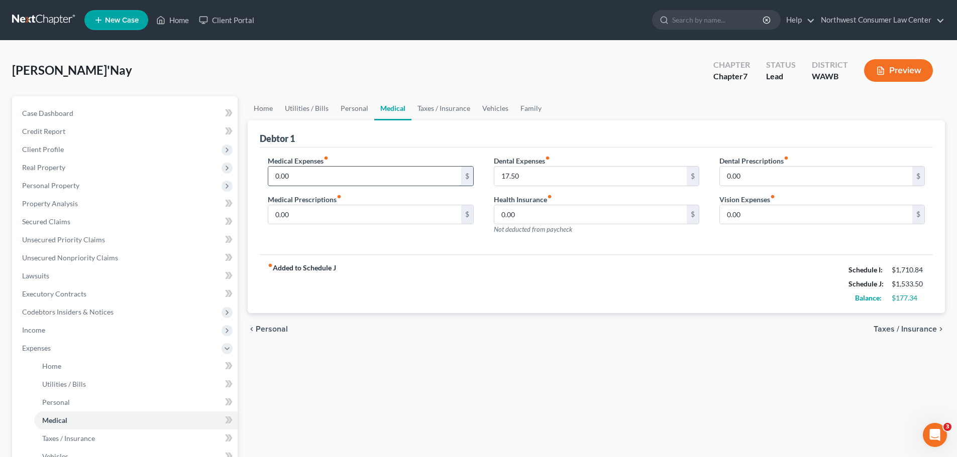
click at [335, 180] on input "0.00" at bounding box center [364, 176] width 192 height 19
type input "17.50"
click at [453, 107] on link "Taxes / Insurance" at bounding box center [443, 108] width 65 height 24
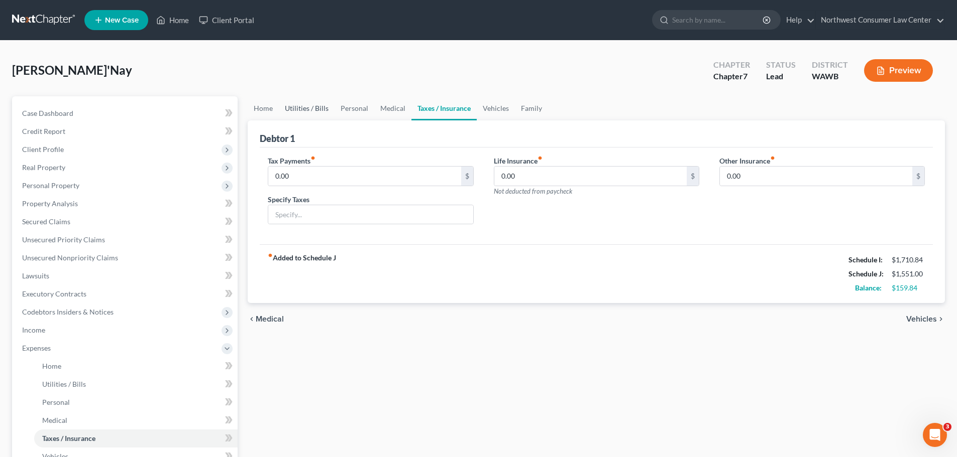
click at [311, 110] on link "Utilities / Bills" at bounding box center [307, 108] width 56 height 24
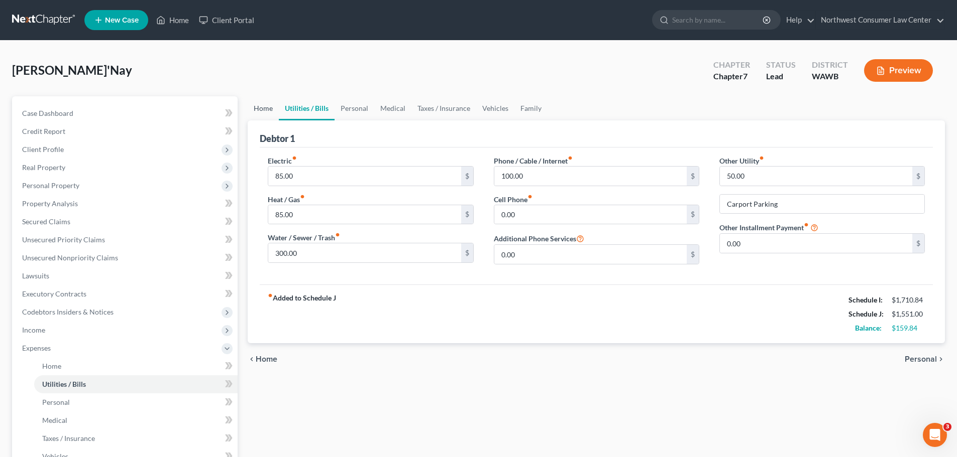
click at [254, 108] on link "Home" at bounding box center [263, 108] width 31 height 24
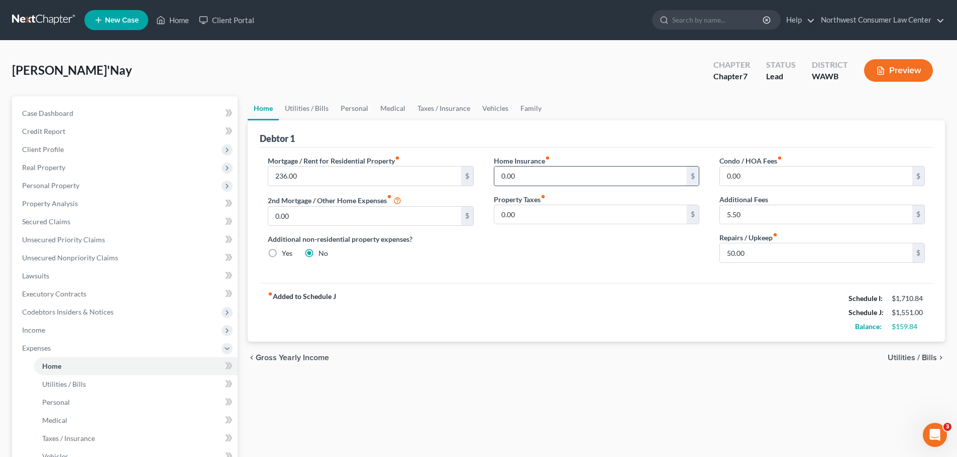
click at [514, 179] on input "0.00" at bounding box center [590, 176] width 192 height 19
click at [364, 107] on link "Personal" at bounding box center [354, 108] width 40 height 24
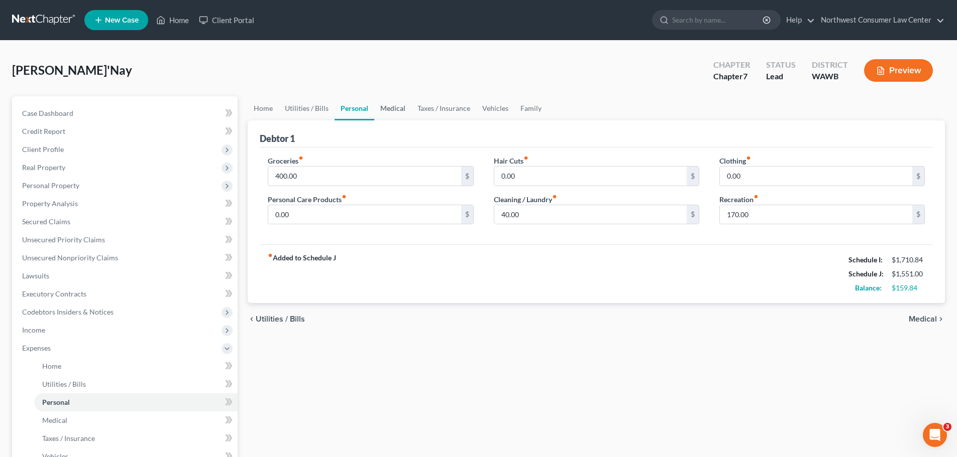
click at [381, 100] on link "Medical" at bounding box center [392, 108] width 37 height 24
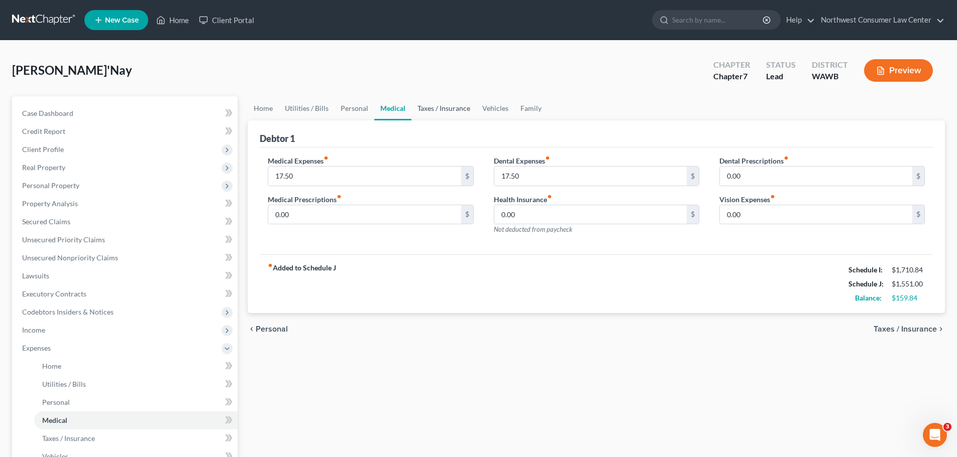
click at [435, 100] on link "Taxes / Insurance" at bounding box center [443, 108] width 65 height 24
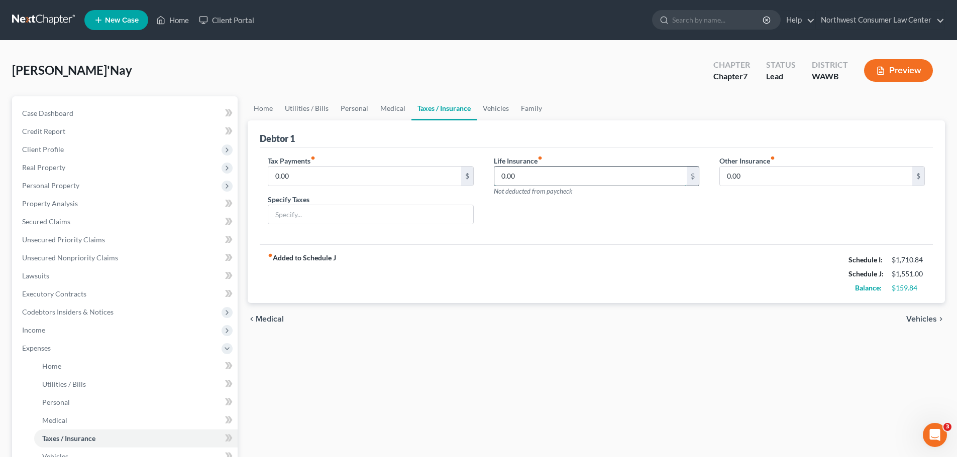
click at [552, 170] on input "0.00" at bounding box center [590, 176] width 192 height 19
click at [731, 177] on input "0.00" at bounding box center [816, 176] width 192 height 19
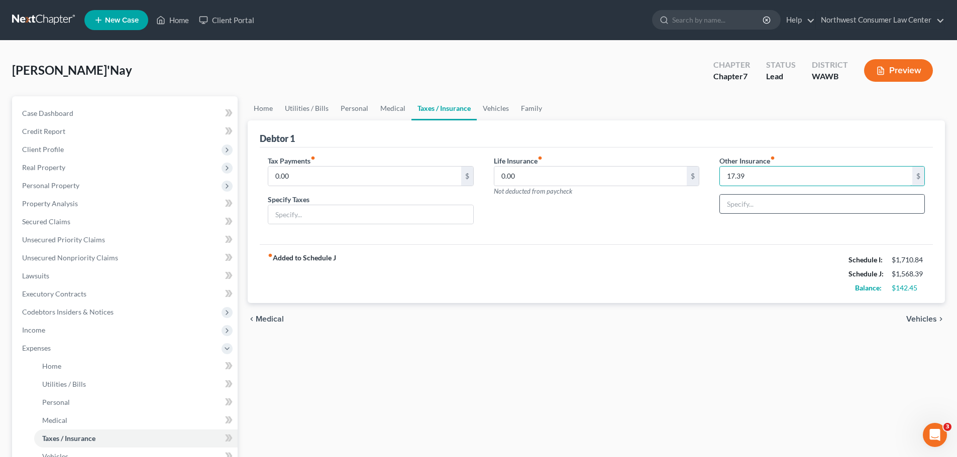
type input "17.39"
click at [769, 202] on input "text" at bounding box center [822, 204] width 204 height 19
type input "Renter's Insurance"
click at [624, 271] on div "fiber_manual_record Added to Schedule J Schedule I: $1,710.84 Schedule J: $1,56…" at bounding box center [596, 274] width 673 height 59
click at [495, 109] on link "Vehicles" at bounding box center [496, 108] width 38 height 24
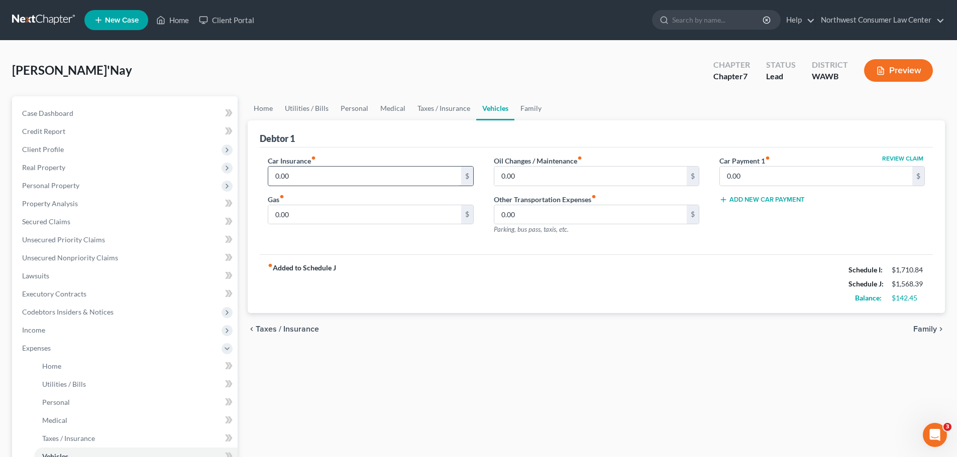
click at [329, 178] on input "0.00" at bounding box center [364, 176] width 192 height 19
type input "264"
click at [750, 177] on input "0.00" at bounding box center [816, 176] width 192 height 19
type input "880.88"
click at [529, 106] on link "Family" at bounding box center [530, 108] width 33 height 24
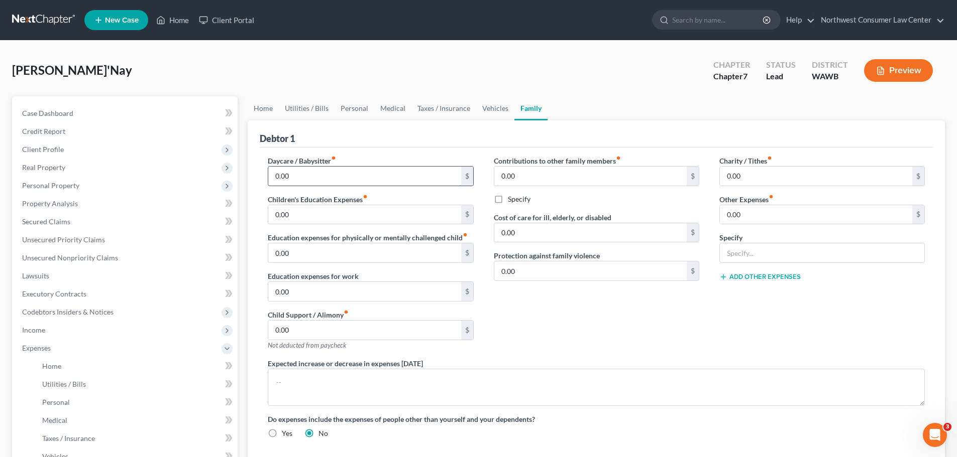
click at [321, 182] on input "0.00" at bounding box center [364, 176] width 192 height 19
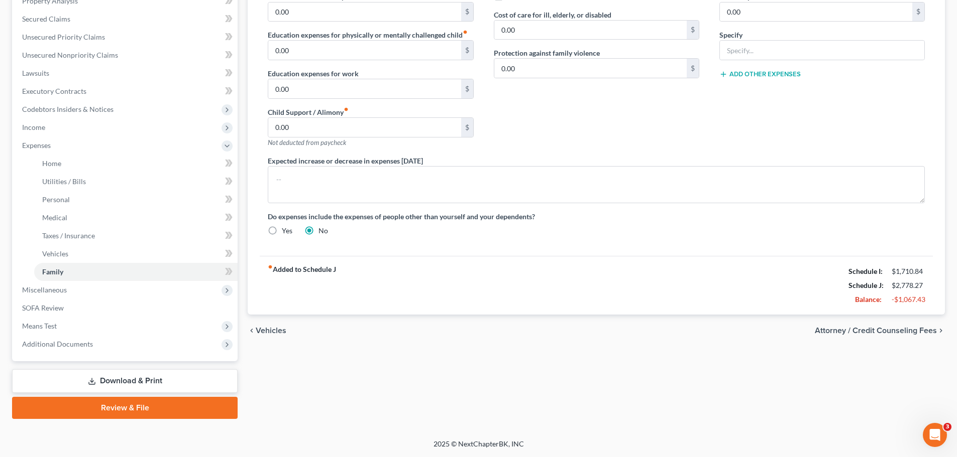
click at [877, 330] on span "Attorney / Credit Counseling Fees" at bounding box center [876, 331] width 122 height 8
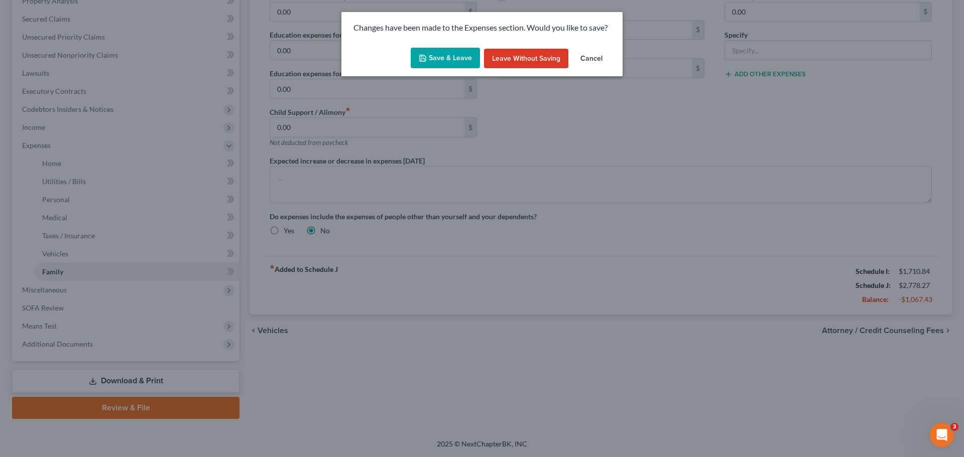
click at [443, 60] on button "Save & Leave" at bounding box center [445, 58] width 69 height 21
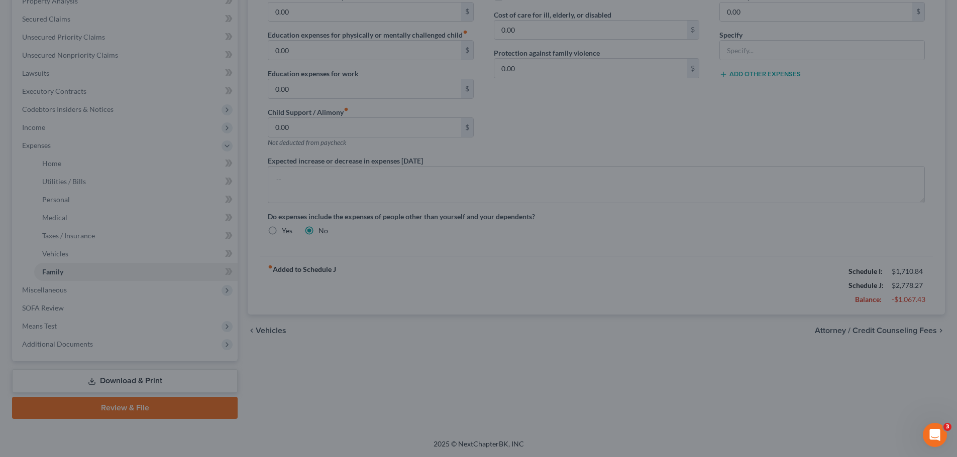
type input "65.00"
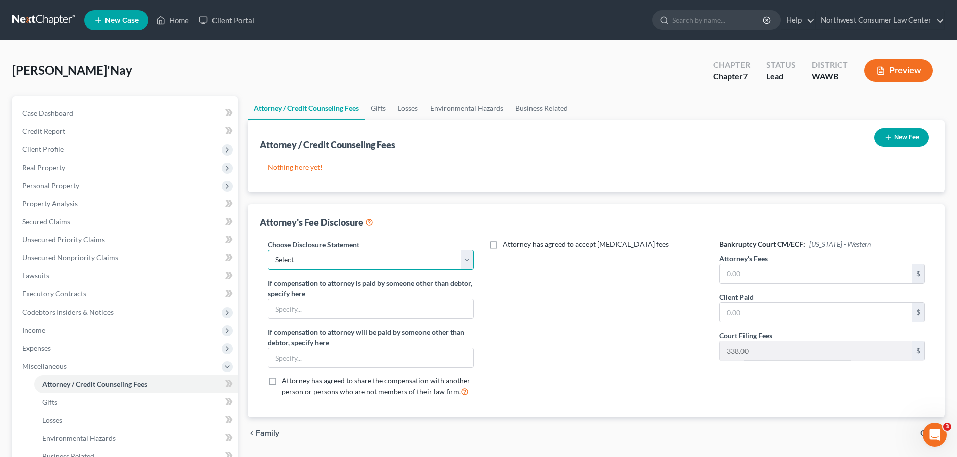
click at [407, 264] on select "Select Disclosure of Compensation of Attorney for Debtor" at bounding box center [370, 260] width 205 height 20
select select "0"
click at [268, 250] on select "Select Disclosure of Compensation of Attorney for Debtor" at bounding box center [370, 260] width 205 height 20
click at [752, 273] on input "text" at bounding box center [816, 274] width 192 height 19
type input "1,250"
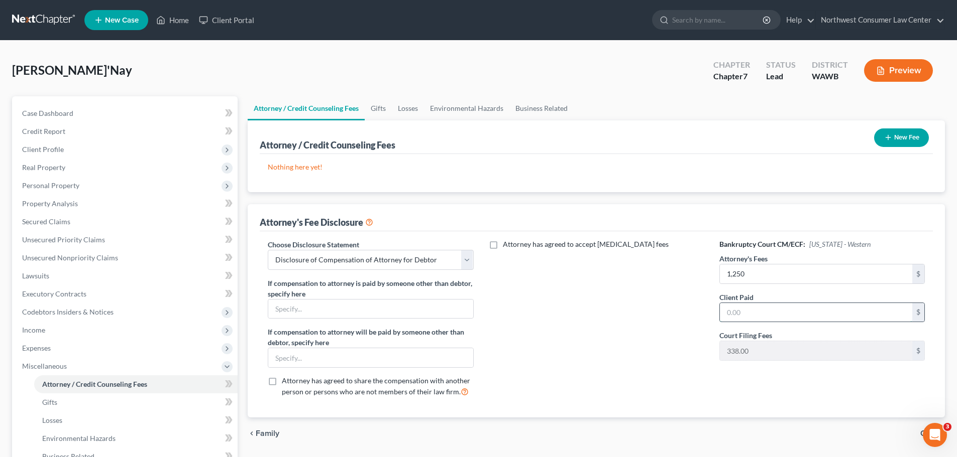
click at [750, 321] on input "text" at bounding box center [816, 312] width 192 height 19
type input "1,250"
click at [616, 332] on div "Attorney has agreed to accept retainer fees" at bounding box center [596, 323] width 225 height 166
click at [928, 135] on button "New Fee" at bounding box center [901, 138] width 55 height 19
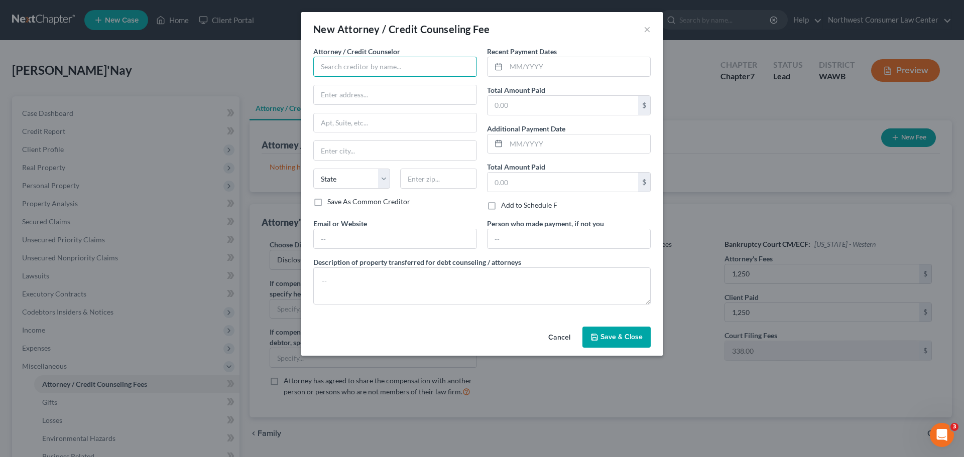
click at [373, 62] on input "text" at bounding box center [395, 67] width 164 height 20
type input "Northwest Consumer Law Center"
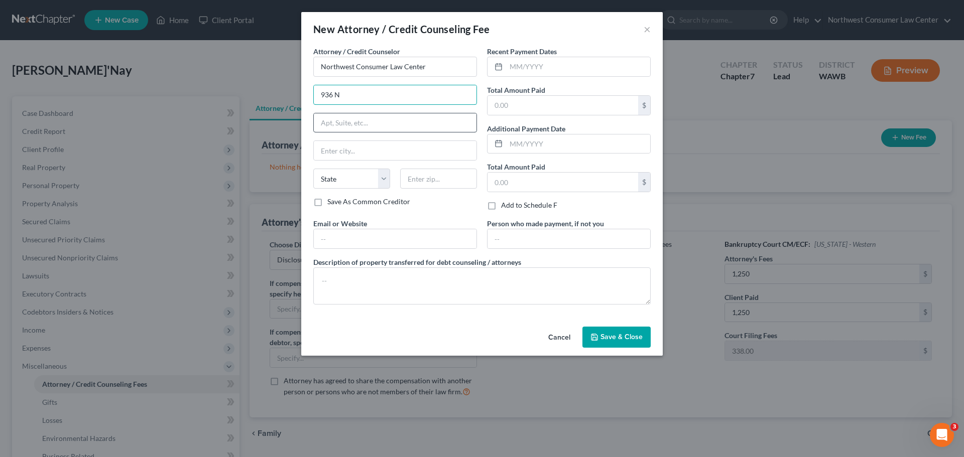
type input "936 N 34th St"
click at [381, 134] on div "Attorney / Credit Counselor * Northwest Consumer Law Center 936 N 34th St State…" at bounding box center [395, 121] width 164 height 151
drag, startPoint x: 379, startPoint y: 121, endPoint x: 376, endPoint y: 131, distance: 10.0
click at [380, 121] on input "text" at bounding box center [395, 122] width 163 height 19
type input "Ste. 300"
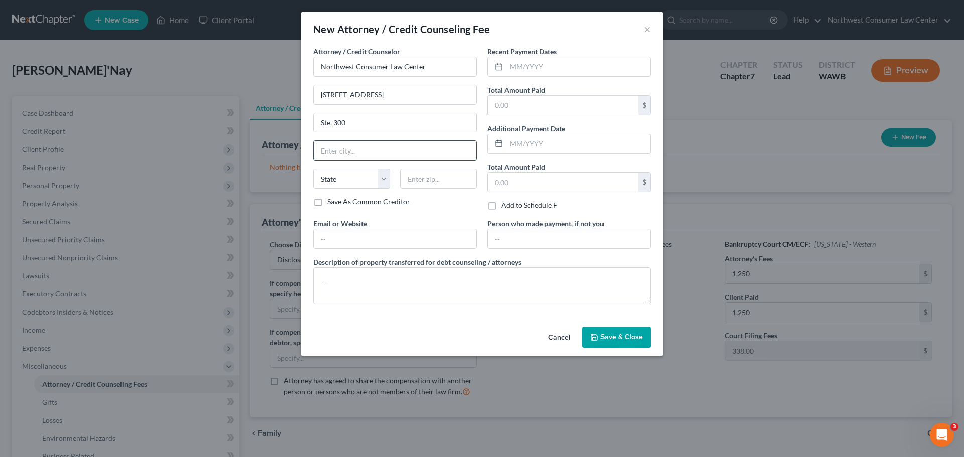
click at [348, 144] on input "text" at bounding box center [395, 150] width 163 height 19
type input "Seattle"
click at [360, 176] on select "State AL AK AR AZ CA CO CT DE DC FL GA GU HI ID IL IN IA KS KY LA ME MD MA MI M…" at bounding box center [351, 179] width 77 height 20
select select "50"
click at [451, 182] on input "text" at bounding box center [438, 179] width 77 height 20
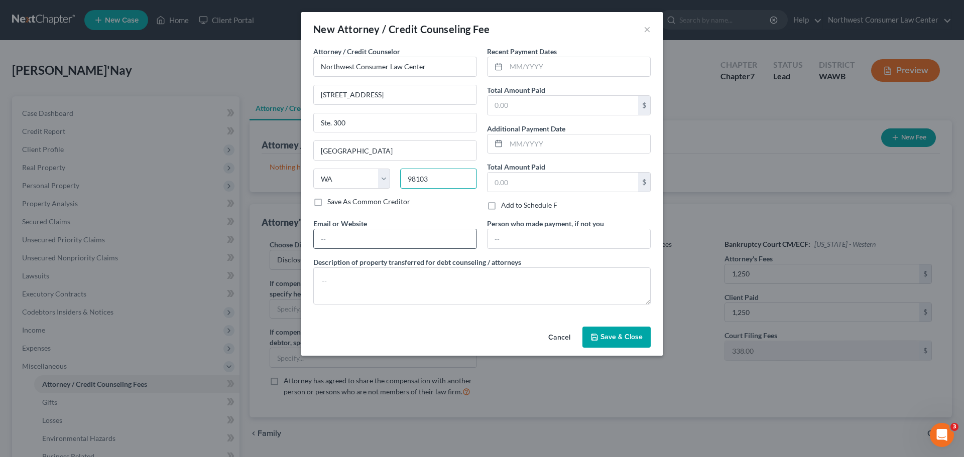
type input "98103"
click at [398, 238] on input "text" at bounding box center [395, 238] width 163 height 19
type input "nwclc.org"
click at [502, 176] on input "text" at bounding box center [563, 182] width 151 height 19
type input "1,250"
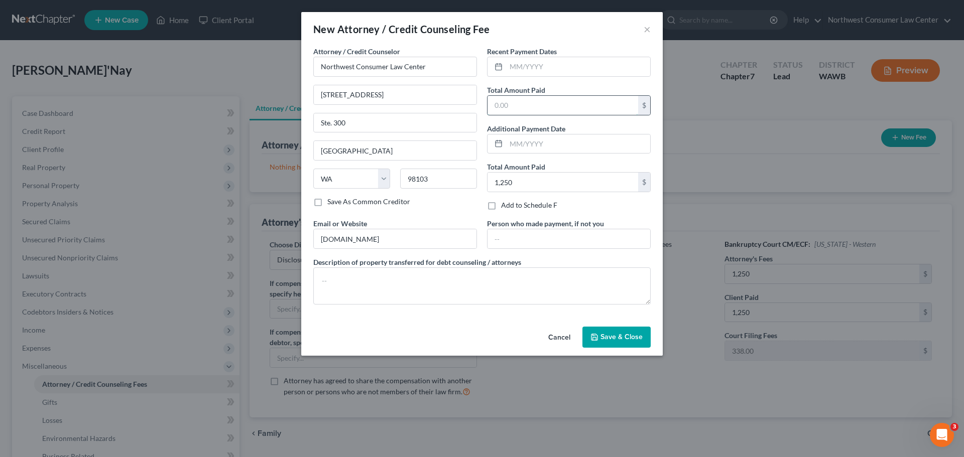
click at [534, 101] on input "text" at bounding box center [563, 105] width 151 height 19
drag, startPoint x: 525, startPoint y: 165, endPoint x: 496, endPoint y: 177, distance: 30.9
click at [525, 165] on label "Total Amount Paid" at bounding box center [516, 167] width 58 height 11
click at [496, 177] on input "1,250" at bounding box center [563, 182] width 151 height 19
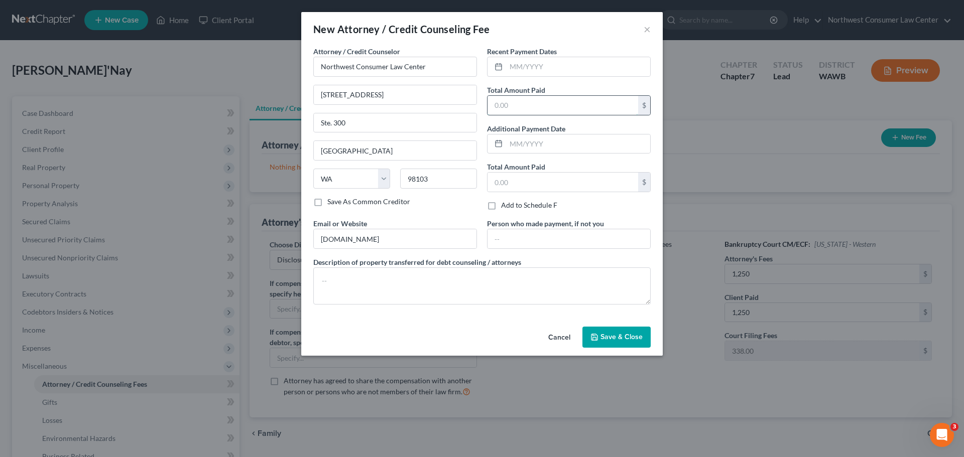
click at [521, 109] on input "text" at bounding box center [563, 105] width 151 height 19
type input "1,250"
click at [501, 71] on div at bounding box center [497, 66] width 19 height 19
click at [532, 68] on input "text" at bounding box center [578, 66] width 144 height 19
type input "7/8/2025"
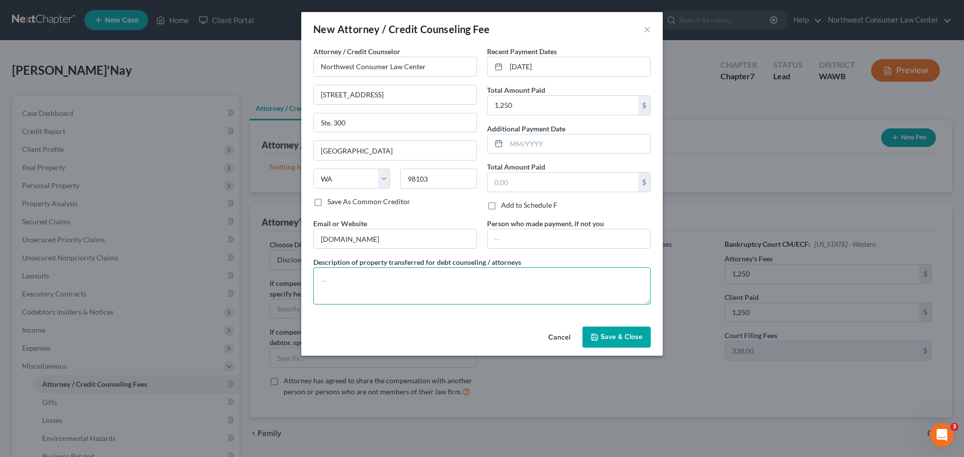
click at [409, 288] on textarea at bounding box center [481, 286] width 337 height 37
click at [329, 279] on textarea "$1250" at bounding box center [481, 286] width 337 height 37
type textarea "$1,250"
click at [642, 337] on span "Save & Close" at bounding box center [622, 337] width 42 height 9
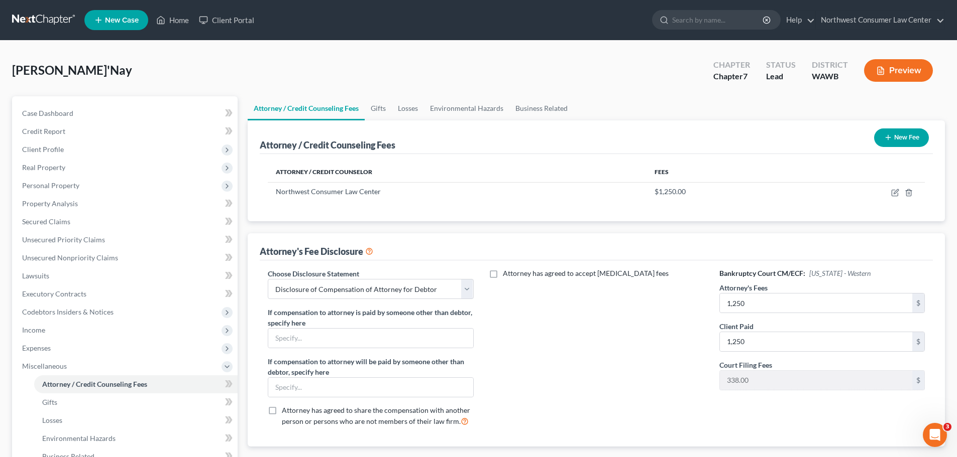
click at [895, 138] on button "New Fee" at bounding box center [901, 138] width 55 height 19
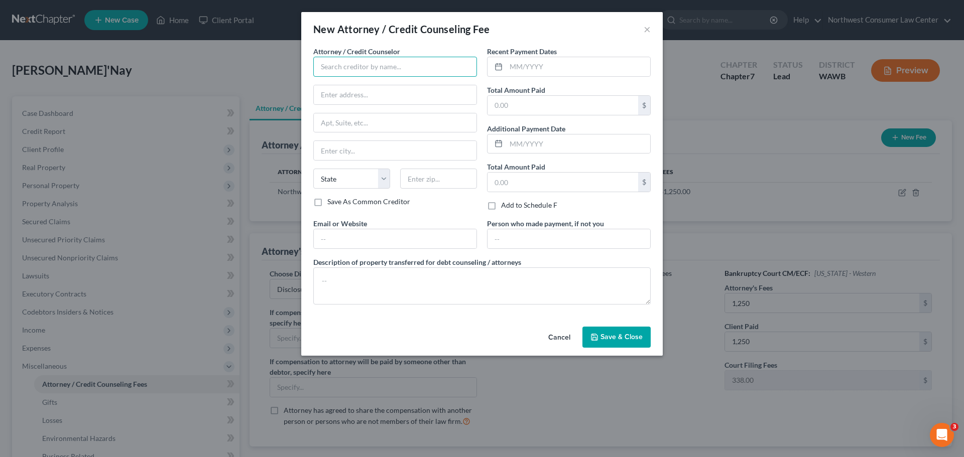
click at [332, 71] on input "text" at bounding box center [395, 67] width 164 height 20
type input "National Debt Relief"
click at [549, 107] on input "text" at bounding box center [563, 105] width 151 height 19
type input "0"
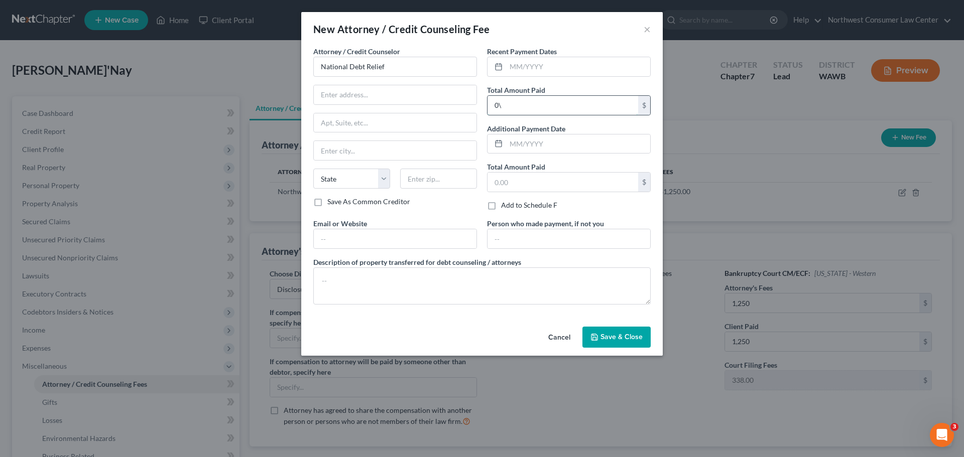
type input "0"
click at [342, 124] on input "text" at bounding box center [395, 122] width 163 height 19
type input "28 Floor"
click at [321, 97] on input "text" at bounding box center [395, 94] width 163 height 19
type input "180 Maiden Lane"
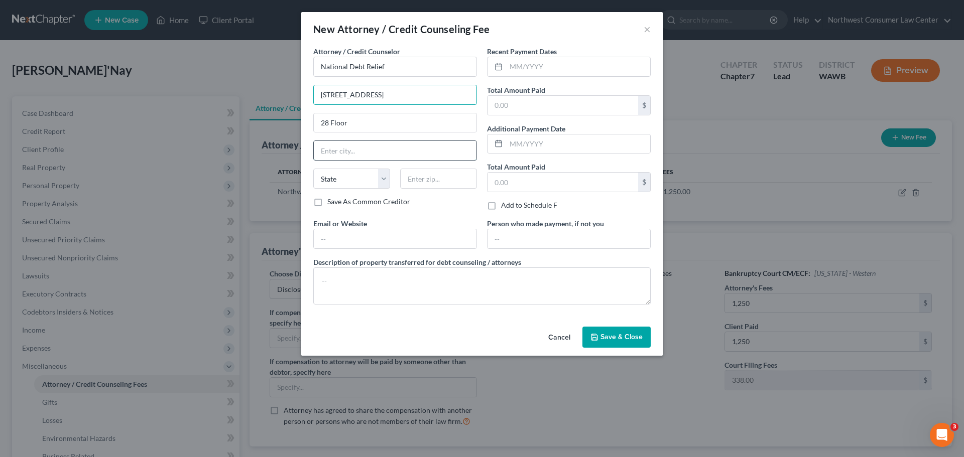
click at [364, 151] on input "text" at bounding box center [395, 150] width 163 height 19
type input "New York"
select select "35"
paste input "10038"
type input "10038"
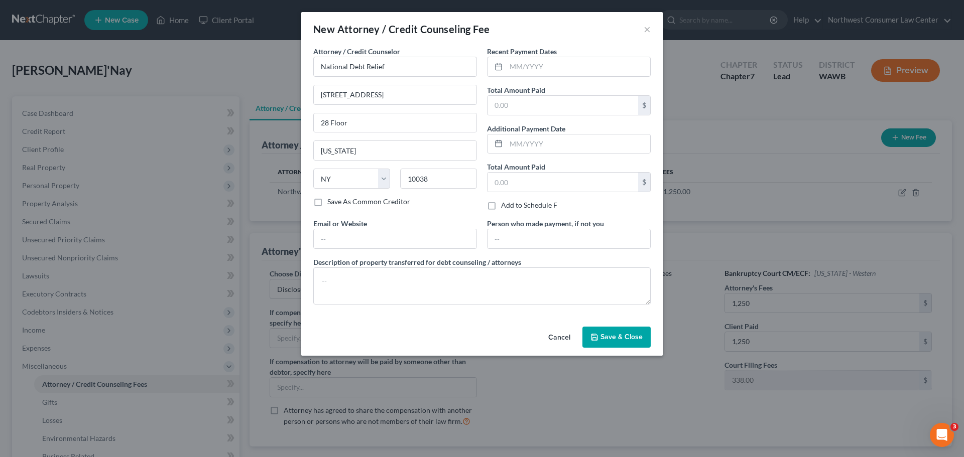
click at [621, 342] on button "Save & Close" at bounding box center [617, 337] width 68 height 21
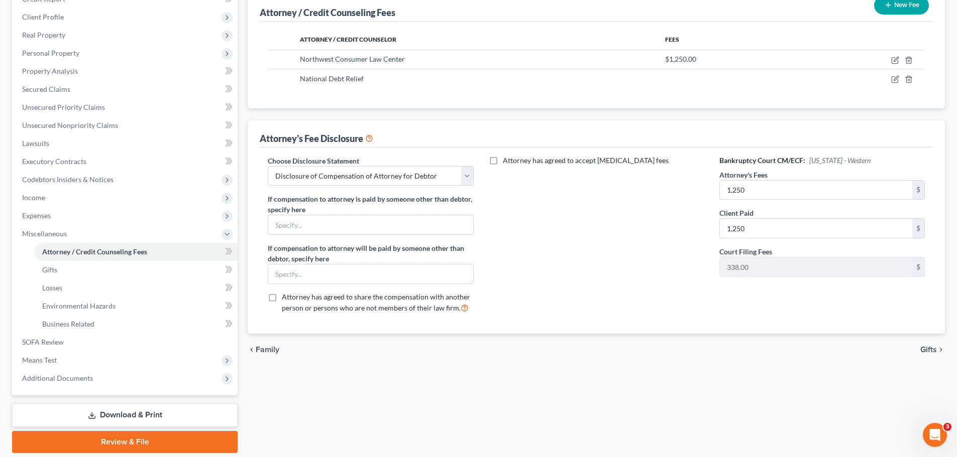
scroll to position [167, 0]
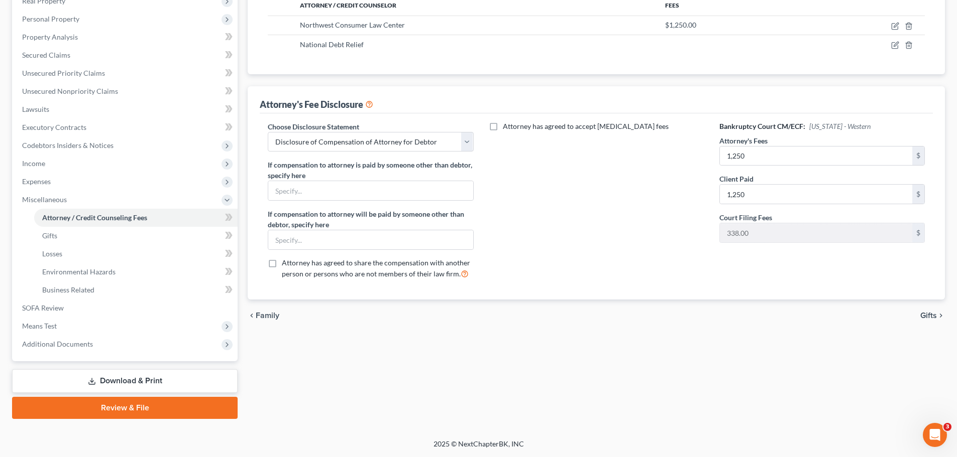
click at [933, 313] on span "Gifts" at bounding box center [928, 316] width 17 height 8
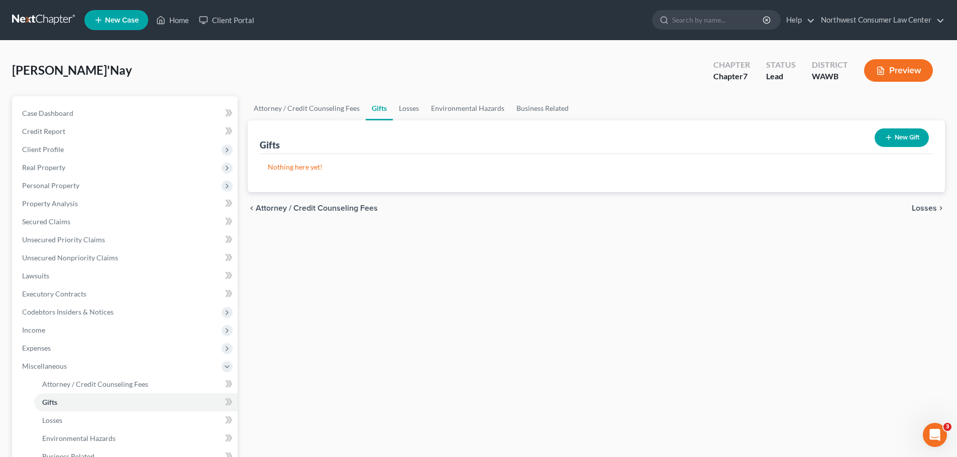
click at [925, 206] on span "Losses" at bounding box center [923, 208] width 25 height 8
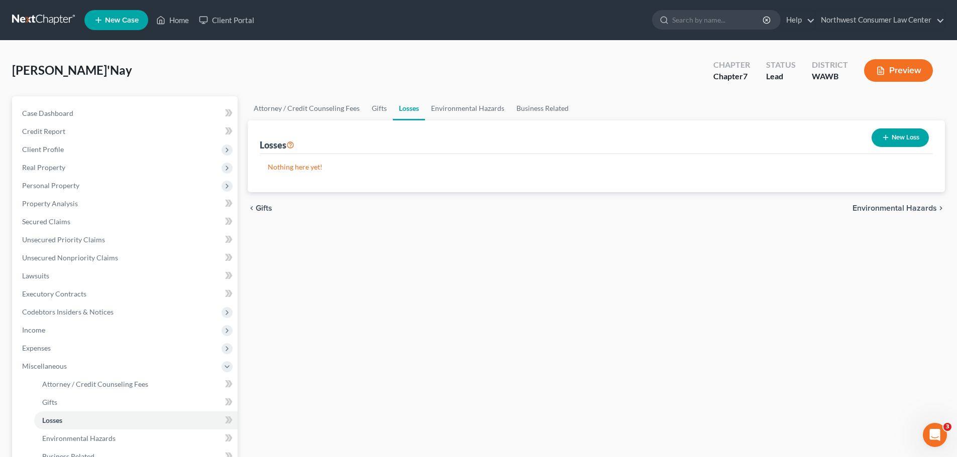
click at [925, 206] on span "Environmental Hazards" at bounding box center [894, 208] width 84 height 8
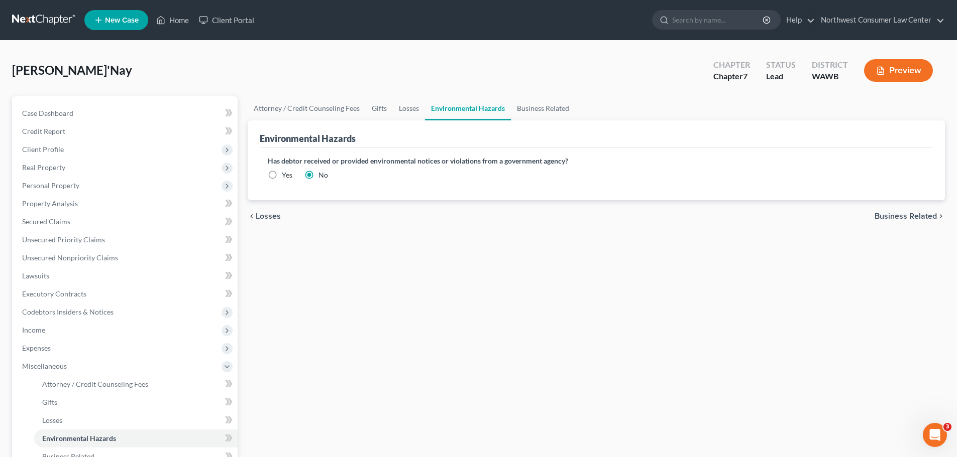
click at [925, 206] on div "chevron_left Losses Business Related chevron_right" at bounding box center [596, 216] width 697 height 32
click at [922, 216] on span "Business Related" at bounding box center [905, 216] width 62 height 8
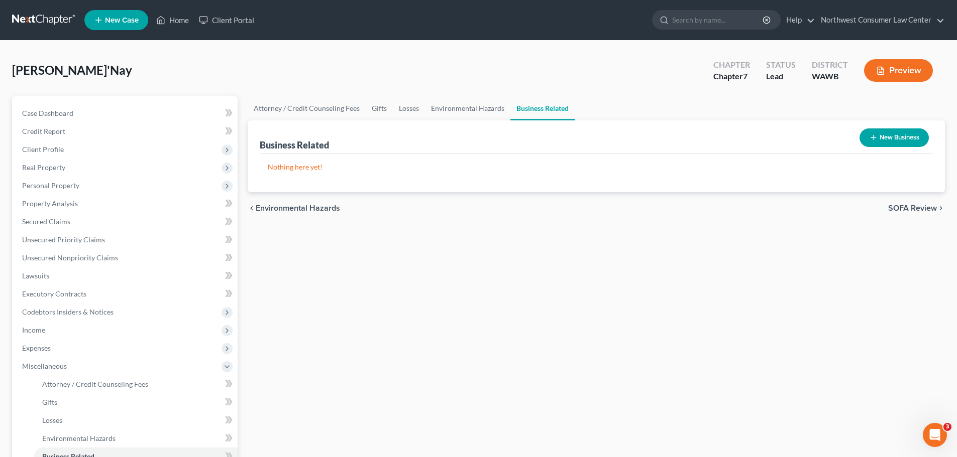
click at [905, 206] on span "SOFA Review" at bounding box center [912, 208] width 49 height 8
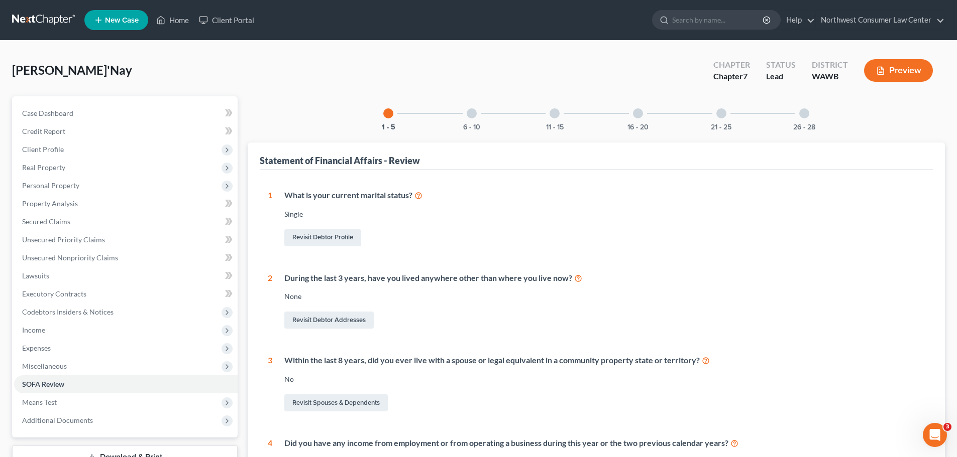
click at [464, 117] on div "6 - 10" at bounding box center [471, 113] width 34 height 34
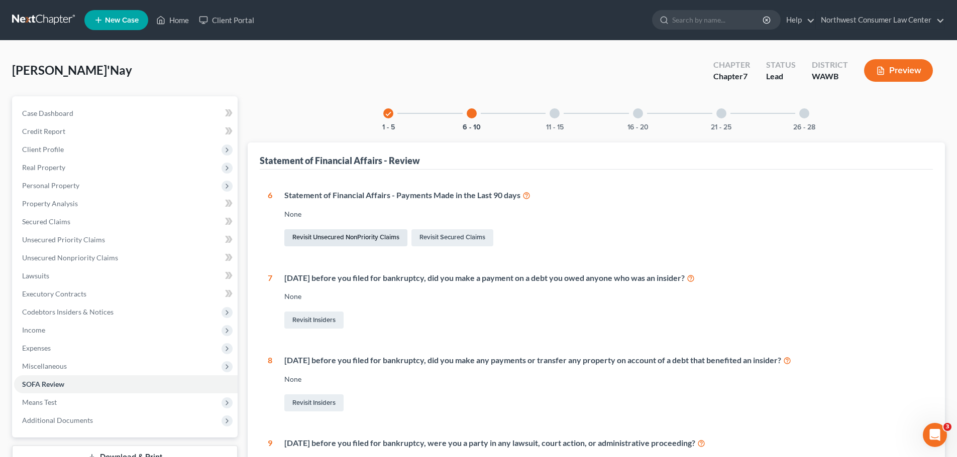
click at [362, 240] on link "Revisit Unsecured NonPriority Claims" at bounding box center [345, 237] width 123 height 17
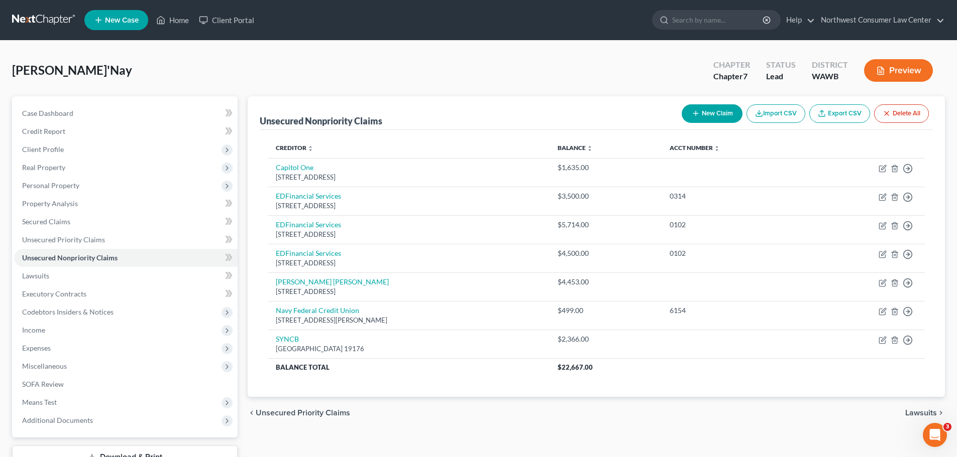
click at [673, 114] on div "Unsecured Nonpriority Claims New Claim Import CSV Export CSV Delete All" at bounding box center [596, 113] width 673 height 34
click at [702, 108] on button "New Claim" at bounding box center [711, 113] width 61 height 19
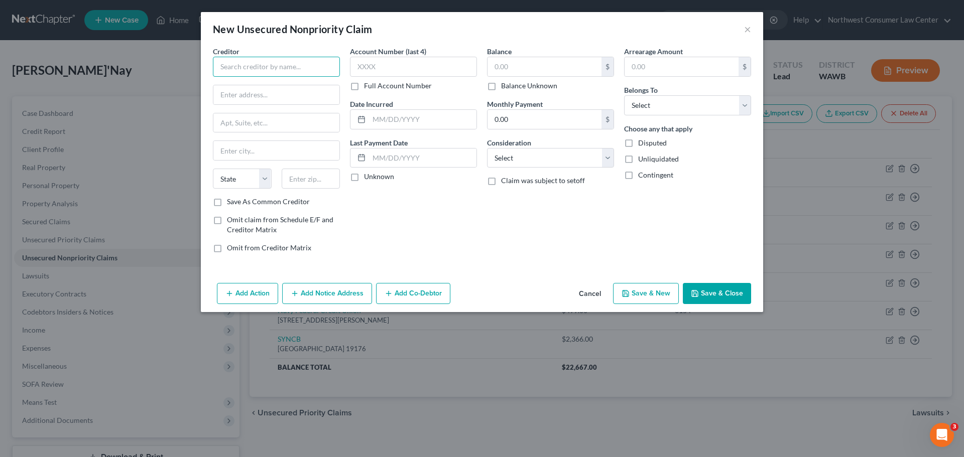
click at [260, 62] on input "text" at bounding box center [276, 67] width 127 height 20
drag, startPoint x: 248, startPoint y: 94, endPoint x: 235, endPoint y: 108, distance: 18.9
click at [248, 94] on input "text" at bounding box center [276, 94] width 126 height 19
click at [262, 62] on input "text" at bounding box center [276, 67] width 127 height 20
type input "Laytona Dayton"
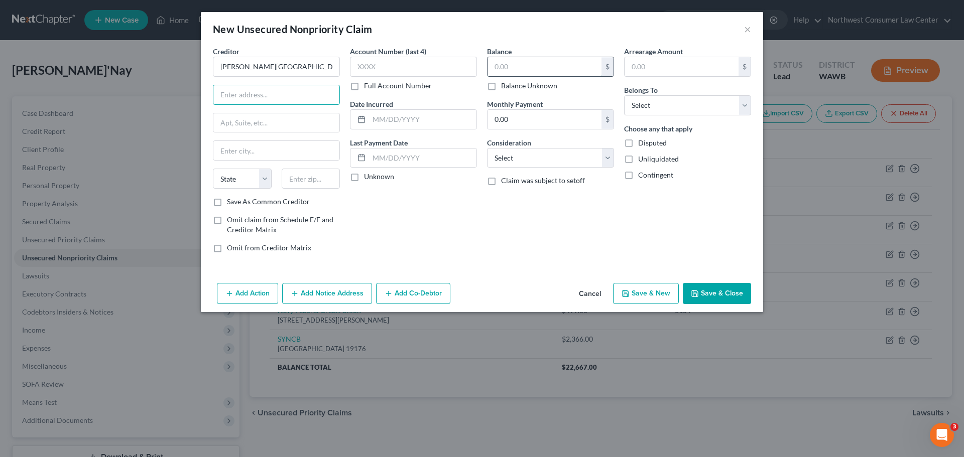
click at [500, 59] on input "text" at bounding box center [545, 66] width 114 height 19
click at [388, 157] on input "text" at bounding box center [422, 158] width 107 height 19
type input "2/1/2025"
click at [549, 233] on div "Balance $ Balance Unknown Balance Undetermined $ Balance Unknown Monthly Paymen…" at bounding box center [550, 153] width 137 height 215
click at [388, 160] on input "2/1/2025" at bounding box center [422, 158] width 107 height 19
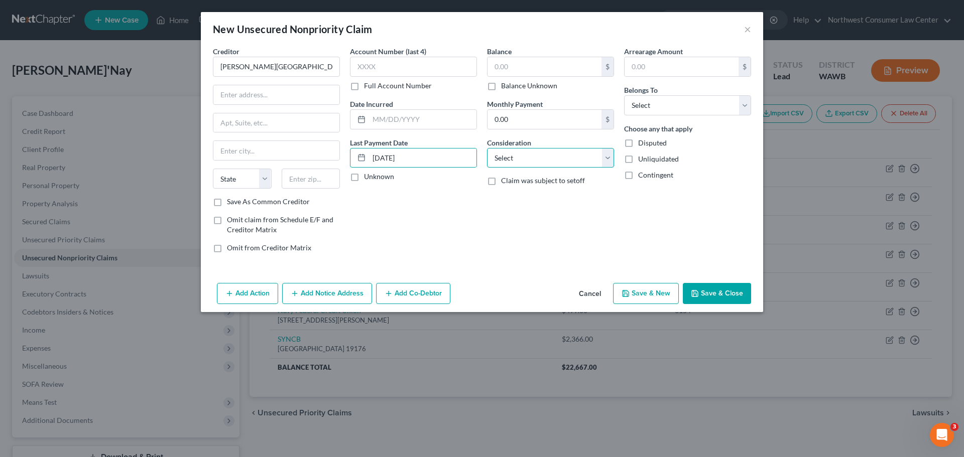
click at [522, 158] on select "Select Cable / Satellite Services Collection Agency Credit Card Debt Debt Couns…" at bounding box center [550, 158] width 127 height 20
select select "10"
click at [487, 148] on select "Select Cable / Satellite Services Collection Agency Credit Card Debt Debt Couns…" at bounding box center [550, 158] width 127 height 20
click at [423, 153] on input "2/1/2025" at bounding box center [422, 158] width 107 height 19
click at [364, 177] on label "Unknown" at bounding box center [379, 177] width 30 height 10
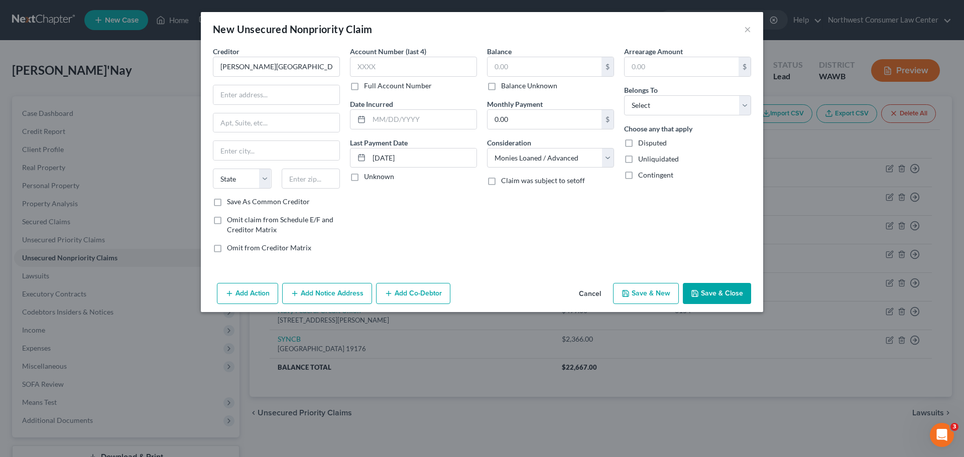
click at [368, 177] on input "Unknown" at bounding box center [371, 175] width 7 height 7
click at [364, 177] on label "Unknown" at bounding box center [379, 177] width 30 height 10
click at [368, 177] on input "Unknown" at bounding box center [371, 175] width 7 height 7
checkbox input "false"
click at [407, 154] on input "2/1/2025" at bounding box center [422, 158] width 107 height 19
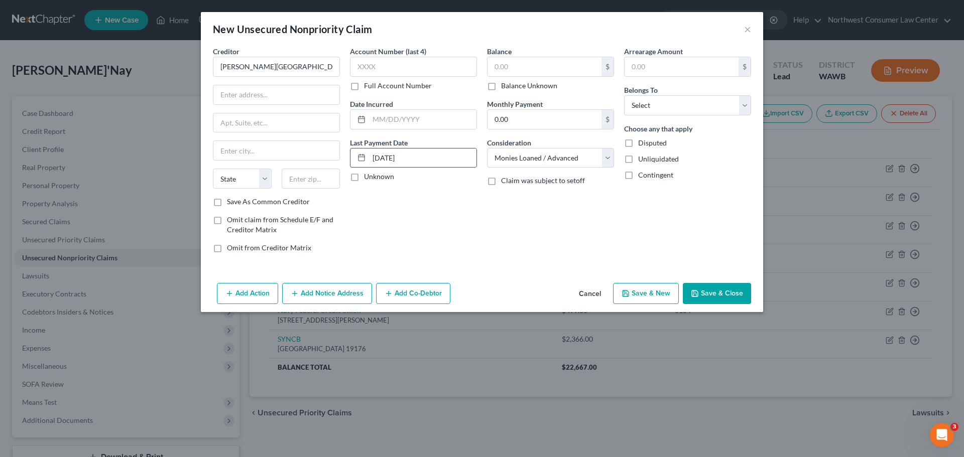
click at [363, 157] on line at bounding box center [362, 157] width 6 height 0
click at [360, 161] on icon at bounding box center [362, 158] width 8 height 8
click at [410, 158] on input "2/1/2025" at bounding box center [422, 158] width 107 height 19
click at [568, 71] on input "text" at bounding box center [545, 66] width 114 height 19
drag, startPoint x: 671, startPoint y: 104, endPoint x: 668, endPoint y: 115, distance: 11.0
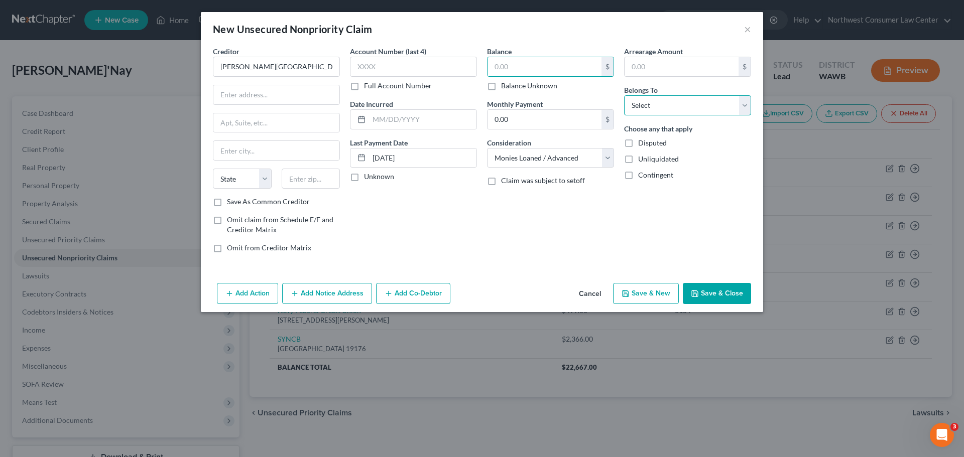
click at [671, 104] on select "Select Debtor 1 Only Debtor 2 Only Debtor 1 And Debtor 2 Only At Least One Of T…" at bounding box center [687, 105] width 127 height 20
select select "0"
click at [624, 95] on select "Select Debtor 1 Only Debtor 2 Only Debtor 1 And Debtor 2 Only At Least One Of T…" at bounding box center [687, 105] width 127 height 20
click at [549, 71] on input "text" at bounding box center [545, 66] width 114 height 19
type input "0"
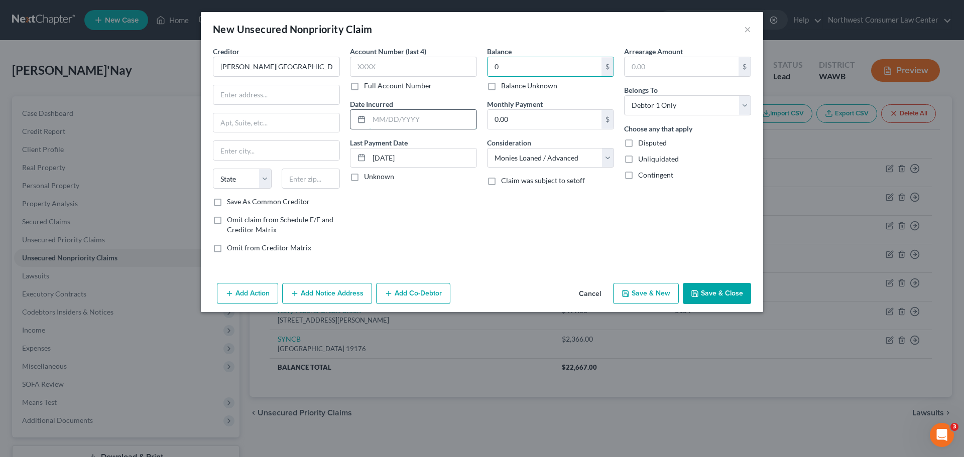
click at [400, 113] on input "text" at bounding box center [422, 119] width 107 height 19
click at [397, 71] on input "text" at bounding box center [413, 67] width 127 height 20
click at [261, 291] on button "Add Action" at bounding box center [247, 293] width 61 height 21
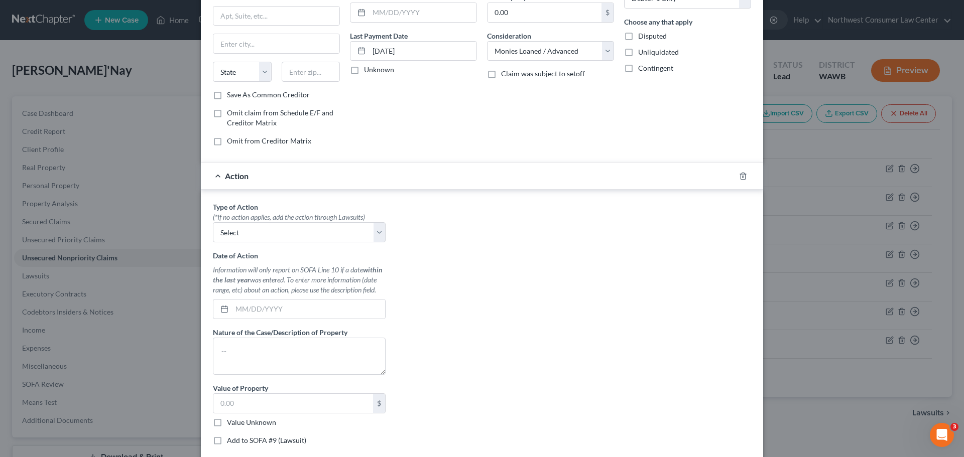
scroll to position [151, 0]
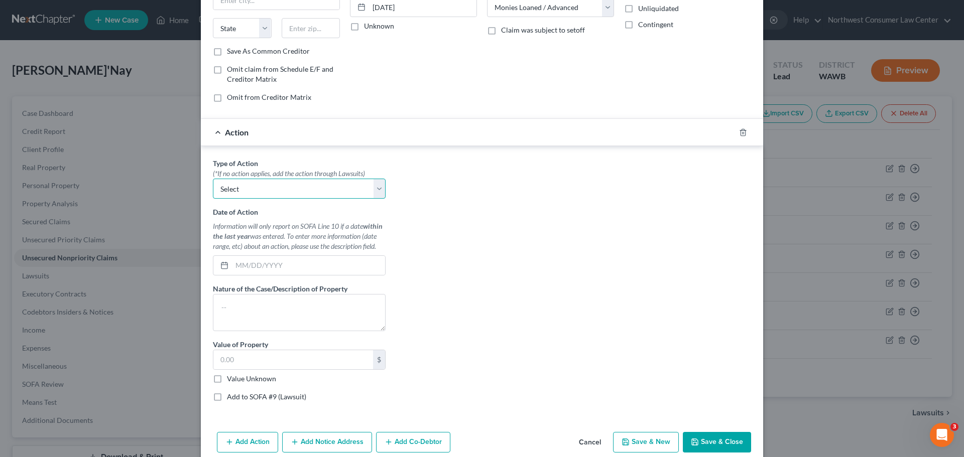
click at [289, 183] on select "Select Repossession Garnishment Foreclosure Personal Injury Attached, Seized, O…" at bounding box center [299, 189] width 173 height 20
click at [413, 132] on div "Action" at bounding box center [468, 132] width 534 height 27
click at [746, 131] on div at bounding box center [749, 133] width 28 height 16
click at [740, 131] on polyline "button" at bounding box center [743, 131] width 6 height 0
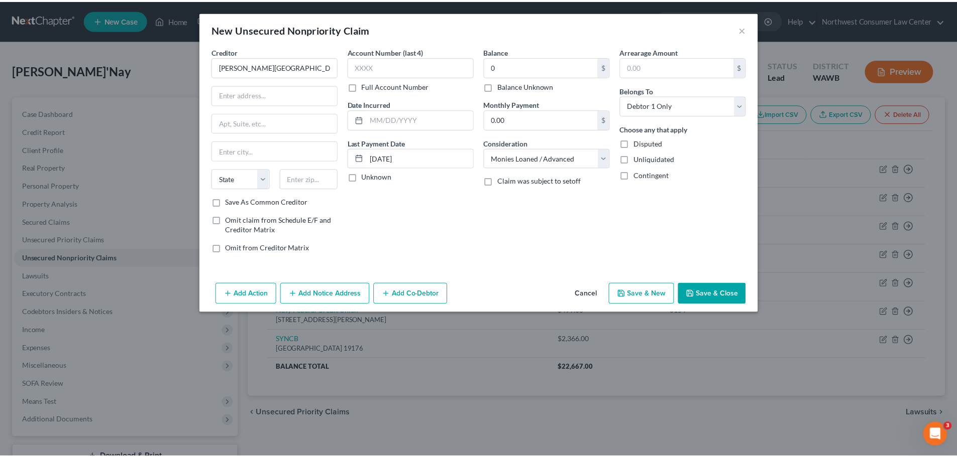
scroll to position [0, 0]
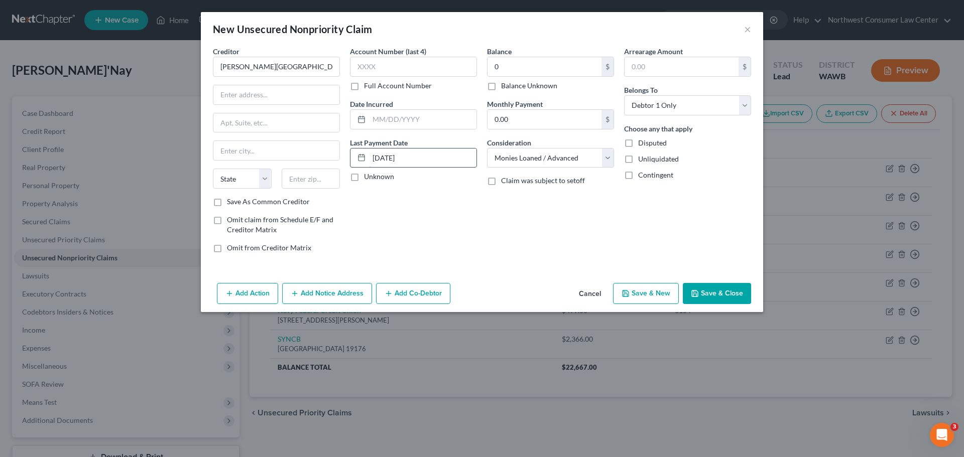
click at [386, 161] on input "2/1/2025" at bounding box center [422, 158] width 107 height 19
click at [584, 292] on button "Cancel" at bounding box center [590, 294] width 38 height 20
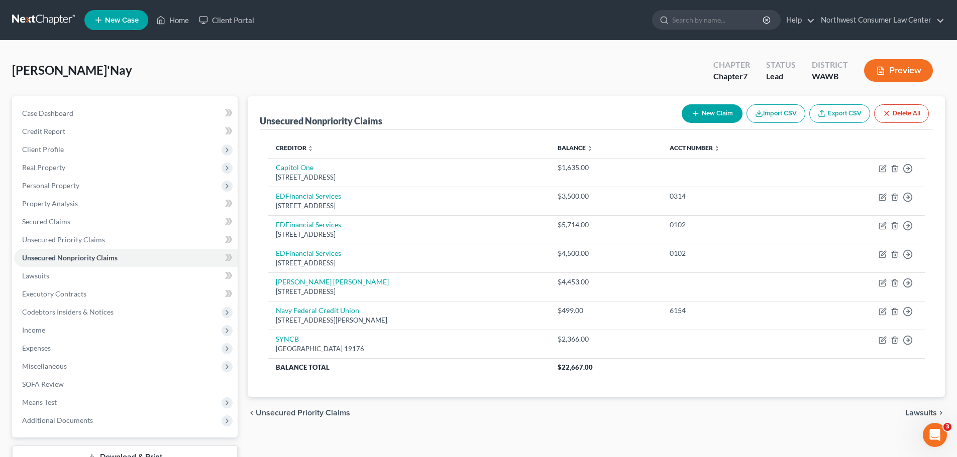
click at [705, 107] on button "New Claim" at bounding box center [711, 113] width 61 height 19
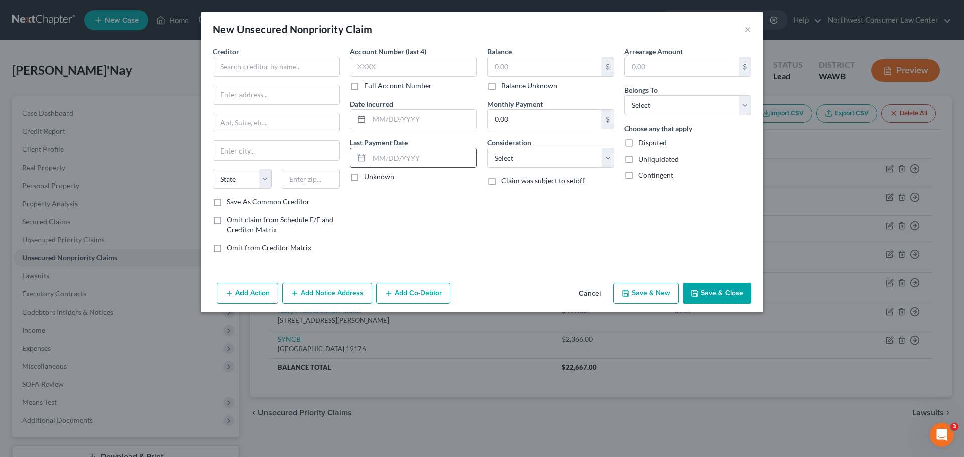
click at [383, 151] on input "text" at bounding box center [422, 158] width 107 height 19
click at [367, 155] on div at bounding box center [360, 158] width 19 height 19
click at [512, 156] on select "Select Cable / Satellite Services Collection Agency Credit Card Debt Debt Couns…" at bounding box center [550, 158] width 127 height 20
click at [404, 165] on input "text" at bounding box center [422, 158] width 107 height 19
type input "2/1/2025"
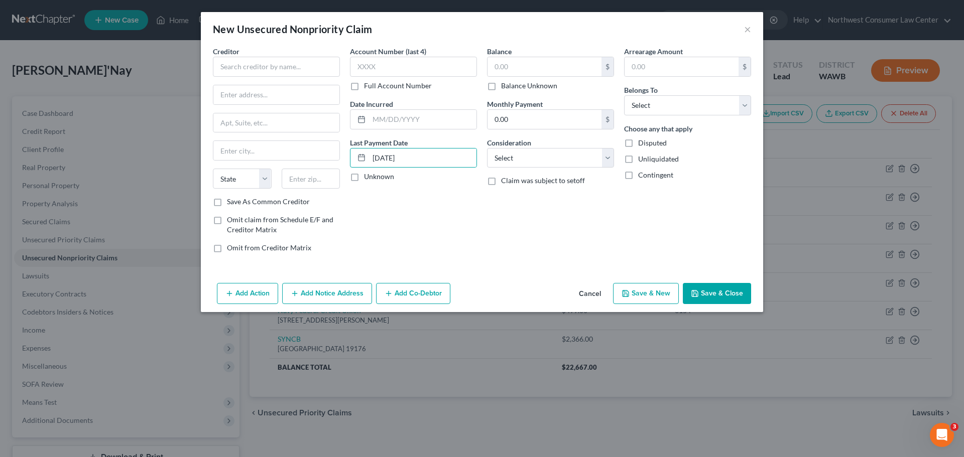
click at [262, 228] on span "Omit claim from Schedule E/F and Creditor Matrix" at bounding box center [280, 224] width 106 height 19
click at [238, 221] on input "Omit claim from Schedule E/F and Creditor Matrix" at bounding box center [234, 218] width 7 height 7
click at [281, 219] on span "Omit claim from Schedule E/F and Creditor Matrix" at bounding box center [280, 224] width 106 height 19
click at [238, 219] on input "Omit claim from Schedule E/F and Creditor Matrix" at bounding box center [234, 218] width 7 height 7
checkbox input "false"
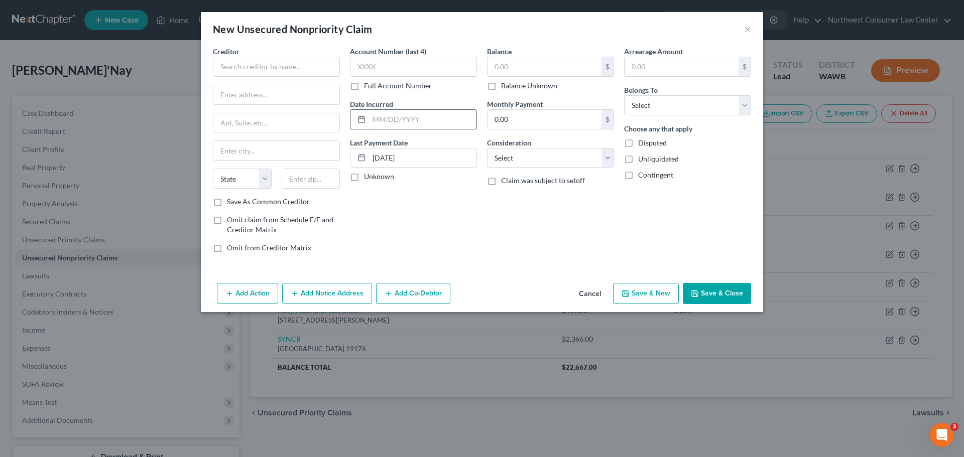
click at [395, 124] on input "text" at bounding box center [422, 119] width 107 height 19
click at [669, 69] on input "text" at bounding box center [682, 66] width 114 height 19
drag, startPoint x: 575, startPoint y: 290, endPoint x: 579, endPoint y: 296, distance: 7.2
click at [576, 290] on button "Cancel" at bounding box center [590, 294] width 38 height 20
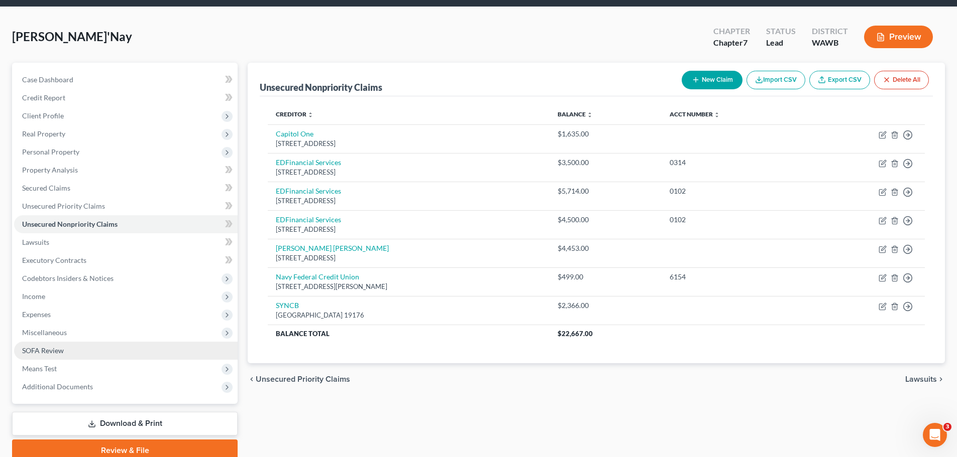
scroll to position [76, 0]
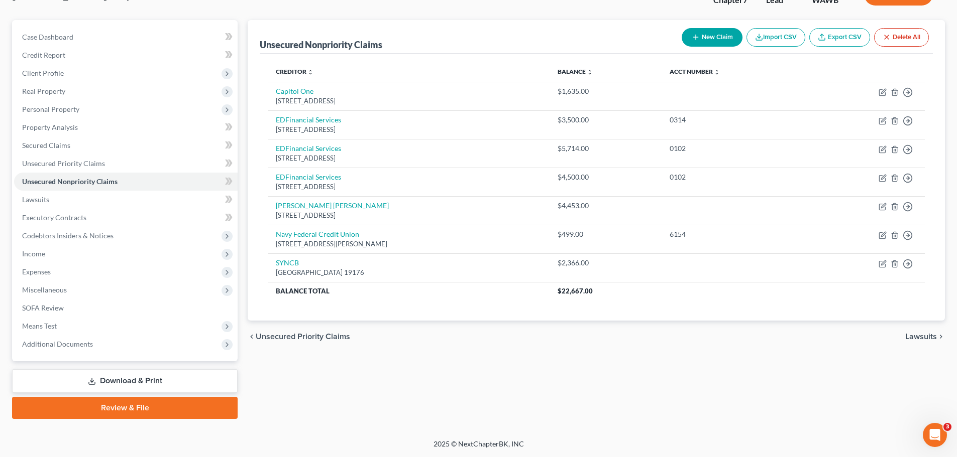
click at [305, 324] on div "chevron_left Unsecured Priority Claims Lawsuits chevron_right" at bounding box center [596, 337] width 697 height 32
click at [300, 330] on div "chevron_left Unsecured Priority Claims Lawsuits chevron_right" at bounding box center [596, 337] width 697 height 32
click at [300, 338] on span "Unsecured Priority Claims" at bounding box center [303, 337] width 94 height 8
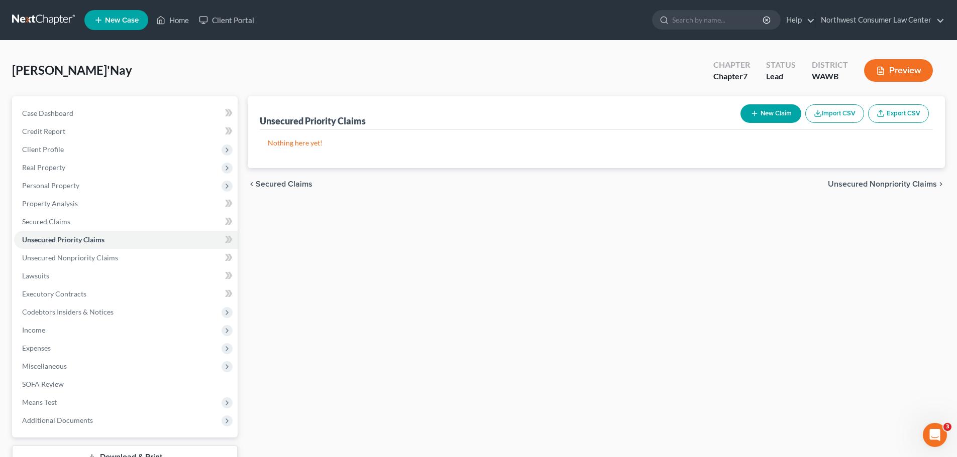
click at [299, 185] on span "Secured Claims" at bounding box center [284, 184] width 57 height 8
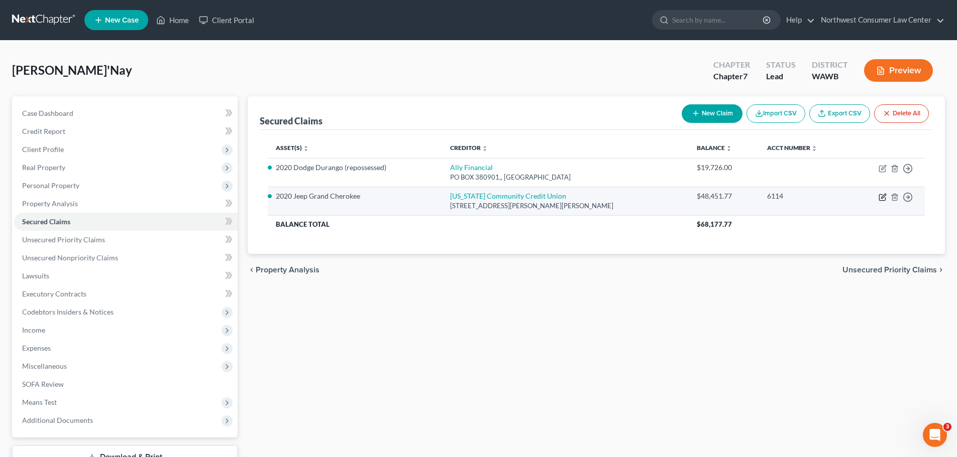
click at [881, 196] on icon "button" at bounding box center [882, 197] width 8 height 8
select select "38"
select select "3"
select select "2"
select select "0"
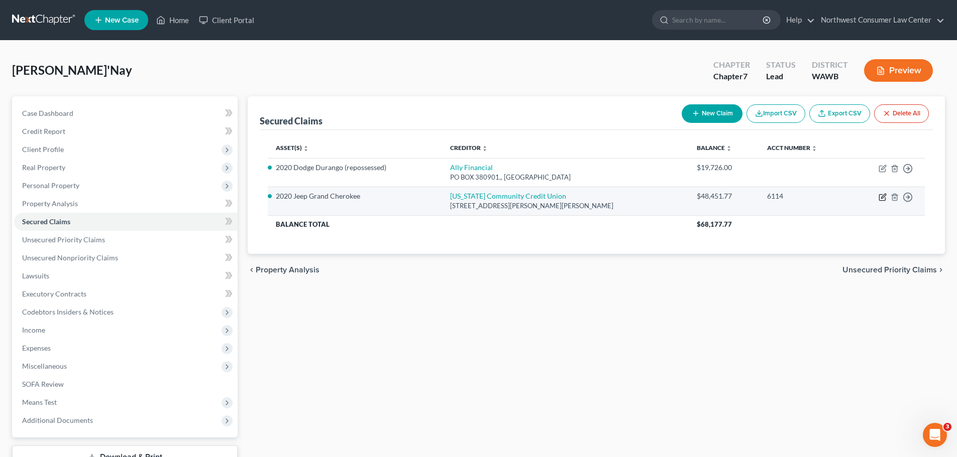
select select "0"
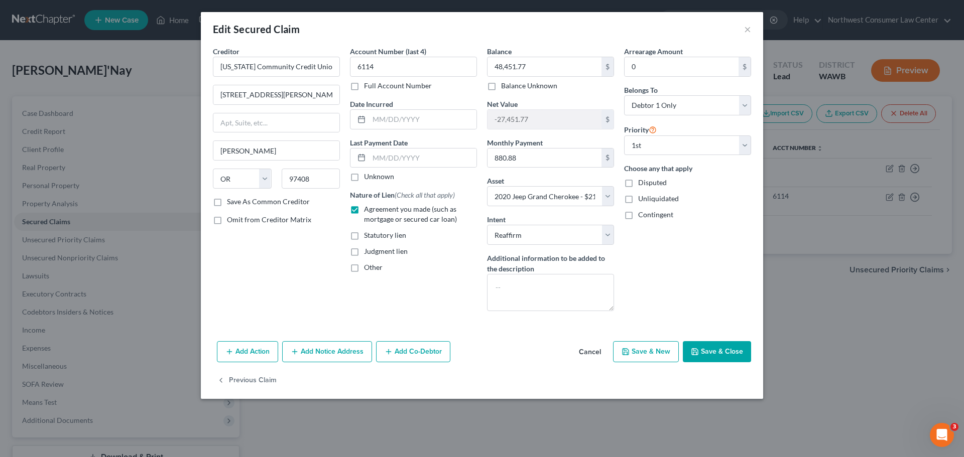
click at [592, 357] on button "Cancel" at bounding box center [590, 352] width 38 height 20
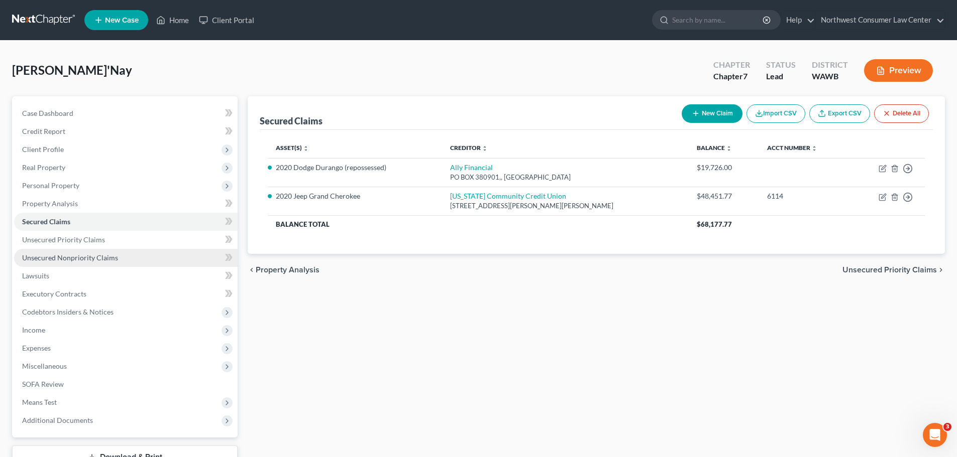
click at [111, 254] on span "Unsecured Nonpriority Claims" at bounding box center [70, 258] width 96 height 9
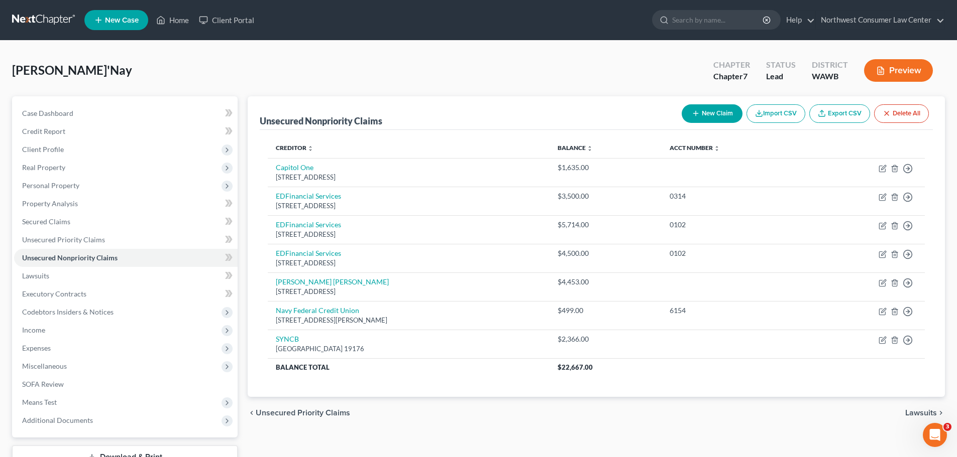
click at [682, 108] on button "New Claim" at bounding box center [711, 113] width 61 height 19
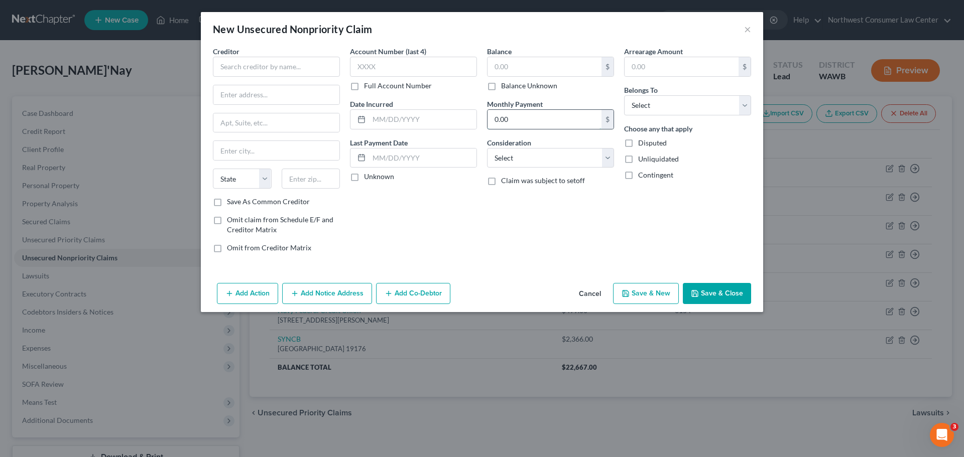
click at [536, 119] on input "0.00" at bounding box center [545, 119] width 114 height 19
type input "1,200"
click at [421, 165] on input "text" at bounding box center [422, 158] width 107 height 19
type input "2/1/2025"
drag, startPoint x: 517, startPoint y: 158, endPoint x: 517, endPoint y: 164, distance: 6.5
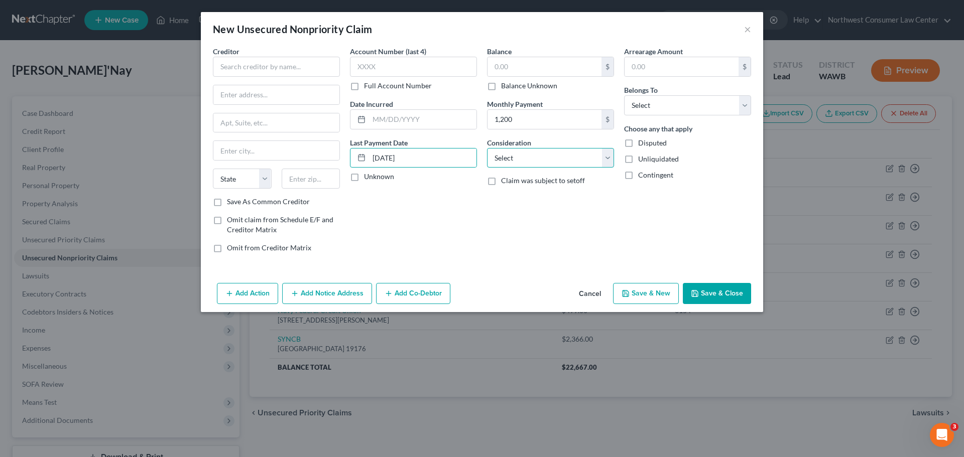
click at [517, 158] on select "Select Cable / Satellite Services Collection Agency Credit Card Debt Debt Couns…" at bounding box center [550, 158] width 127 height 20
select select "10"
click at [487, 148] on select "Select Cable / Satellite Services Collection Agency Credit Card Debt Debt Couns…" at bounding box center [550, 158] width 127 height 20
click at [531, 67] on input "text" at bounding box center [545, 66] width 114 height 19
type input "0"
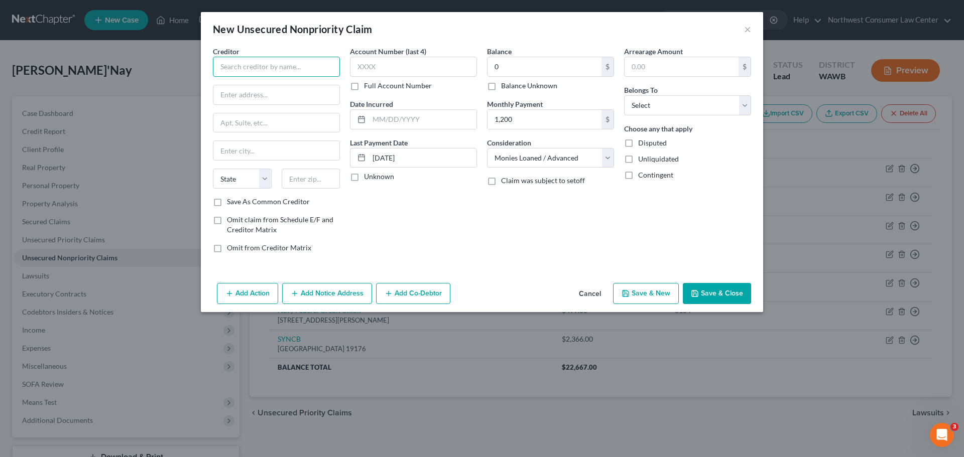
click at [282, 63] on input "text" at bounding box center [276, 67] width 127 height 20
type input "Latoya Dayton"
drag, startPoint x: 707, startPoint y: 119, endPoint x: 705, endPoint y: 105, distance: 13.2
click at [705, 107] on div "Arrearage Amount $ Belongs To * Select Debtor 1 Only Debtor 2 Only Debtor 1 And…" at bounding box center [687, 153] width 137 height 215
click at [705, 105] on select "Select Debtor 1 Only Debtor 2 Only Debtor 1 And Debtor 2 Only At Least One Of T…" at bounding box center [687, 105] width 127 height 20
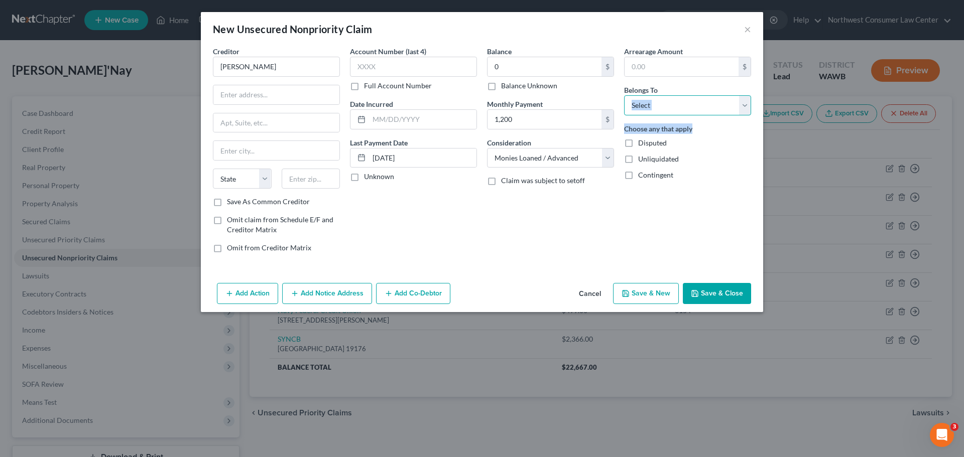
click at [706, 105] on select "Select Debtor 1 Only Debtor 2 Only Debtor 1 And Debtor 2 Only At Least One Of T…" at bounding box center [687, 105] width 127 height 20
drag, startPoint x: 706, startPoint y: 106, endPoint x: 698, endPoint y: 115, distance: 11.8
click at [706, 106] on select "Select Debtor 1 Only Debtor 2 Only Debtor 1 And Debtor 2 Only At Least One Of T…" at bounding box center [687, 105] width 127 height 20
select select "0"
click at [624, 95] on select "Select Debtor 1 Only Debtor 2 Only Debtor 1 And Debtor 2 Only At Least One Of T…" at bounding box center [687, 105] width 127 height 20
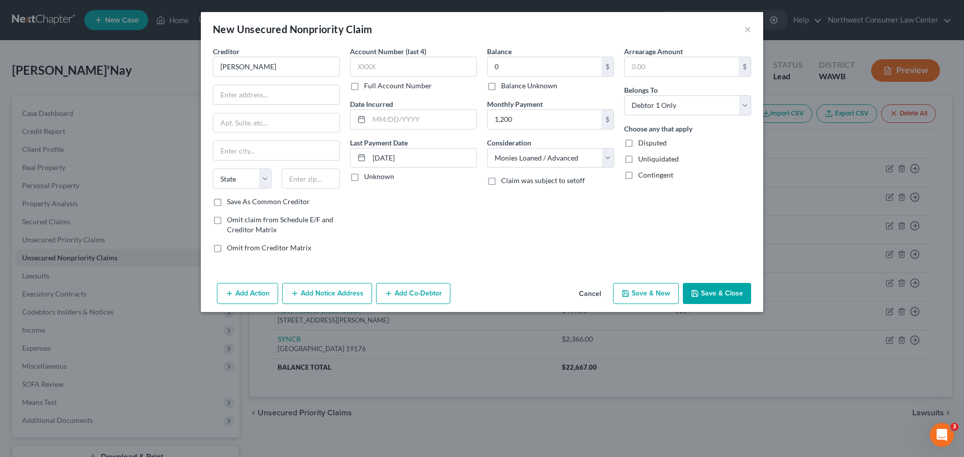
click at [568, 255] on div "Balance 0.00 $ Balance Unknown Balance Undetermined 0 $ Balance Unknown Monthly…" at bounding box center [550, 153] width 137 height 215
click at [727, 292] on button "Save & Close" at bounding box center [717, 293] width 68 height 21
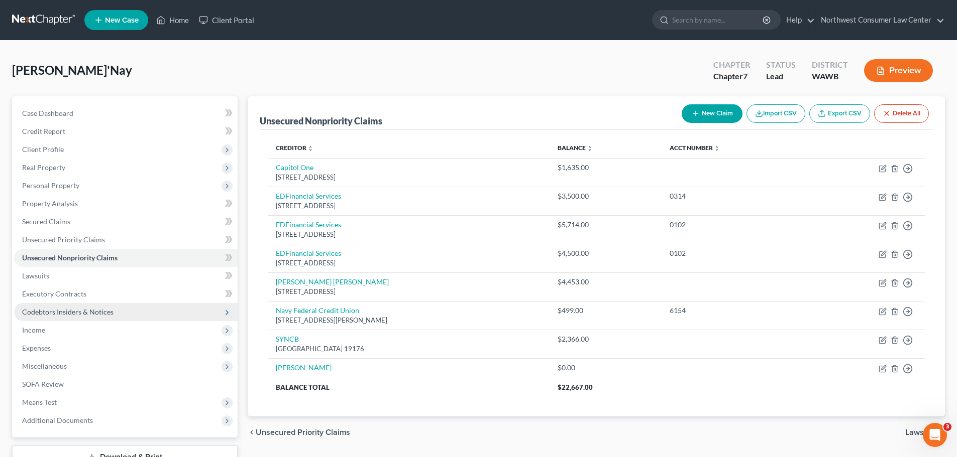
click at [144, 311] on span "Codebtors Insiders & Notices" at bounding box center [125, 312] width 223 height 18
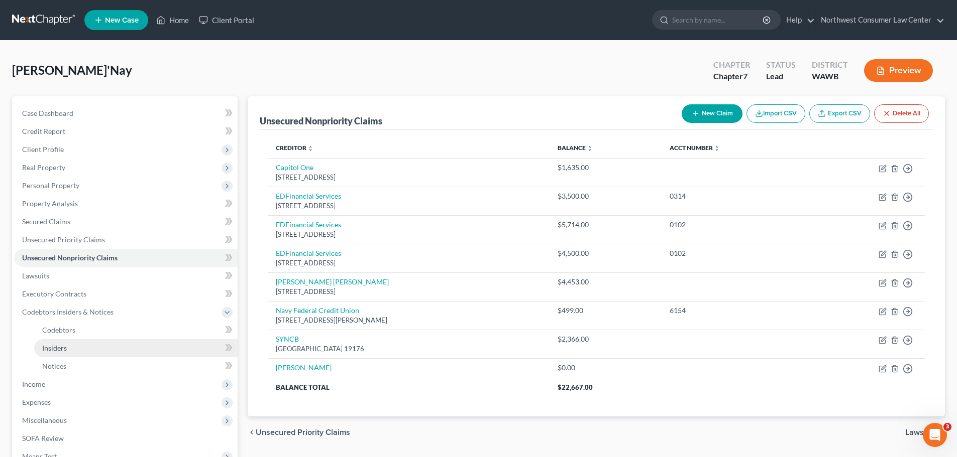
click at [110, 346] on link "Insiders" at bounding box center [135, 348] width 203 height 18
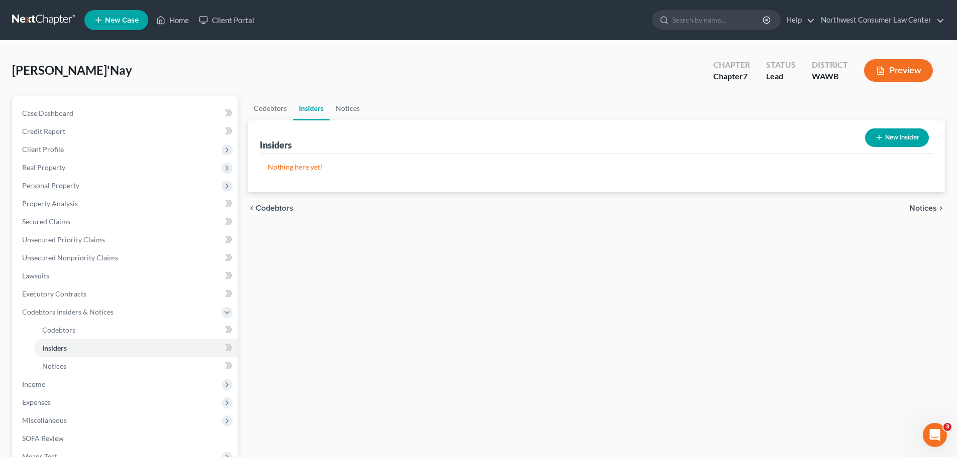
click at [924, 143] on button "New Insider" at bounding box center [897, 138] width 64 height 19
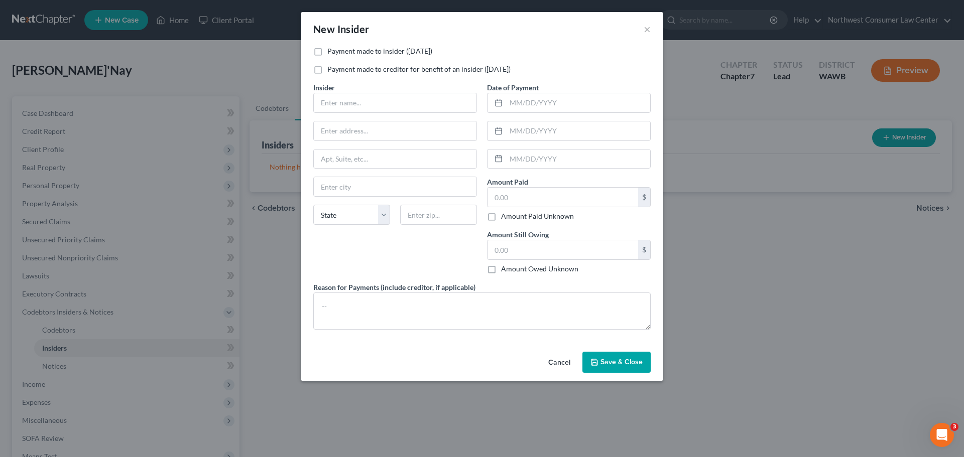
click at [415, 52] on label "Payment made to insider (within 1 year)" at bounding box center [379, 51] width 105 height 10
click at [338, 52] on input "Payment made to insider (within 1 year)" at bounding box center [334, 49] width 7 height 7
checkbox input "true"
click at [563, 366] on button "Cancel" at bounding box center [559, 363] width 38 height 20
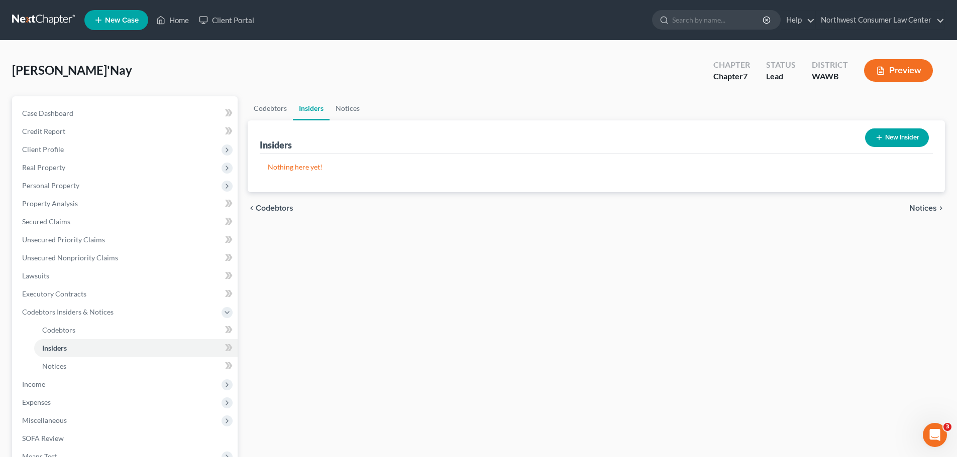
click at [30, 9] on nav "Home New Case Client Portal Northwest Consumer Law Center leigh@nwclc.org My Ac…" at bounding box center [478, 20] width 957 height 40
click at [30, 15] on link at bounding box center [44, 20] width 64 height 18
